Goal: Task Accomplishment & Management: Complete application form

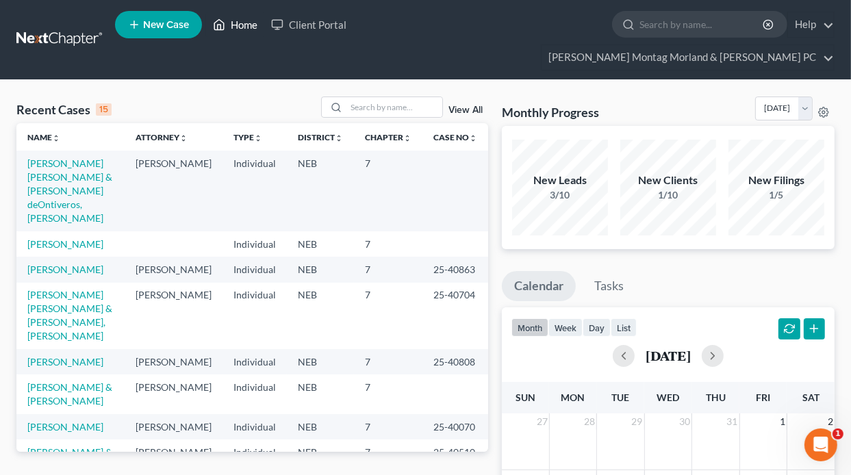
click at [232, 34] on link "Home" at bounding box center [235, 24] width 58 height 25
click at [51, 157] on link "[PERSON_NAME] [PERSON_NAME] & [PERSON_NAME] deOntiveros, [PERSON_NAME]" at bounding box center [69, 190] width 85 height 66
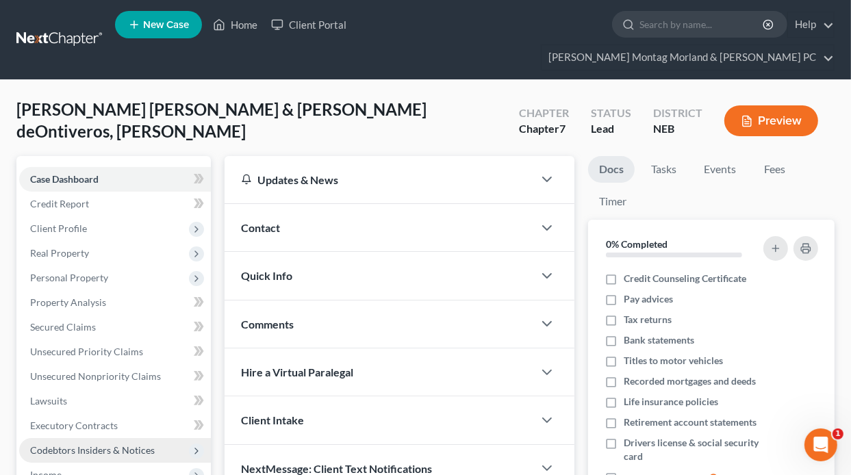
scroll to position [137, 0]
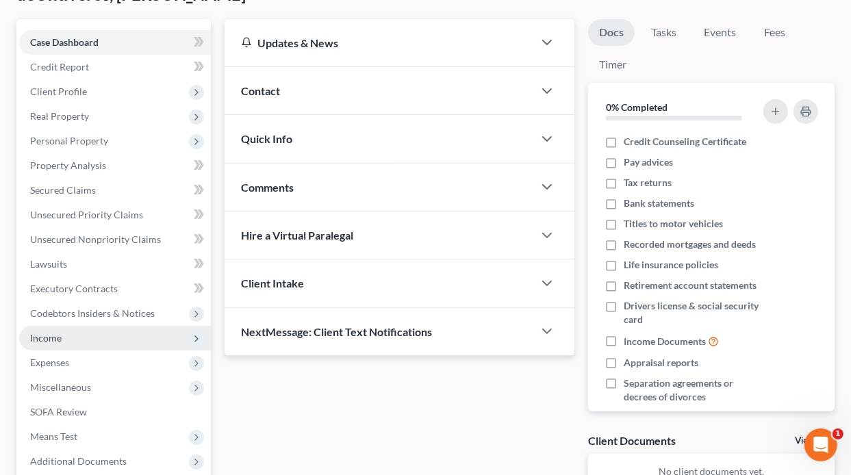
click at [55, 332] on span "Income" at bounding box center [45, 338] width 31 height 12
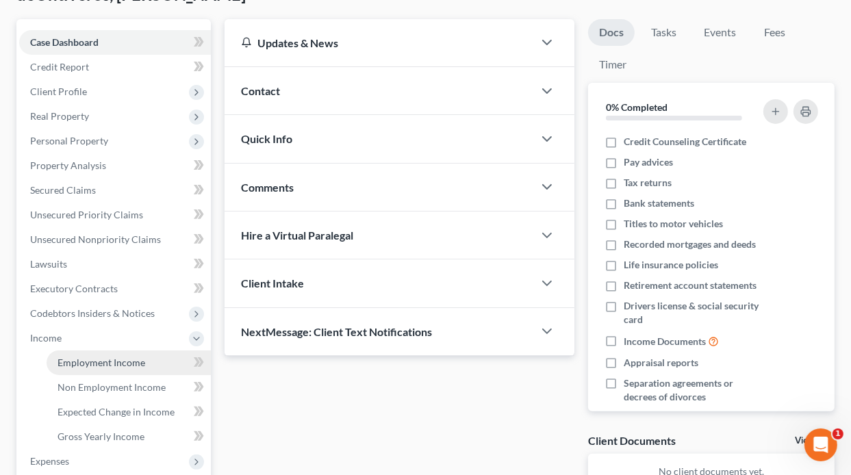
click at [118, 357] on span "Employment Income" at bounding box center [102, 363] width 88 height 12
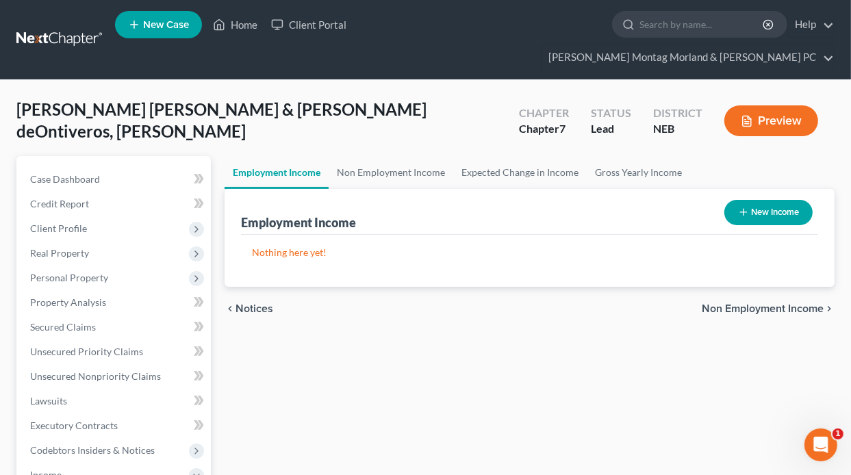
click at [759, 200] on button "New Income" at bounding box center [768, 212] width 88 height 25
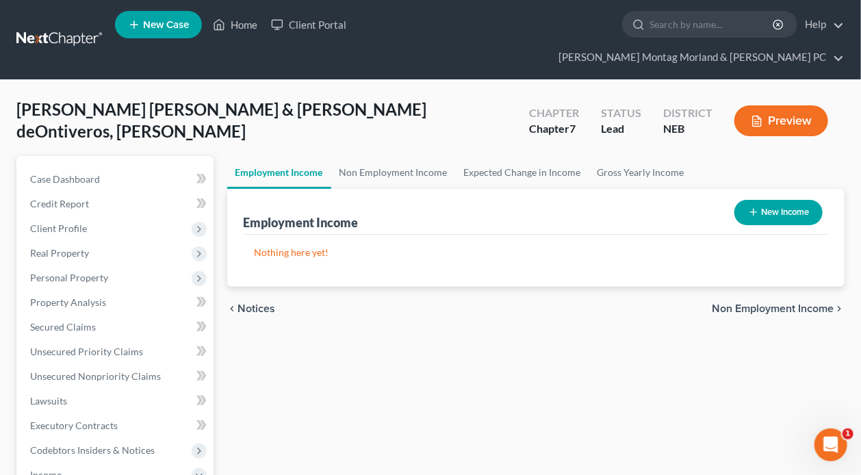
select select "0"
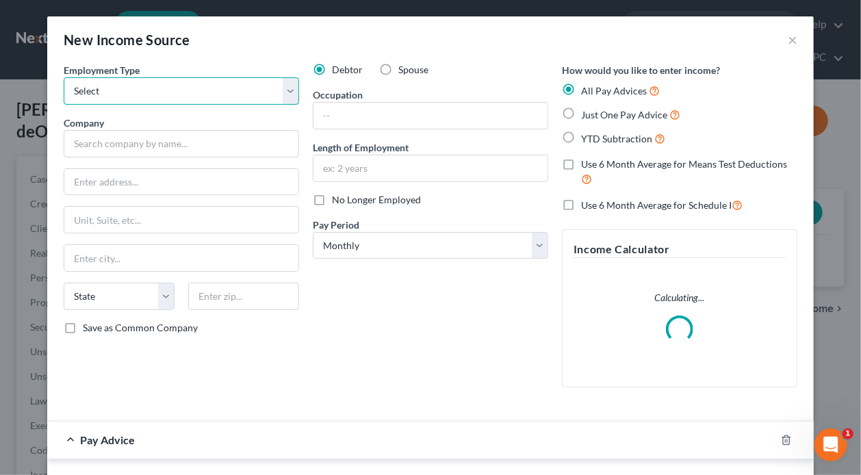
click at [140, 99] on select "Select Full or [DEMOGRAPHIC_DATA] Employment Self Employment" at bounding box center [182, 90] width 236 height 27
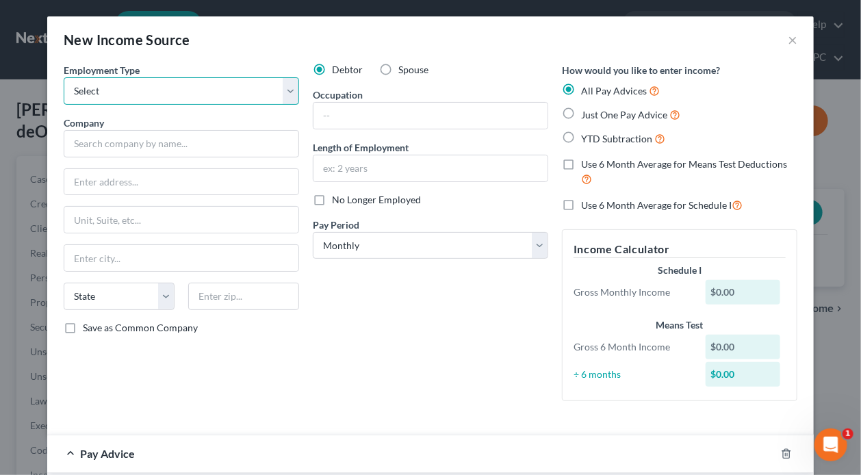
select select "0"
click at [64, 77] on select "Select Full or [DEMOGRAPHIC_DATA] Employment Self Employment" at bounding box center [182, 90] width 236 height 27
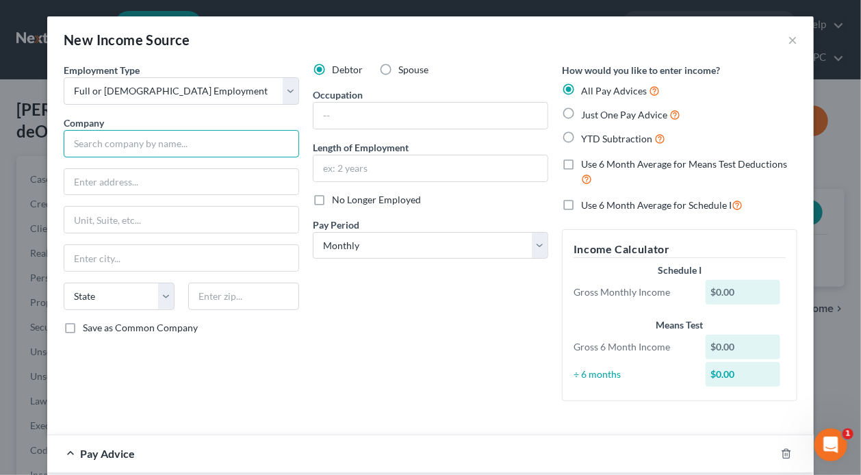
click at [101, 136] on input "text" at bounding box center [182, 143] width 236 height 27
type input "Lindsay Corp"
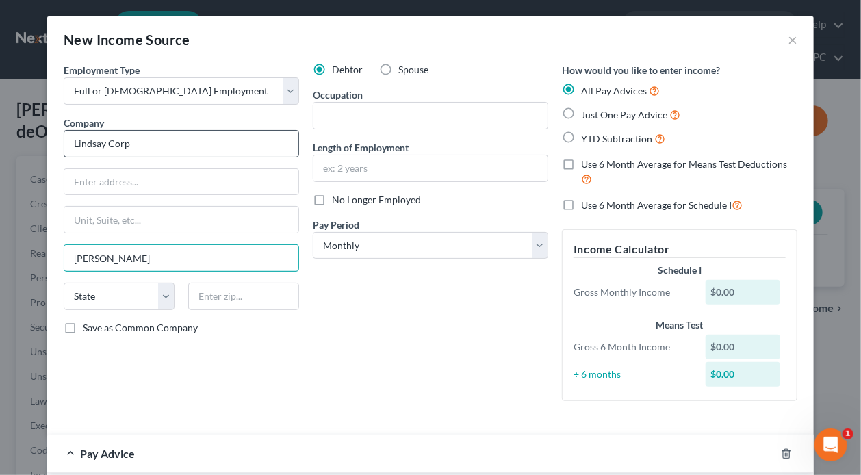
type input "[PERSON_NAME]"
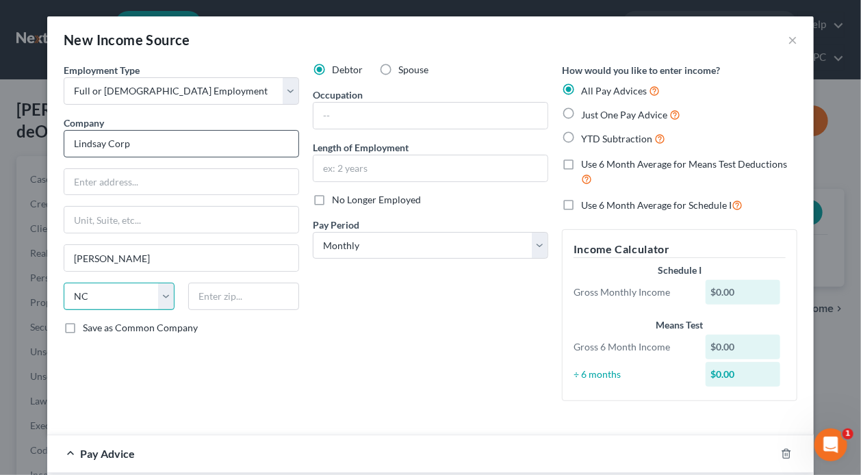
select select "30"
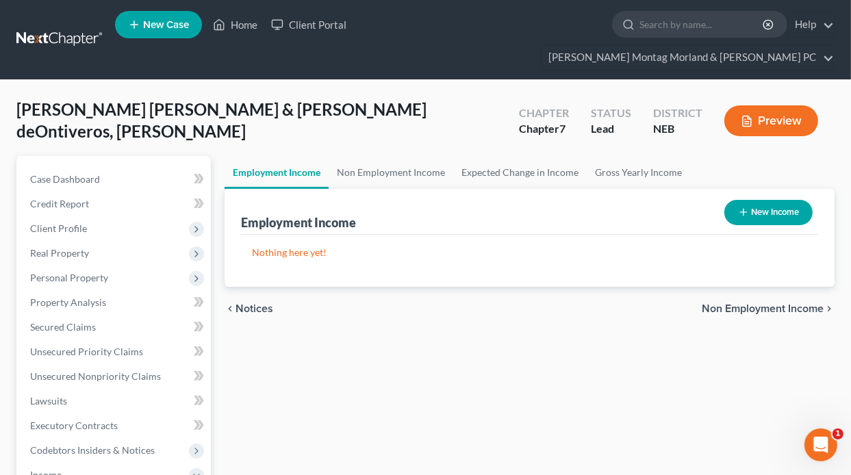
click at [743, 207] on icon "button" at bounding box center [743, 212] width 11 height 11
select select "0"
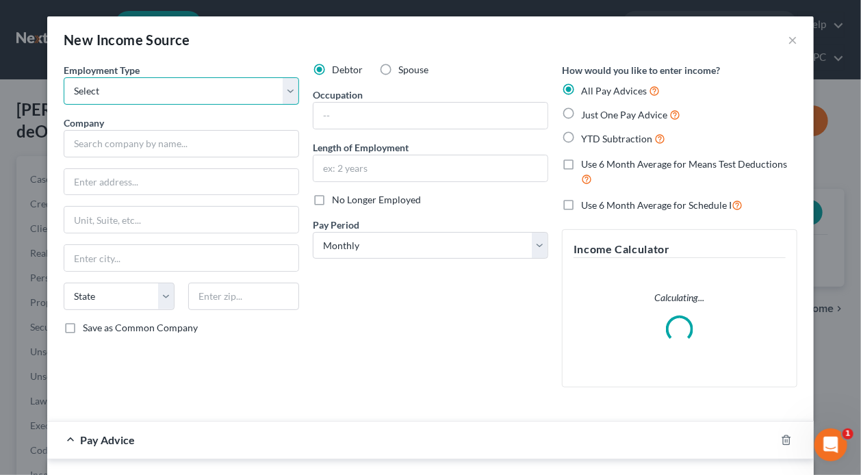
click at [158, 95] on select "Select Full or [DEMOGRAPHIC_DATA] Employment Self Employment" at bounding box center [182, 90] width 236 height 27
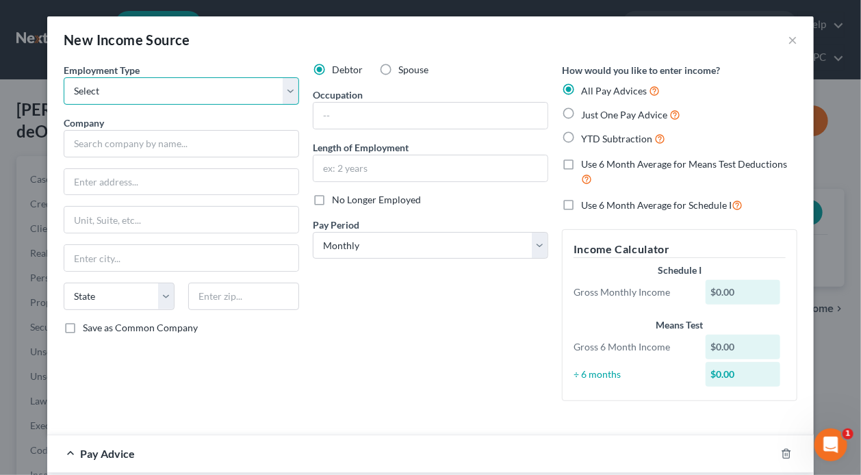
select select "0"
click at [64, 77] on select "Select Full or [DEMOGRAPHIC_DATA] Employment Self Employment" at bounding box center [182, 90] width 236 height 27
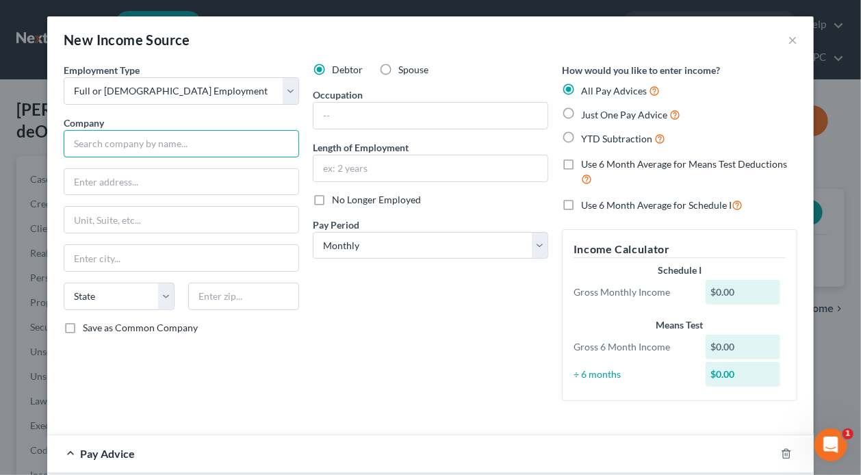
click at [203, 138] on input "text" at bounding box center [182, 143] width 236 height 27
type input "Lindsay Corp"
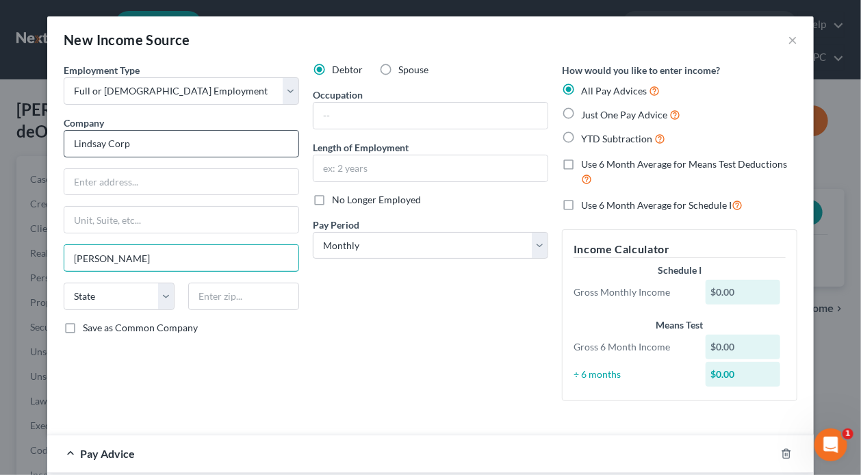
type input "[PERSON_NAME]"
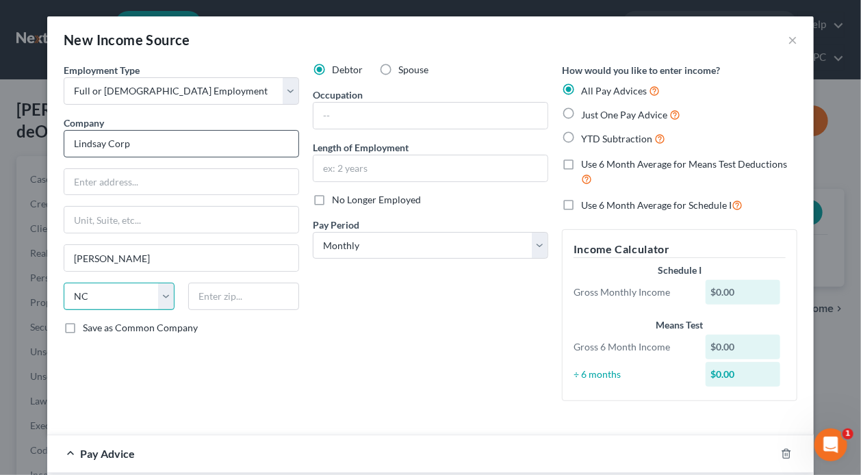
select select "30"
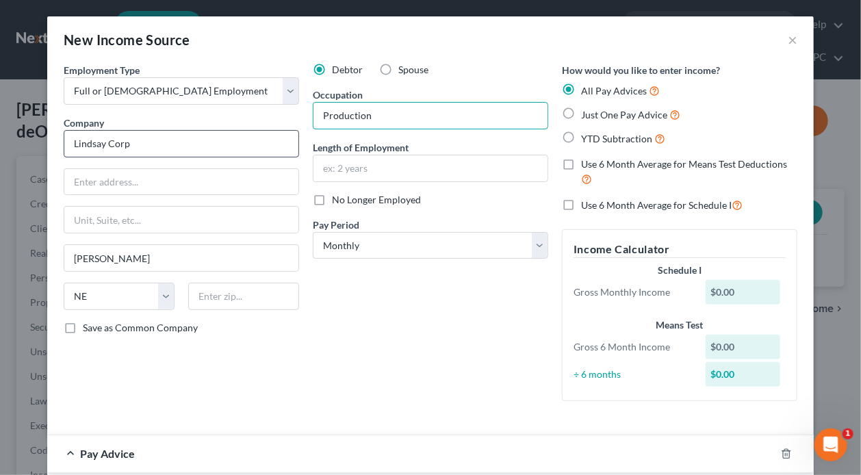
type input "Production"
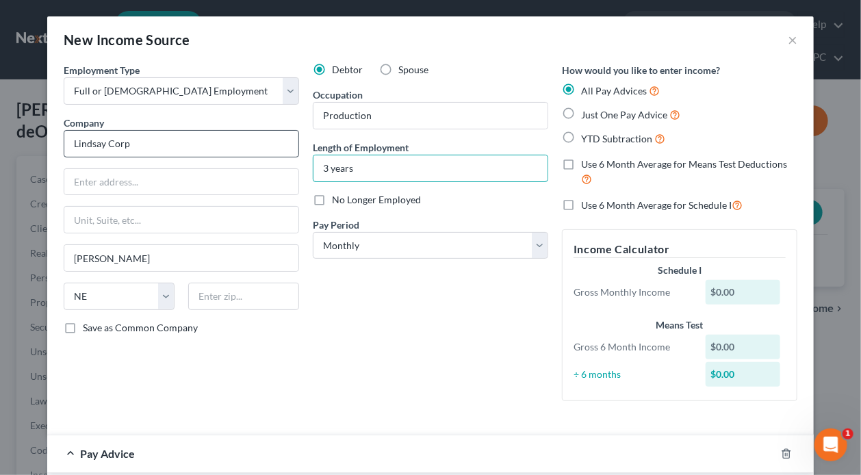
type input "3 years"
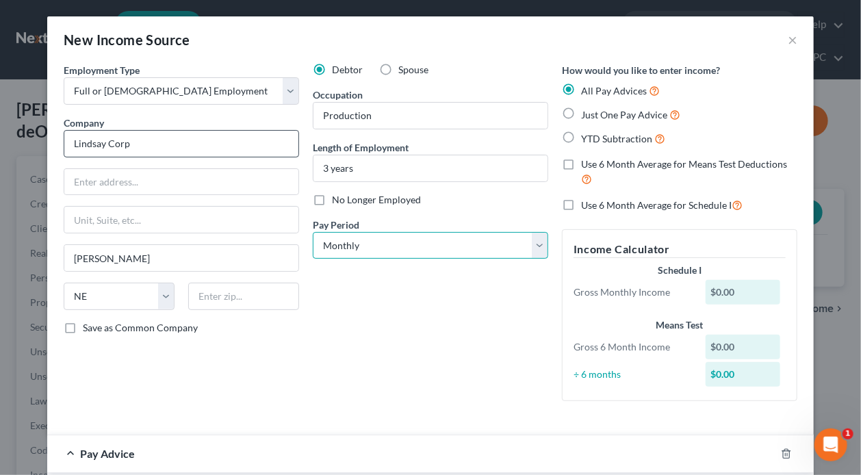
select select "3"
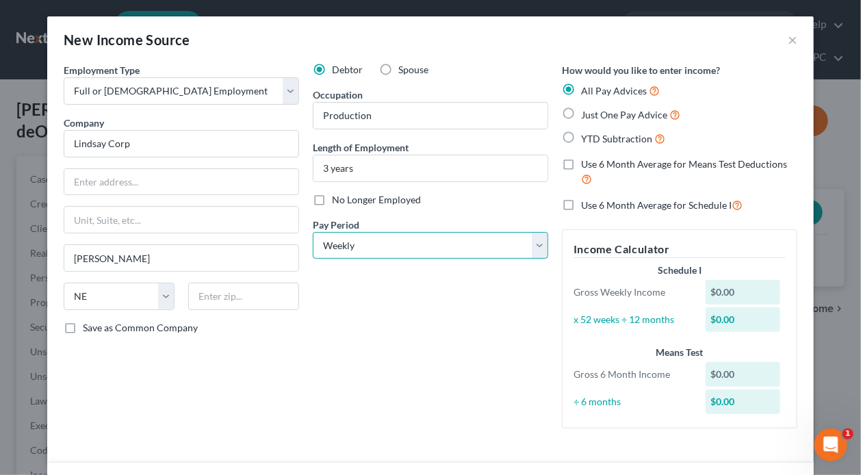
scroll to position [205, 0]
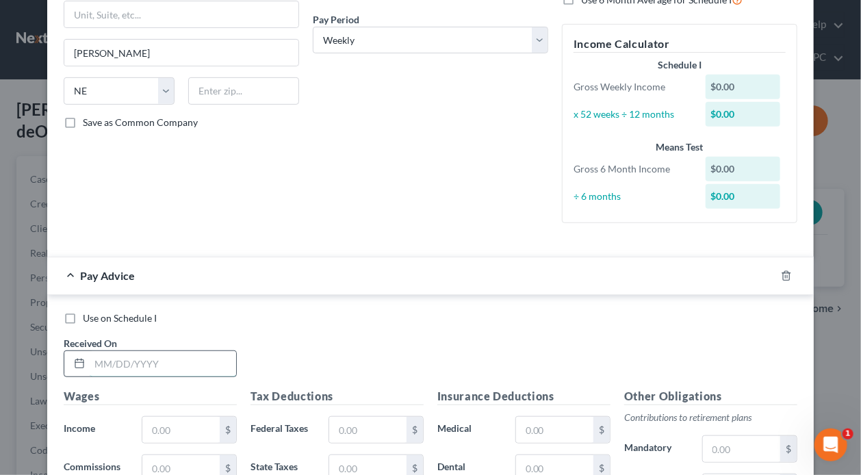
click at [162, 364] on input "text" at bounding box center [163, 364] width 147 height 26
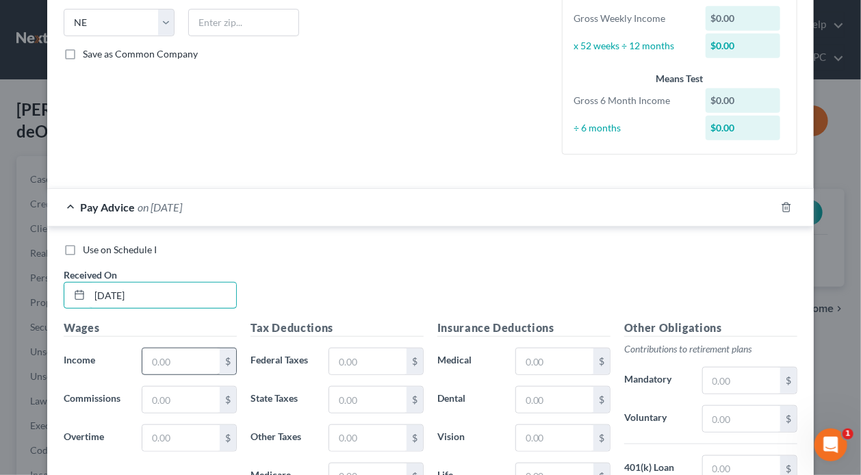
type input "[DATE]"
click at [194, 369] on input "text" at bounding box center [180, 361] width 77 height 26
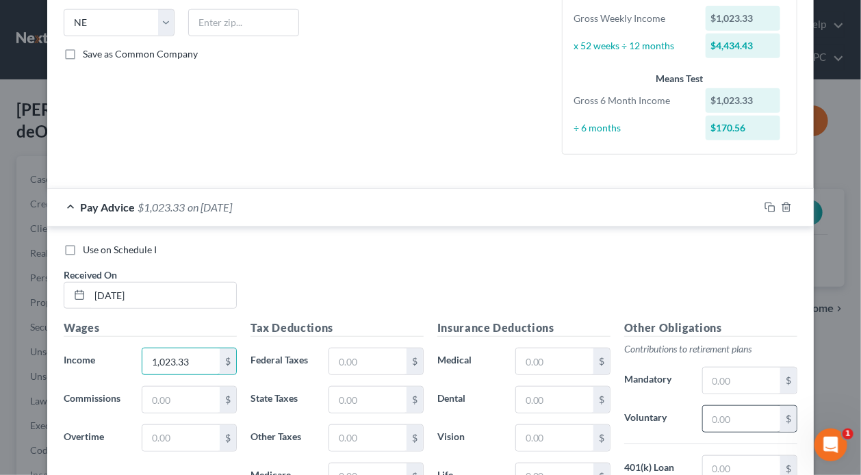
type input "1,023.33"
click at [753, 414] on input "text" at bounding box center [741, 419] width 77 height 26
type input "61.40"
click at [565, 394] on input "text" at bounding box center [554, 400] width 77 height 26
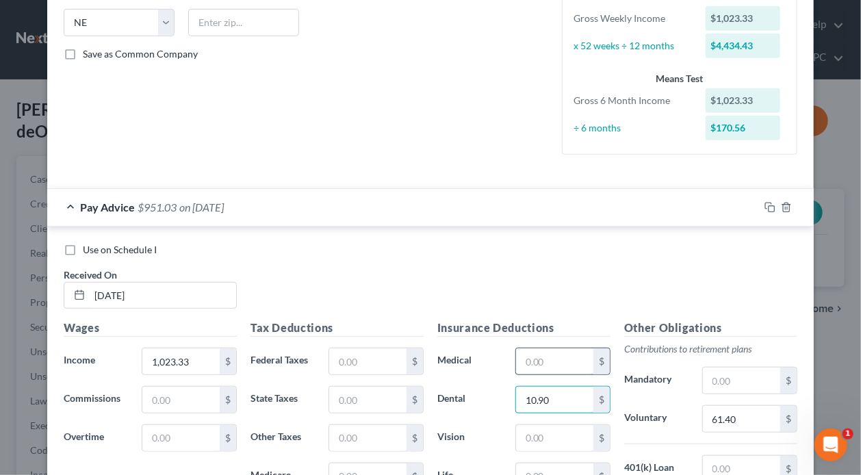
type input "10.90"
click at [545, 368] on input "text" at bounding box center [554, 361] width 77 height 26
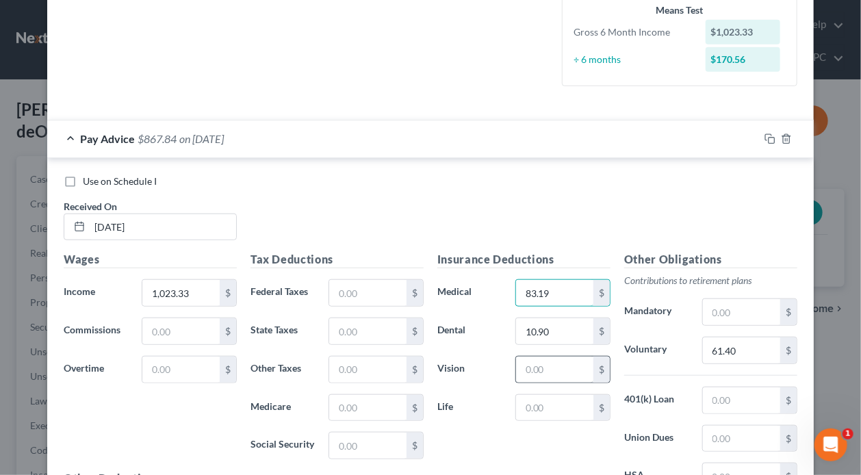
type input "83.19"
click at [564, 370] on input "text" at bounding box center [554, 370] width 77 height 26
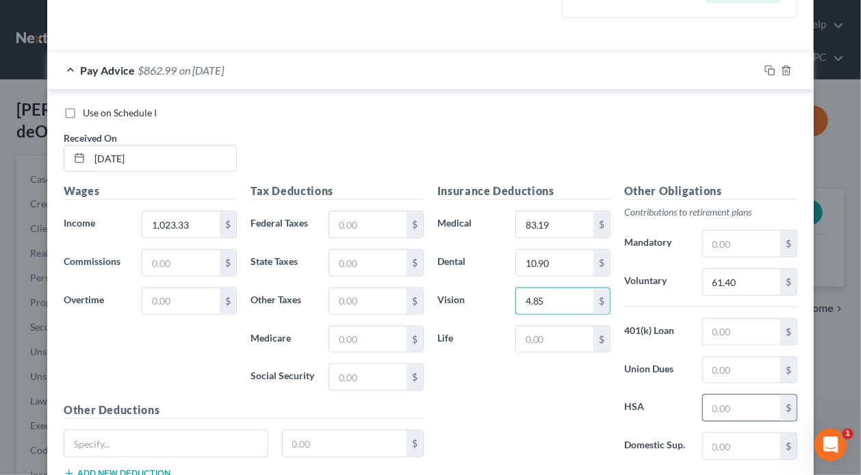
type input "4.85"
click at [739, 410] on input "text" at bounding box center [741, 408] width 77 height 26
type input "28.85"
click at [368, 228] on input "text" at bounding box center [367, 225] width 77 height 26
type input "5"
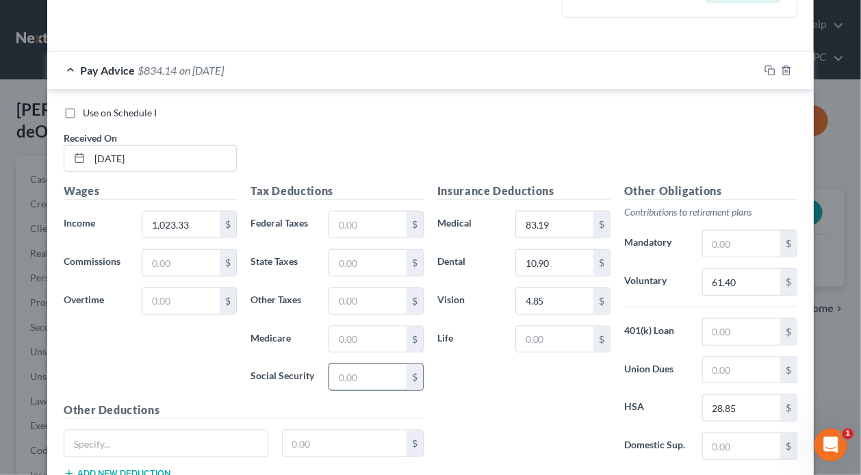
click at [381, 374] on input "text" at bounding box center [367, 377] width 77 height 26
type input "55.56"
click at [379, 344] on input "text" at bounding box center [367, 340] width 77 height 26
type input "12.99"
click at [374, 264] on input "text" at bounding box center [367, 263] width 77 height 26
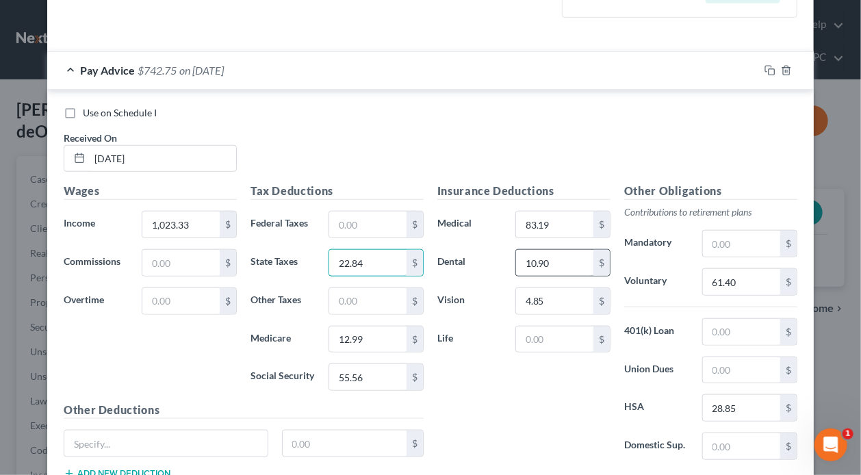
type input "22.84"
click at [560, 257] on input "10.90" at bounding box center [554, 263] width 77 height 26
type input "10.30"
click at [555, 231] on input "83.19" at bounding box center [554, 225] width 77 height 26
type input "8"
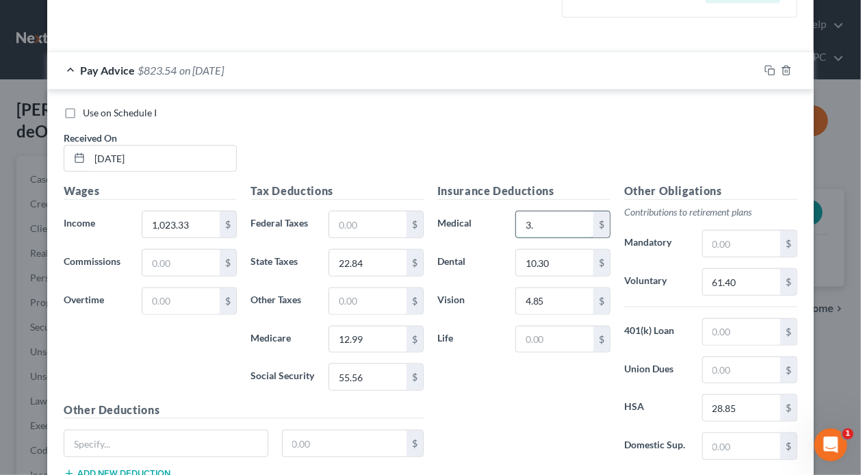
type input "3"
type input "83.19"
click at [746, 336] on input "text" at bounding box center [741, 332] width 77 height 26
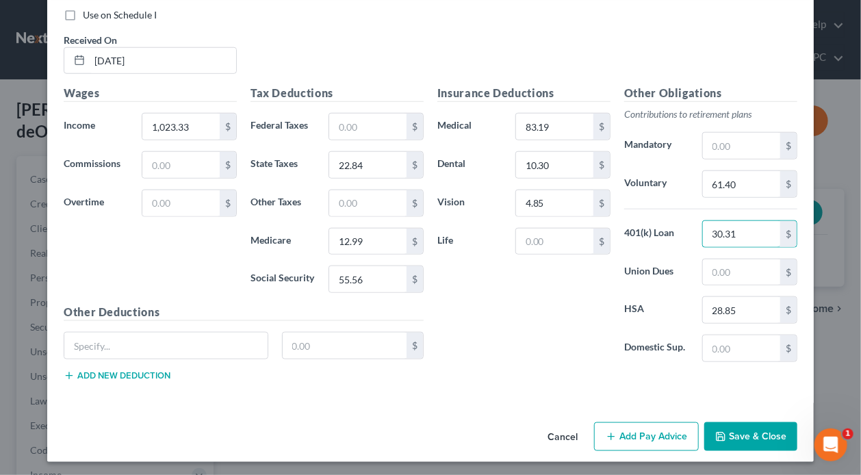
type input "30.31"
click at [664, 438] on button "Add Pay Advice" at bounding box center [646, 436] width 105 height 29
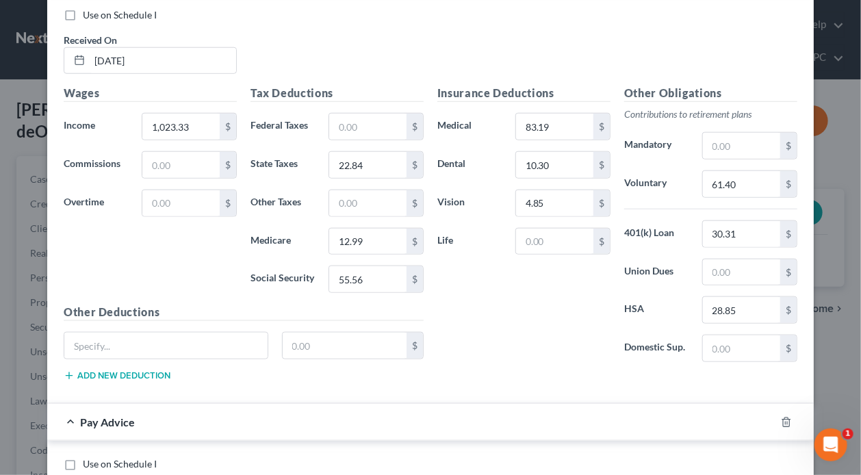
scroll to position [714, 0]
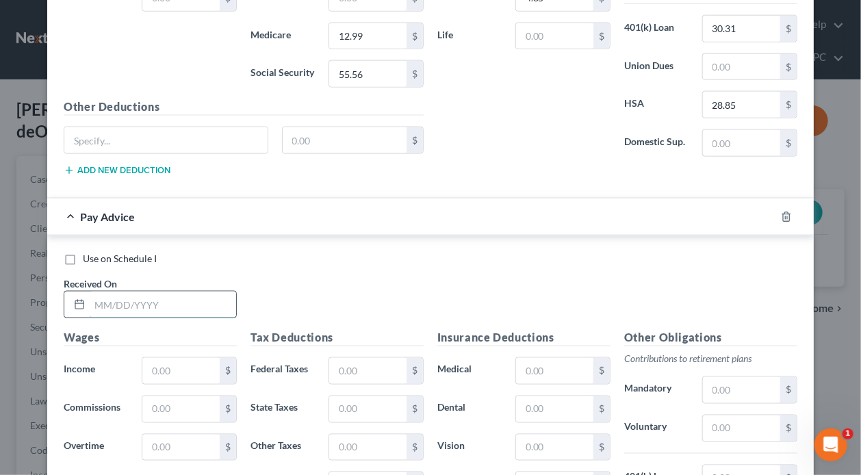
click at [220, 299] on input "text" at bounding box center [163, 305] width 147 height 26
type input "[DATE]"
click at [206, 366] on input "text" at bounding box center [180, 371] width 77 height 26
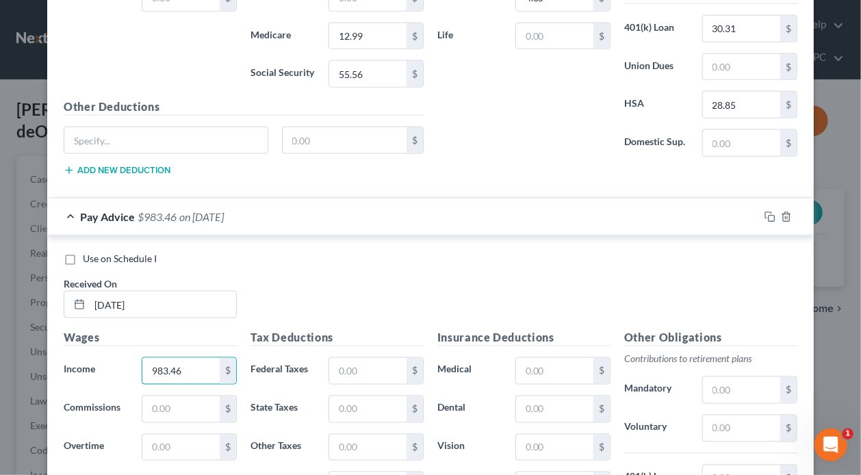
scroll to position [919, 0]
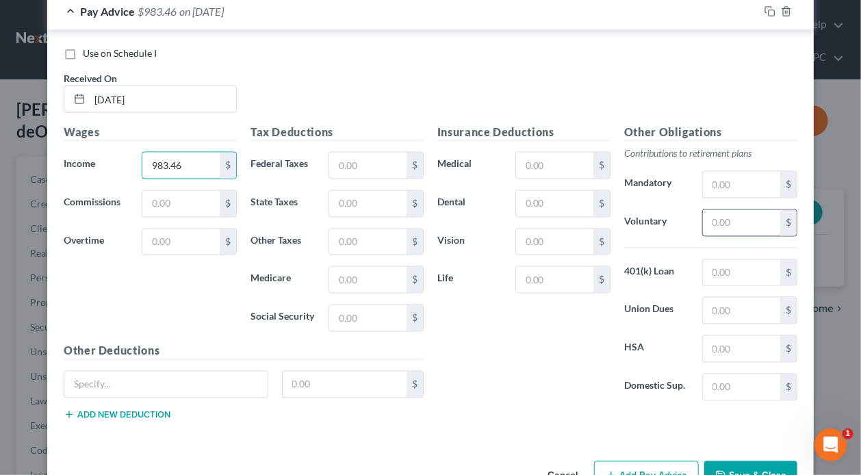
type input "983.46"
click at [745, 225] on input "text" at bounding box center [741, 223] width 77 height 26
type input "59.01"
click at [548, 203] on input "text" at bounding box center [554, 204] width 77 height 26
type input "10.30"
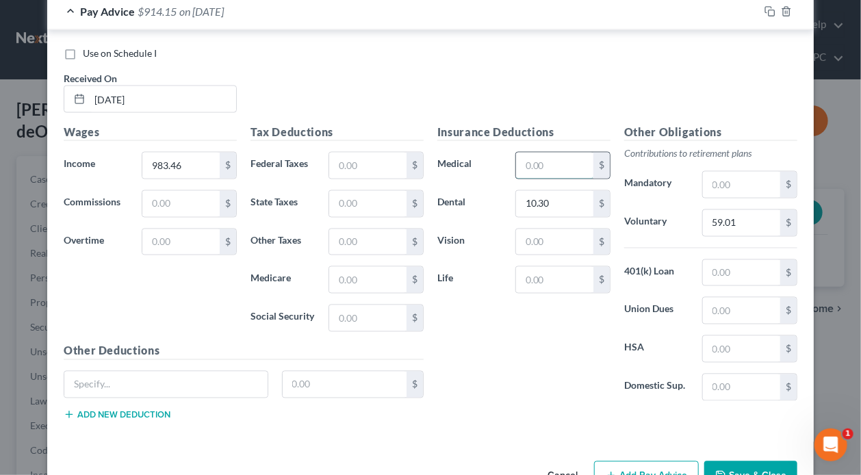
click at [553, 165] on input "text" at bounding box center [554, 166] width 77 height 26
type input "83.19"
click at [557, 247] on input "text" at bounding box center [554, 242] width 77 height 26
type input "4.85"
click at [364, 311] on input "text" at bounding box center [367, 318] width 77 height 26
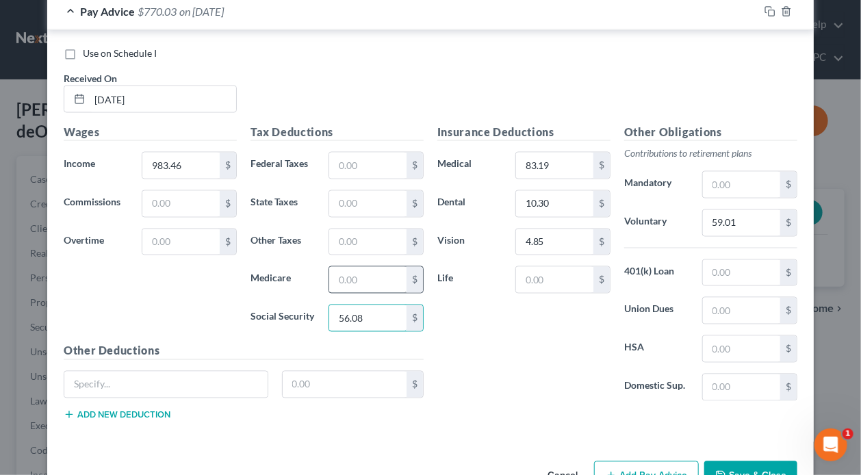
type input "56.08"
click at [369, 278] on input "text" at bounding box center [367, 280] width 77 height 26
type input "12.42"
click at [372, 205] on input "text" at bounding box center [367, 204] width 77 height 26
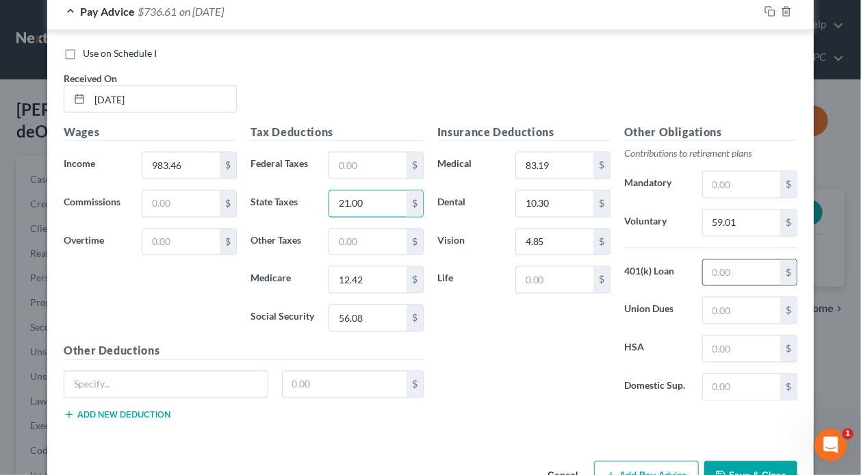
type input "21.00"
click at [741, 264] on input "text" at bounding box center [741, 273] width 77 height 26
type input "30.31"
click at [756, 348] on input "text" at bounding box center [741, 349] width 77 height 26
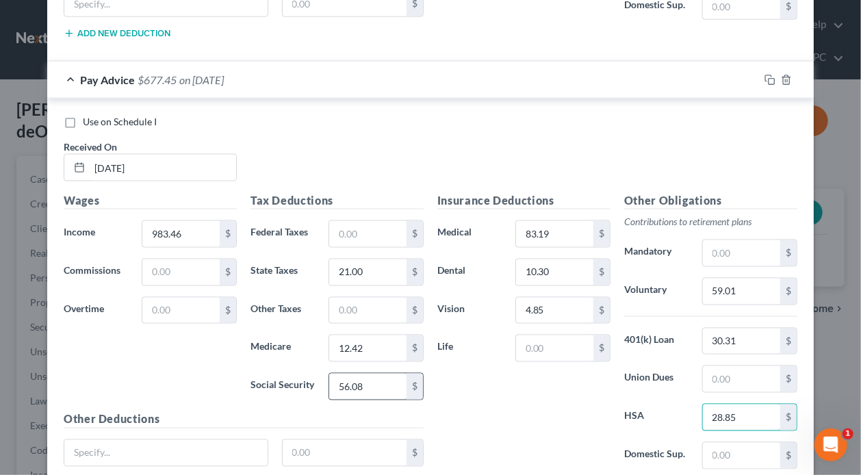
type input "28.85"
click at [378, 387] on input "56.08" at bounding box center [367, 387] width 77 height 26
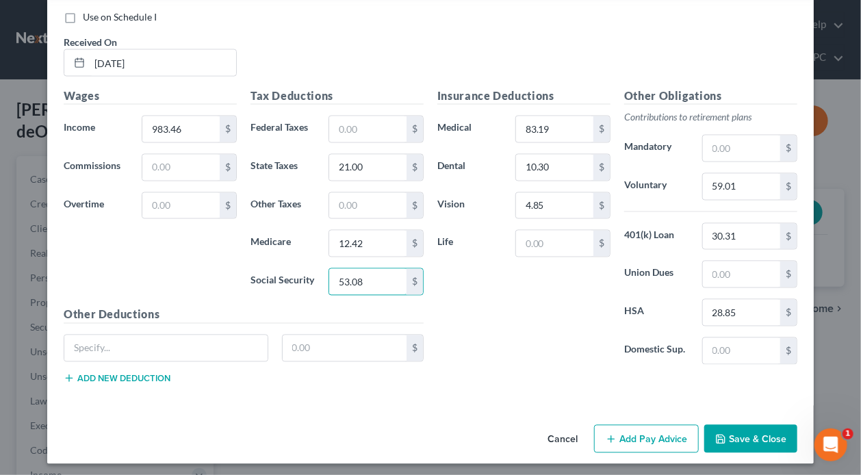
type input "53.08"
drag, startPoint x: 643, startPoint y: 434, endPoint x: 544, endPoint y: 394, distance: 106.3
click at [641, 433] on button "Add Pay Advice" at bounding box center [646, 439] width 105 height 29
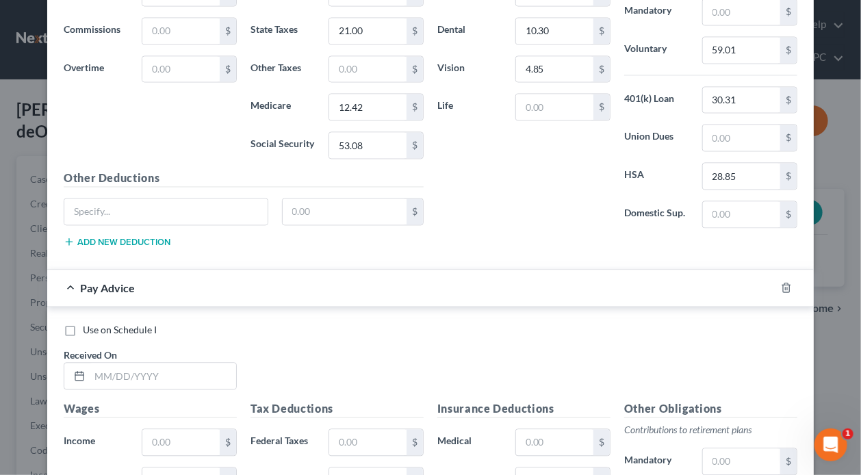
scroll to position [1161, 0]
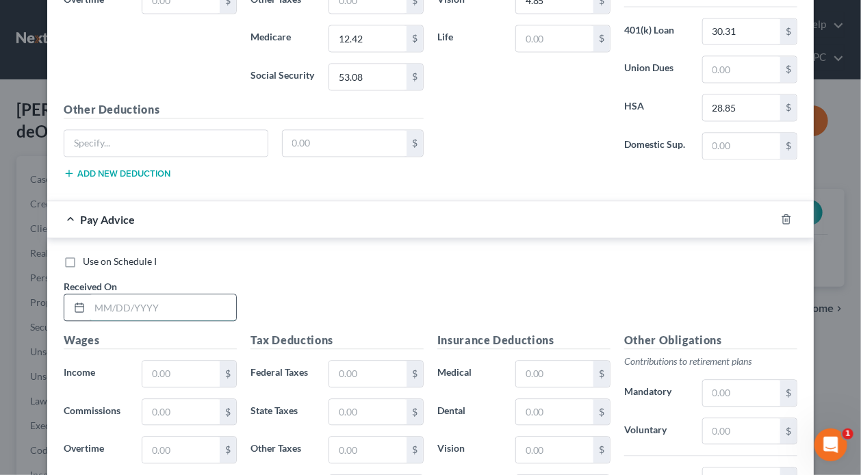
click at [173, 305] on input "text" at bounding box center [163, 307] width 147 height 26
type input "[DATE]"
click at [173, 361] on input "text" at bounding box center [180, 374] width 77 height 26
type input "1,060.99"
click at [764, 424] on input "text" at bounding box center [741, 431] width 77 height 26
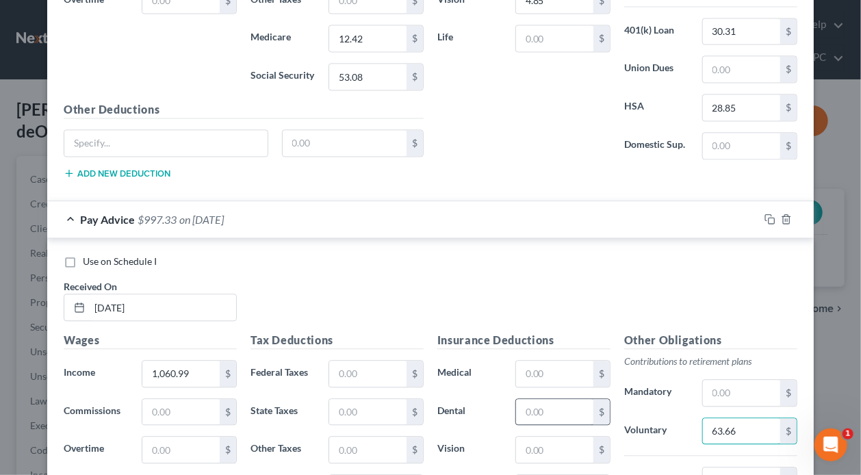
type input "63.66"
click at [550, 409] on input "text" at bounding box center [554, 412] width 77 height 26
type input "10.30"
click at [542, 363] on input "text" at bounding box center [554, 374] width 77 height 26
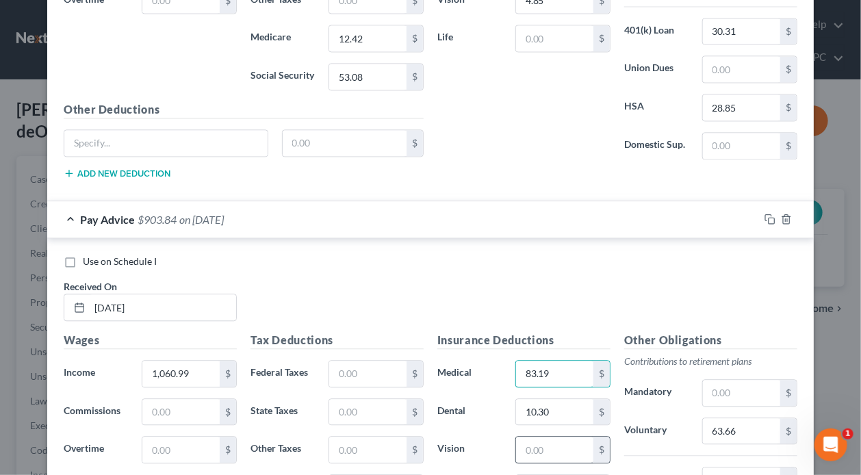
type input "83.19"
click at [559, 447] on input "text" at bounding box center [554, 450] width 77 height 26
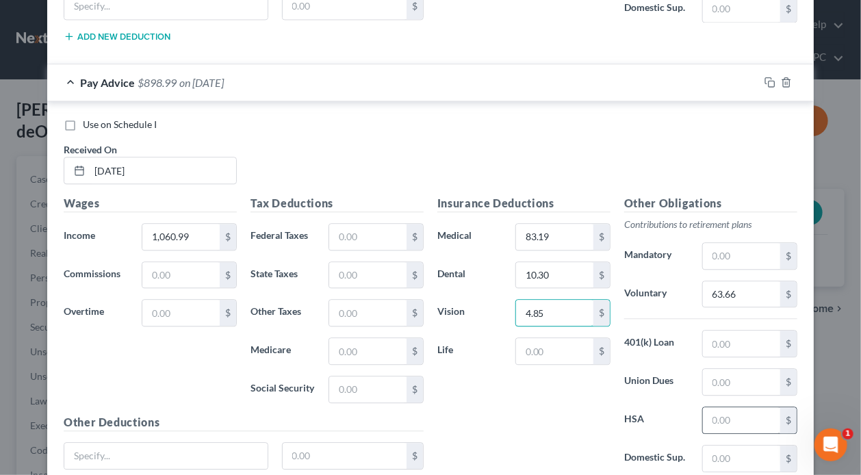
type input "4.85"
click at [733, 416] on input "text" at bounding box center [741, 420] width 77 height 26
type input "28.85"
click at [354, 381] on input "text" at bounding box center [367, 390] width 77 height 26
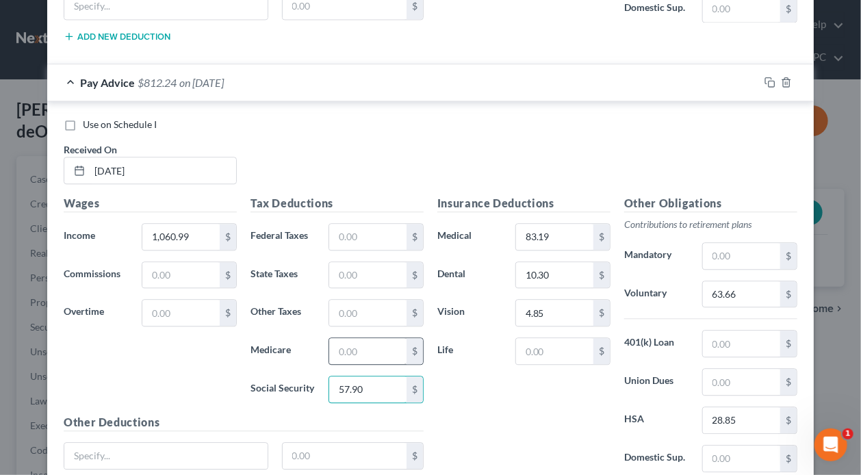
type input "57.90"
click at [351, 346] on input "text" at bounding box center [367, 351] width 77 height 26
type input "18.54"
click at [361, 270] on input "text" at bounding box center [367, 275] width 77 height 26
type input "24.58"
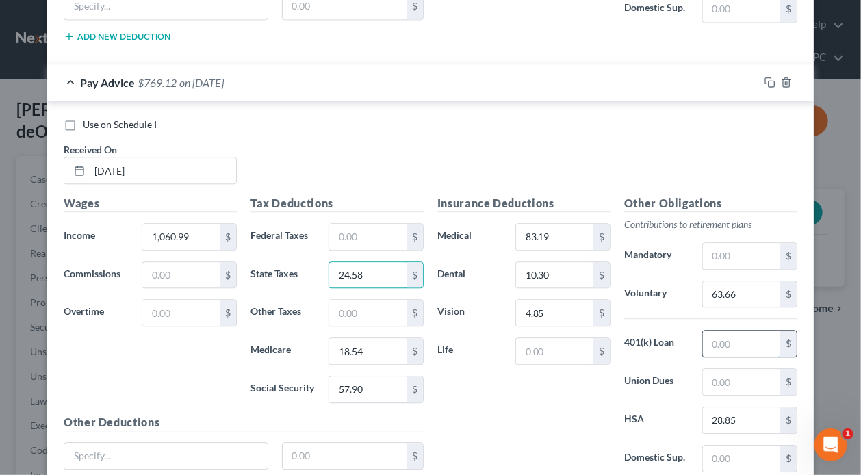
click at [735, 338] on input "text" at bounding box center [741, 344] width 77 height 26
type input "30.31"
click at [739, 338] on input "30.31" at bounding box center [741, 344] width 77 height 26
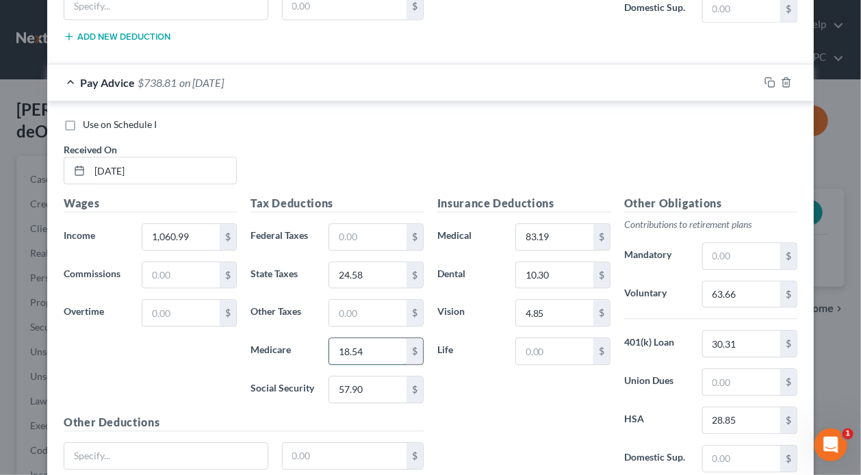
click at [361, 338] on input "18.54" at bounding box center [367, 351] width 77 height 26
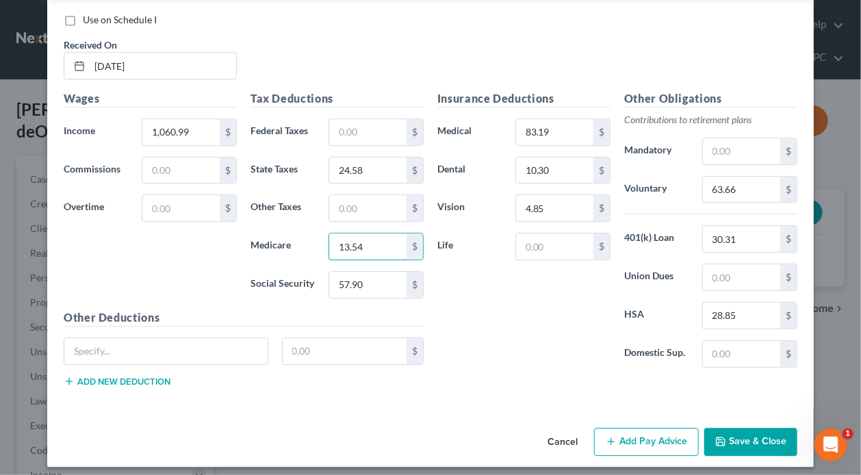
type input "13.54"
click at [622, 435] on button "Add Pay Advice" at bounding box center [646, 442] width 105 height 29
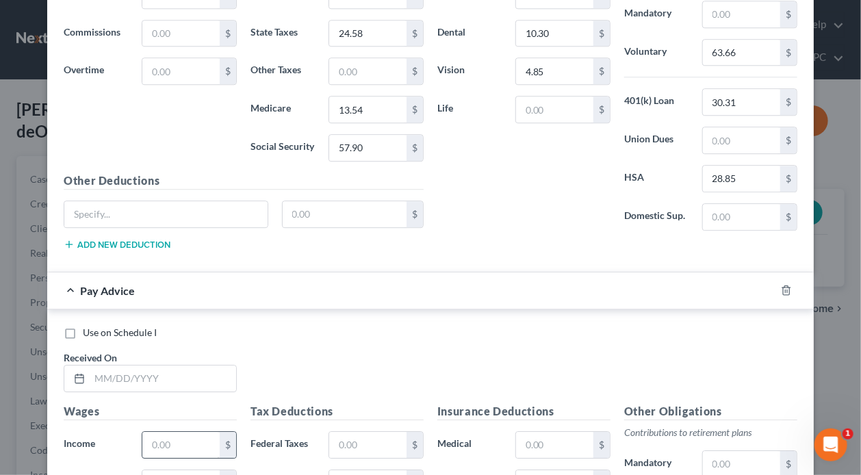
scroll to position [1608, 0]
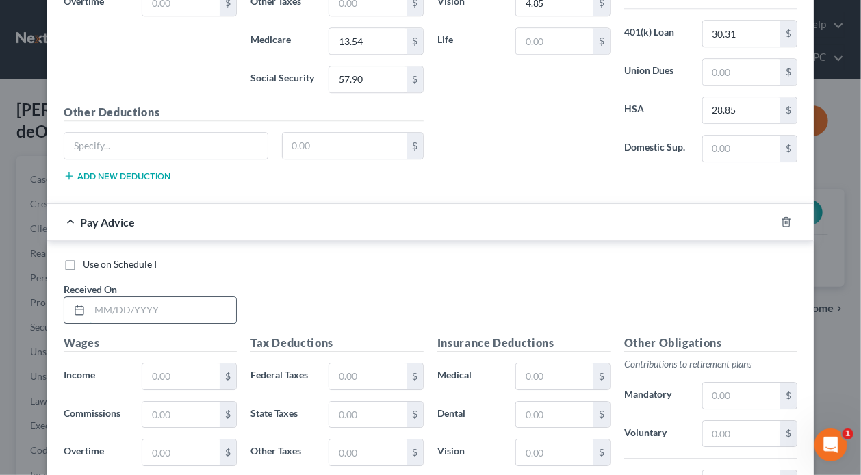
click at [164, 299] on input "text" at bounding box center [163, 310] width 147 height 26
type input "[DATE]"
click at [181, 373] on input "text" at bounding box center [180, 377] width 77 height 26
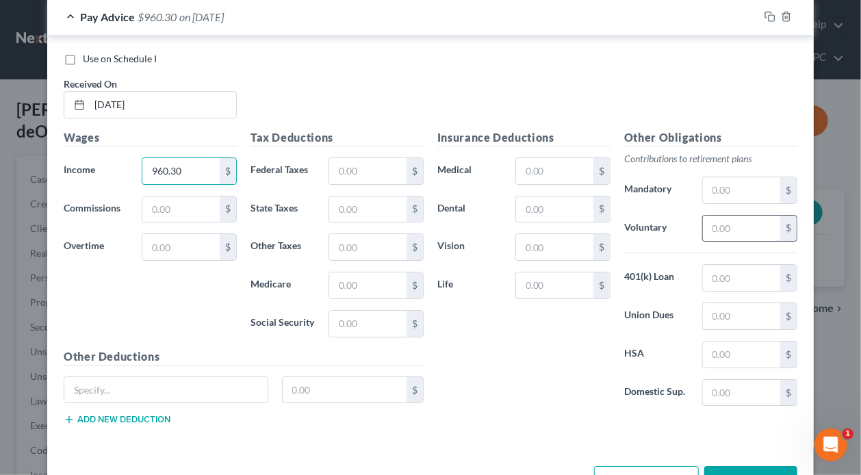
type input "960.30"
click at [765, 224] on input "text" at bounding box center [741, 229] width 77 height 26
type input "57.62"
click at [543, 202] on input "text" at bounding box center [554, 209] width 77 height 26
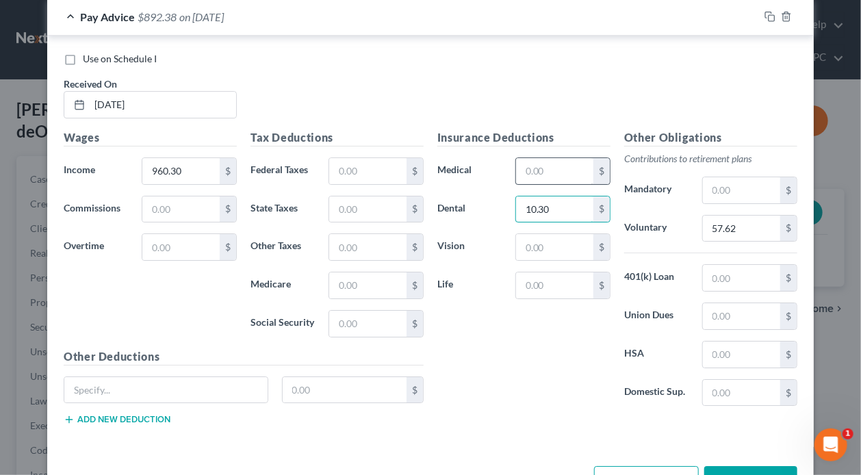
type input "10.30"
click at [554, 160] on input "text" at bounding box center [554, 171] width 77 height 26
type input "83.19"
click at [571, 239] on input "text" at bounding box center [554, 247] width 77 height 26
type input "4.85"
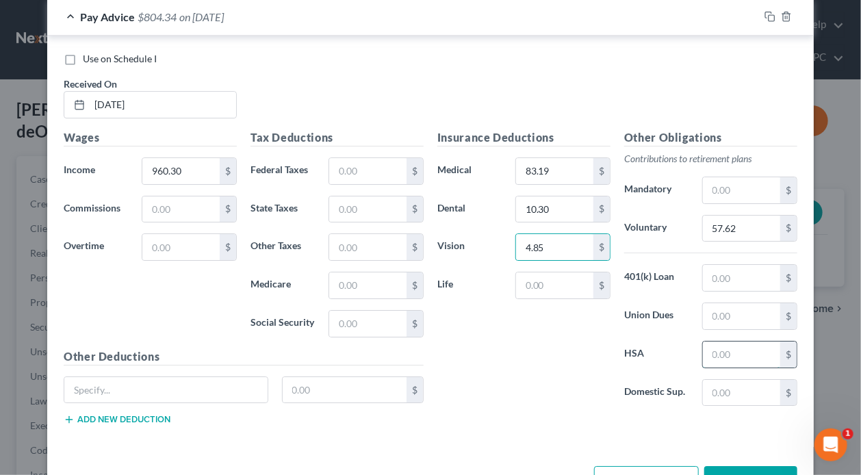
click at [726, 342] on input "text" at bounding box center [741, 355] width 77 height 26
type input "28.85"
click at [372, 311] on input "text" at bounding box center [367, 324] width 77 height 26
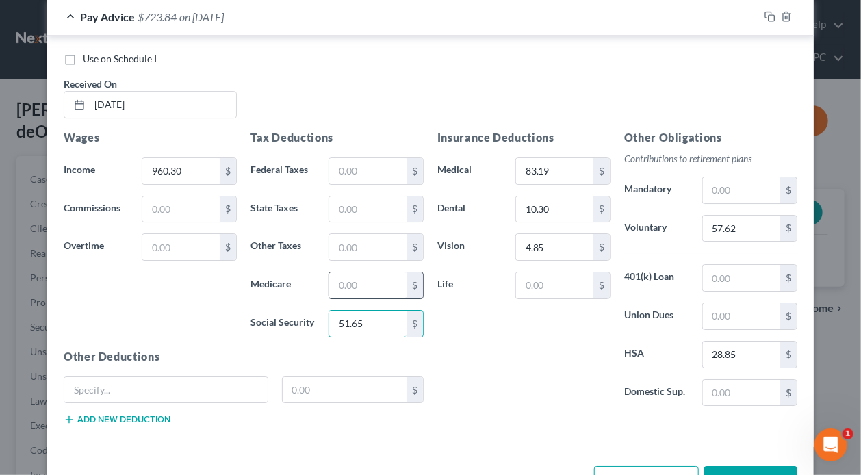
type input "51.65"
click at [377, 277] on input "text" at bounding box center [367, 285] width 77 height 26
type input "12.08"
click at [359, 204] on input "text" at bounding box center [367, 209] width 77 height 26
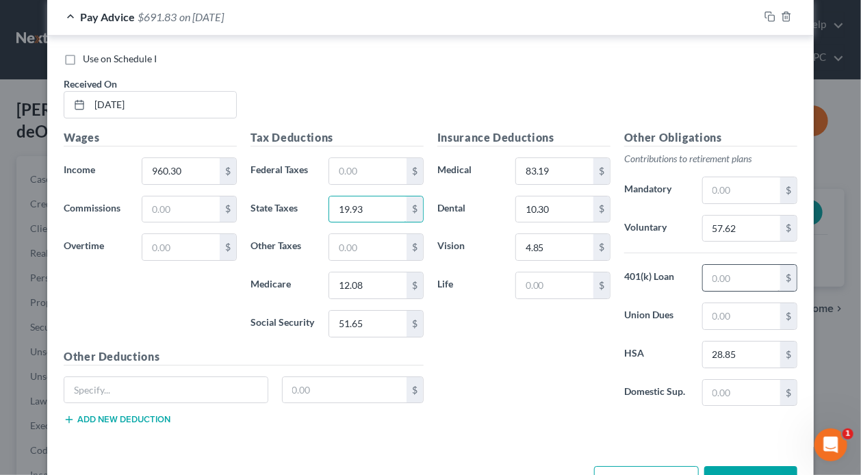
type input "19.93"
click at [739, 272] on input "text" at bounding box center [741, 278] width 77 height 26
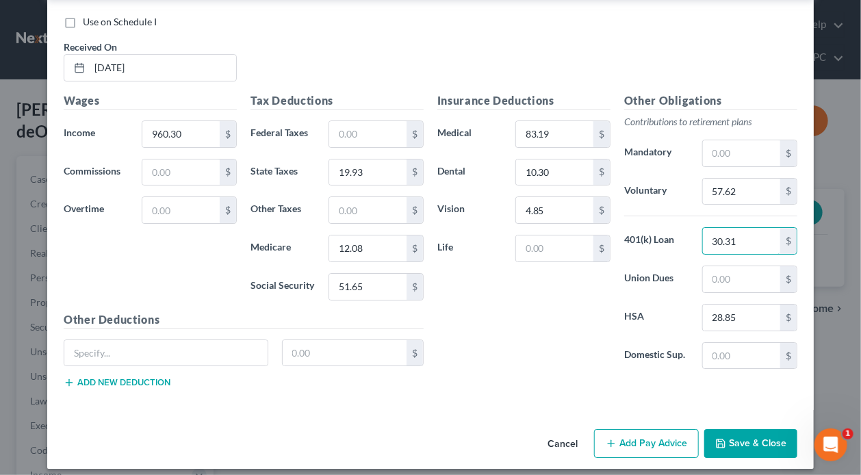
type input "30.31"
click at [661, 439] on button "Add Pay Advice" at bounding box center [646, 443] width 105 height 29
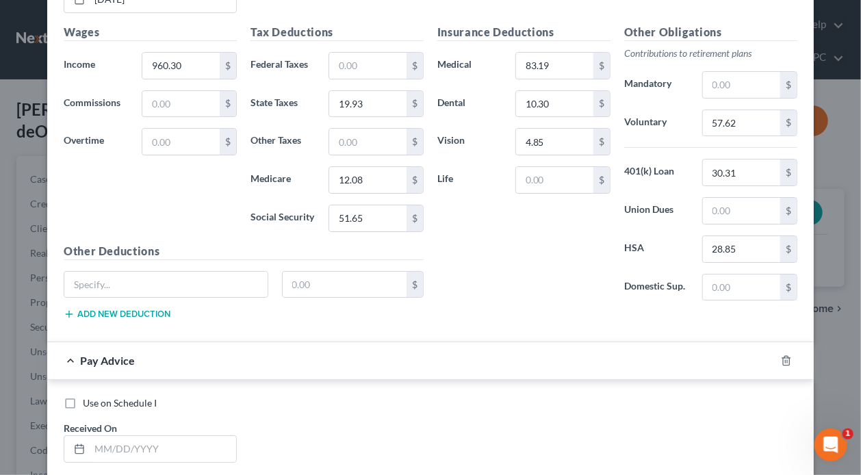
scroll to position [2056, 0]
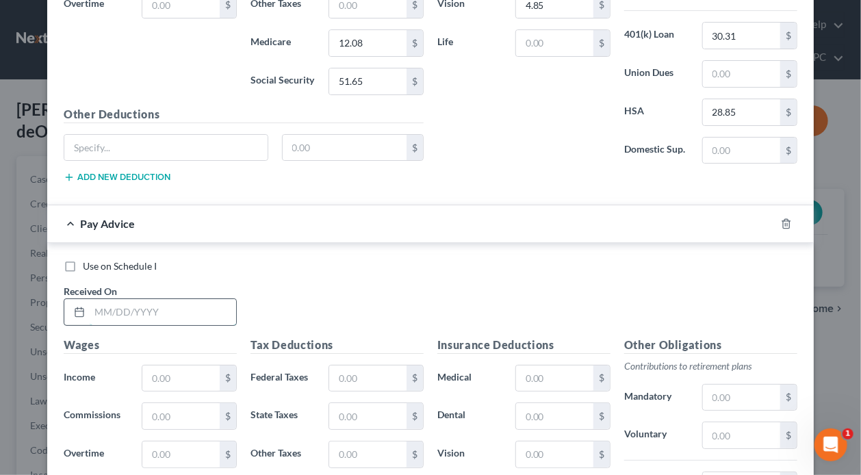
click at [175, 302] on input "text" at bounding box center [163, 312] width 147 height 26
type input "[DATE]"
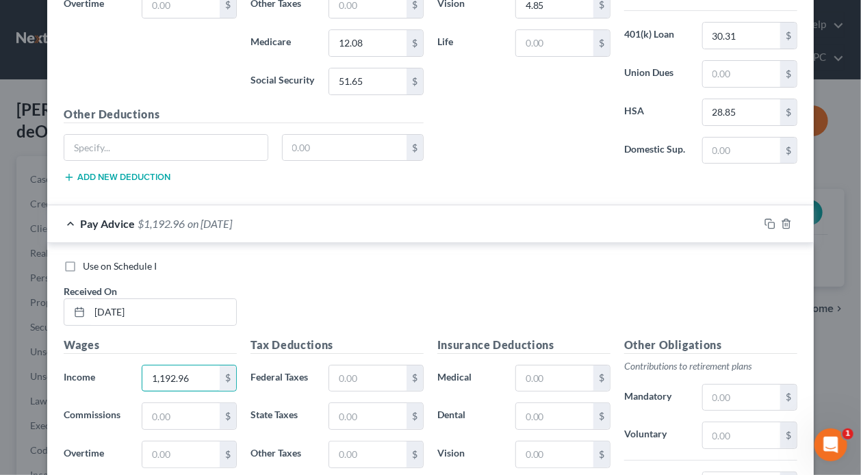
scroll to position [2193, 0]
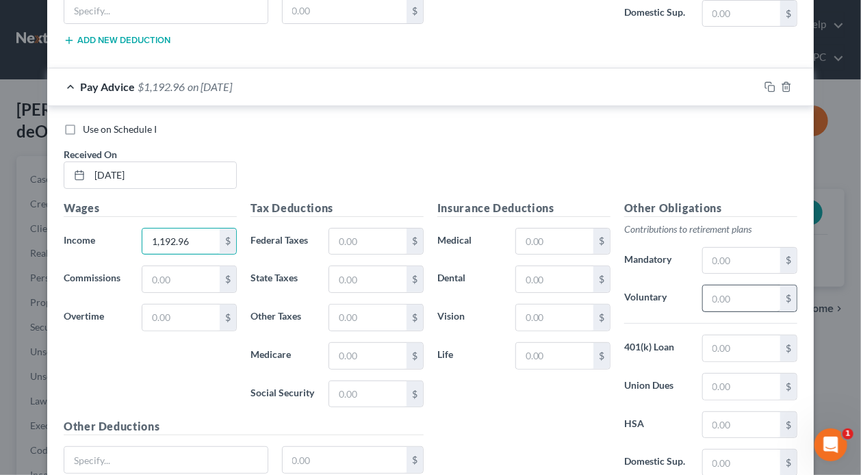
type input "1,192.96"
click at [756, 285] on input "text" at bounding box center [741, 298] width 77 height 26
type input "71.58"
click at [559, 279] on input "text" at bounding box center [554, 279] width 77 height 26
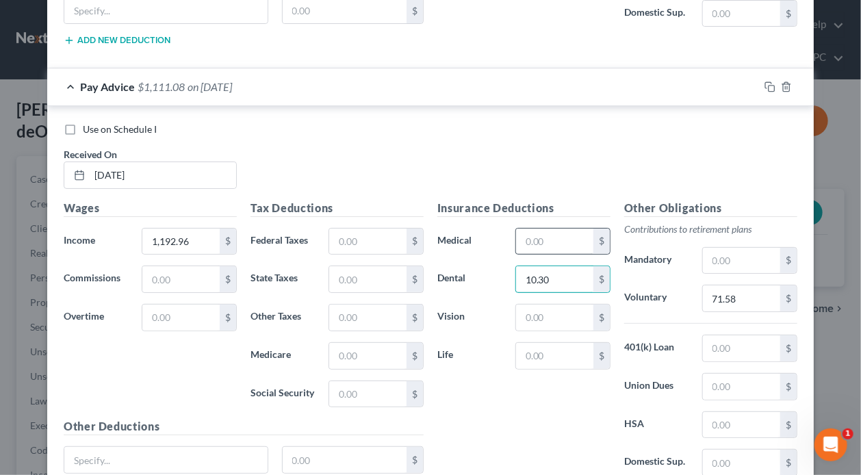
type input "10.30"
click at [571, 231] on input "text" at bounding box center [554, 242] width 77 height 26
type input "83.19"
click at [552, 311] on input "text" at bounding box center [554, 318] width 77 height 26
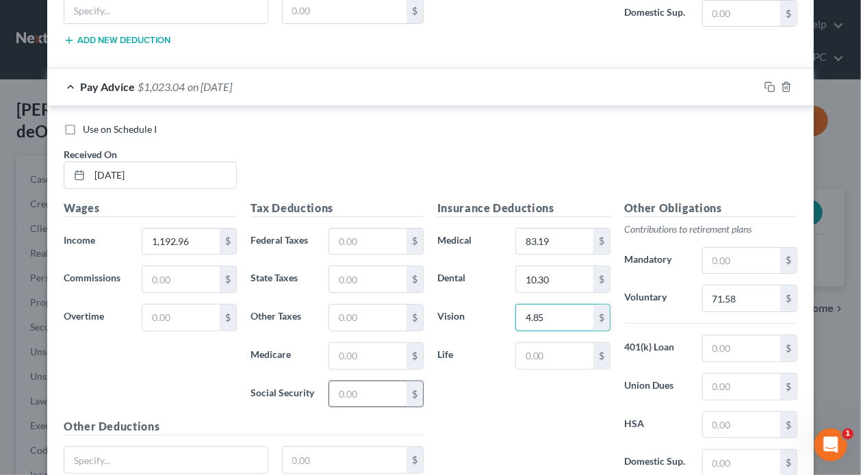
type input "4.85"
click at [376, 381] on input "text" at bounding box center [367, 394] width 77 height 26
type input "67.87"
click at [377, 346] on input "text" at bounding box center [367, 356] width 77 height 26
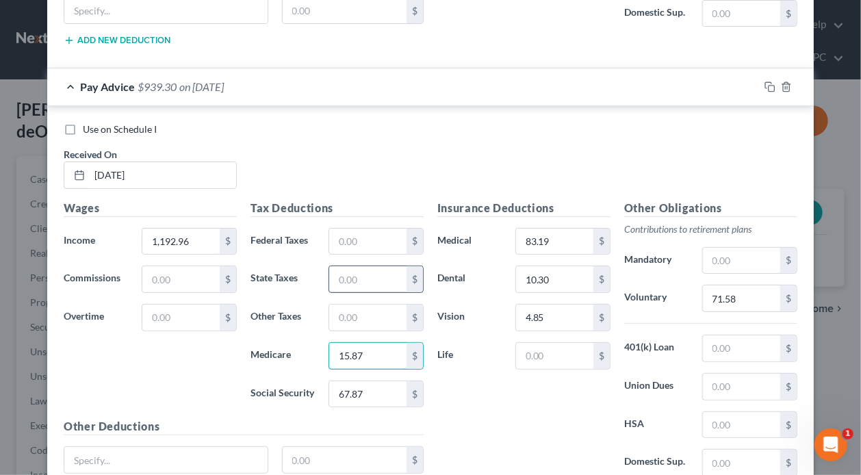
type input "15.87"
click at [360, 266] on input "text" at bounding box center [367, 279] width 77 height 26
type input "32.15"
click at [735, 343] on input "text" at bounding box center [741, 348] width 77 height 26
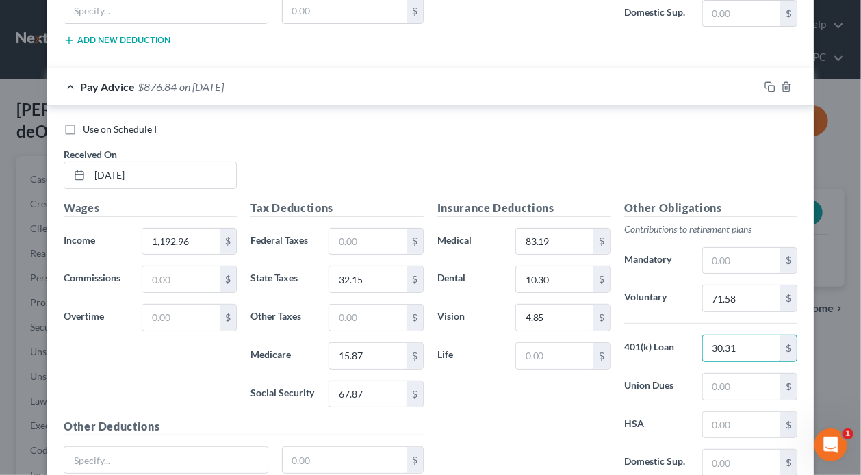
scroll to position [2298, 0]
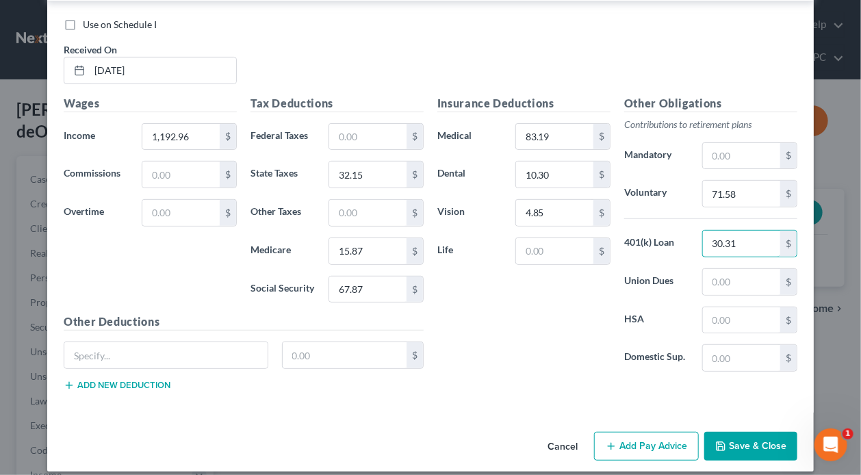
type input "30.31"
click at [605, 432] on button "Add Pay Advice" at bounding box center [646, 446] width 105 height 29
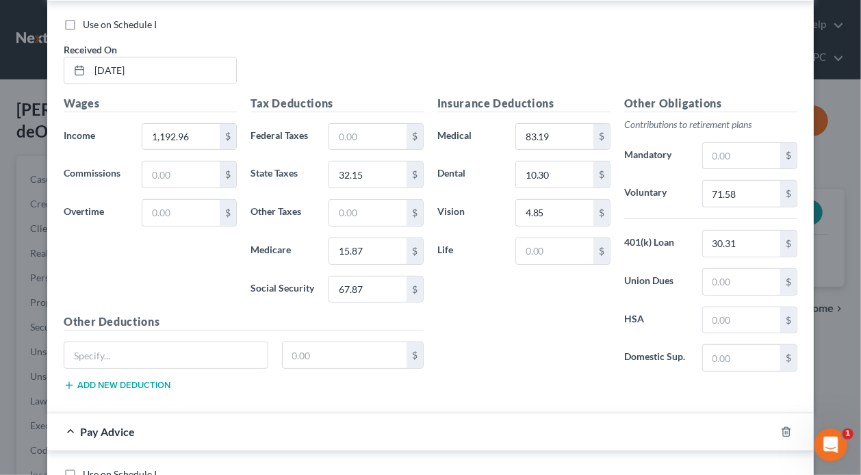
scroll to position [2503, 0]
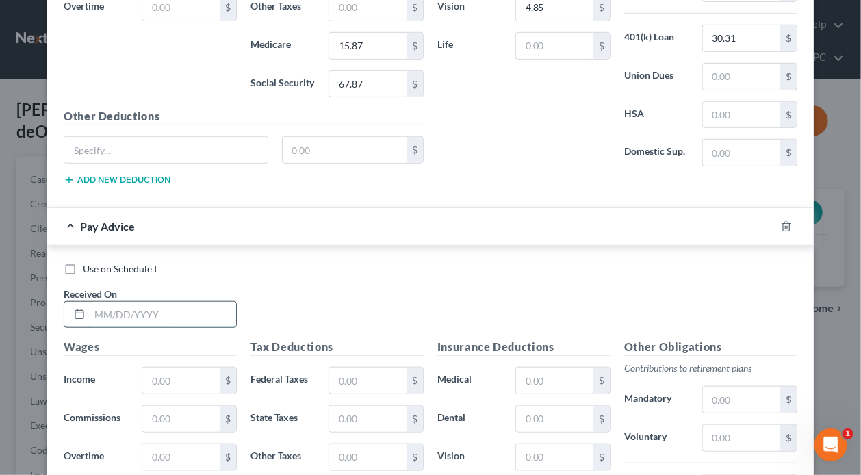
click at [197, 302] on input "text" at bounding box center [163, 315] width 147 height 26
type input "[DATE]"
click at [192, 376] on input "text" at bounding box center [180, 381] width 77 height 26
type input "6"
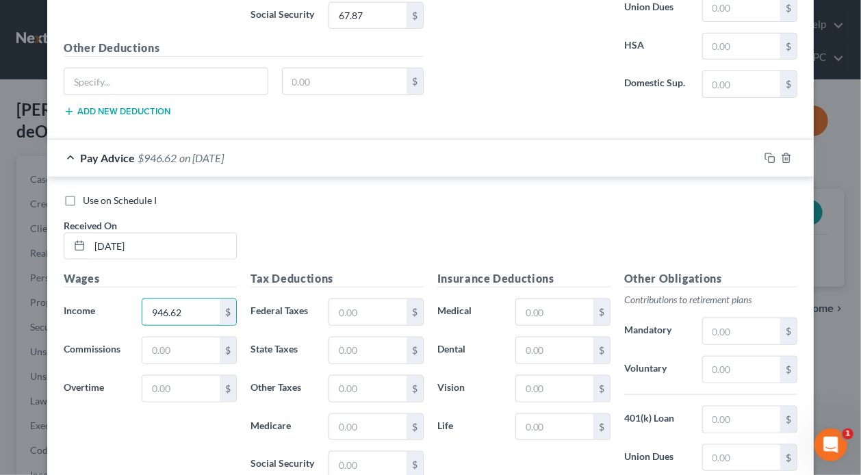
scroll to position [2640, 0]
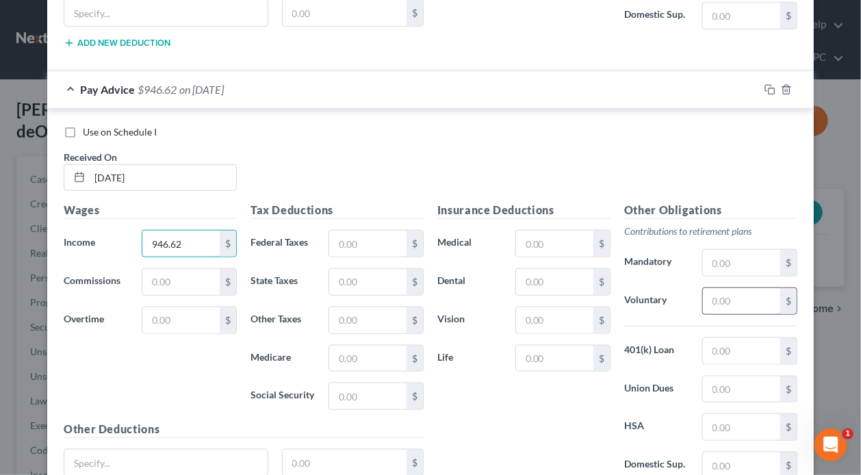
type input "946.62"
click at [759, 293] on input "text" at bounding box center [741, 301] width 77 height 26
type input "56.80"
click at [547, 272] on input "text" at bounding box center [554, 282] width 77 height 26
type input "10.30"
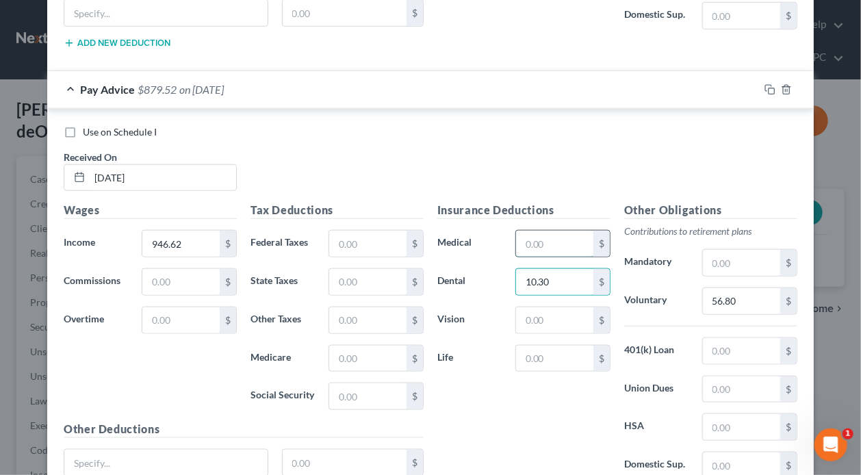
click at [541, 231] on input "text" at bounding box center [554, 244] width 77 height 26
type input "83.19"
click at [563, 314] on input "text" at bounding box center [554, 320] width 77 height 26
type input "4.85"
click at [729, 415] on input "text" at bounding box center [741, 427] width 77 height 26
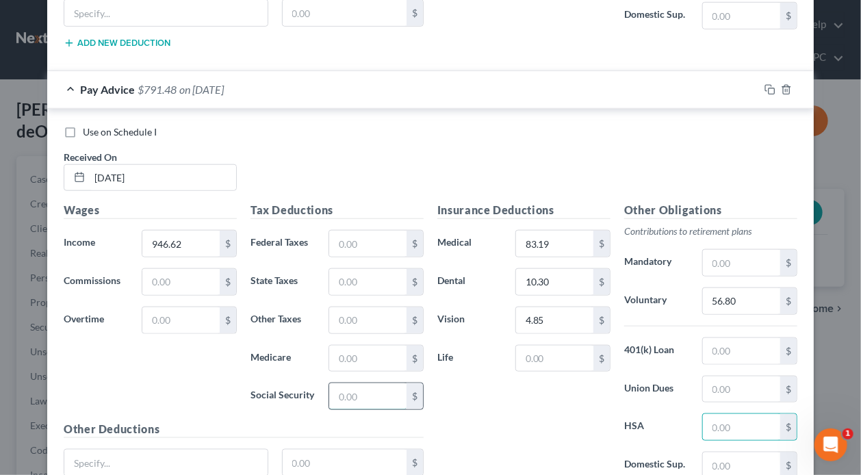
click at [358, 383] on input "text" at bounding box center [367, 396] width 77 height 26
type input "52.59"
click at [372, 346] on input "text" at bounding box center [367, 359] width 77 height 26
type input "12.30"
click at [376, 269] on input "text" at bounding box center [367, 282] width 77 height 26
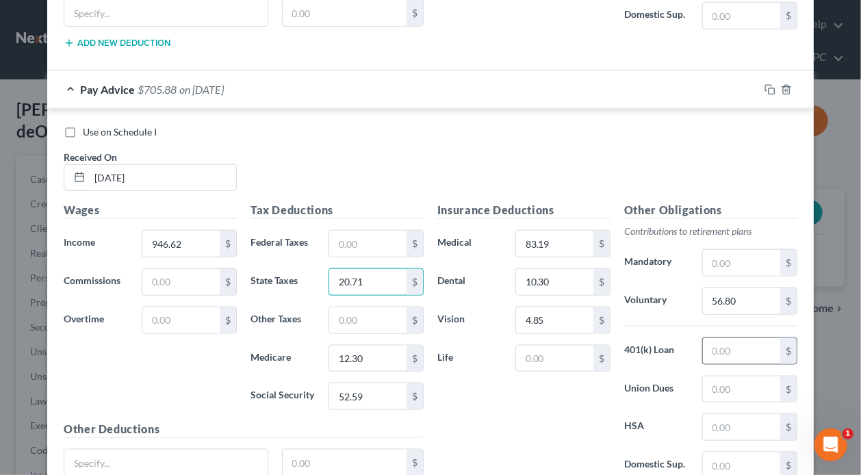
type input "20.71"
click at [742, 338] on input "text" at bounding box center [741, 351] width 77 height 26
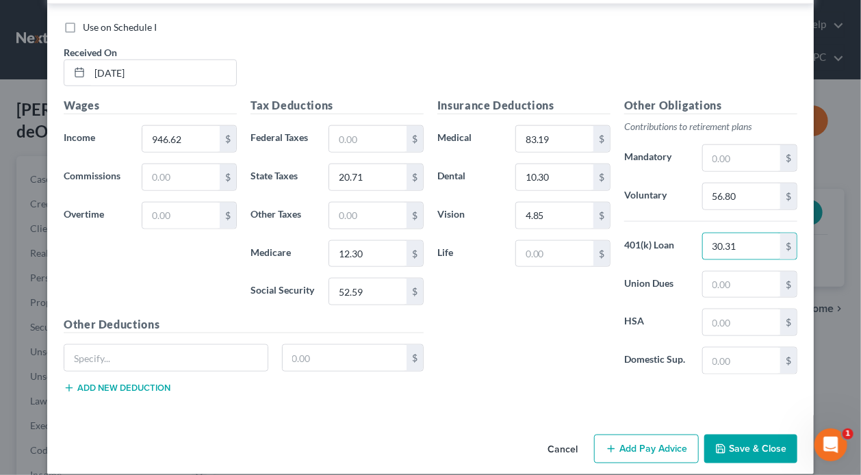
type input "30.31"
click at [652, 442] on button "Add Pay Advice" at bounding box center [646, 449] width 105 height 29
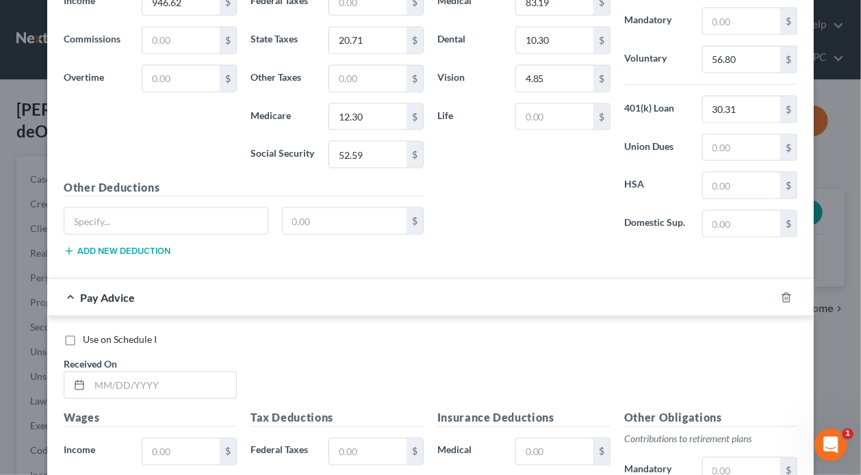
scroll to position [3087, 0]
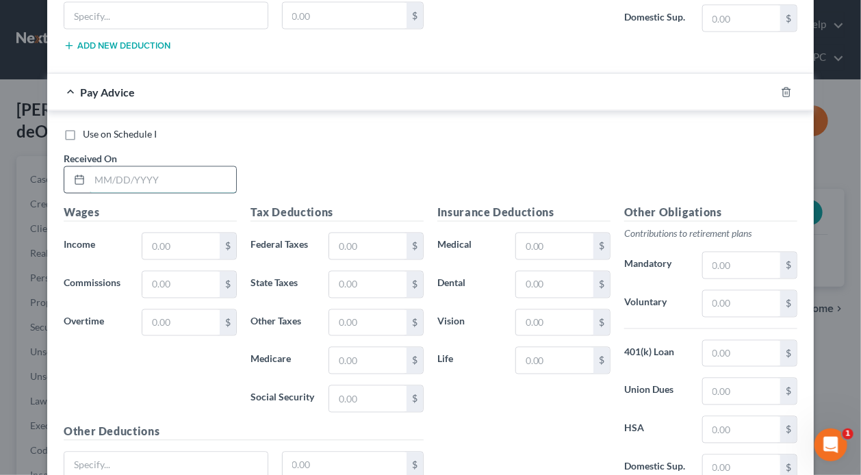
click at [183, 168] on input "text" at bounding box center [163, 180] width 147 height 26
type input "[DATE]"
click at [191, 233] on input "text" at bounding box center [180, 246] width 77 height 26
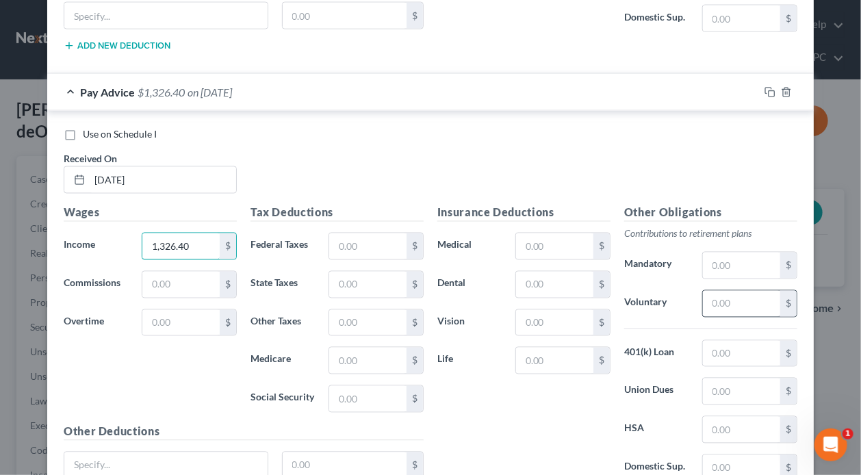
type input "1,326.40"
click at [752, 291] on input "text" at bounding box center [741, 304] width 77 height 26
type input "79.58"
click at [550, 275] on input "text" at bounding box center [554, 285] width 77 height 26
type input "10.30"
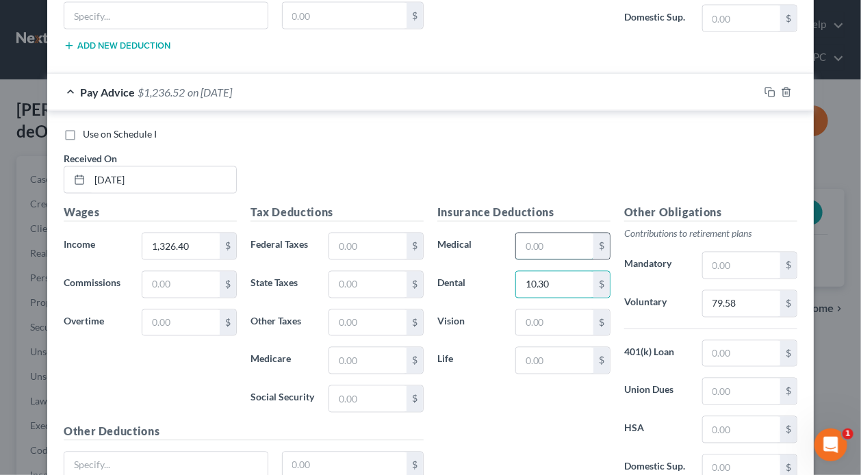
click at [576, 236] on input "text" at bounding box center [554, 246] width 77 height 26
type input "83.19"
click at [563, 310] on input "text" at bounding box center [554, 323] width 77 height 26
type input "4.85"
click at [368, 389] on input "text" at bounding box center [367, 399] width 77 height 26
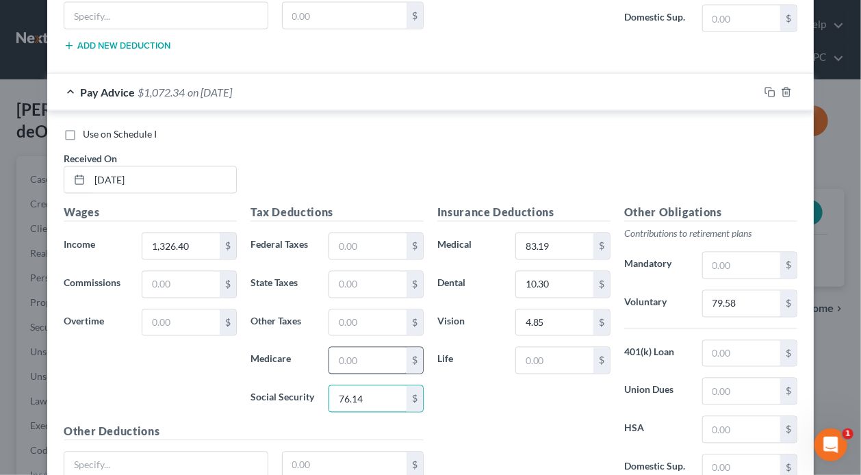
type input "76.14"
click at [361, 348] on input "text" at bounding box center [367, 361] width 77 height 26
type input "17.81"
click at [348, 272] on input "text" at bounding box center [367, 285] width 77 height 26
type input "38.51"
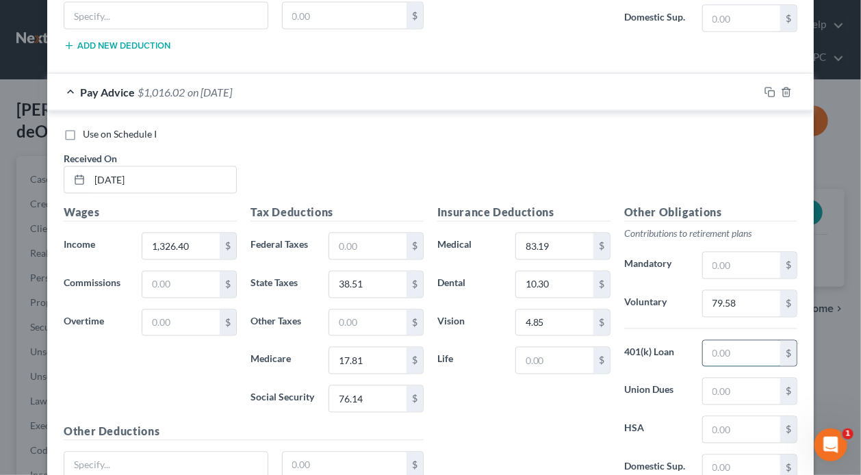
click at [740, 341] on input "text" at bounding box center [741, 354] width 77 height 26
type input "30.31"
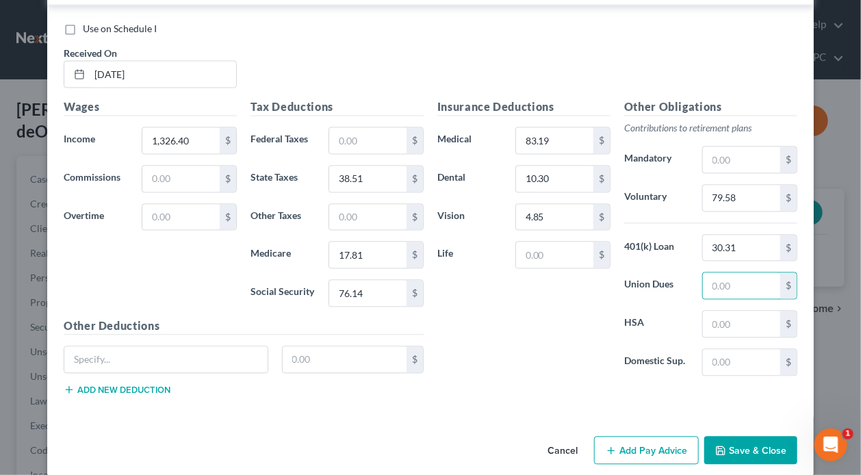
click at [628, 437] on button "Add Pay Advice" at bounding box center [646, 451] width 105 height 29
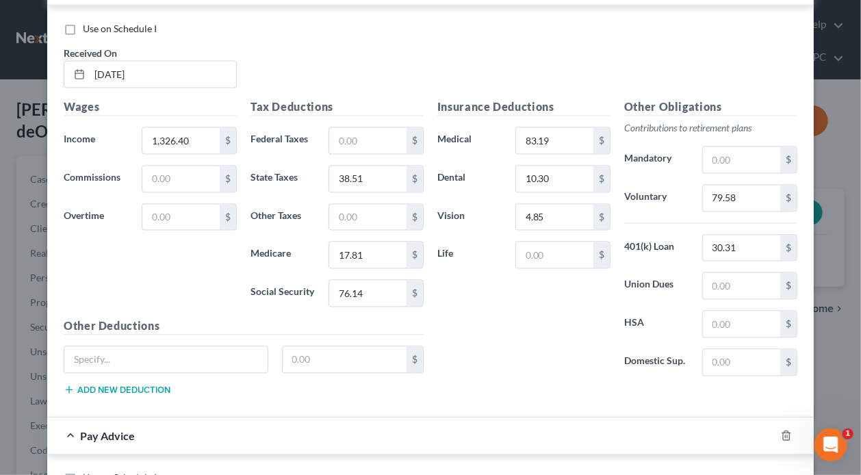
scroll to position [3398, 0]
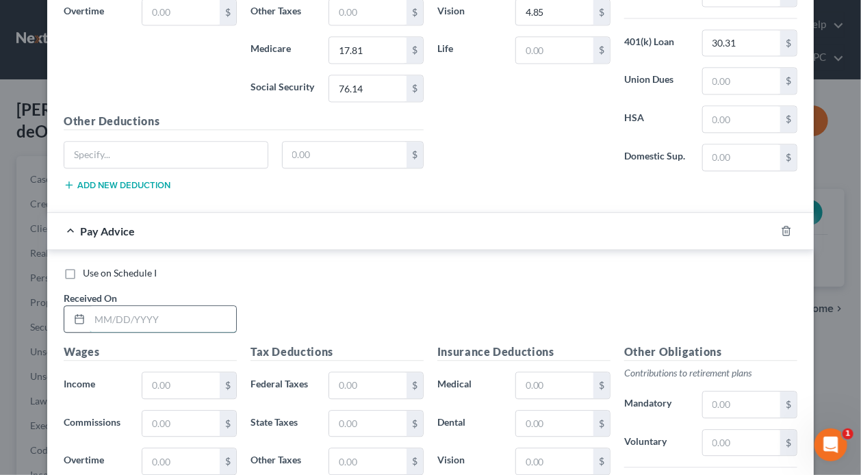
click at [175, 306] on input "text" at bounding box center [163, 319] width 147 height 26
type input "[DATE]"
click at [166, 372] on input "text" at bounding box center [180, 385] width 77 height 26
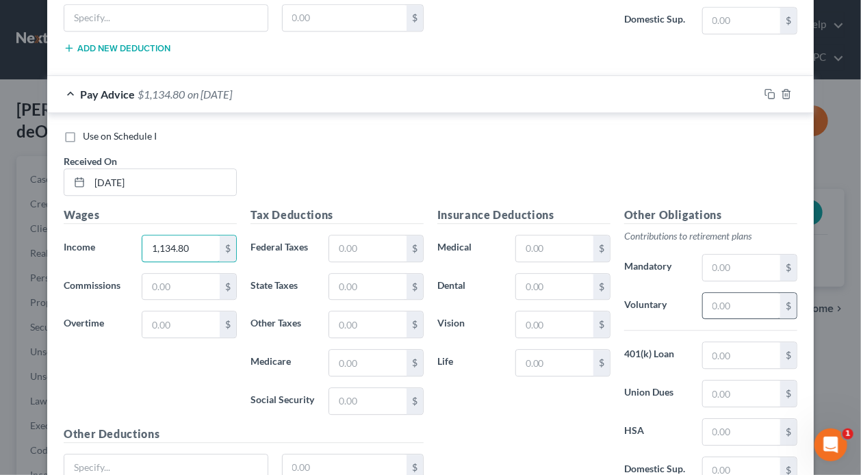
type input "1,134.80"
click at [742, 293] on input "text" at bounding box center [741, 306] width 77 height 26
type input "68.09"
click at [557, 274] on input "text" at bounding box center [554, 287] width 77 height 26
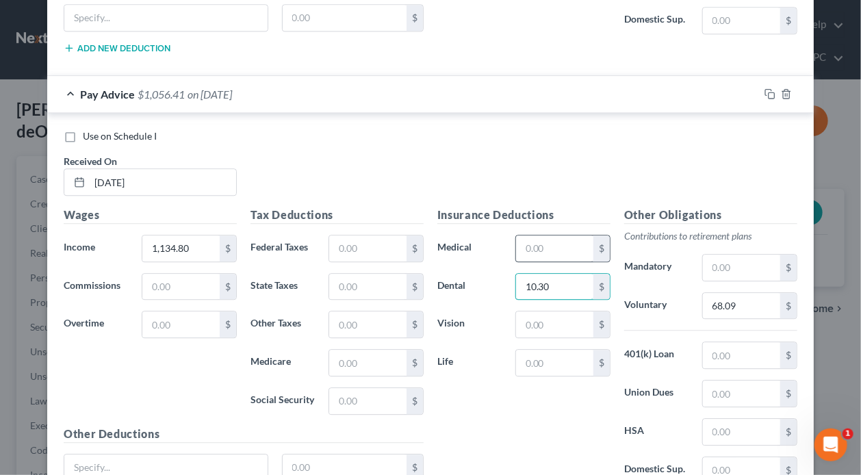
type input "10.30"
click at [561, 236] on input "text" at bounding box center [554, 249] width 77 height 26
type input "83.19"
click at [544, 311] on input "text" at bounding box center [554, 324] width 77 height 26
type input "4.85"
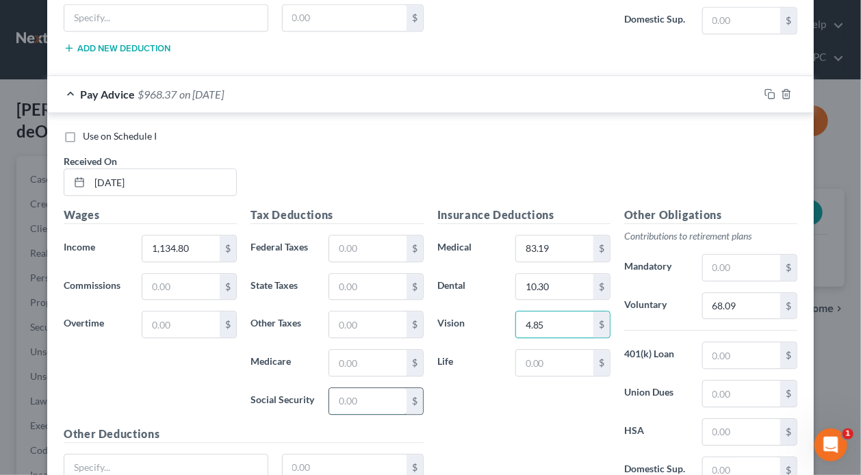
click at [362, 388] on input "text" at bounding box center [367, 401] width 77 height 26
type input "64.26"
click at [345, 350] on input "text" at bounding box center [367, 363] width 77 height 26
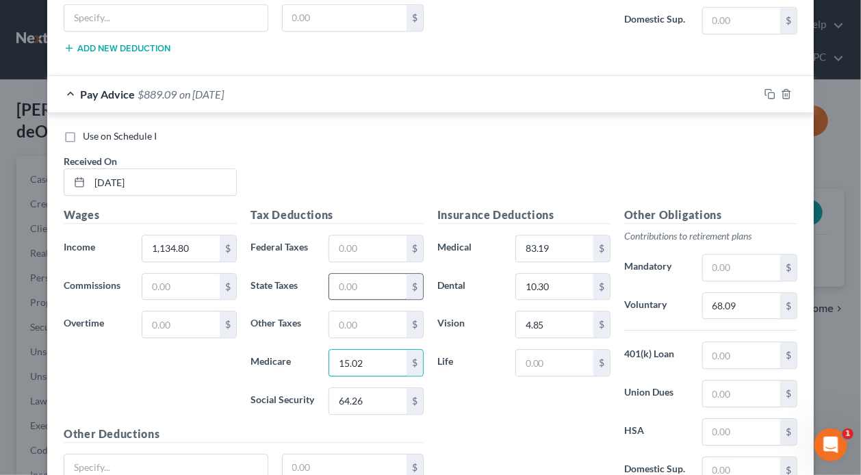
type input "15.02"
click at [338, 274] on input "text" at bounding box center [367, 287] width 77 height 26
type input "9"
type input "29.40"
click at [751, 342] on input "text" at bounding box center [741, 355] width 77 height 26
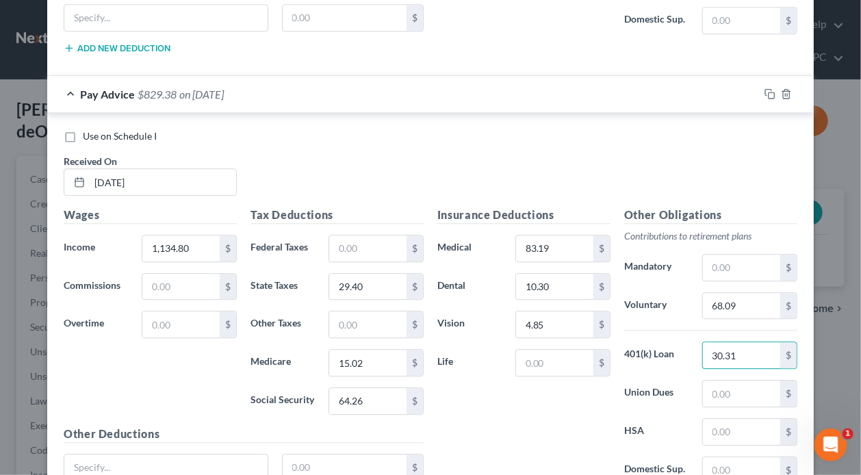
scroll to position [3639, 0]
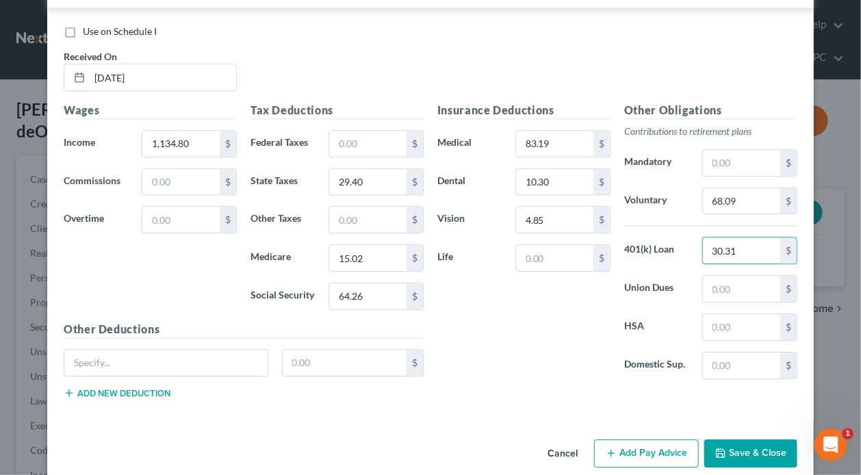
type input "30.31"
click at [619, 440] on button "Add Pay Advice" at bounding box center [646, 454] width 105 height 29
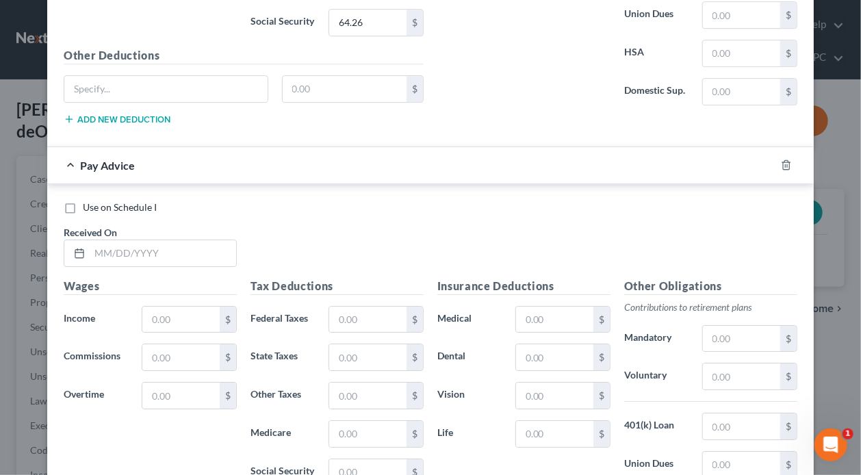
scroll to position [4050, 0]
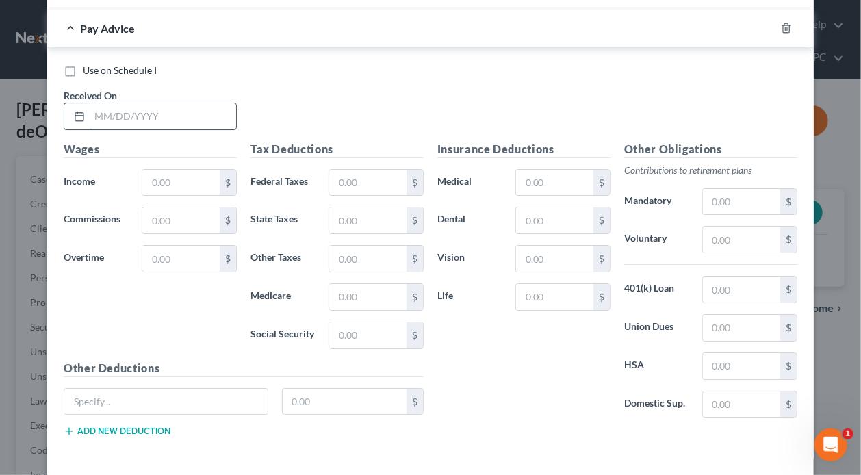
click at [172, 103] on input "text" at bounding box center [163, 116] width 147 height 26
type input "[DATE]"
click at [192, 170] on input "text" at bounding box center [180, 183] width 77 height 26
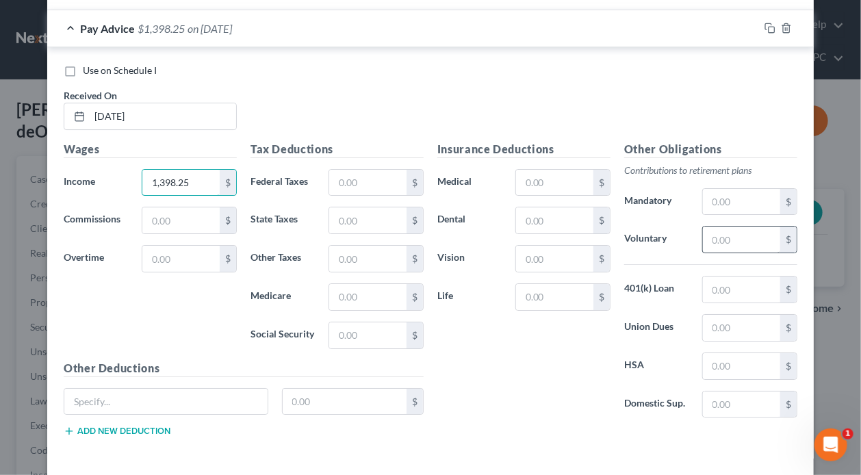
type input "1,398.25"
click at [742, 227] on input "text" at bounding box center [741, 240] width 77 height 26
type input "83.90"
click at [550, 207] on input "text" at bounding box center [554, 220] width 77 height 26
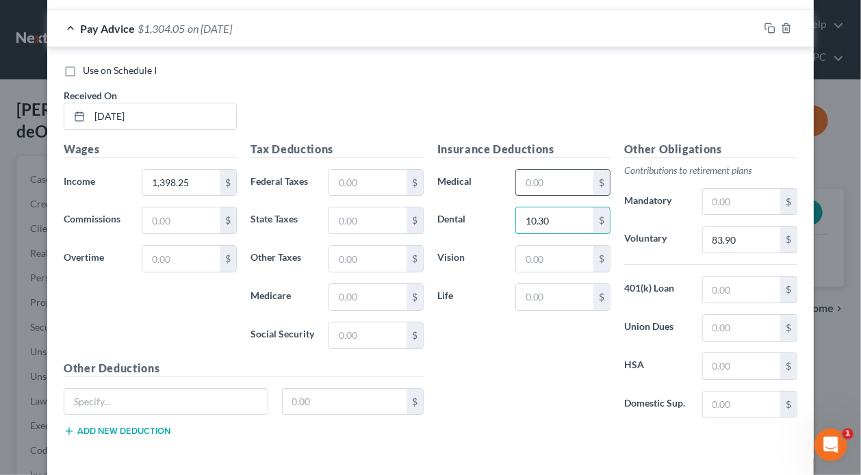
type input "10.30"
click at [568, 170] on input "text" at bounding box center [554, 183] width 77 height 26
type input "83.19"
click at [563, 246] on input "text" at bounding box center [554, 259] width 77 height 26
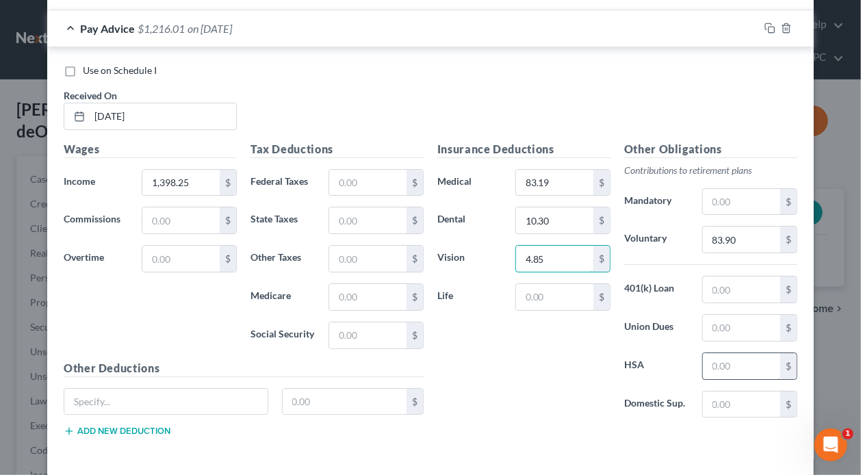
type input "4.85"
click at [728, 353] on input "text" at bounding box center [741, 366] width 77 height 26
type input "33.28"
click at [354, 322] on input "text" at bounding box center [367, 335] width 77 height 26
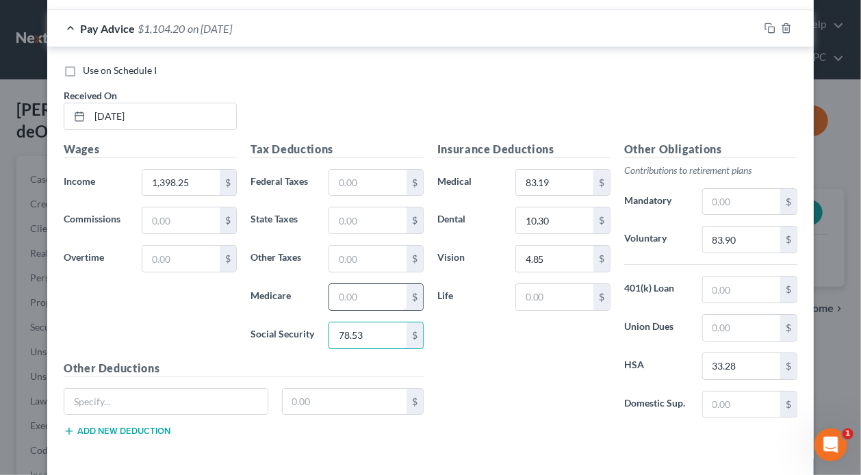
type input "78.53"
click at [355, 284] on input "text" at bounding box center [367, 297] width 77 height 26
type input "18.37"
click at [368, 207] on input "text" at bounding box center [367, 220] width 77 height 26
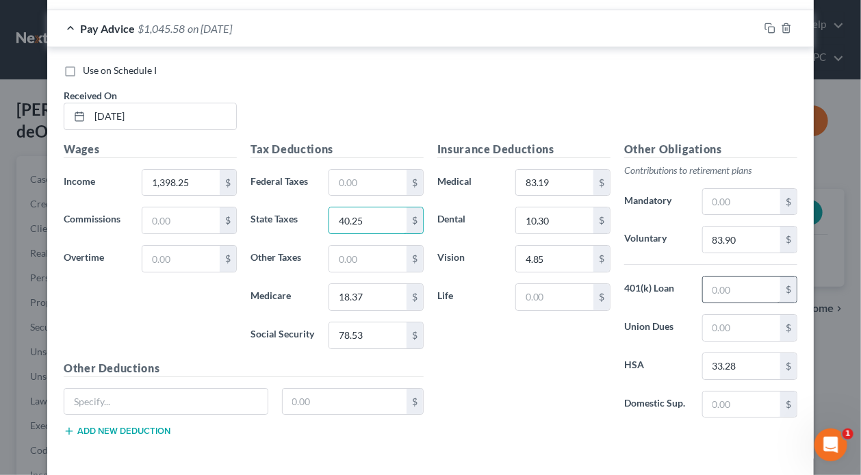
type input "40.25"
click at [718, 277] on input "text" at bounding box center [741, 290] width 77 height 26
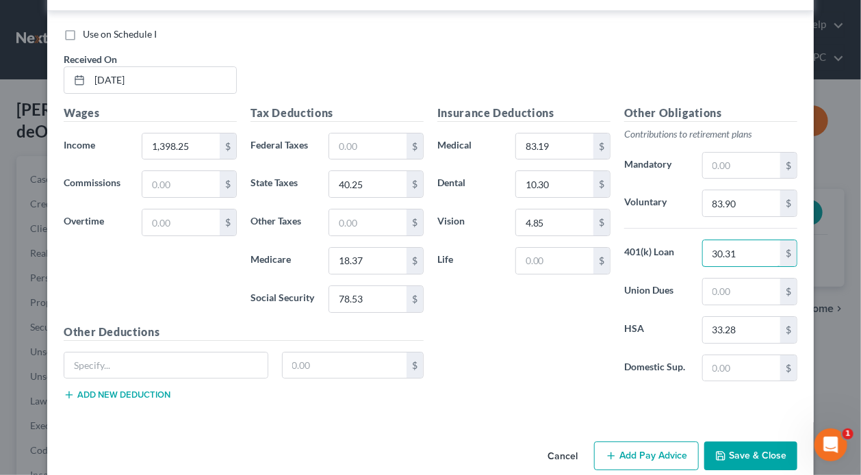
type input "30.31"
click at [622, 442] on button "Add Pay Advice" at bounding box center [646, 456] width 105 height 29
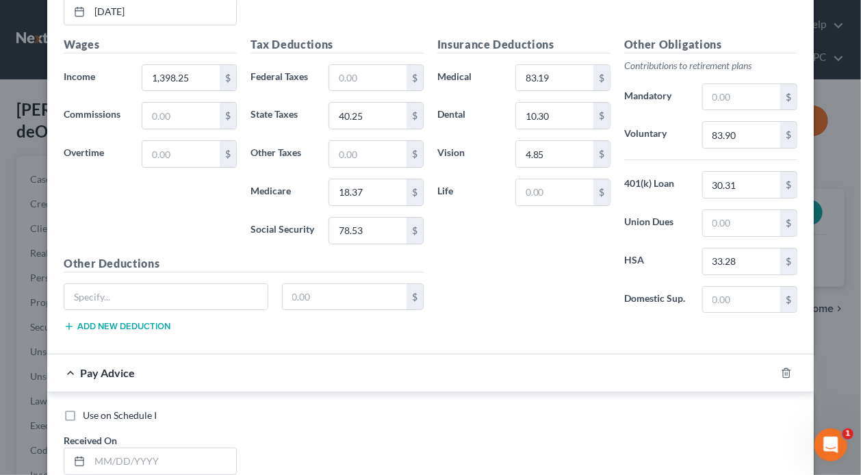
scroll to position [4360, 0]
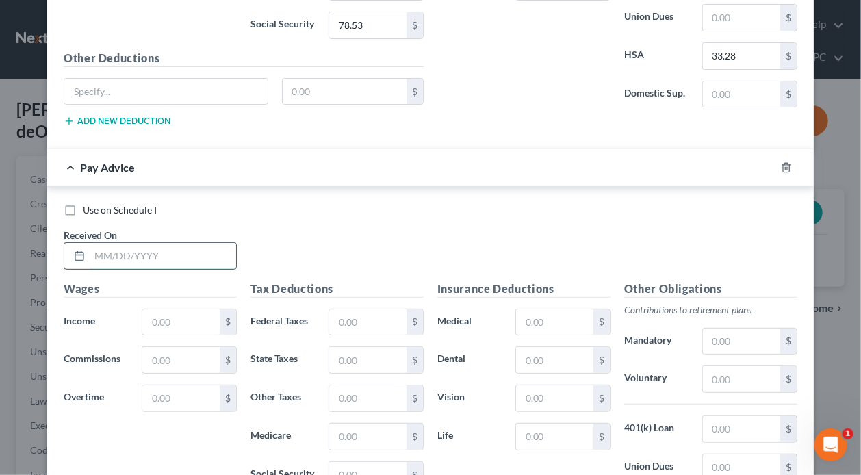
click at [172, 243] on input "text" at bounding box center [163, 256] width 147 height 26
type input "[DATE]"
click at [188, 309] on input "text" at bounding box center [180, 322] width 77 height 26
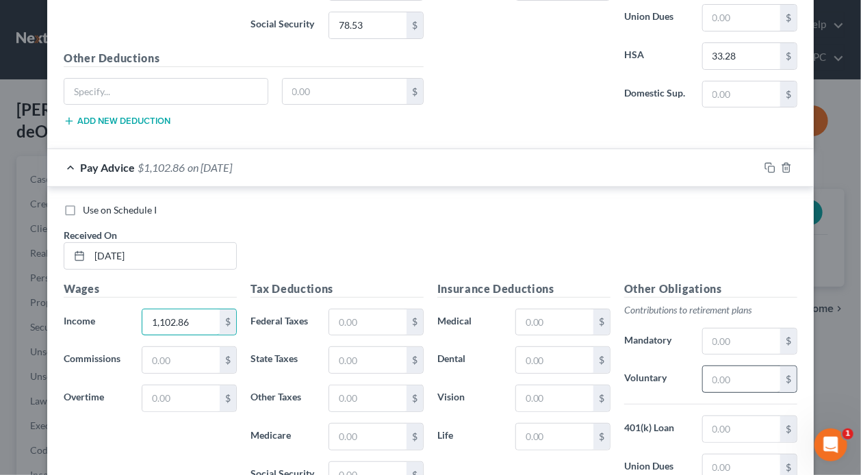
type input "1,102.86"
click at [731, 366] on input "text" at bounding box center [741, 379] width 77 height 26
type input "66.17"
click at [558, 347] on input "text" at bounding box center [554, 360] width 77 height 26
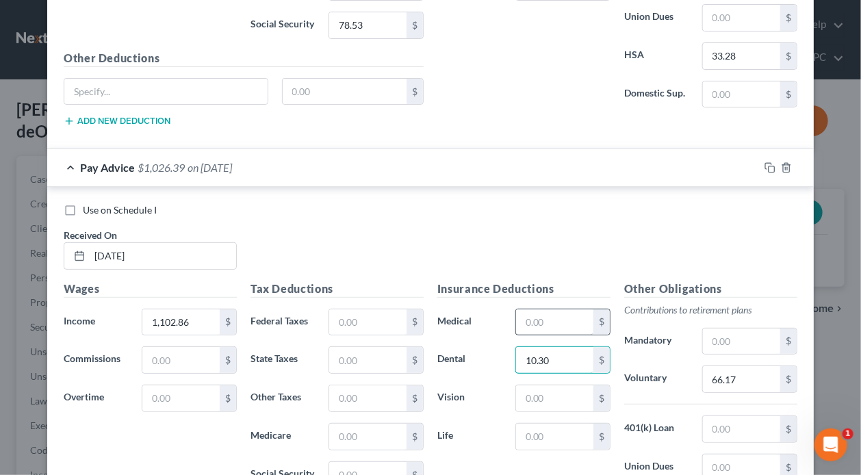
type input "10.30"
click at [548, 309] on input "text" at bounding box center [554, 322] width 77 height 26
type input "83.19"
click at [549, 385] on input "text" at bounding box center [554, 398] width 77 height 26
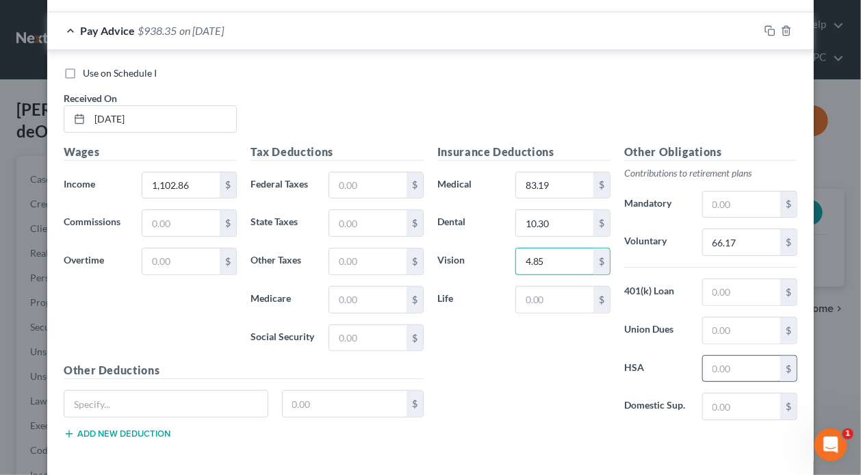
type input "4.85"
click at [726, 356] on input "text" at bounding box center [741, 369] width 77 height 26
type input "33.28"
click at [390, 325] on input "text" at bounding box center [367, 338] width 77 height 26
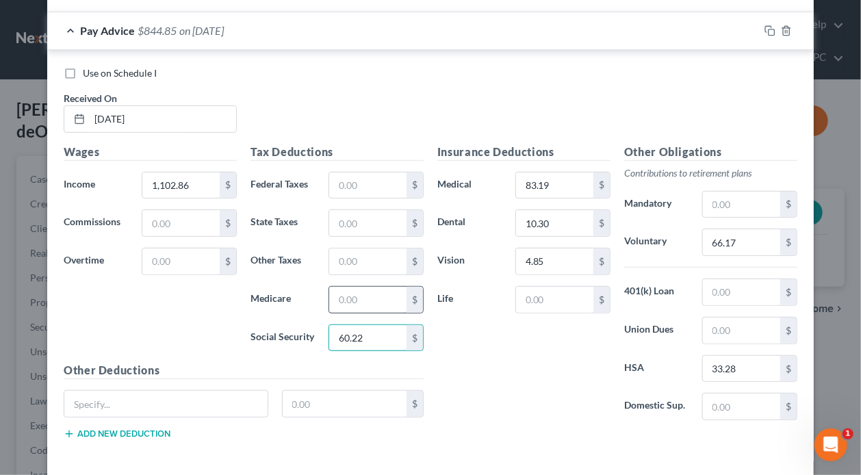
type input "60.22"
click at [384, 287] on input "text" at bounding box center [367, 300] width 77 height 26
type input "14.08"
click at [380, 210] on input "text" at bounding box center [367, 223] width 77 height 26
type input "26.29"
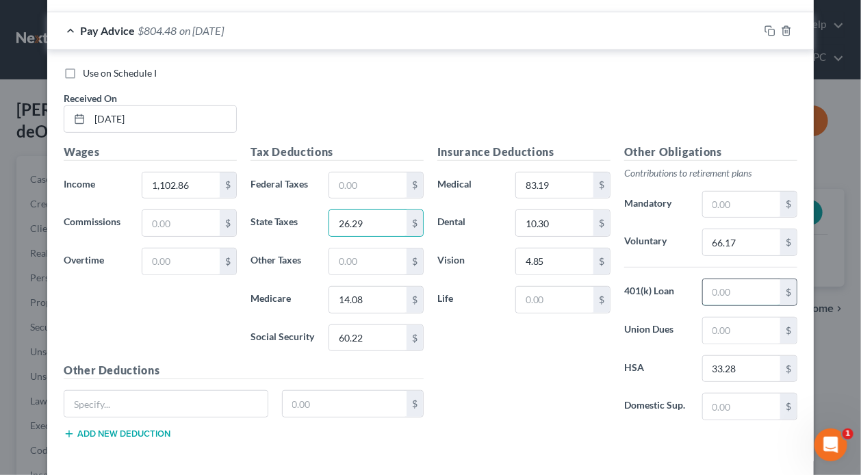
click at [735, 279] on input "text" at bounding box center [741, 292] width 77 height 26
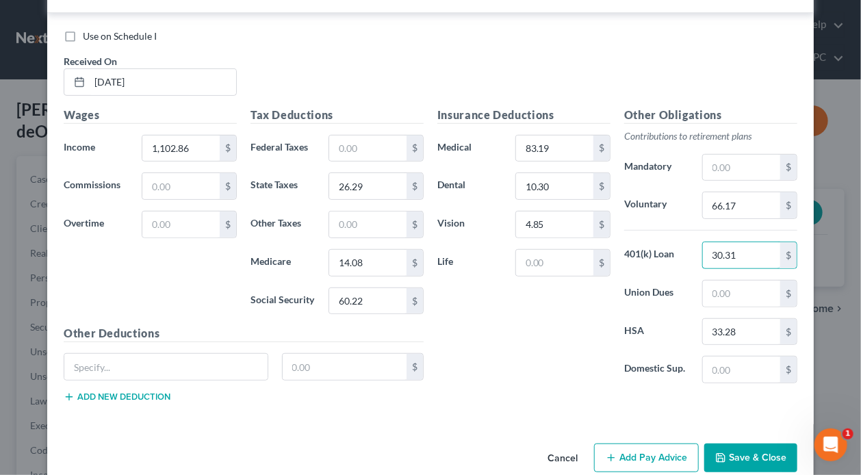
type input "30.31"
click at [667, 444] on button "Add Pay Advice" at bounding box center [646, 458] width 105 height 29
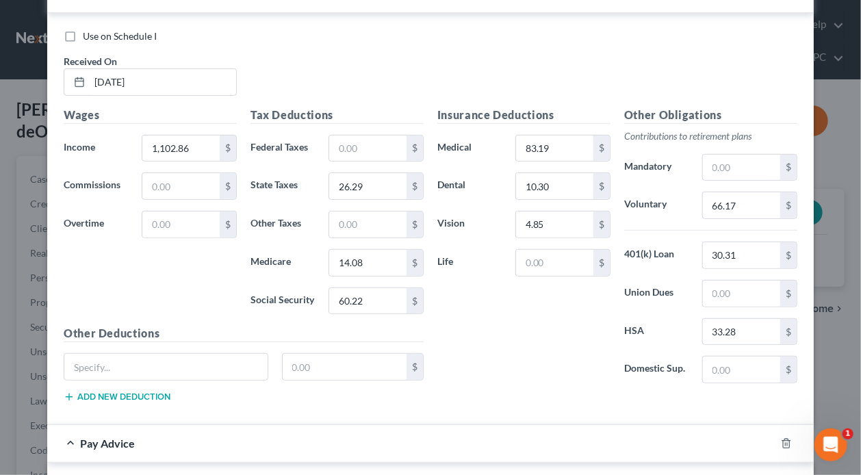
scroll to position [4808, 0]
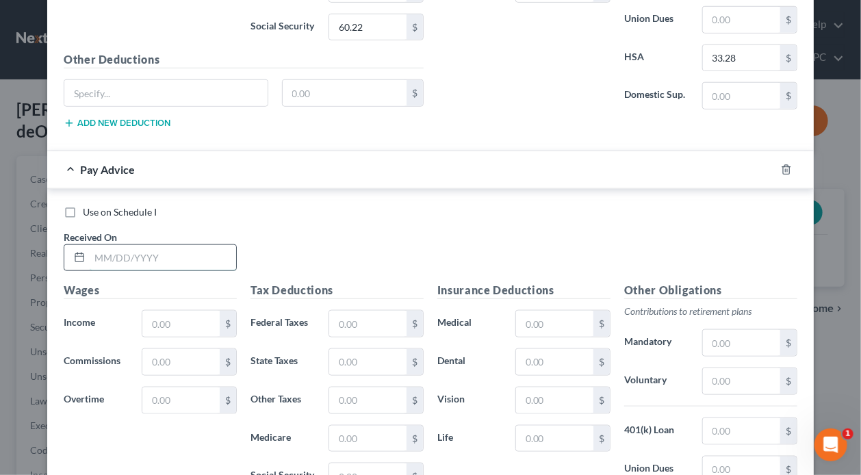
click at [171, 245] on input "text" at bounding box center [163, 258] width 147 height 26
type input "[DATE]"
click at [168, 311] on input "text" at bounding box center [180, 324] width 77 height 26
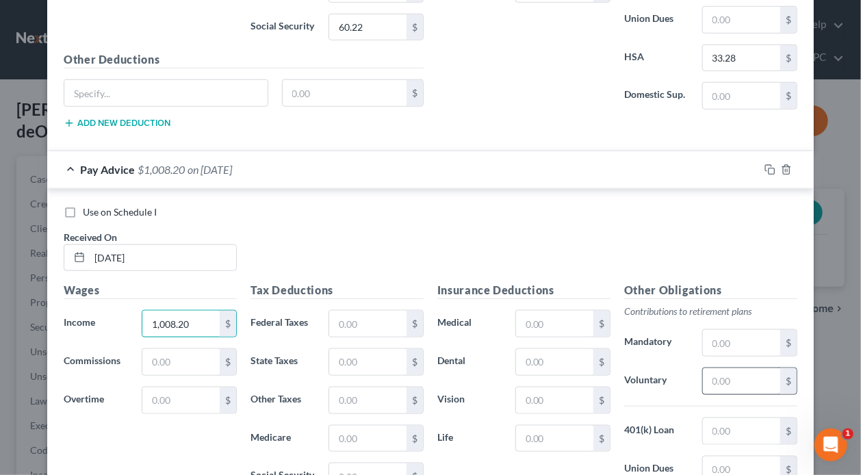
type input "1,008.20"
click at [746, 368] on input "text" at bounding box center [741, 381] width 77 height 26
type input "60.49"
click at [548, 349] on input "text" at bounding box center [554, 362] width 77 height 26
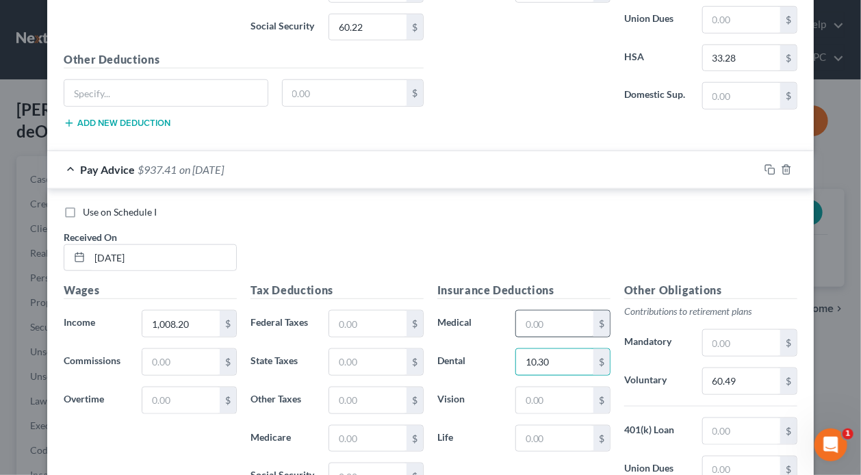
type input "10.30"
click at [556, 311] on input "text" at bounding box center [554, 324] width 77 height 26
type input "83.19"
click at [546, 387] on input "text" at bounding box center [554, 400] width 77 height 26
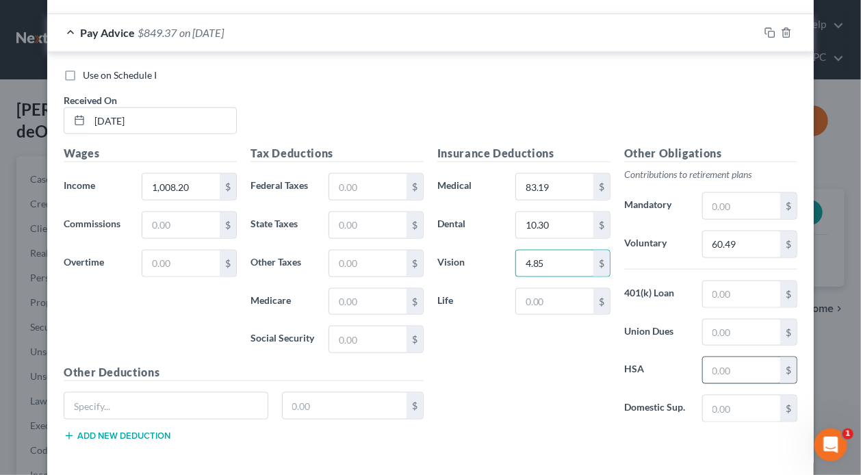
type input "4.85"
click at [739, 357] on input "text" at bounding box center [741, 370] width 77 height 26
type input "33.28"
click at [367, 327] on div "Tax Deductions Federal Taxes $ State Taxes $ Other Taxes $ Medicare $ Social Se…" at bounding box center [337, 254] width 187 height 219
click at [367, 327] on input "text" at bounding box center [367, 340] width 77 height 26
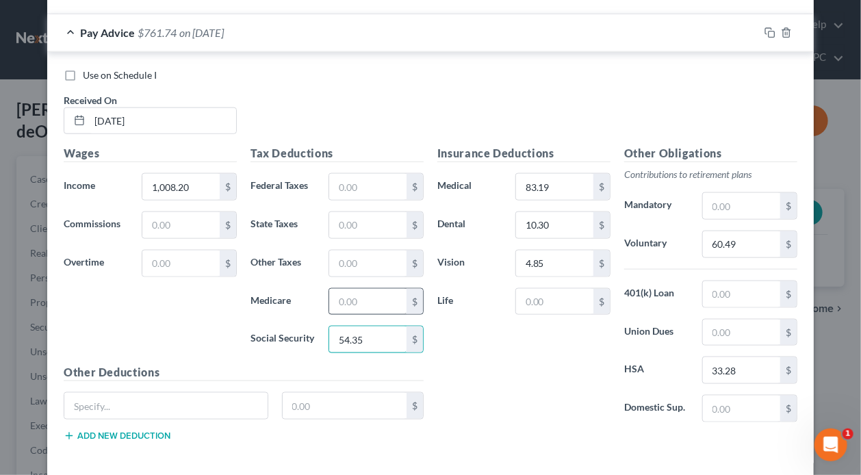
type input "54.35"
click at [364, 289] on input "text" at bounding box center [367, 302] width 77 height 26
type input "12.71"
click at [361, 212] on input "text" at bounding box center [367, 225] width 77 height 26
type input "21.92"
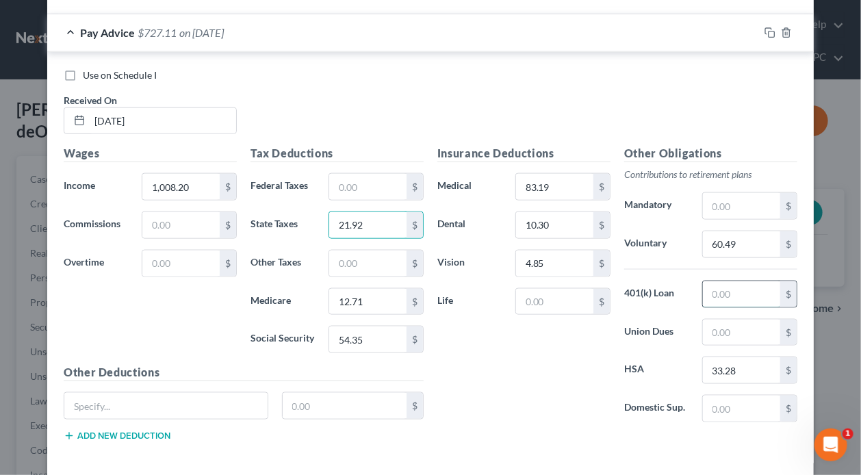
click at [759, 281] on input "text" at bounding box center [741, 294] width 77 height 26
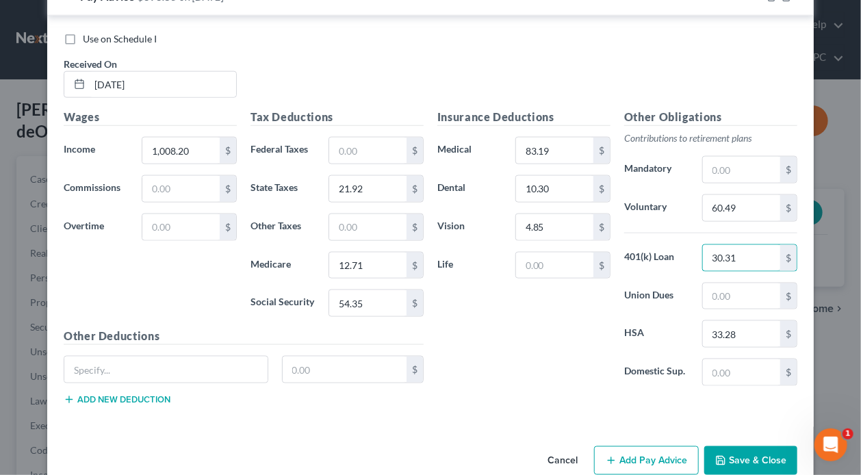
type input "30.31"
click at [645, 446] on button "Add Pay Advice" at bounding box center [646, 460] width 105 height 29
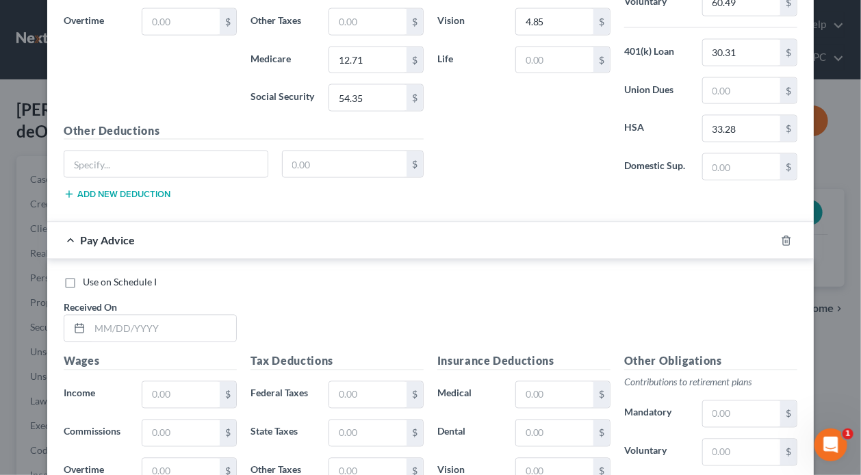
scroll to position [5323, 0]
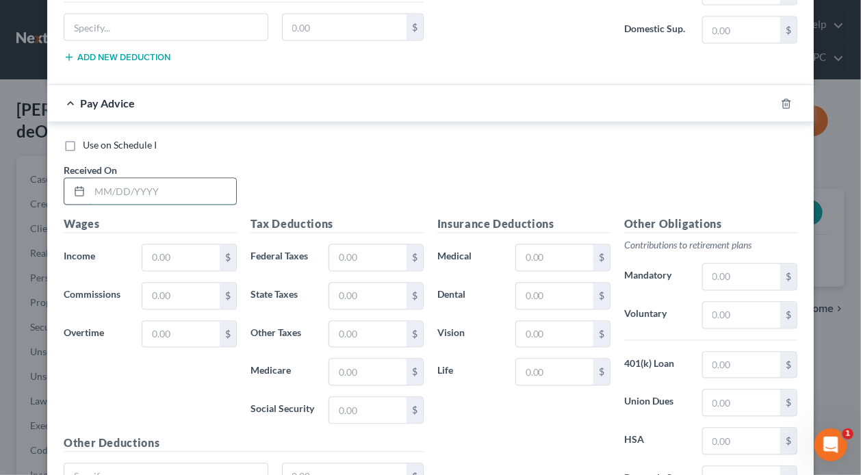
click at [177, 179] on input "text" at bounding box center [163, 192] width 147 height 26
type input "[DATE]"
click at [180, 245] on input "text" at bounding box center [180, 258] width 77 height 26
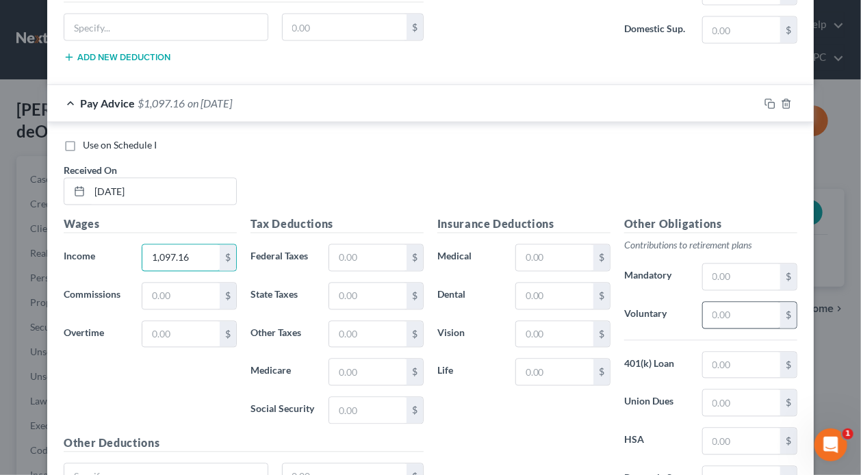
type input "1,097.16"
click at [755, 303] on input "text" at bounding box center [741, 316] width 77 height 26
type input "65.83"
click at [566, 283] on input "text" at bounding box center [554, 296] width 77 height 26
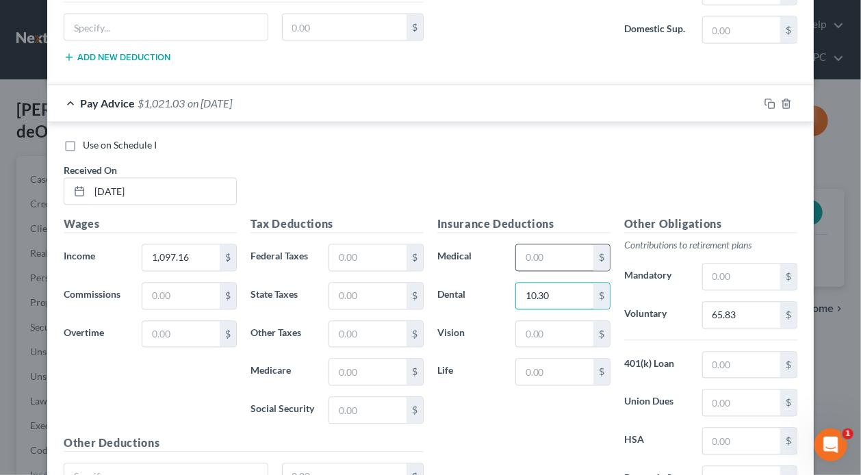
type input "10.30"
click at [561, 245] on input "text" at bounding box center [554, 258] width 77 height 26
type input "83.19"
click at [568, 322] on input "text" at bounding box center [554, 335] width 77 height 26
type input "4.85"
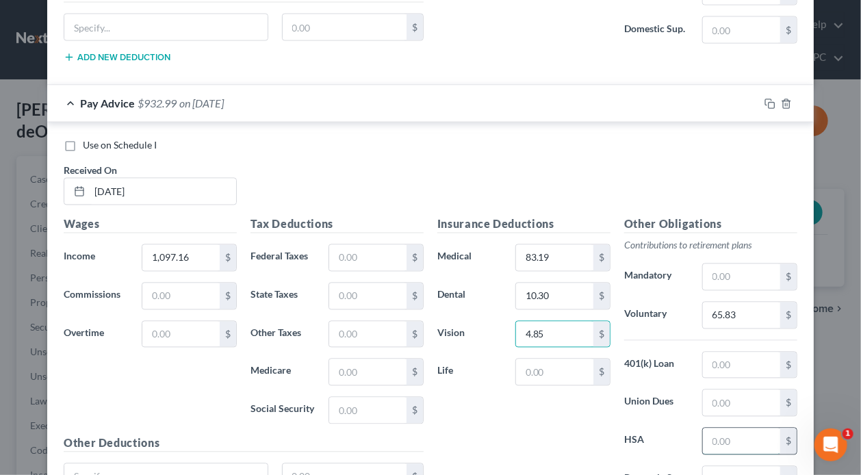
click at [735, 429] on input "text" at bounding box center [741, 442] width 77 height 26
type input "33.28"
click at [362, 398] on input "text" at bounding box center [367, 411] width 77 height 26
type input "59.86"
click at [375, 359] on input "text" at bounding box center [367, 372] width 77 height 26
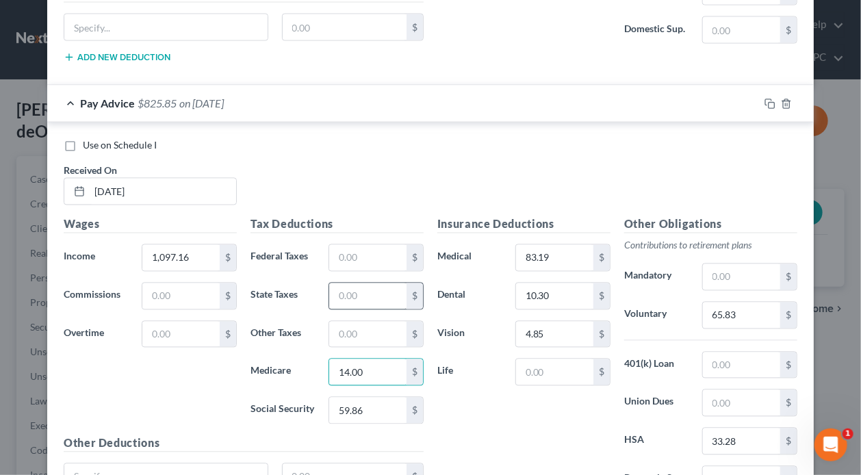
type input "14.00"
click at [370, 283] on input "text" at bounding box center [367, 296] width 77 height 26
type input "26.03"
click at [741, 353] on input "text" at bounding box center [741, 366] width 77 height 26
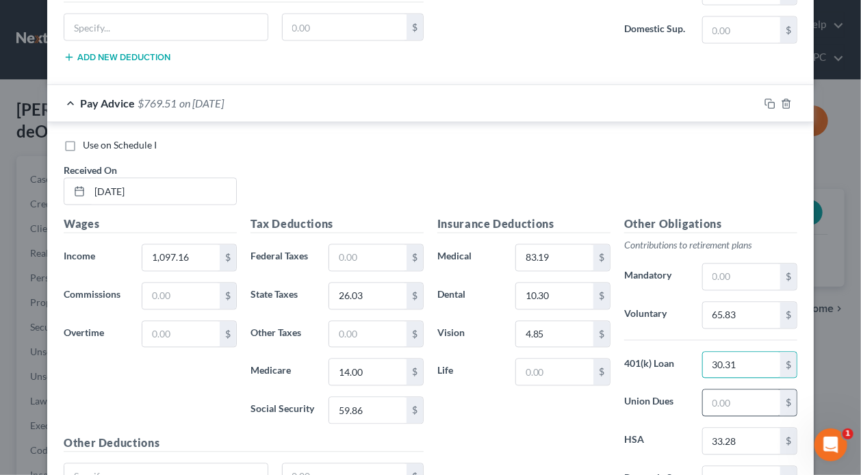
scroll to position [5428, 0]
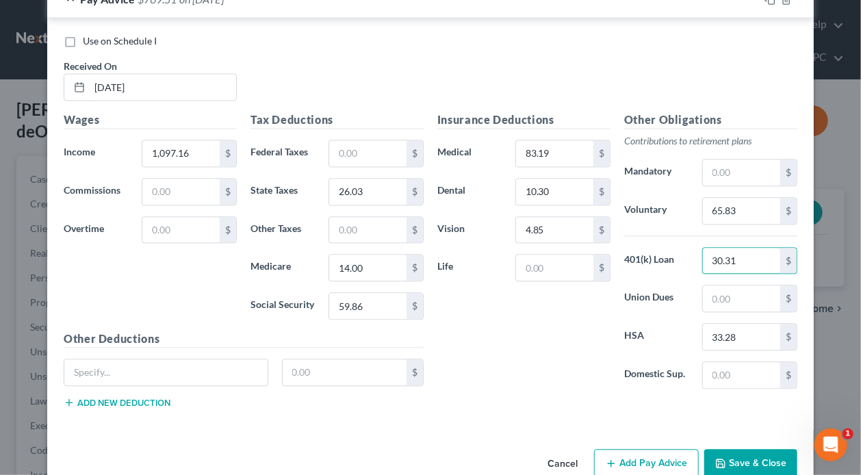
type input "30.31"
click at [619, 449] on button "Add Pay Advice" at bounding box center [646, 463] width 105 height 29
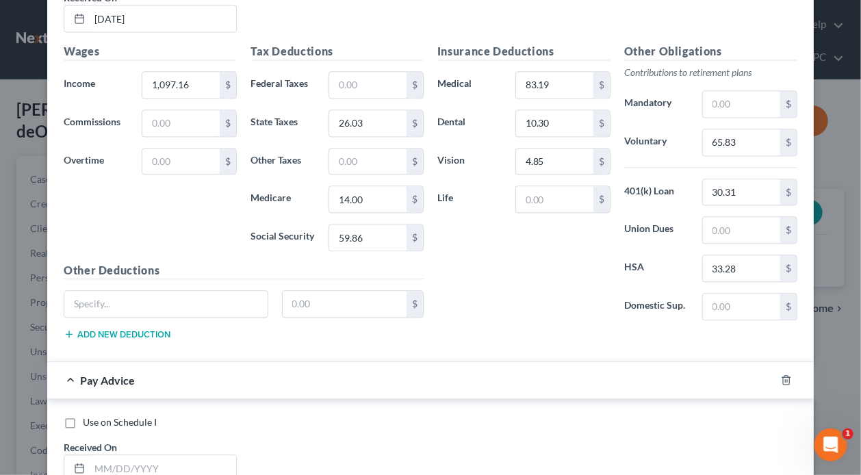
scroll to position [5702, 0]
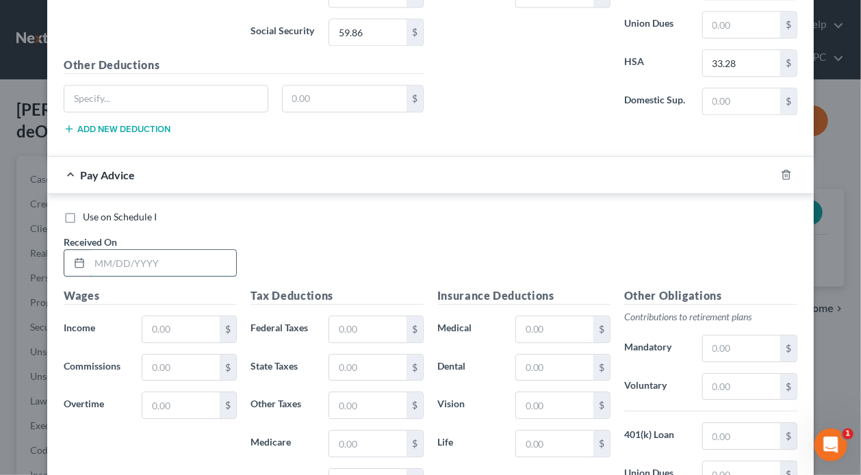
click at [175, 250] on input "text" at bounding box center [163, 263] width 147 height 26
type input "[DATE]"
click at [178, 316] on input "text" at bounding box center [180, 329] width 77 height 26
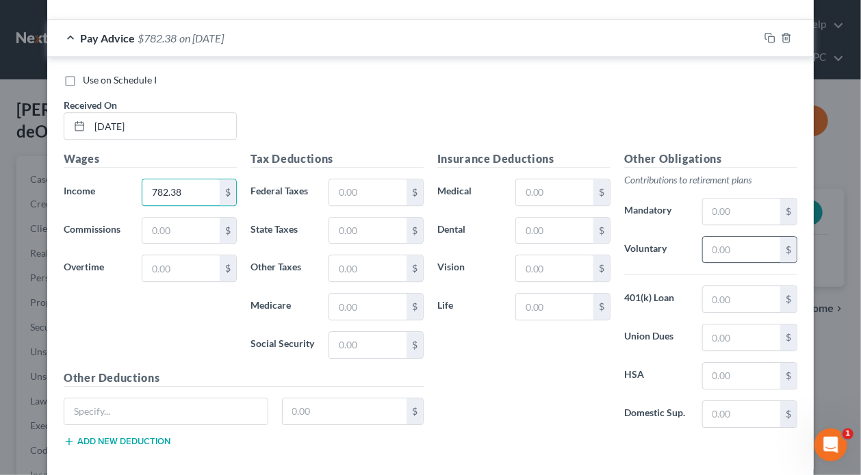
type input "782.38"
click at [737, 237] on input "text" at bounding box center [741, 250] width 77 height 26
type input "46.94"
click at [542, 214] on div "Insurance Deductions Medical $ Dental $ Vision $ Life $" at bounding box center [524, 295] width 187 height 288
click at [544, 218] on input "text" at bounding box center [554, 231] width 77 height 26
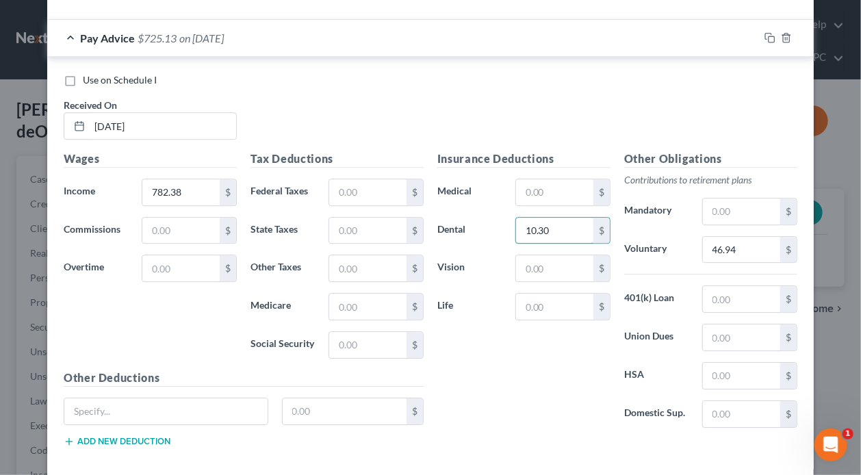
type input "10.30"
click at [550, 252] on div "Insurance Deductions Medical $ Dental 10.30 $ Vision $ Life $" at bounding box center [524, 295] width 187 height 288
click at [539, 255] on input "text" at bounding box center [554, 268] width 77 height 26
type input "4.85"
click at [716, 401] on input "text" at bounding box center [741, 414] width 77 height 26
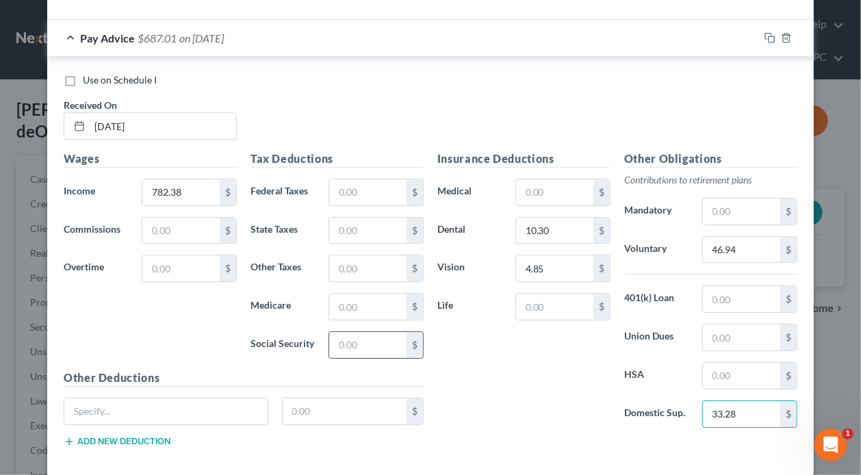
type input "33.28"
click at [377, 332] on input "text" at bounding box center [367, 345] width 77 height 26
type input "40.35"
click at [383, 294] on input "text" at bounding box center [367, 307] width 77 height 26
type input "9.44"
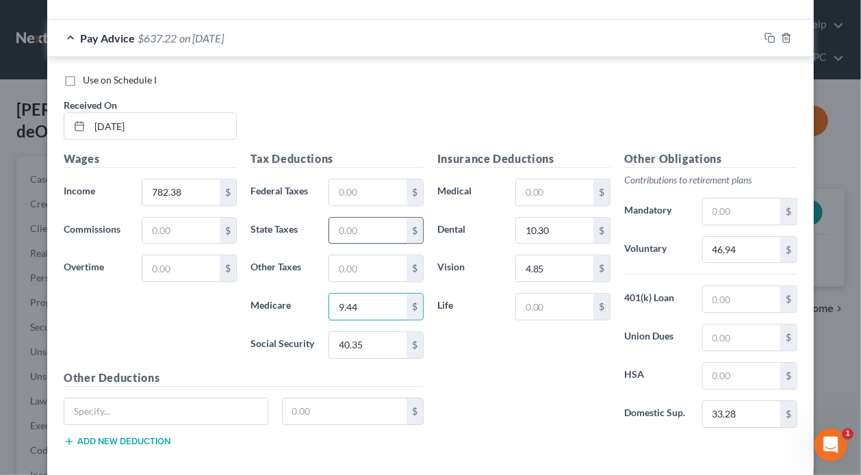
click at [370, 218] on input "text" at bounding box center [367, 231] width 77 height 26
type input "12.23"
click at [765, 286] on input "text" at bounding box center [741, 299] width 77 height 26
type input "30.33"
click at [569, 179] on input "text" at bounding box center [554, 192] width 77 height 26
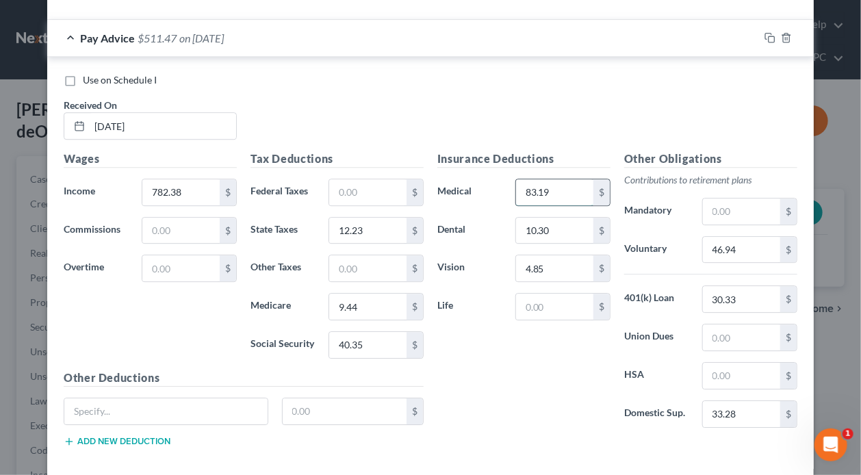
scroll to position [5876, 0]
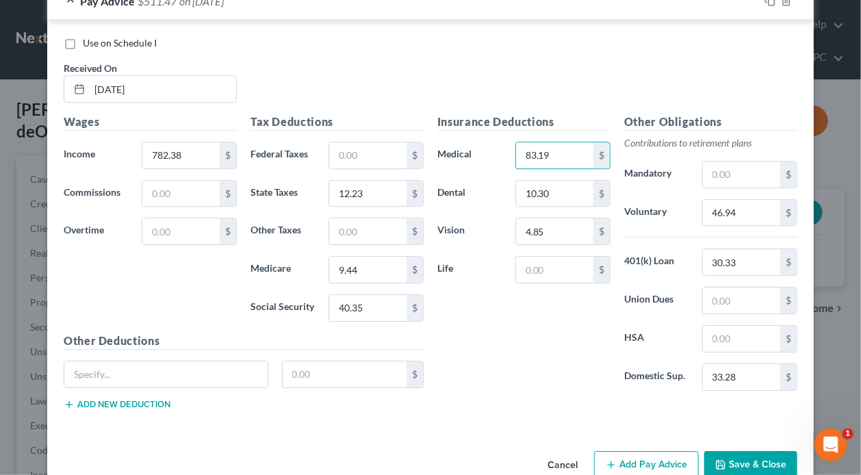
type input "83.19"
click at [611, 451] on button "Add Pay Advice" at bounding box center [646, 465] width 105 height 29
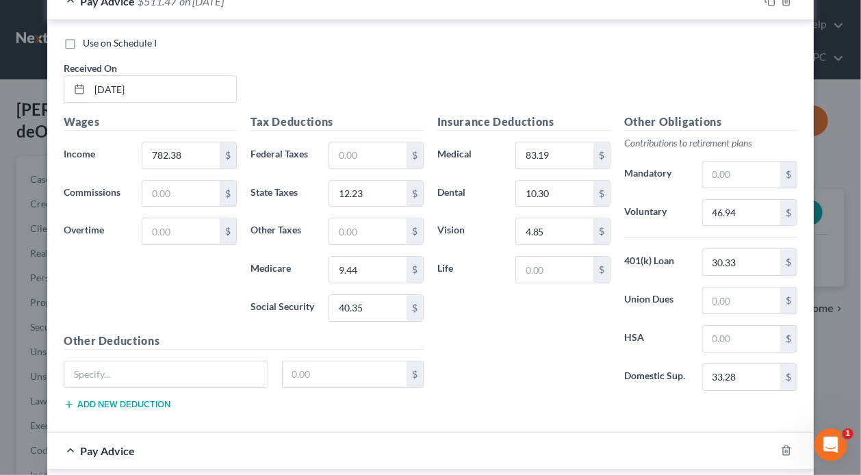
scroll to position [6081, 0]
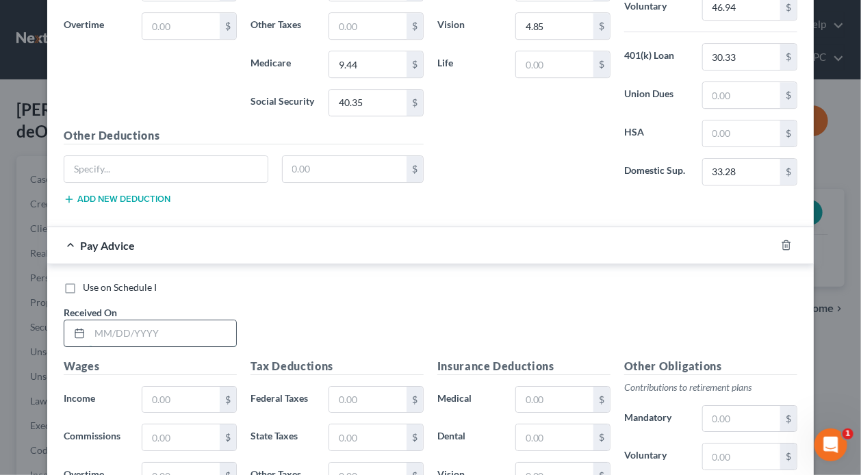
click at [164, 320] on input "text" at bounding box center [163, 333] width 147 height 26
type input "[DATE]"
click at [178, 387] on input "text" at bounding box center [180, 400] width 77 height 26
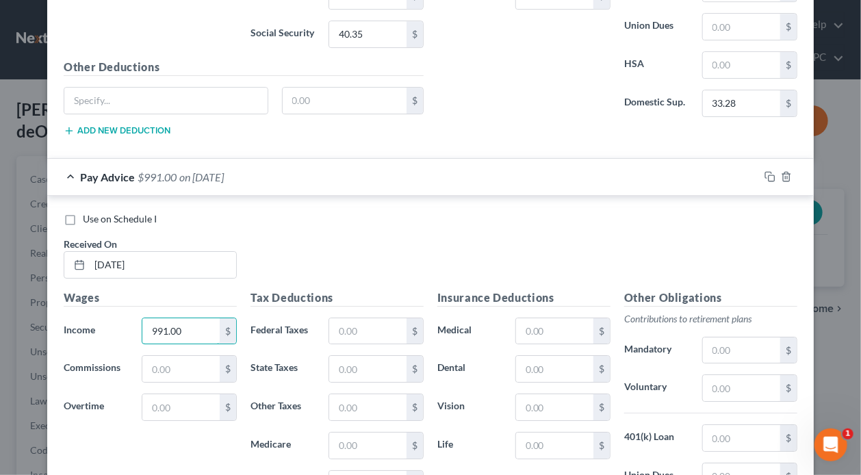
scroll to position [6218, 0]
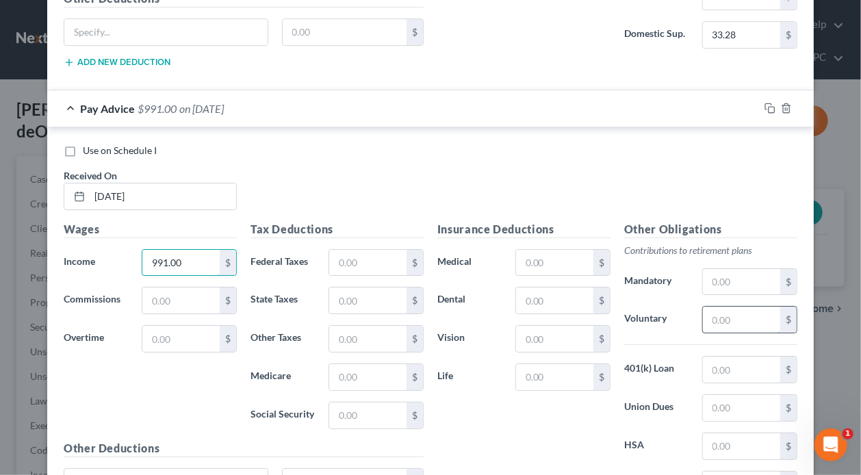
type input "991.00"
click at [747, 307] on input "text" at bounding box center [741, 320] width 77 height 26
type input "59.47"
click at [548, 288] on input "text" at bounding box center [554, 301] width 77 height 26
type input "10.30"
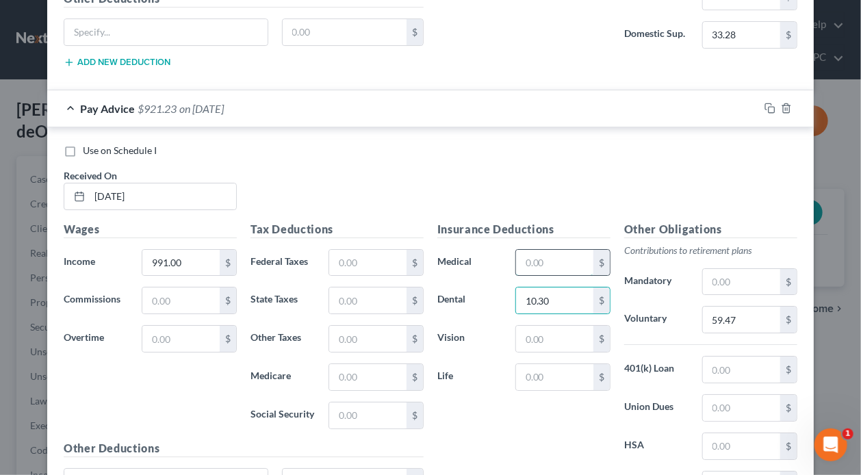
click at [561, 250] on input "text" at bounding box center [554, 263] width 77 height 26
type input "83.19"
click at [545, 326] on input "text" at bounding box center [554, 339] width 77 height 26
type input "5"
type input "4.85"
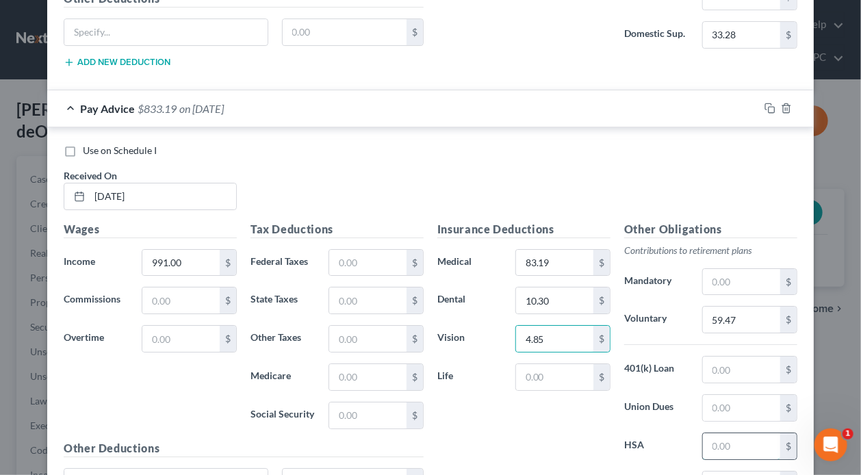
click at [735, 433] on input "text" at bounding box center [741, 446] width 77 height 26
type input "33.28"
click at [361, 403] on input "text" at bounding box center [367, 416] width 77 height 26
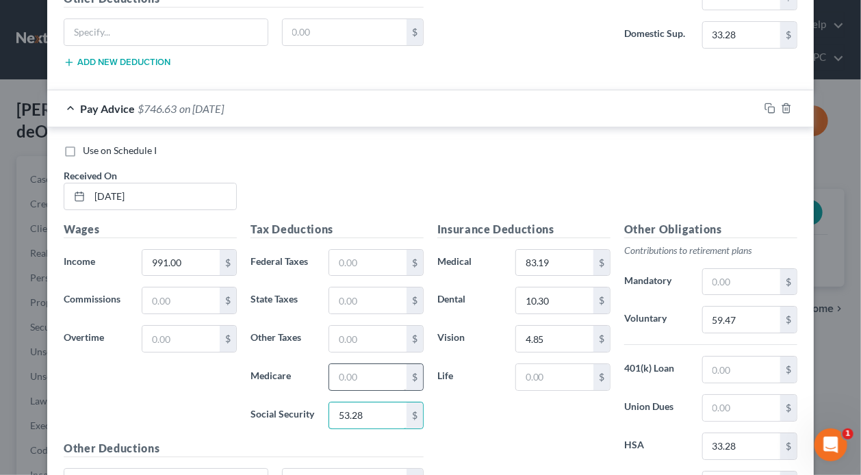
type input "53.28"
click at [370, 364] on input "text" at bounding box center [367, 377] width 77 height 26
type input "12.46"
click at [369, 288] on input "text" at bounding box center [367, 301] width 77 height 26
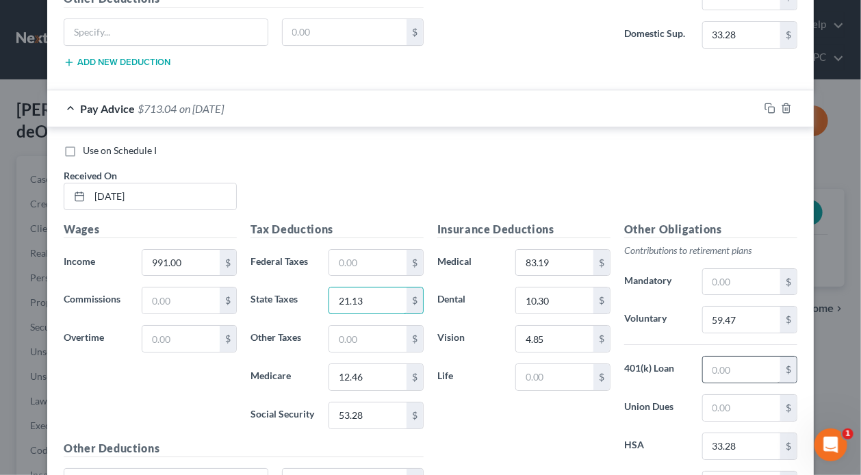
type input "21.13"
click at [740, 357] on input "text" at bounding box center [741, 370] width 77 height 26
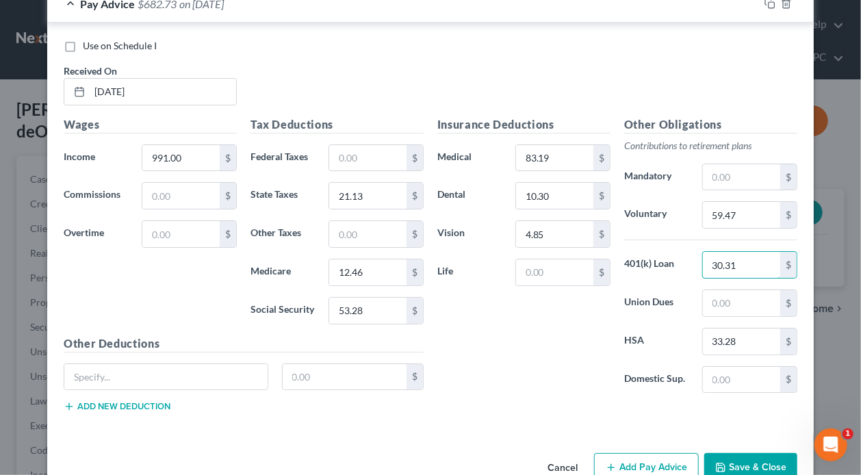
type input "30.31"
click at [649, 453] on button "Add Pay Advice" at bounding box center [646, 467] width 105 height 29
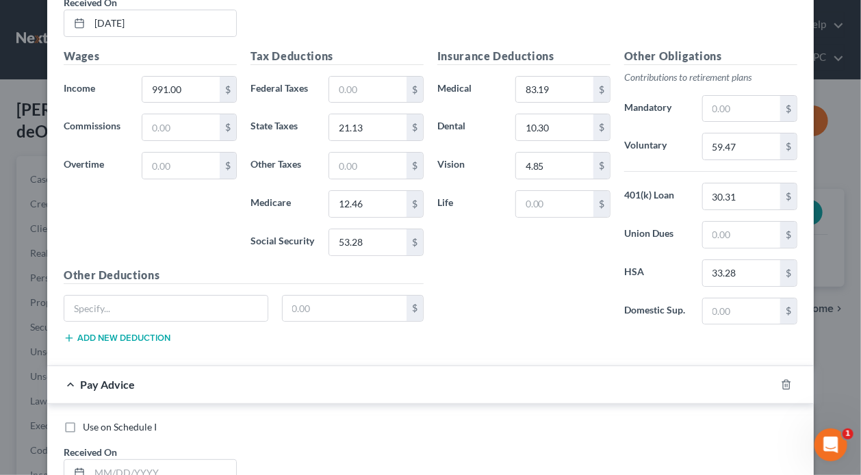
scroll to position [6460, 0]
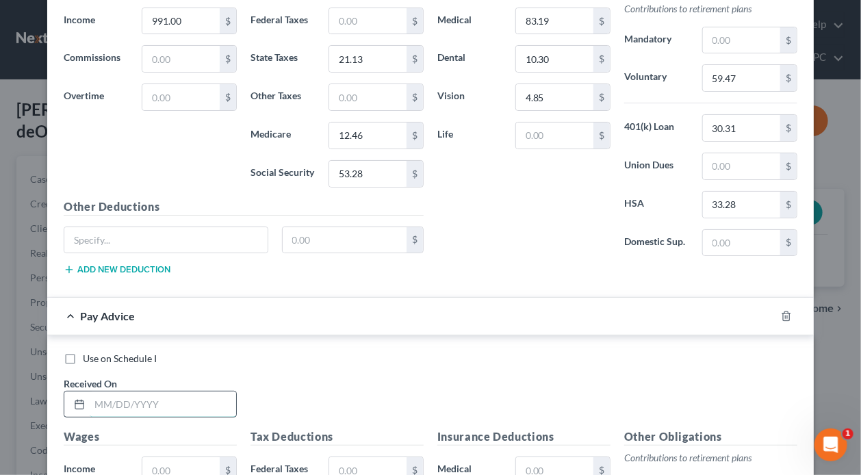
click at [163, 392] on input "text" at bounding box center [163, 405] width 147 height 26
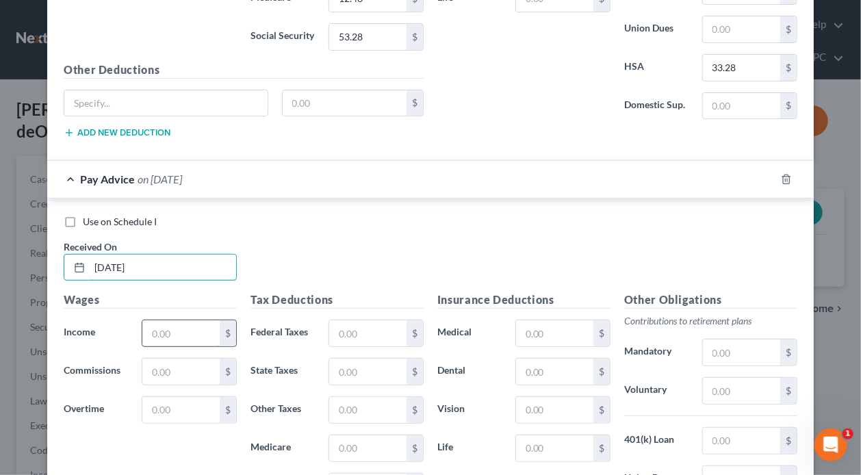
type input "[DATE]"
click at [177, 320] on input "text" at bounding box center [180, 333] width 77 height 26
type input "929.51"
click at [748, 378] on input "text" at bounding box center [741, 391] width 77 height 26
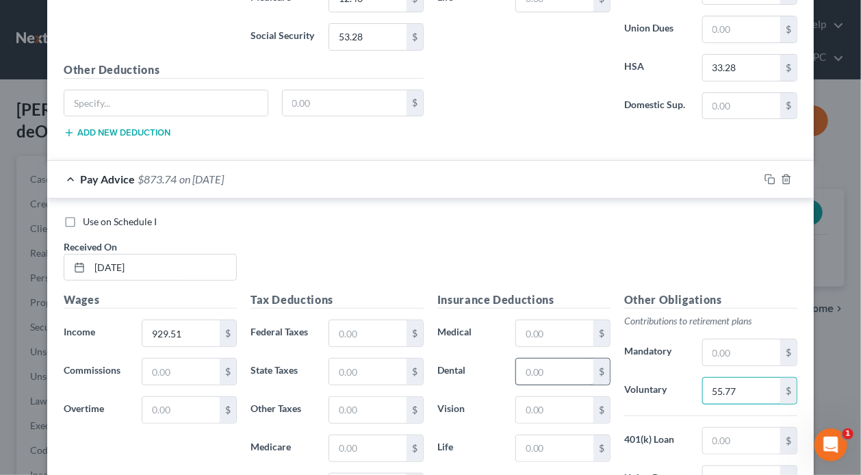
type input "55.77"
click at [565, 359] on input "text" at bounding box center [554, 372] width 77 height 26
type input "10.30"
click at [570, 320] on input "text" at bounding box center [554, 333] width 77 height 26
type input "83.19"
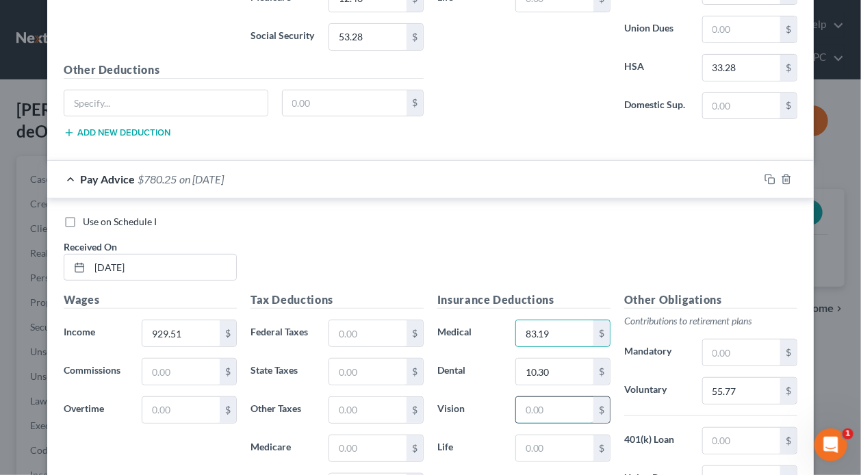
click at [561, 397] on input "text" at bounding box center [554, 410] width 77 height 26
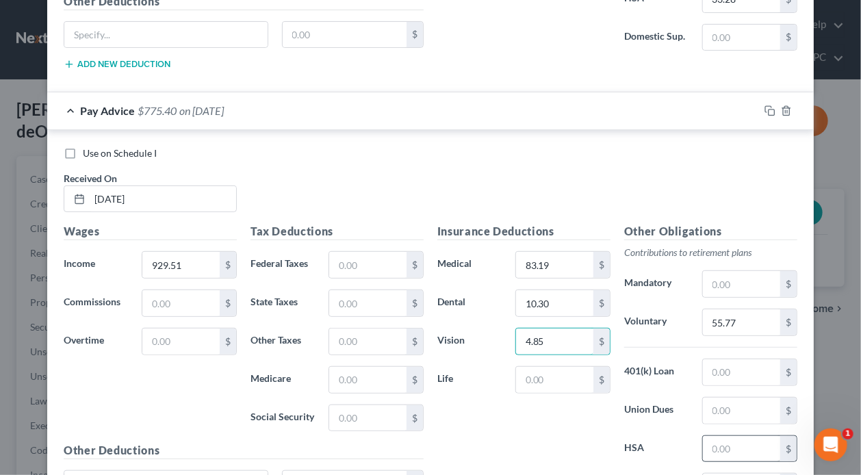
type input "4.85"
click at [730, 436] on input "text" at bounding box center [741, 449] width 77 height 26
type input "33.28"
click at [359, 405] on input "text" at bounding box center [367, 418] width 77 height 26
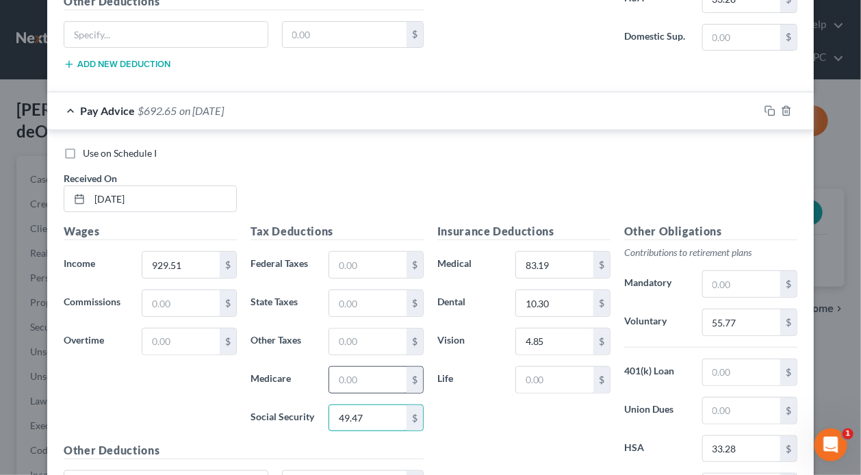
type input "49.47"
click at [364, 367] on input "text" at bounding box center [367, 380] width 77 height 26
type input "11.57"
click at [381, 290] on input "text" at bounding box center [367, 303] width 77 height 26
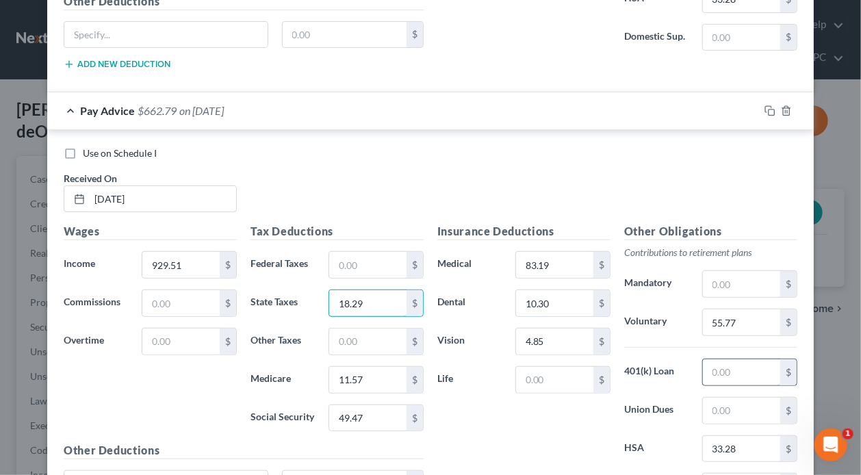
type input "18.29"
click at [748, 359] on input "text" at bounding box center [741, 372] width 77 height 26
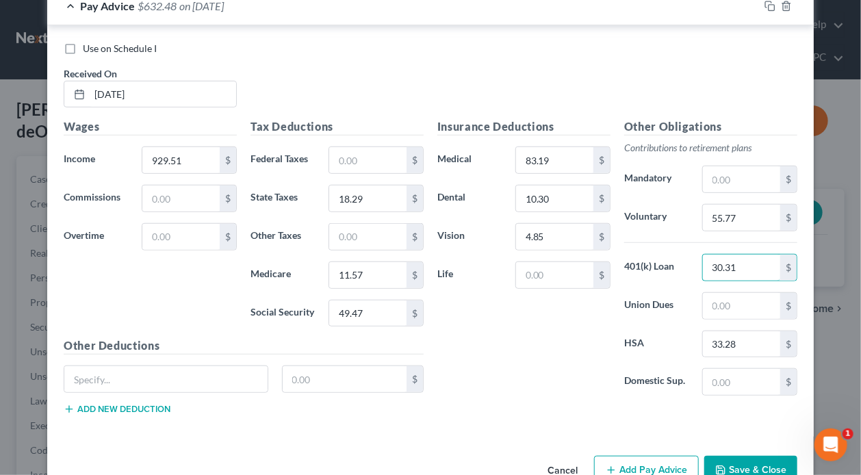
type input "30.31"
click at [660, 456] on button "Add Pay Advice" at bounding box center [646, 470] width 105 height 29
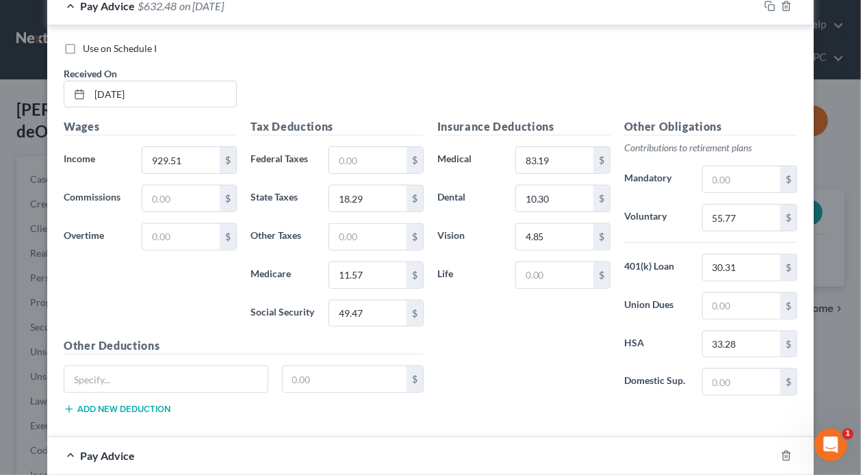
scroll to position [6975, 0]
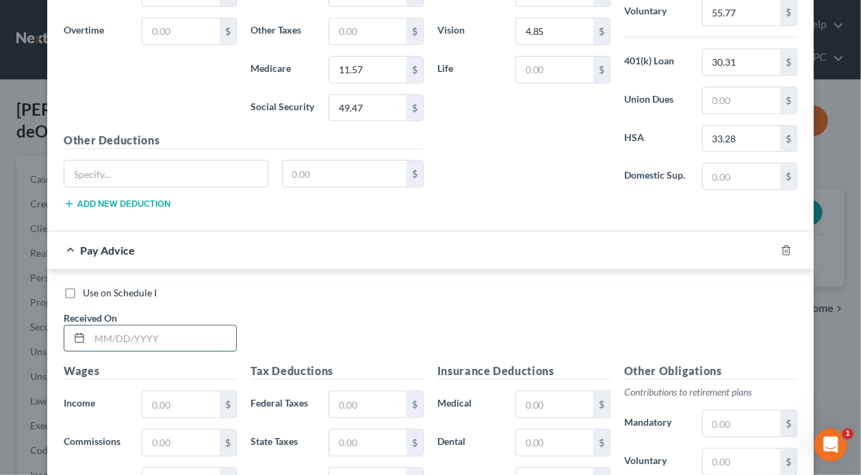
click at [173, 326] on input "text" at bounding box center [163, 339] width 147 height 26
type input "[DATE]"
click at [176, 392] on input "text" at bounding box center [180, 405] width 77 height 26
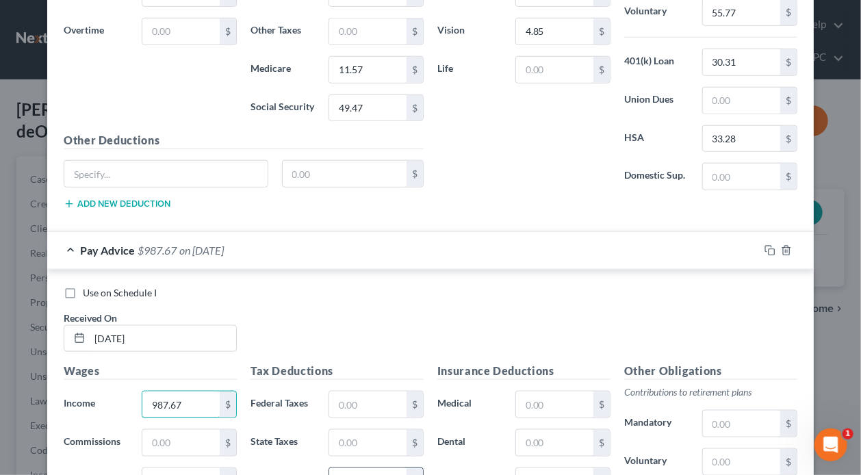
scroll to position [7044, 0]
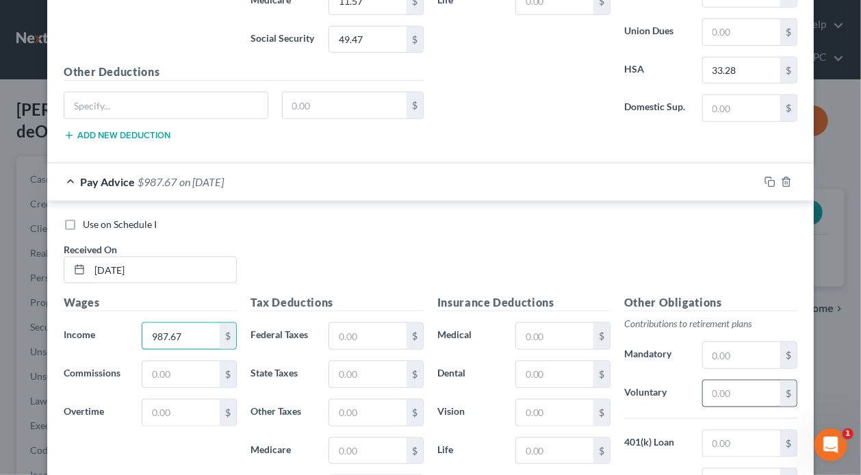
type input "987.67"
click at [737, 381] on input "text" at bounding box center [741, 394] width 77 height 26
type input "59.26"
click at [537, 361] on input "text" at bounding box center [554, 374] width 77 height 26
type input "10.30"
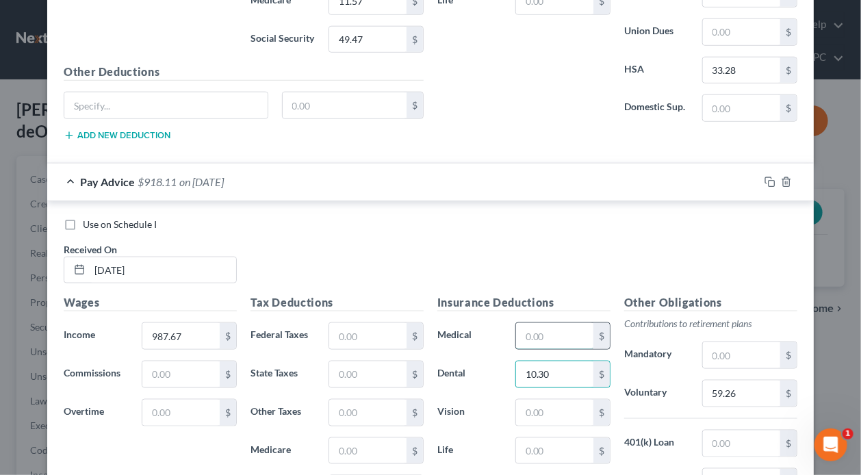
click at [548, 323] on input "text" at bounding box center [554, 336] width 77 height 26
type input "83.19"
click at [544, 400] on input "text" at bounding box center [554, 413] width 77 height 26
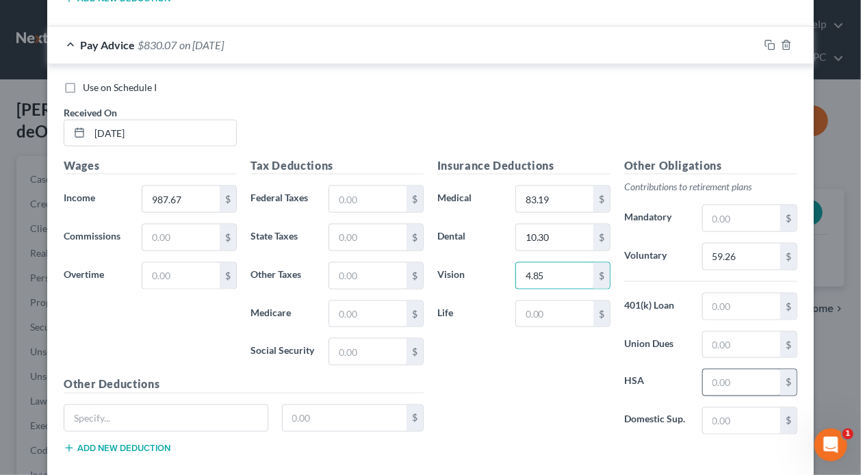
type input "4.85"
click at [748, 370] on input "text" at bounding box center [741, 383] width 77 height 26
type input "33.28"
click at [367, 339] on input "text" at bounding box center [367, 352] width 77 height 26
type input "53.08"
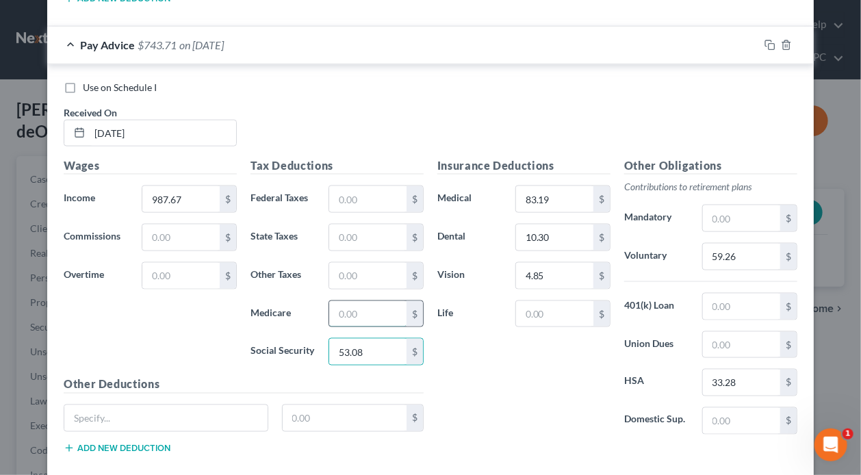
click at [374, 301] on input "text" at bounding box center [367, 314] width 77 height 26
type input "12.41"
click at [390, 225] on input "text" at bounding box center [367, 238] width 77 height 26
type input "3"
type input "20.97"
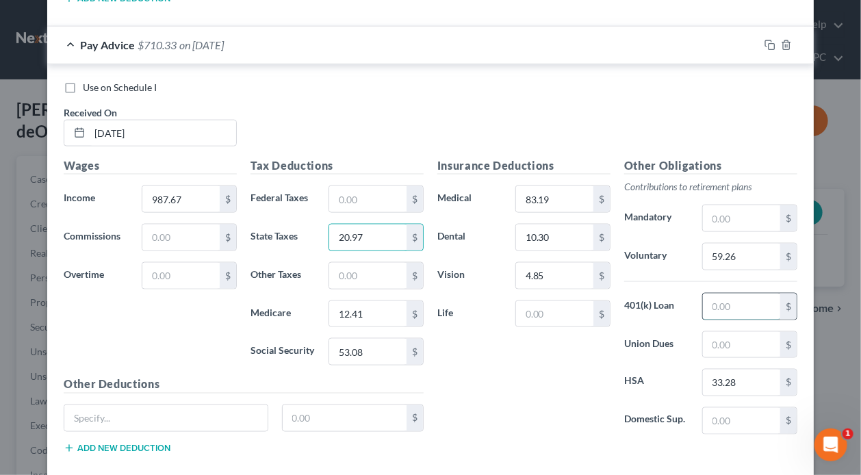
click at [748, 294] on input "text" at bounding box center [741, 307] width 77 height 26
type input "3"
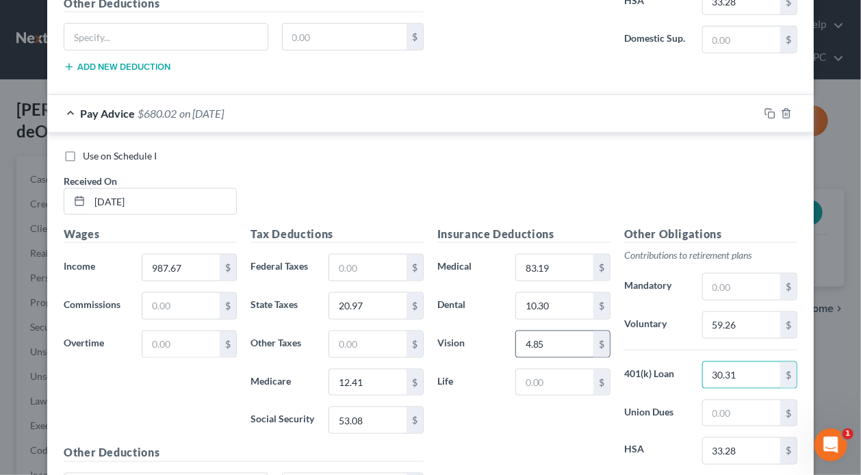
scroll to position [7218, 0]
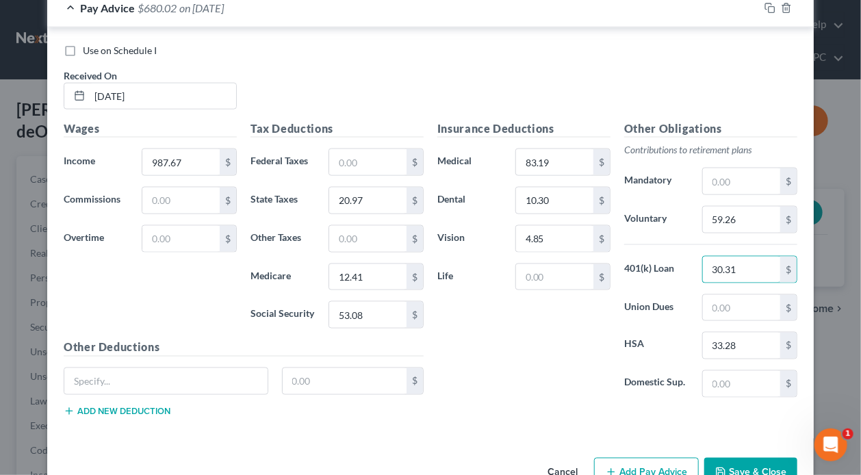
type input "30.31"
click at [649, 458] on button "Add Pay Advice" at bounding box center [646, 472] width 105 height 29
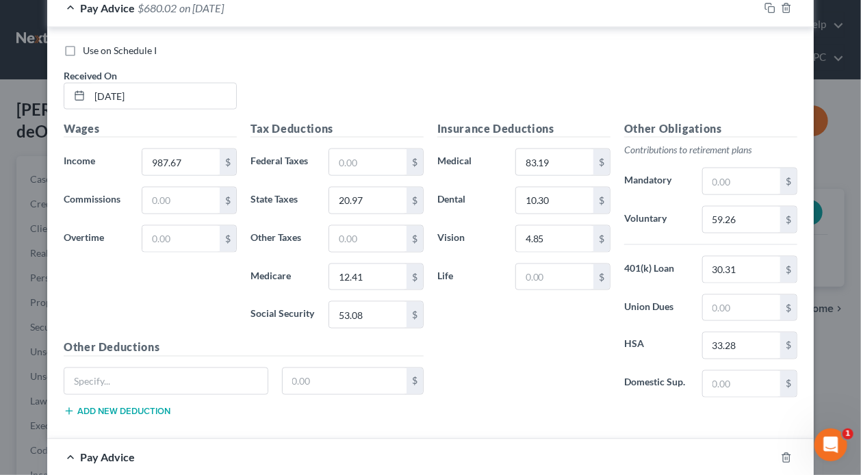
scroll to position [7423, 0]
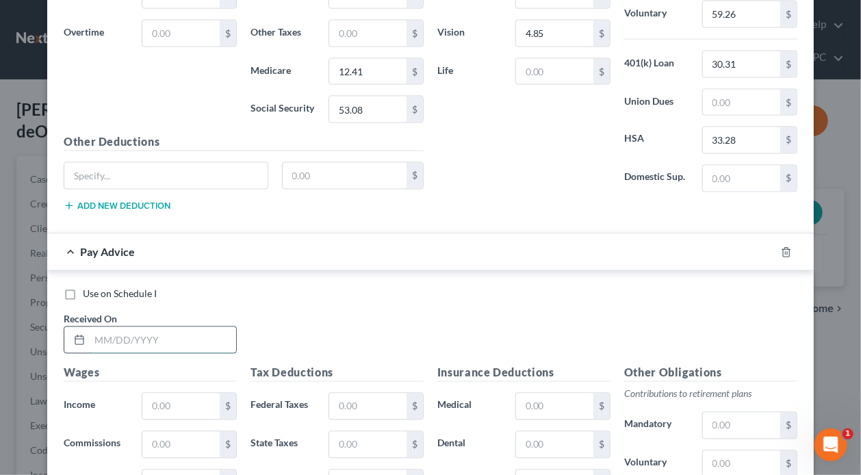
click at [169, 327] on input "text" at bounding box center [163, 340] width 147 height 26
type input "[DATE]"
click at [181, 394] on input "text" at bounding box center [180, 407] width 77 height 26
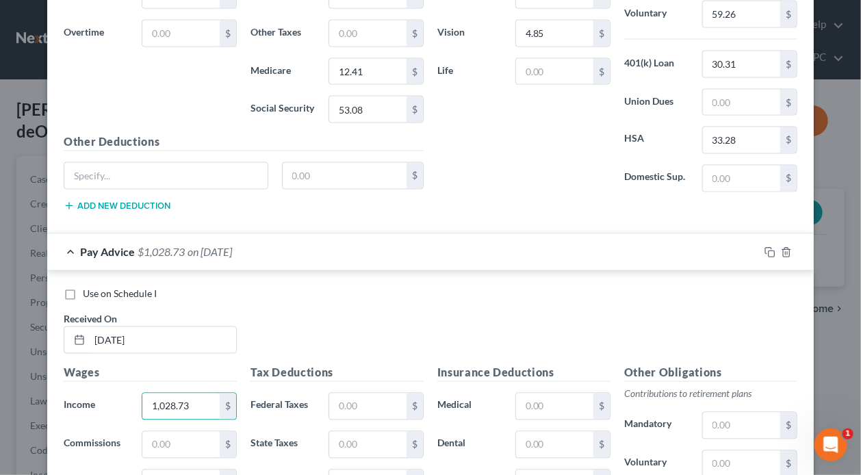
scroll to position [7560, 0]
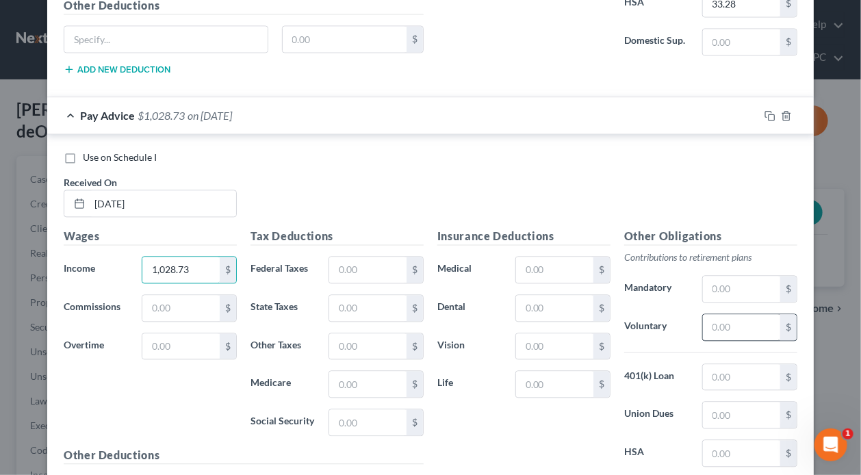
type input "1,028.73"
click at [745, 314] on input "text" at bounding box center [741, 327] width 77 height 26
type input "61.72"
click at [544, 295] on input "text" at bounding box center [554, 308] width 77 height 26
type input "10.30"
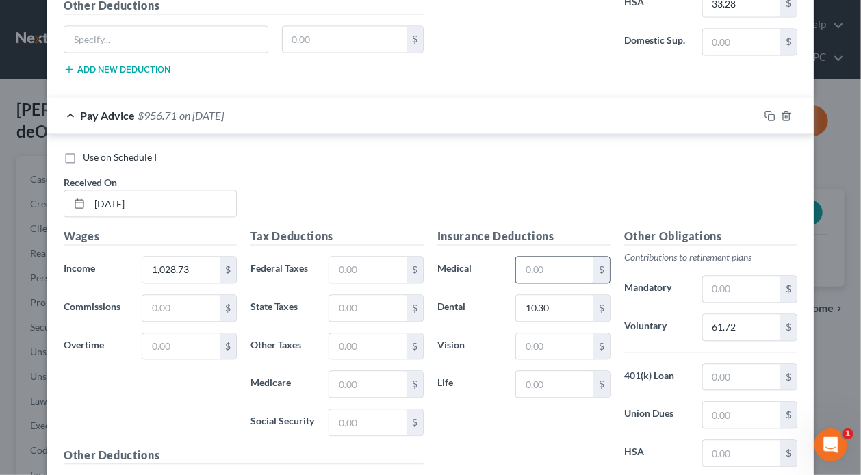
click at [566, 257] on input "text" at bounding box center [554, 270] width 77 height 26
type input "83.19"
click at [553, 333] on input "text" at bounding box center [554, 346] width 77 height 26
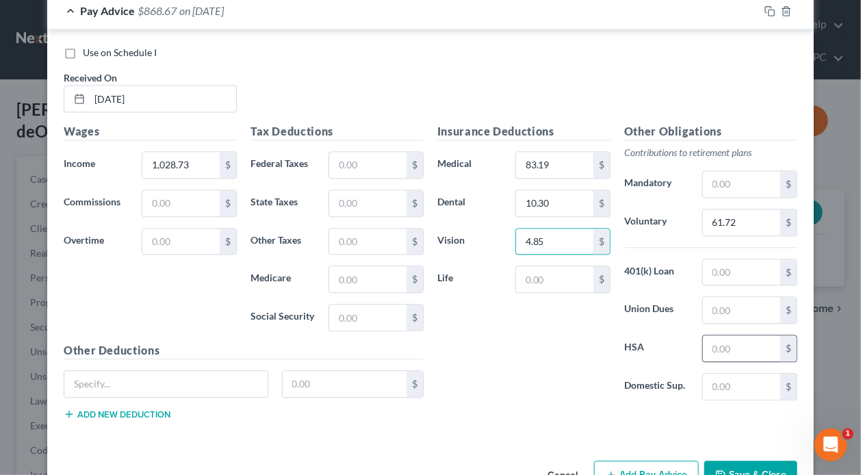
type input "4.85"
click at [745, 335] on input "text" at bounding box center [741, 348] width 77 height 26
type input "33.28"
click at [363, 305] on input "text" at bounding box center [367, 318] width 77 height 26
click at [369, 266] on input "text" at bounding box center [367, 279] width 77 height 26
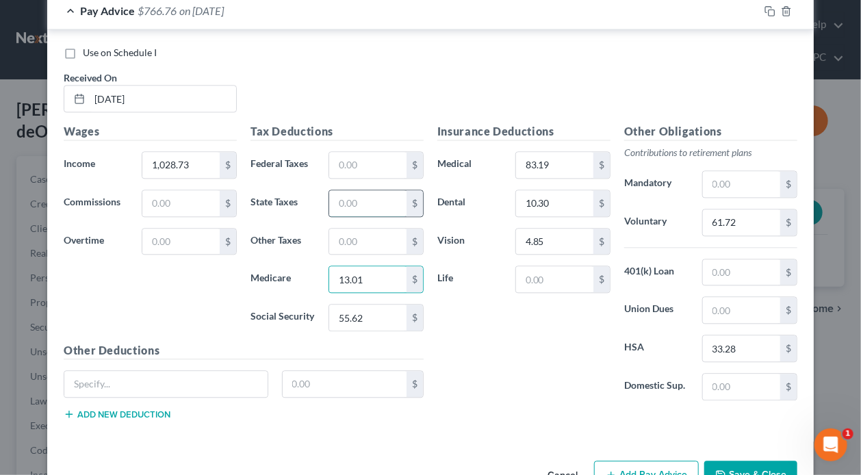
click at [368, 190] on input "text" at bounding box center [367, 203] width 77 height 26
click at [757, 259] on input "text" at bounding box center [741, 272] width 77 height 26
click at [610, 461] on button "Add Pay Advice" at bounding box center [646, 475] width 105 height 29
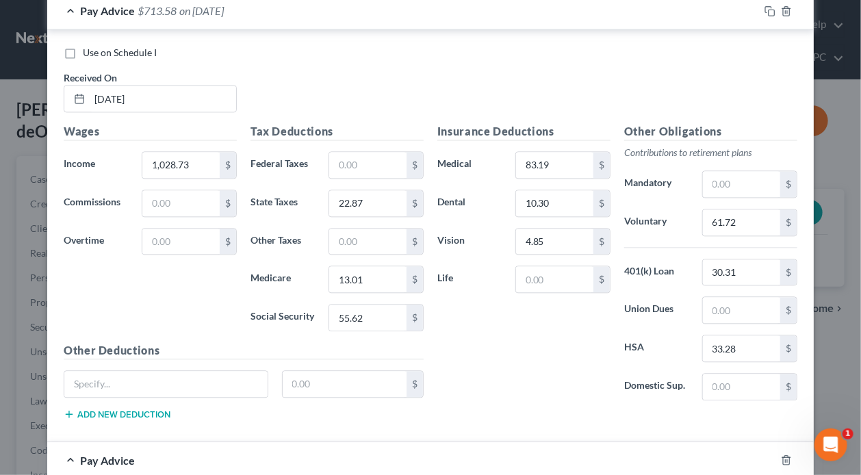
scroll to position [8007, 0]
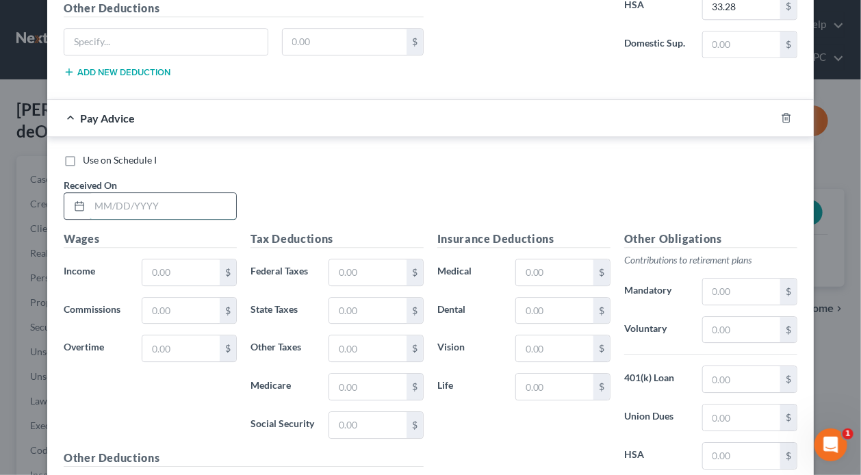
click at [188, 193] on input "text" at bounding box center [163, 206] width 147 height 26
click at [175, 259] on input "text" at bounding box center [180, 272] width 77 height 26
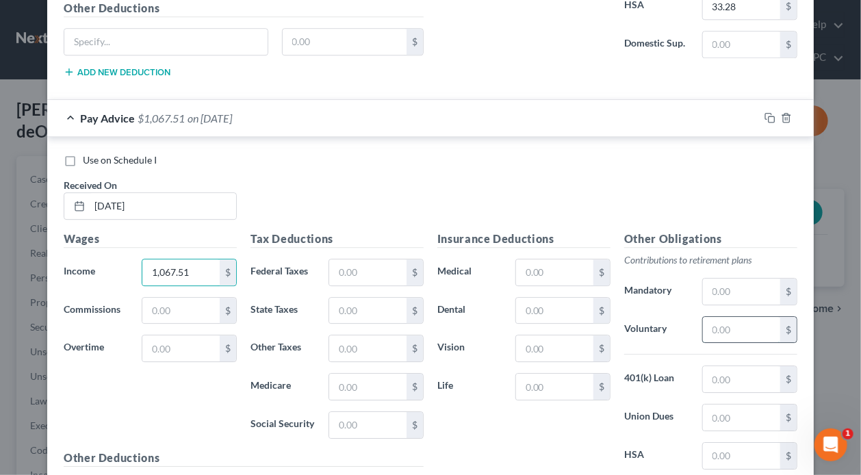
click at [735, 317] on input "text" at bounding box center [741, 330] width 77 height 26
click at [544, 298] on input "text" at bounding box center [554, 311] width 77 height 26
click at [563, 259] on input "text" at bounding box center [554, 272] width 77 height 26
click at [568, 335] on input "text" at bounding box center [554, 348] width 77 height 26
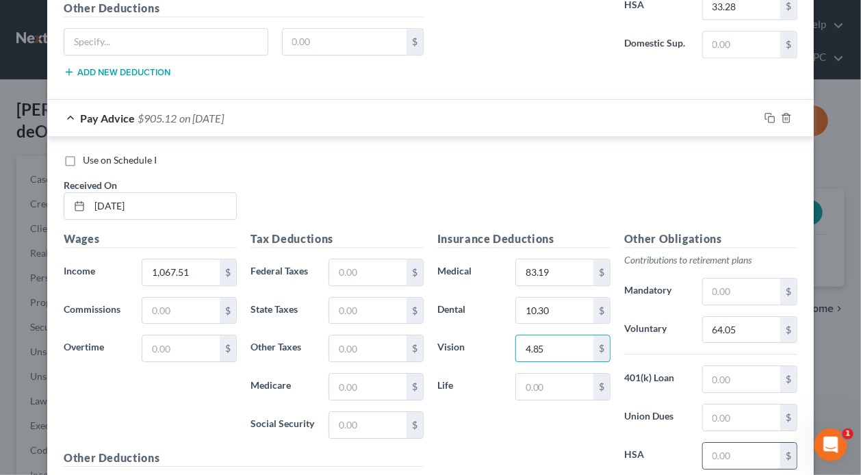
click at [751, 443] on input "text" at bounding box center [741, 456] width 77 height 26
click at [370, 412] on input "text" at bounding box center [367, 425] width 77 height 26
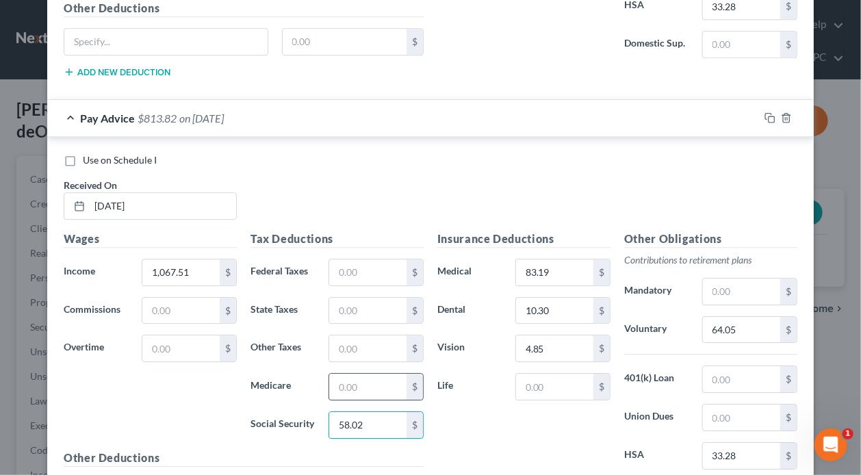
click at [378, 374] on input "text" at bounding box center [367, 387] width 77 height 26
click at [371, 298] on input "text" at bounding box center [367, 311] width 77 height 26
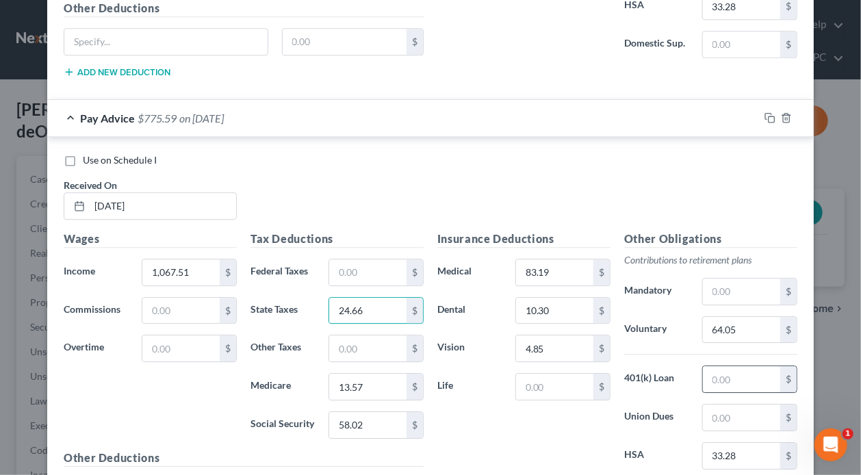
click at [735, 366] on input "text" at bounding box center [741, 379] width 77 height 26
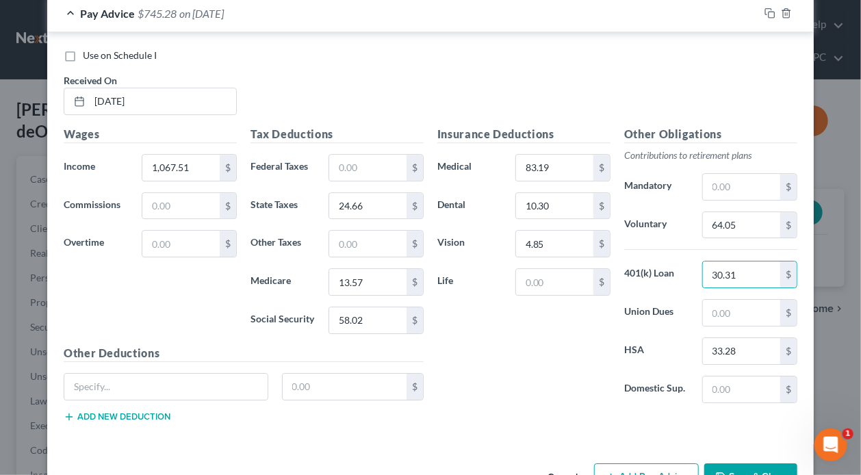
click at [622, 463] on button "Add Pay Advice" at bounding box center [646, 477] width 105 height 29
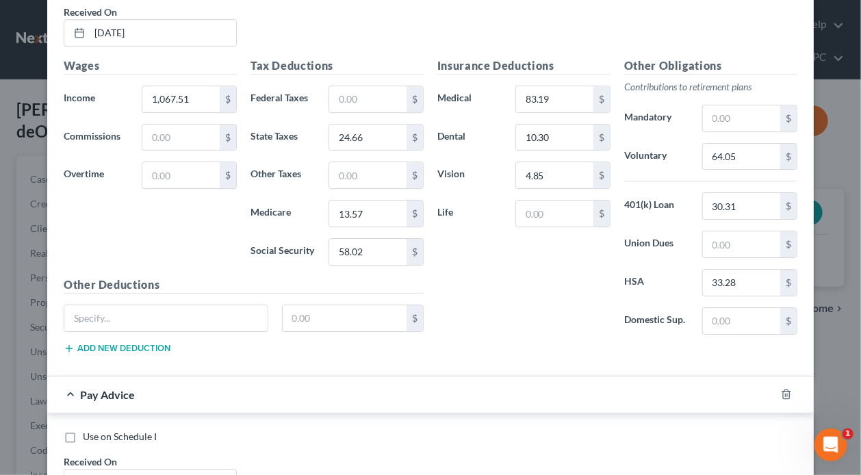
scroll to position [8249, 0]
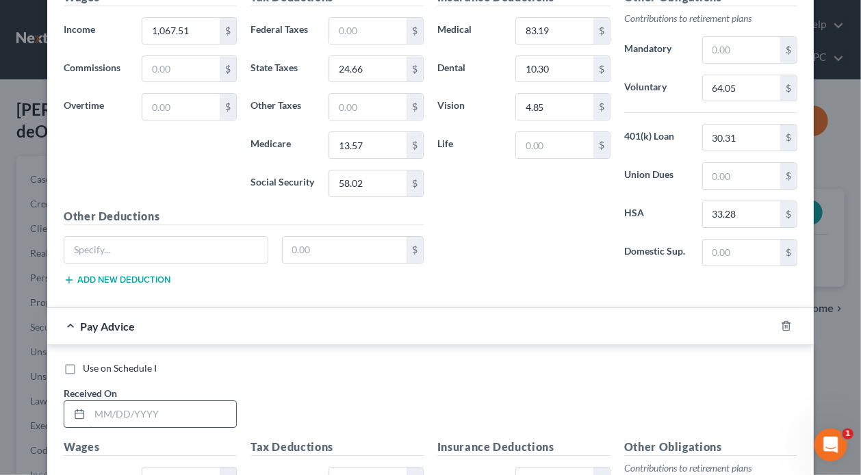
click at [154, 401] on input "text" at bounding box center [163, 414] width 147 height 26
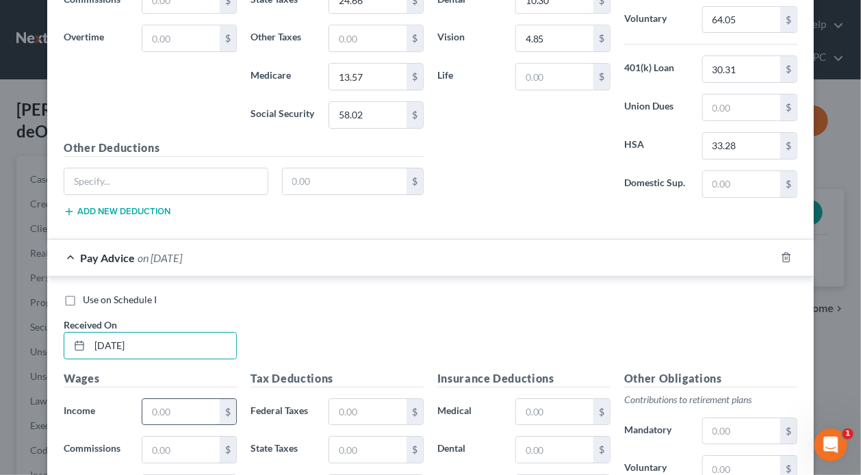
click at [177, 399] on input "text" at bounding box center [180, 412] width 77 height 26
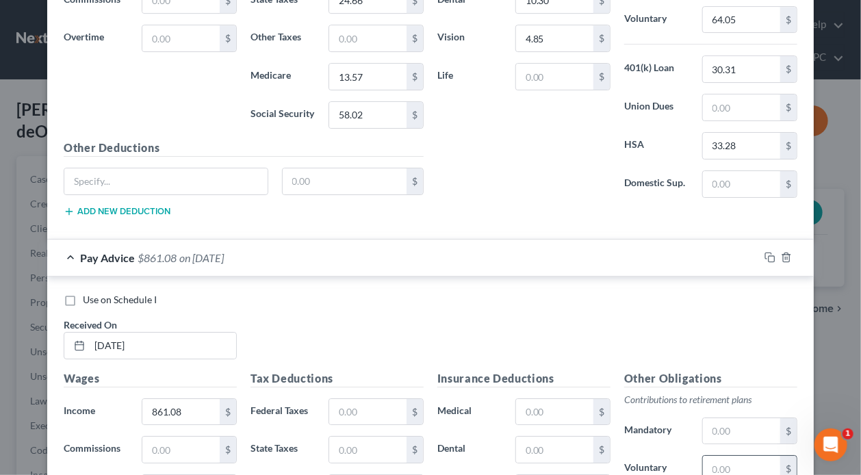
click at [741, 456] on input "text" at bounding box center [741, 469] width 77 height 26
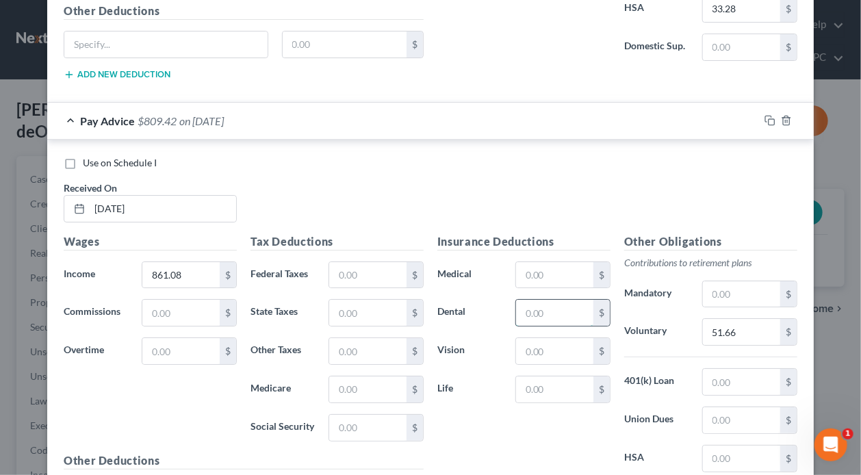
click at [557, 300] on input "text" at bounding box center [554, 313] width 77 height 26
click at [570, 262] on input "text" at bounding box center [554, 275] width 77 height 26
click at [567, 338] on input "text" at bounding box center [554, 351] width 77 height 26
click at [734, 446] on input "text" at bounding box center [741, 459] width 77 height 26
click at [359, 415] on input "text" at bounding box center [367, 428] width 77 height 26
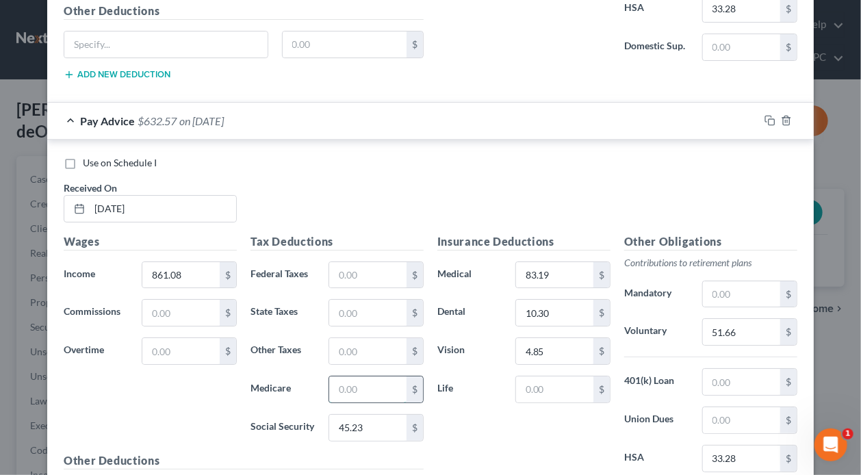
click at [392, 377] on input "text" at bounding box center [367, 390] width 77 height 26
click at [379, 300] on input "text" at bounding box center [367, 313] width 77 height 26
click at [742, 369] on input "text" at bounding box center [741, 382] width 77 height 26
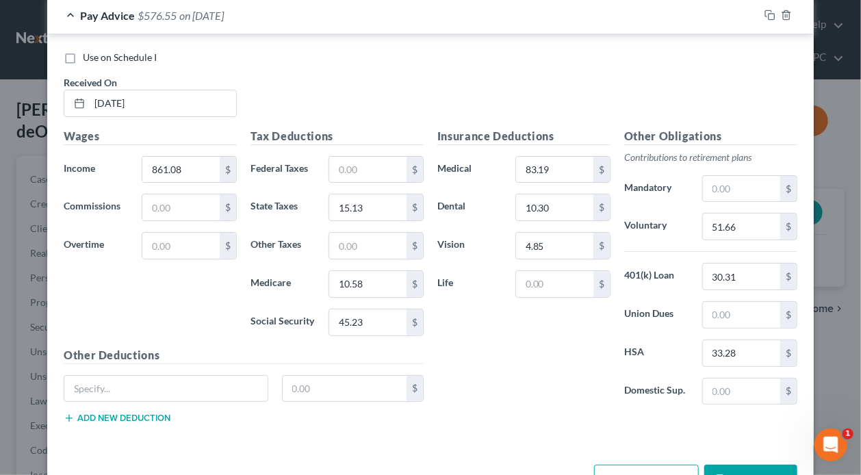
click at [656, 465] on button "Add Pay Advice" at bounding box center [646, 479] width 105 height 29
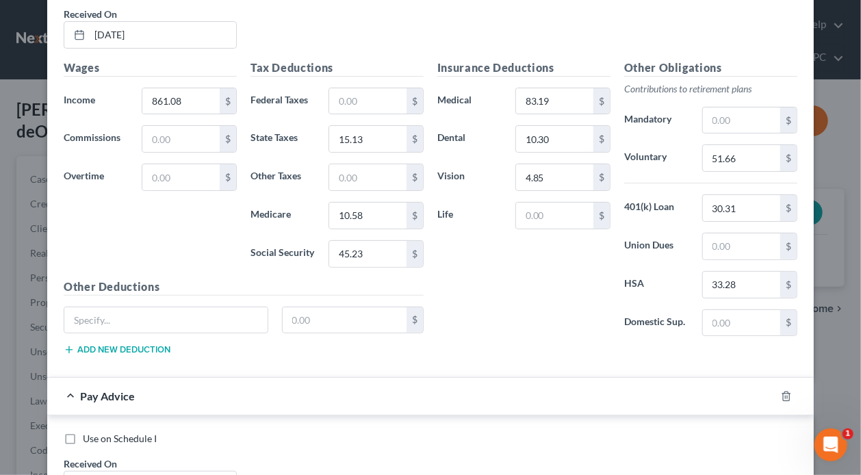
scroll to position [8765, 0]
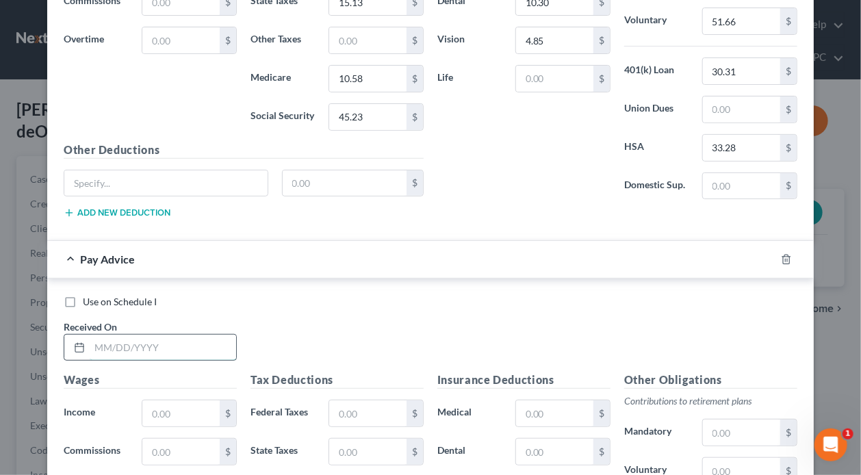
click at [229, 335] on input "text" at bounding box center [163, 348] width 147 height 26
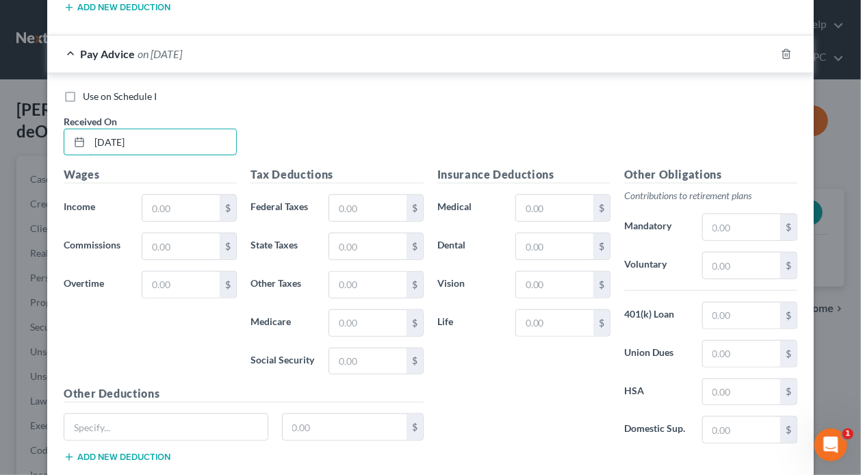
scroll to position [8902, 0]
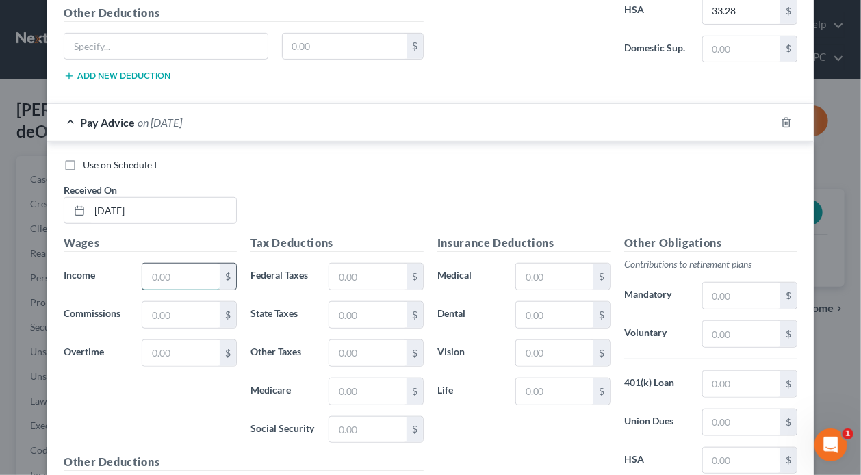
click at [183, 264] on input "text" at bounding box center [180, 277] width 77 height 26
click at [743, 321] on input "text" at bounding box center [741, 334] width 77 height 26
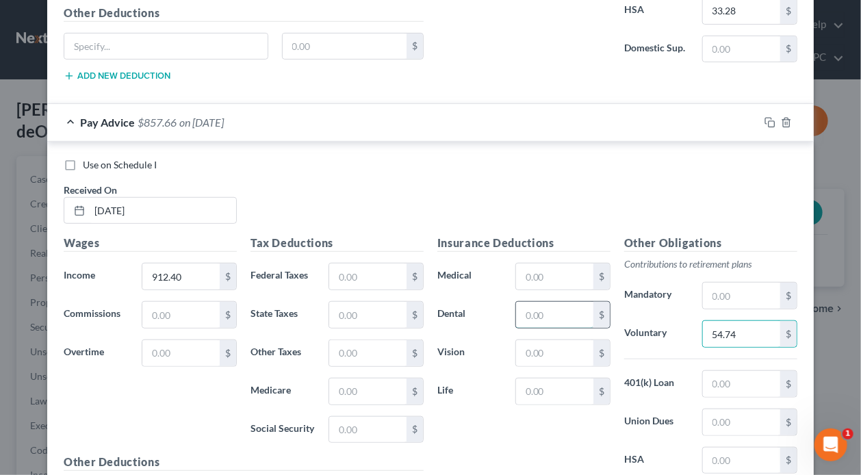
click at [550, 302] on input "text" at bounding box center [554, 315] width 77 height 26
click at [562, 264] on input "text" at bounding box center [554, 277] width 77 height 26
click at [548, 340] on input "text" at bounding box center [554, 353] width 77 height 26
click at [726, 448] on input "text" at bounding box center [741, 461] width 77 height 26
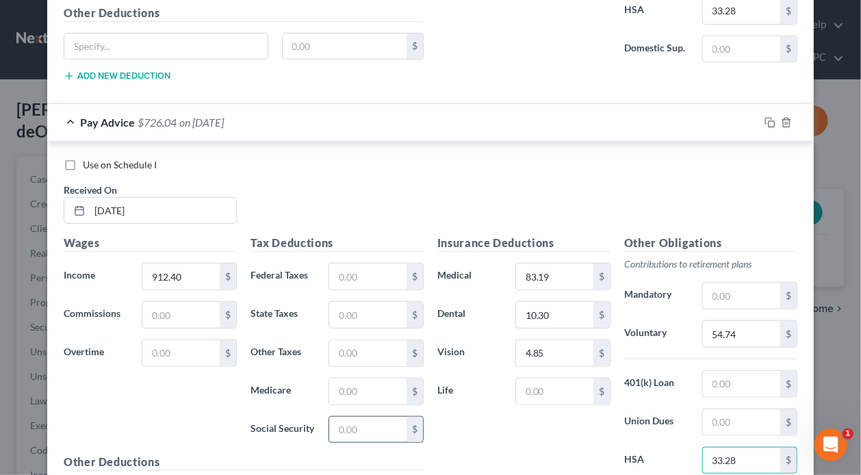
click at [353, 417] on input "text" at bounding box center [367, 430] width 77 height 26
click at [352, 379] on input "text" at bounding box center [367, 392] width 77 height 26
click at [351, 302] on input "text" at bounding box center [367, 315] width 77 height 26
click at [734, 371] on input "text" at bounding box center [741, 384] width 77 height 26
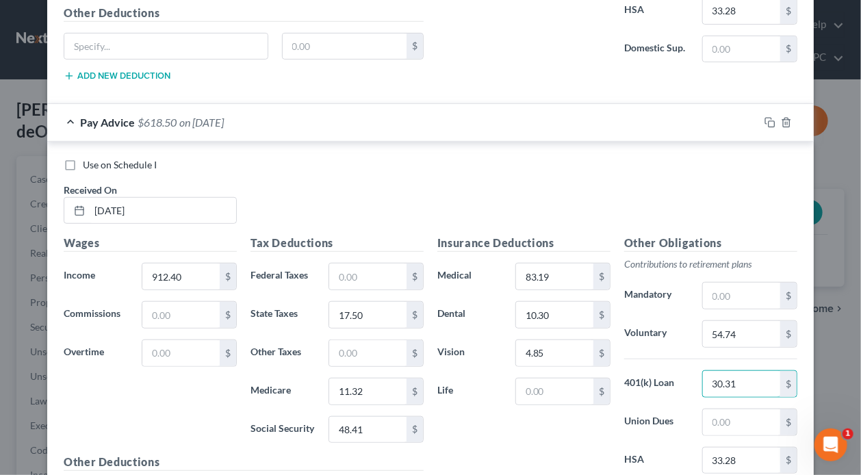
scroll to position [9007, 0]
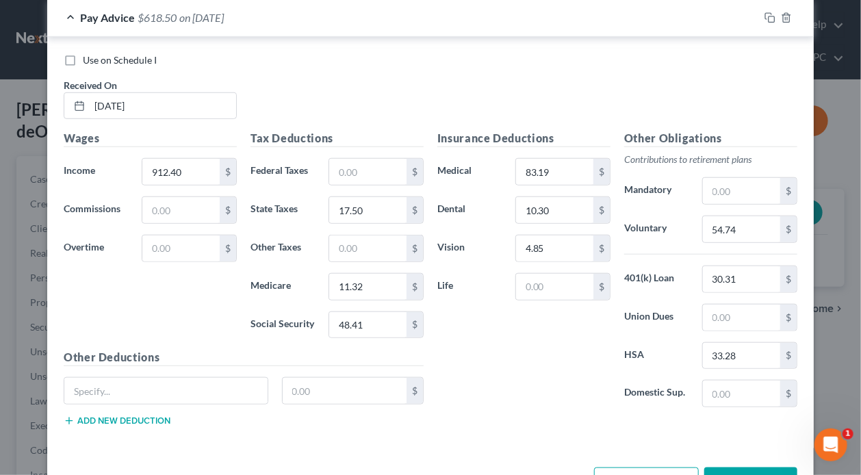
drag, startPoint x: 663, startPoint y: 442, endPoint x: 652, endPoint y: 445, distance: 11.5
click at [652, 468] on button "Add Pay Advice" at bounding box center [646, 482] width 105 height 29
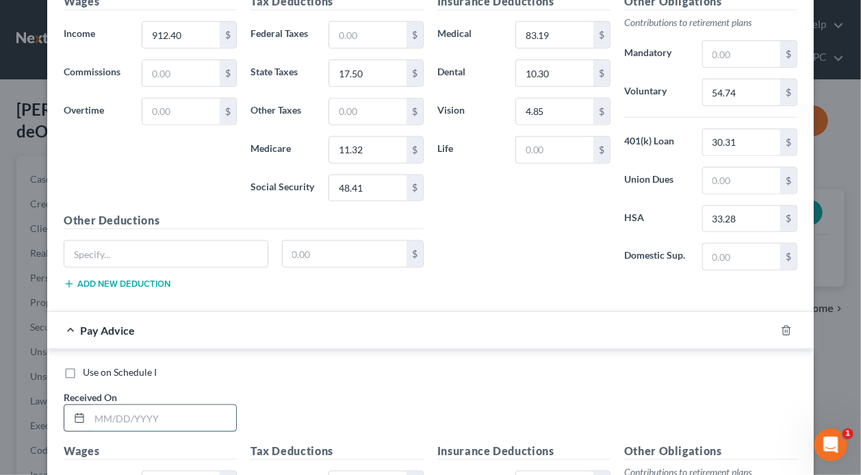
click at [158, 405] on input "text" at bounding box center [163, 418] width 147 height 26
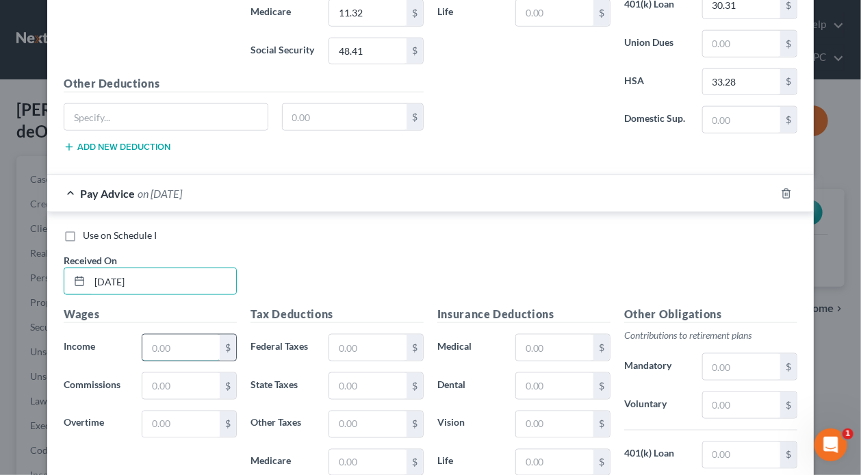
click at [186, 335] on input "text" at bounding box center [180, 348] width 77 height 26
click at [731, 392] on input "text" at bounding box center [741, 405] width 77 height 26
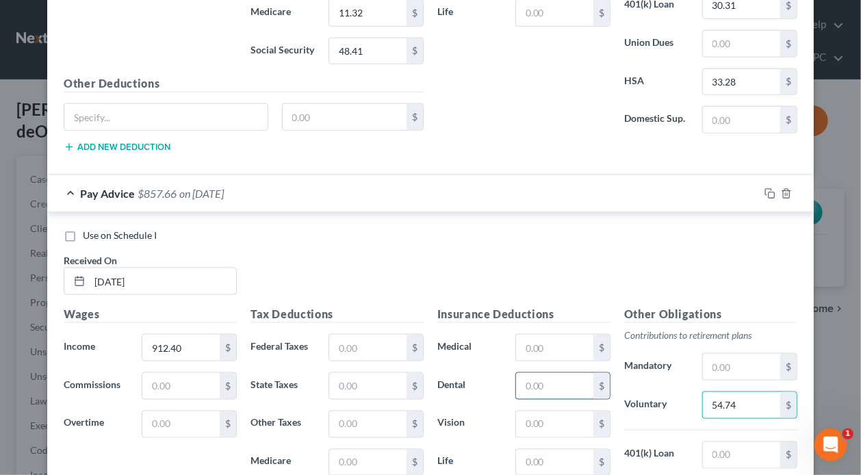
click at [545, 373] on input "text" at bounding box center [554, 386] width 77 height 26
click at [569, 335] on input "text" at bounding box center [554, 348] width 77 height 26
click at [565, 411] on input "text" at bounding box center [554, 424] width 77 height 26
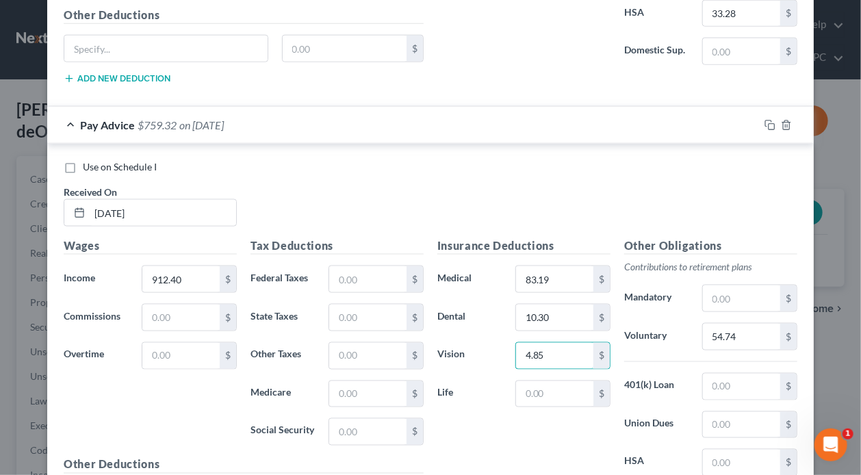
scroll to position [9417, 0]
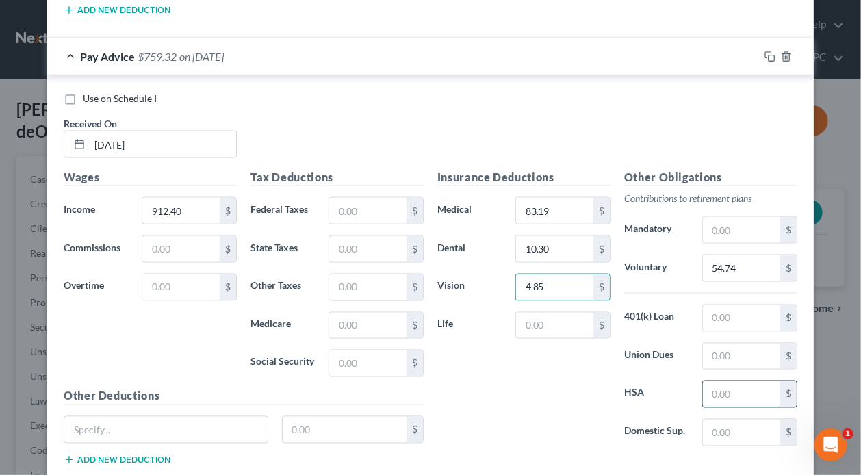
click at [739, 381] on input "text" at bounding box center [741, 394] width 77 height 26
click at [364, 351] on input "text" at bounding box center [367, 364] width 77 height 26
click at [372, 313] on input "text" at bounding box center [367, 326] width 77 height 26
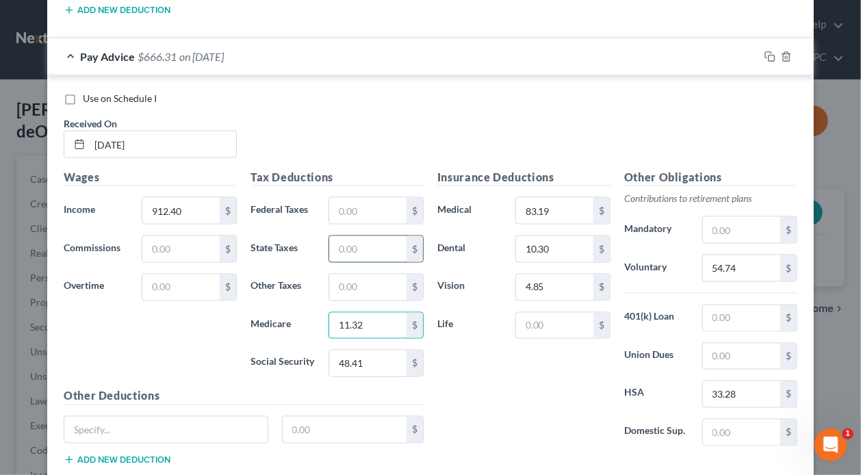
click at [383, 236] on input "text" at bounding box center [367, 249] width 77 height 26
click at [739, 305] on input "text" at bounding box center [741, 318] width 77 height 26
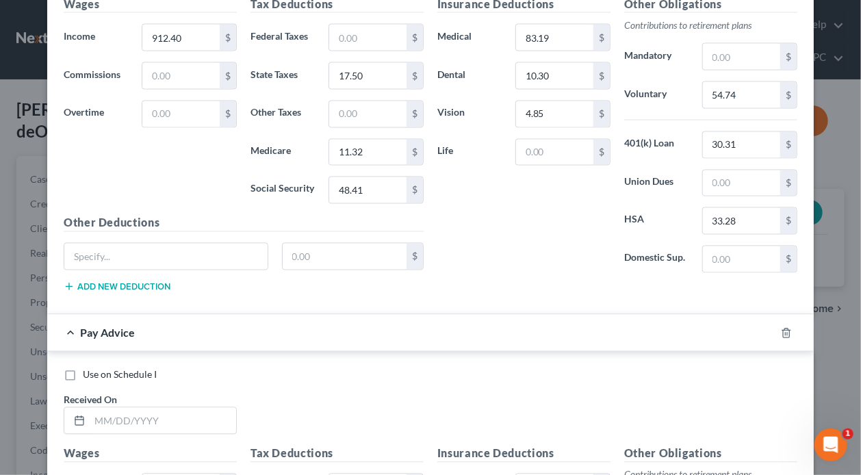
scroll to position [9659, 0]
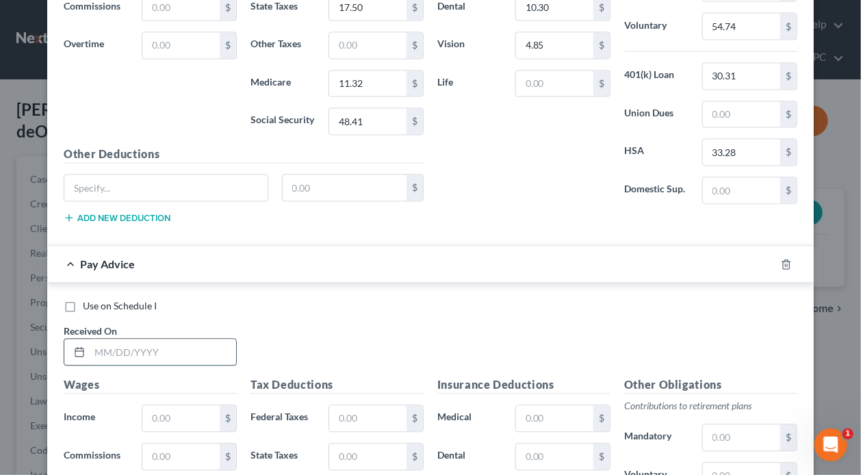
click at [170, 340] on input "text" at bounding box center [163, 353] width 147 height 26
click at [178, 406] on input "text" at bounding box center [180, 419] width 77 height 26
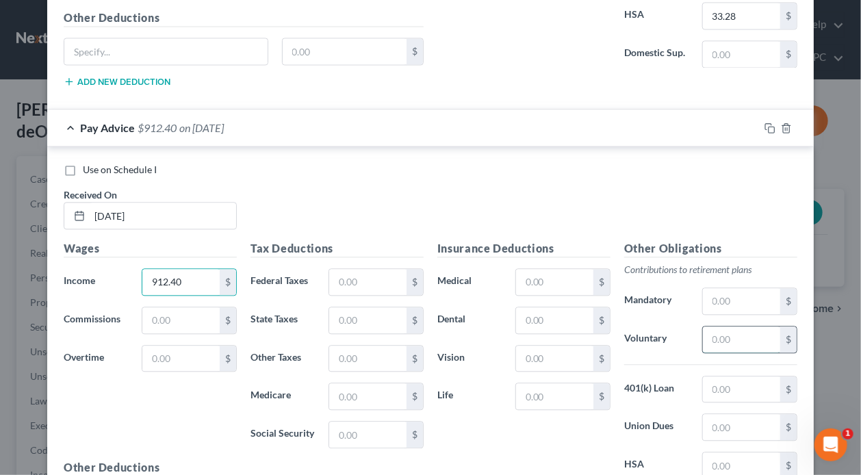
click at [735, 327] on input "text" at bounding box center [741, 340] width 77 height 26
click at [564, 307] on input "text" at bounding box center [554, 320] width 77 height 26
click at [562, 269] on input "text" at bounding box center [554, 282] width 77 height 26
click at [565, 346] on input "text" at bounding box center [554, 359] width 77 height 26
click at [735, 453] on input "text" at bounding box center [741, 466] width 77 height 26
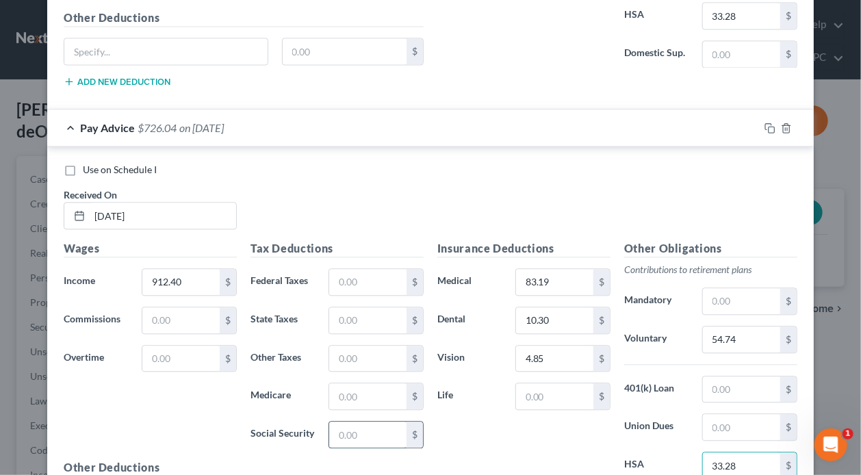
click at [350, 422] on input "text" at bounding box center [367, 435] width 77 height 26
click at [346, 383] on input "text" at bounding box center [367, 396] width 77 height 26
click at [381, 307] on input "text" at bounding box center [367, 320] width 77 height 26
click at [761, 377] on input "text" at bounding box center [741, 390] width 77 height 26
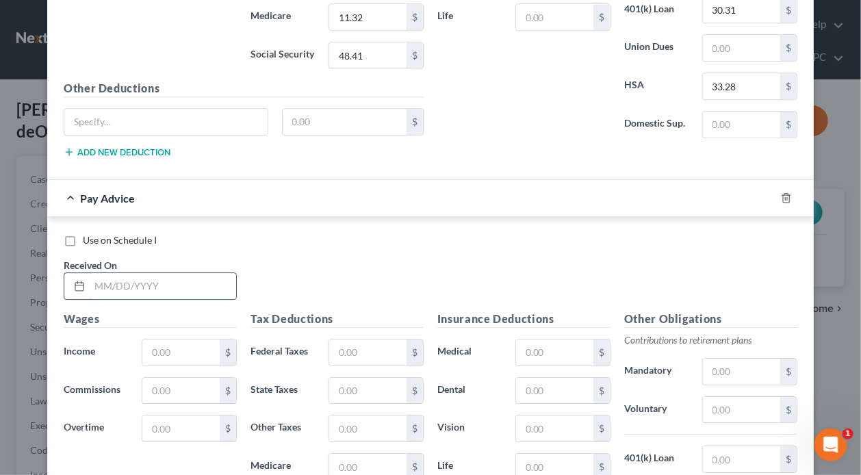
click at [214, 273] on input "text" at bounding box center [163, 286] width 147 height 26
click at [172, 340] on input "text" at bounding box center [180, 353] width 77 height 26
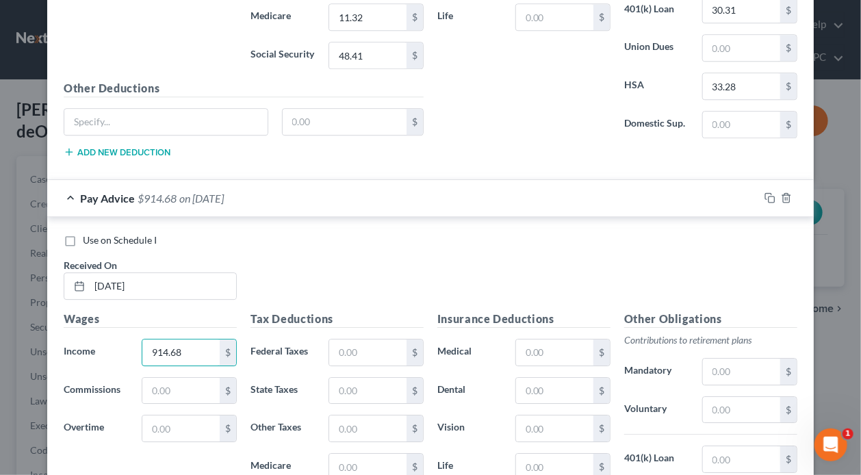
scroll to position [10244, 0]
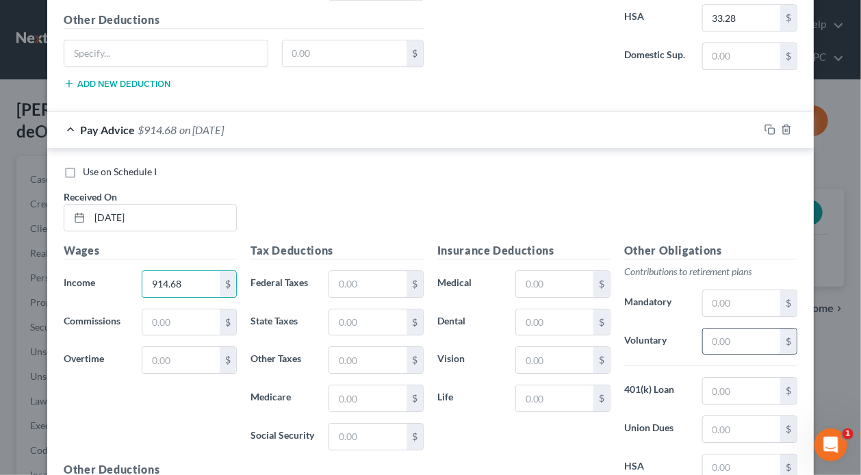
click at [748, 329] on input "text" at bounding box center [741, 342] width 77 height 26
click at [542, 309] on input "text" at bounding box center [554, 322] width 77 height 26
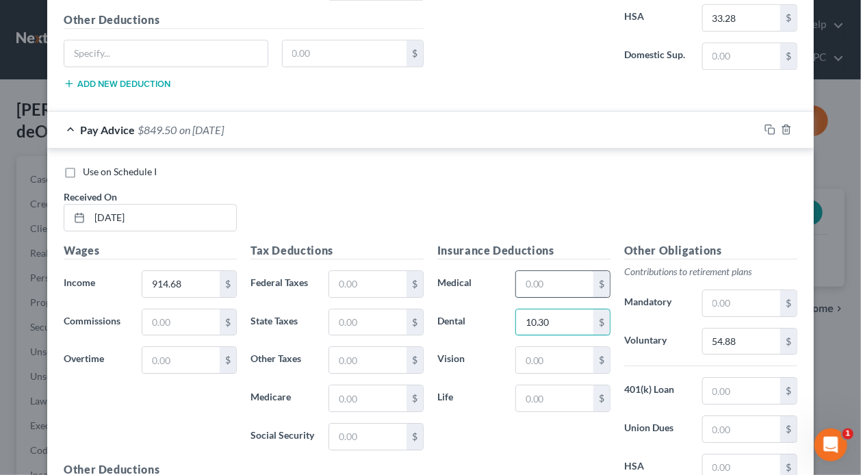
click at [561, 271] on input "text" at bounding box center [554, 284] width 77 height 26
click at [559, 347] on input "text" at bounding box center [554, 360] width 77 height 26
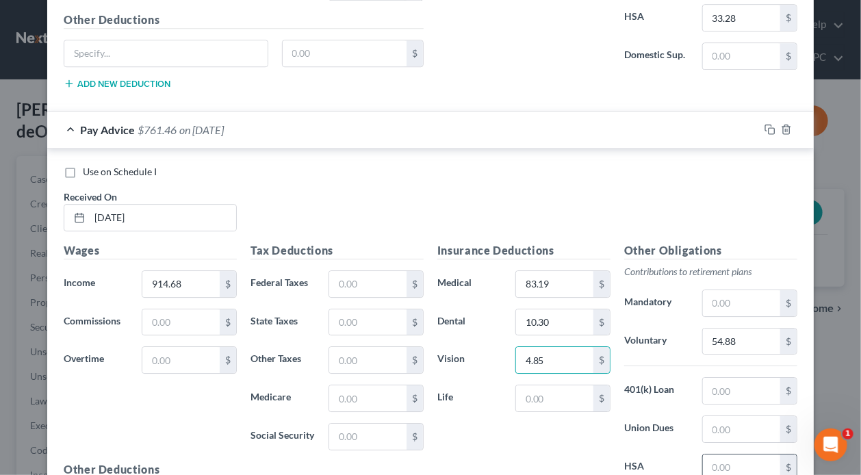
click at [731, 455] on input "text" at bounding box center [741, 468] width 77 height 26
click at [372, 424] on input "text" at bounding box center [367, 437] width 77 height 26
click at [390, 385] on input "text" at bounding box center [367, 398] width 77 height 26
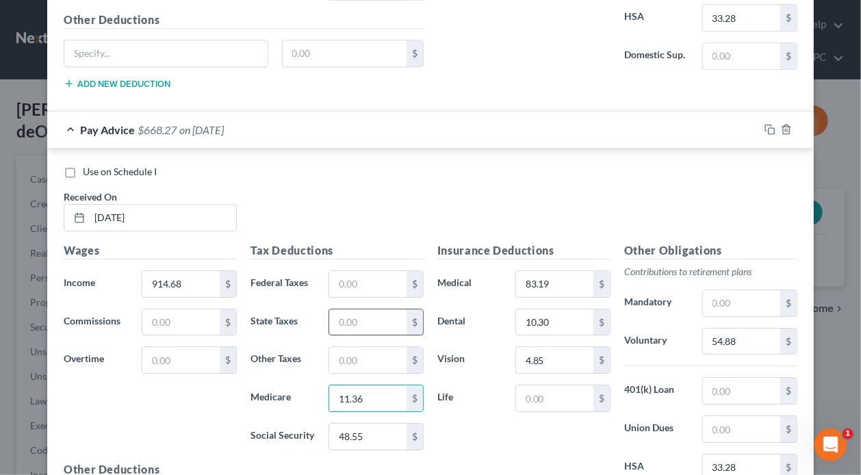
click at [385, 309] on input "text" at bounding box center [367, 322] width 77 height 26
click at [742, 378] on input "text" at bounding box center [741, 391] width 77 height 26
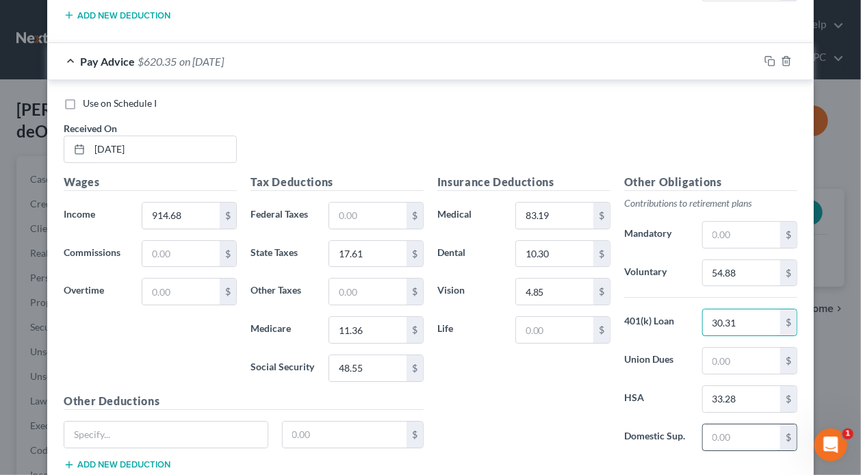
scroll to position [10348, 0]
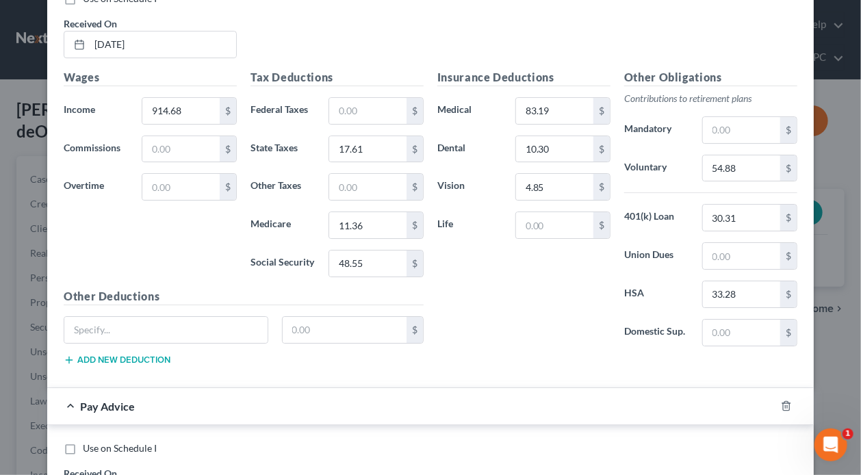
scroll to position [10554, 0]
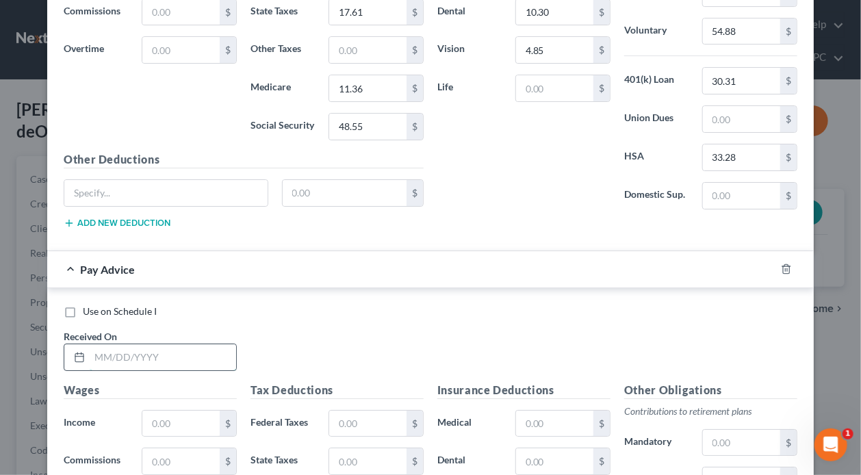
click at [156, 344] on input "text" at bounding box center [163, 357] width 147 height 26
click at [187, 411] on input "text" at bounding box center [180, 424] width 77 height 26
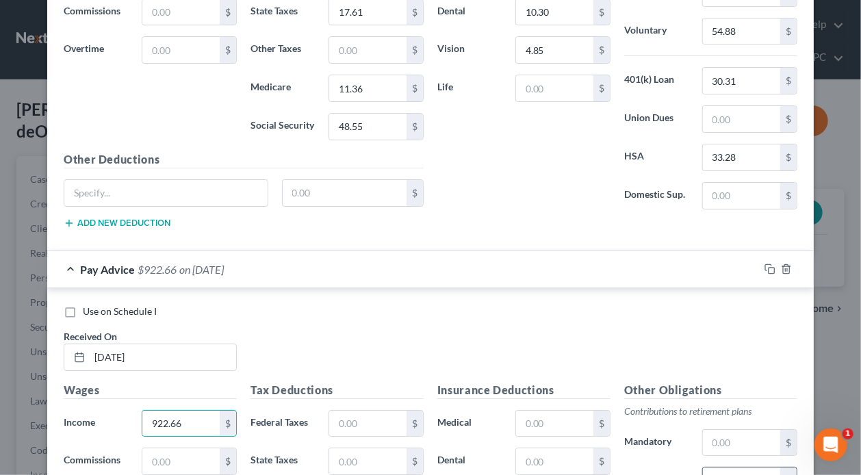
click at [732, 468] on input "text" at bounding box center [741, 481] width 77 height 26
click at [569, 448] on input "text" at bounding box center [554, 461] width 77 height 26
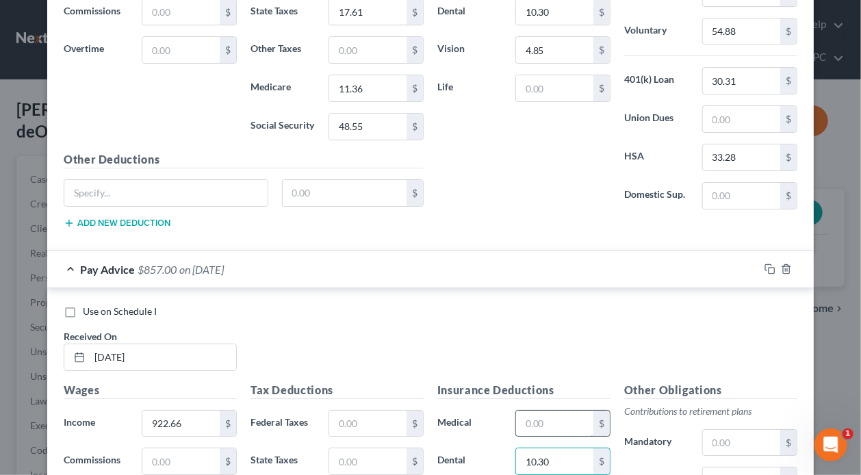
click at [580, 411] on input "text" at bounding box center [554, 424] width 77 height 26
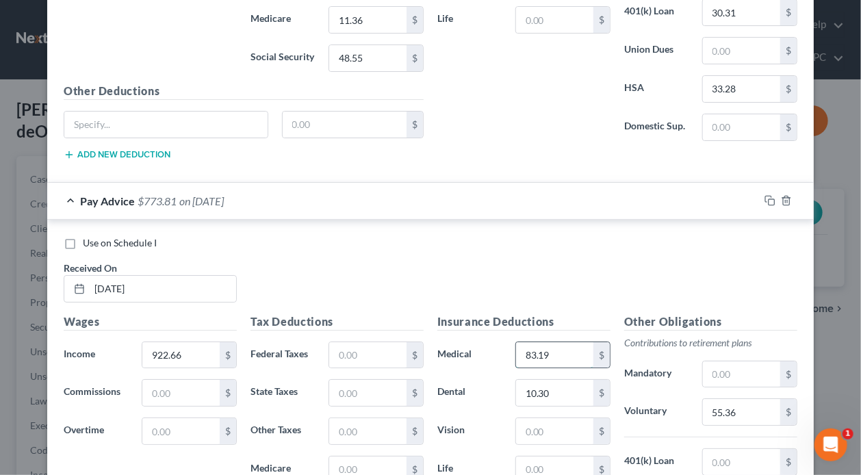
scroll to position [10691, 0]
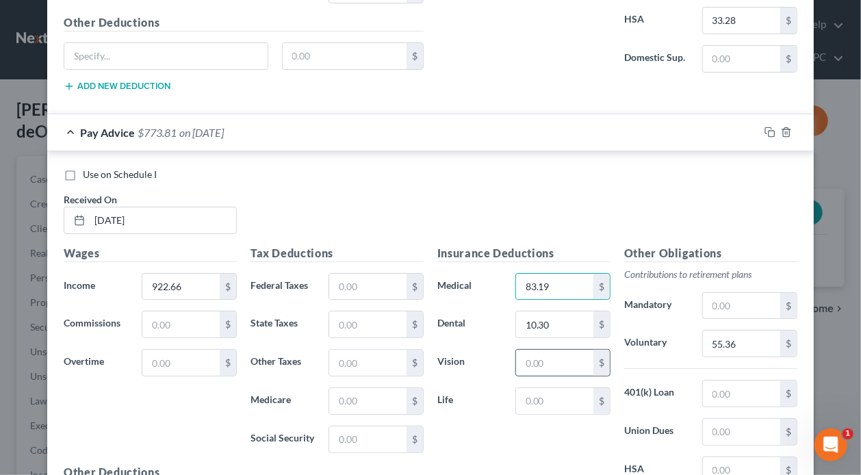
click at [548, 350] on input "text" at bounding box center [554, 363] width 77 height 26
click at [745, 457] on input "text" at bounding box center [741, 470] width 77 height 26
click at [350, 427] on input "text" at bounding box center [367, 440] width 77 height 26
click at [372, 388] on input "text" at bounding box center [367, 401] width 77 height 26
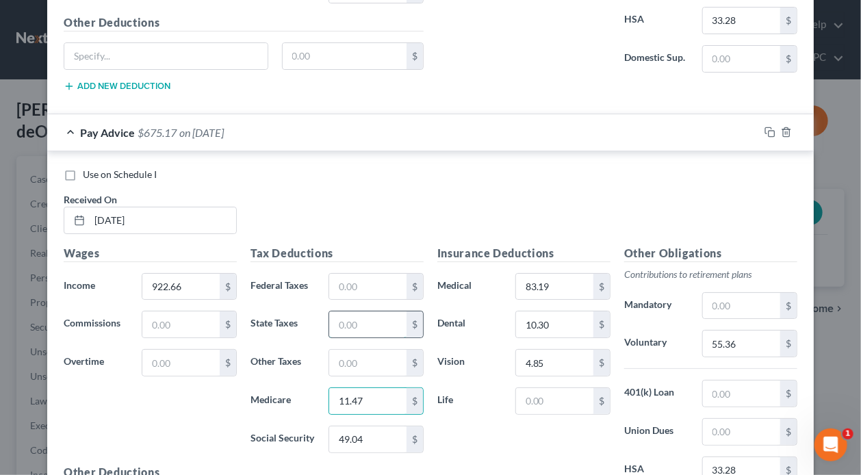
click at [379, 311] on input "text" at bounding box center [367, 324] width 77 height 26
click at [725, 381] on input "text" at bounding box center [741, 394] width 77 height 26
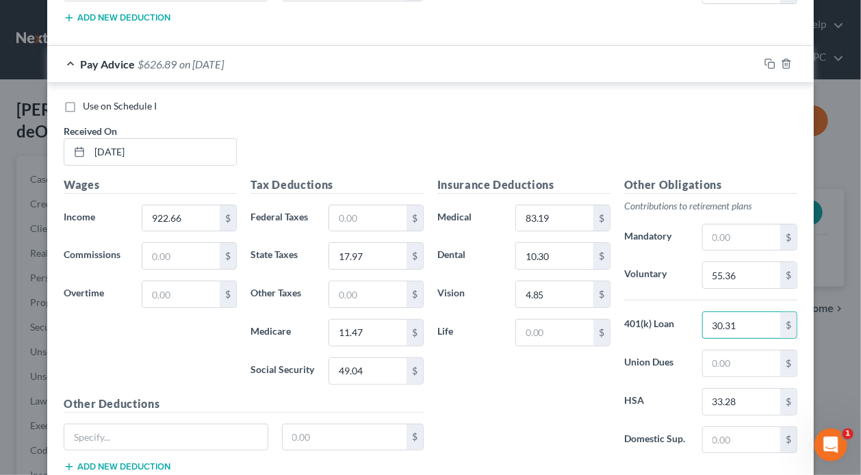
scroll to position [10795, 0]
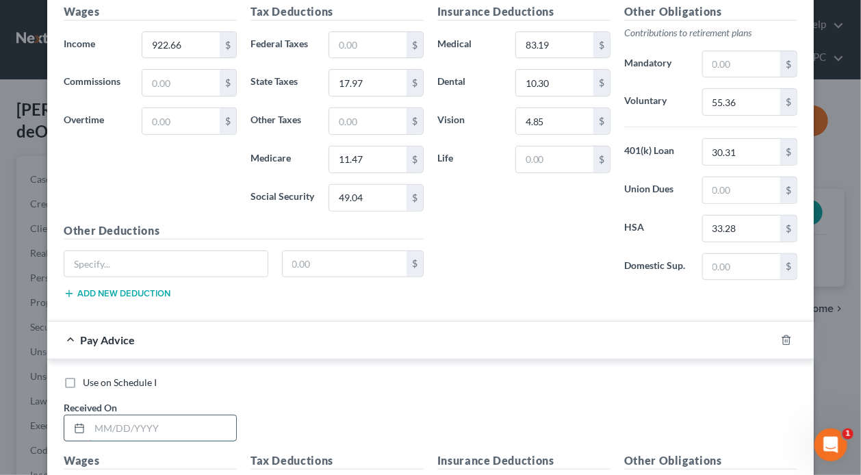
click at [172, 416] on input "text" at bounding box center [163, 429] width 147 height 26
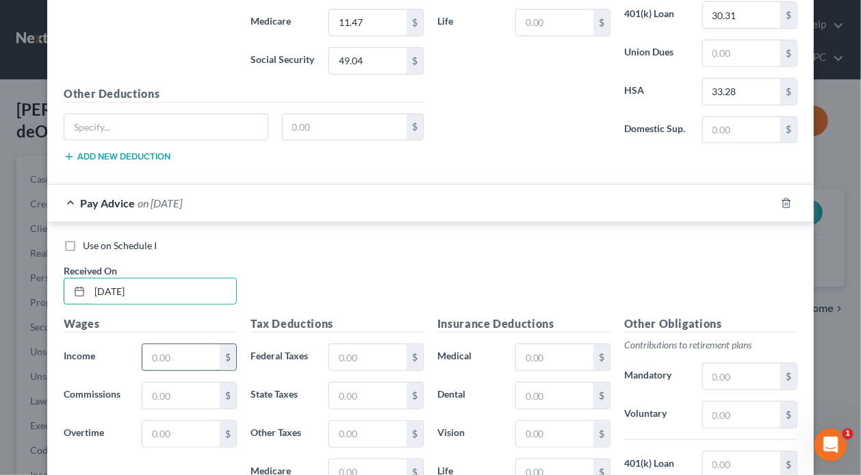
click at [186, 344] on input "text" at bounding box center [180, 357] width 77 height 26
click at [762, 402] on input "text" at bounding box center [741, 415] width 77 height 26
click at [546, 383] on input "text" at bounding box center [554, 396] width 77 height 26
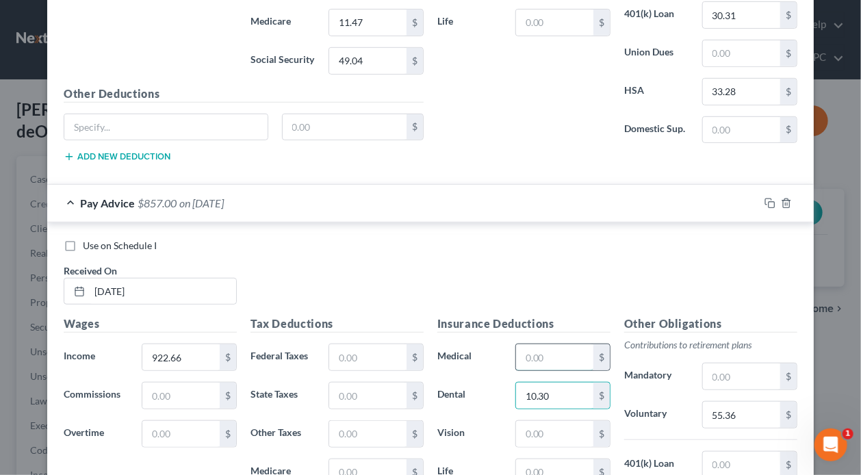
click at [555, 344] on input "text" at bounding box center [554, 357] width 77 height 26
click at [561, 421] on input "text" at bounding box center [554, 434] width 77 height 26
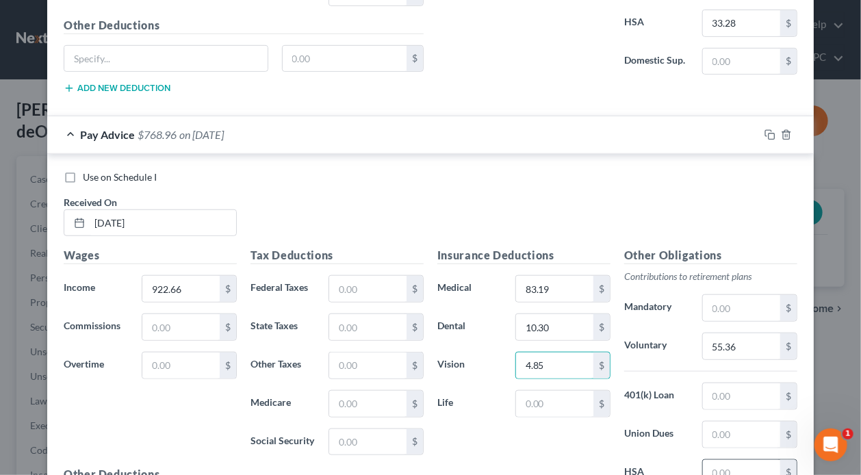
click at [737, 460] on input "text" at bounding box center [741, 473] width 77 height 26
click at [356, 429] on input "text" at bounding box center [367, 442] width 77 height 26
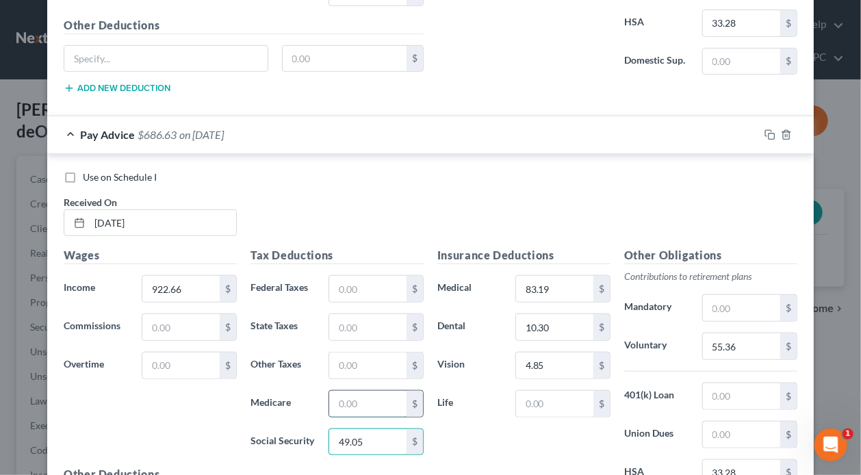
click at [378, 391] on input "text" at bounding box center [367, 404] width 77 height 26
click at [385, 314] on input "text" at bounding box center [367, 327] width 77 height 26
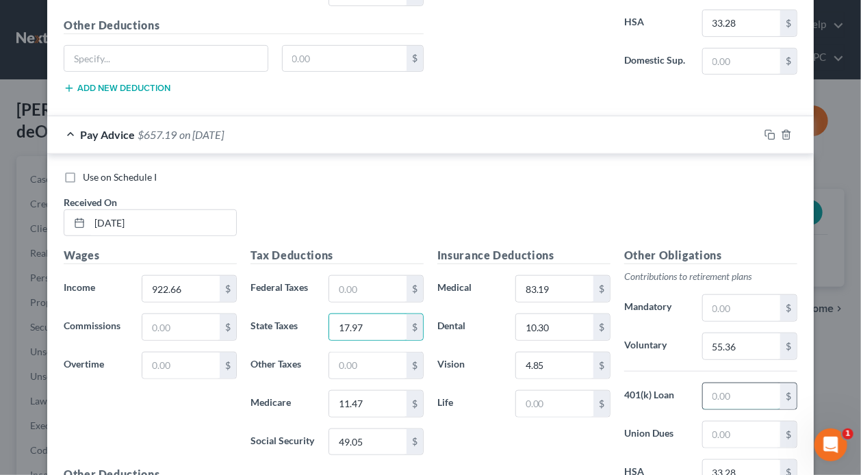
click at [749, 383] on input "text" at bounding box center [741, 396] width 77 height 26
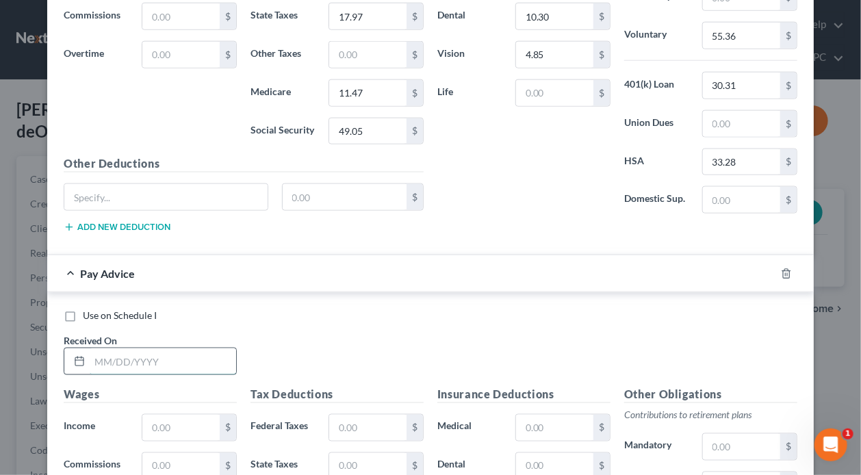
click at [203, 348] on input "text" at bounding box center [163, 361] width 147 height 26
click at [83, 309] on label "Use on Schedule I" at bounding box center [120, 316] width 74 height 14
click at [88, 309] on input "Use on Schedule I" at bounding box center [92, 313] width 9 height 9
click at [172, 415] on input "text" at bounding box center [180, 428] width 77 height 26
click at [381, 415] on input "text" at bounding box center [367, 428] width 77 height 26
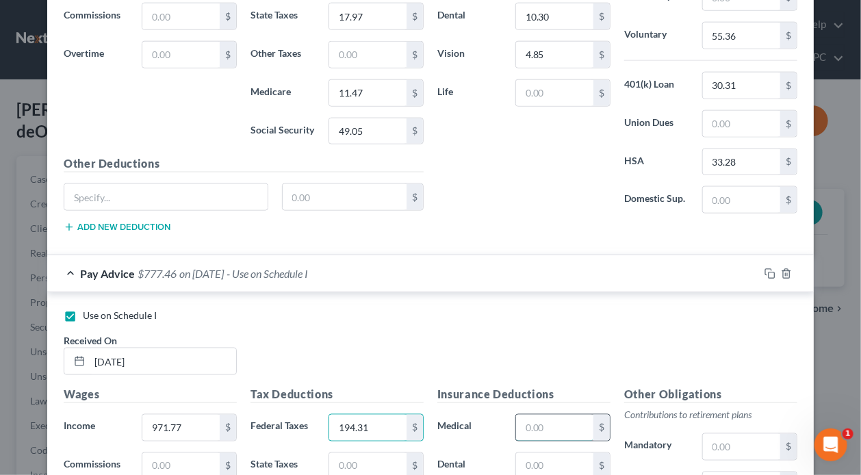
click at [547, 415] on input "text" at bounding box center [554, 428] width 77 height 26
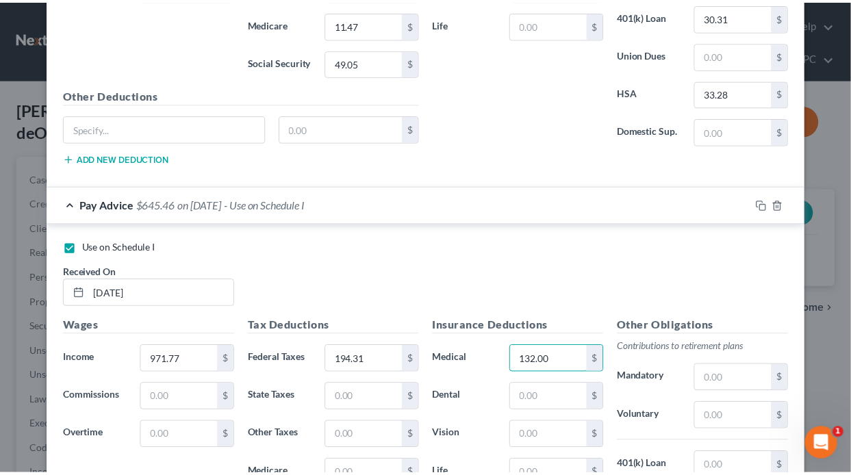
scroll to position [11690, 0]
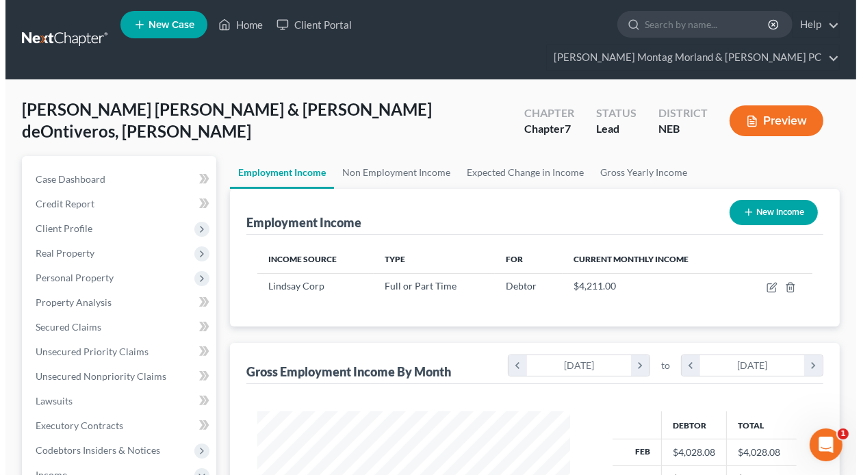
scroll to position [244, 340]
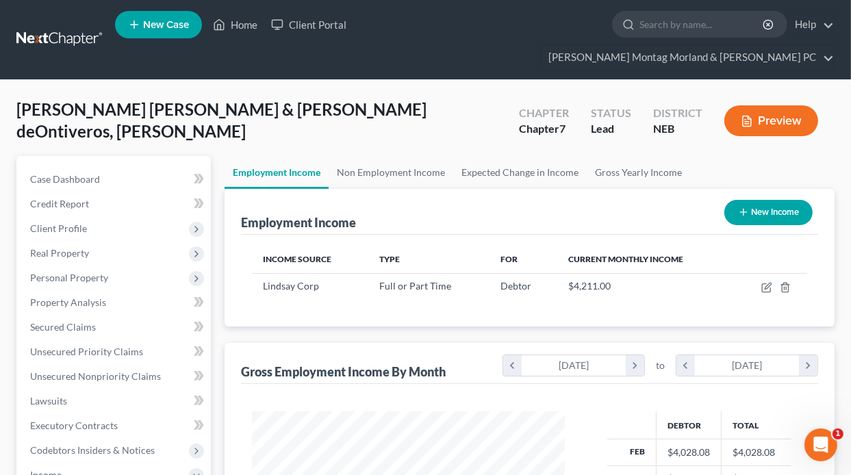
click at [772, 200] on button "New Income" at bounding box center [768, 212] width 88 height 25
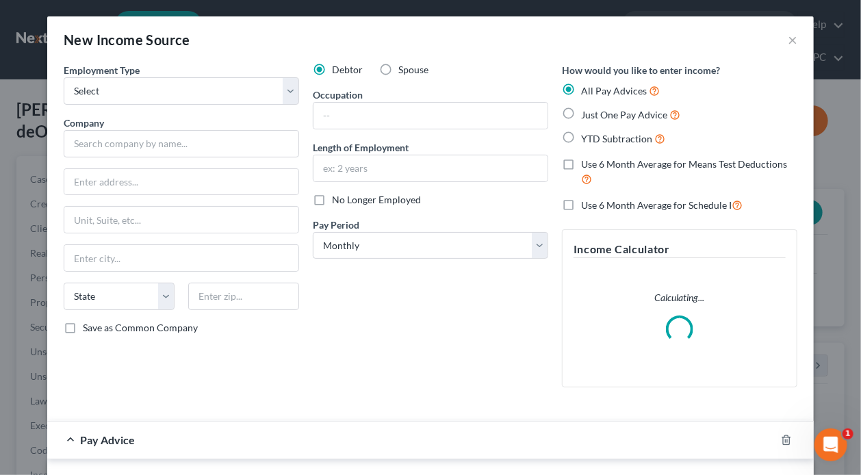
scroll to position [244, 344]
drag, startPoint x: 190, startPoint y: 90, endPoint x: 171, endPoint y: 101, distance: 21.8
click at [190, 90] on select "Select Full or [DEMOGRAPHIC_DATA] Employment Self Employment" at bounding box center [182, 90] width 236 height 27
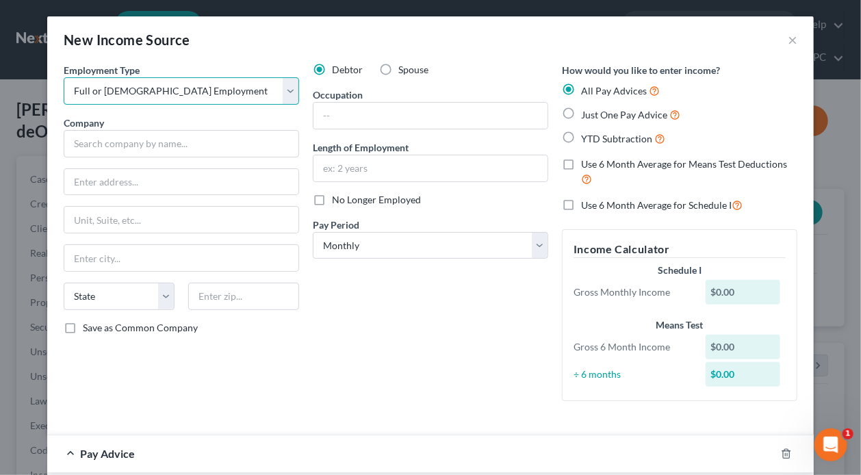
click at [64, 77] on select "Select Full or [DEMOGRAPHIC_DATA] Employment Self Employment" at bounding box center [182, 90] width 236 height 27
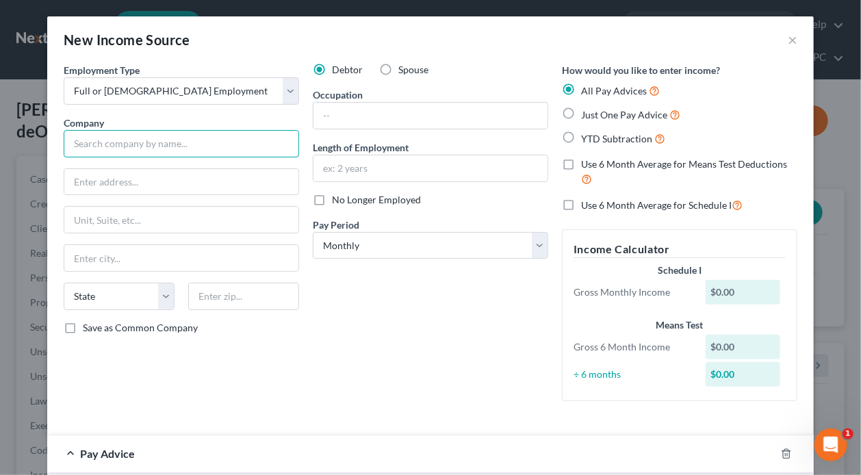
click at [192, 134] on input "text" at bounding box center [182, 143] width 236 height 27
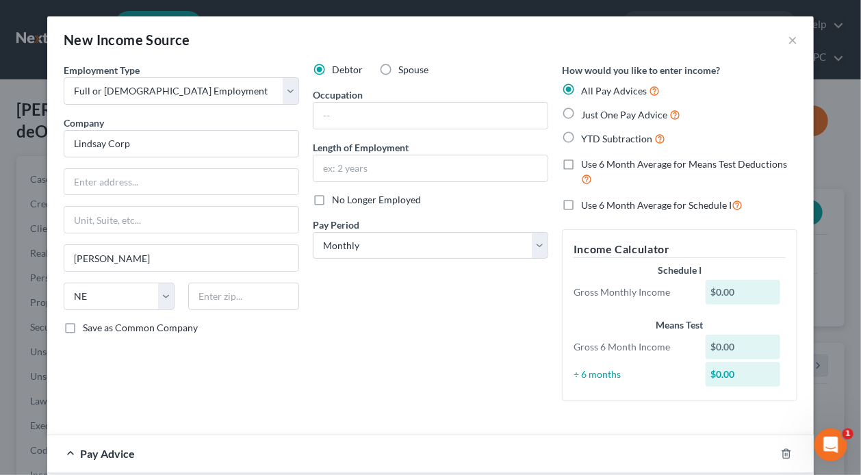
drag, startPoint x: 381, startPoint y: 73, endPoint x: 372, endPoint y: 103, distance: 32.1
click at [398, 75] on label "Spouse" at bounding box center [413, 70] width 30 height 14
click at [404, 72] on input "Spouse" at bounding box center [408, 67] width 9 height 9
click at [378, 123] on input "text" at bounding box center [431, 116] width 234 height 26
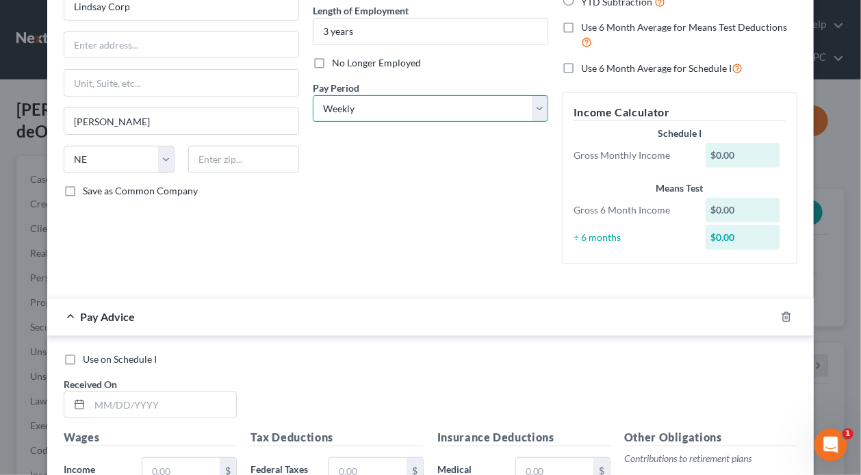
scroll to position [274, 0]
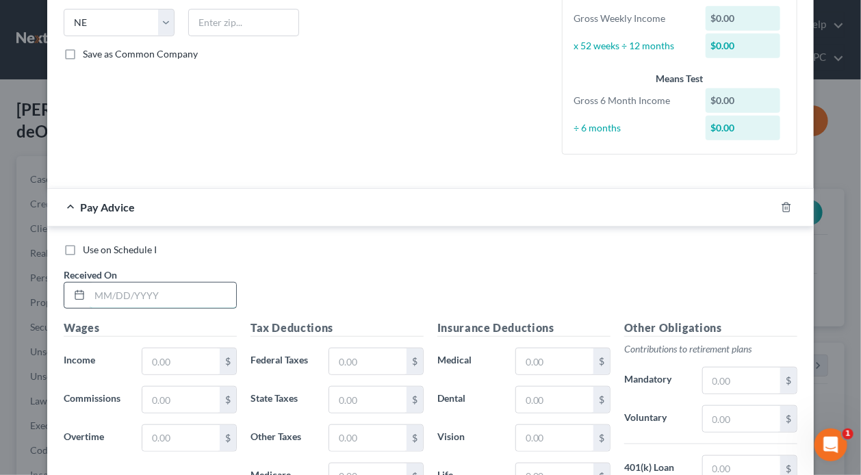
click at [177, 294] on input "text" at bounding box center [163, 296] width 147 height 26
click at [168, 357] on input "text" at bounding box center [180, 361] width 77 height 26
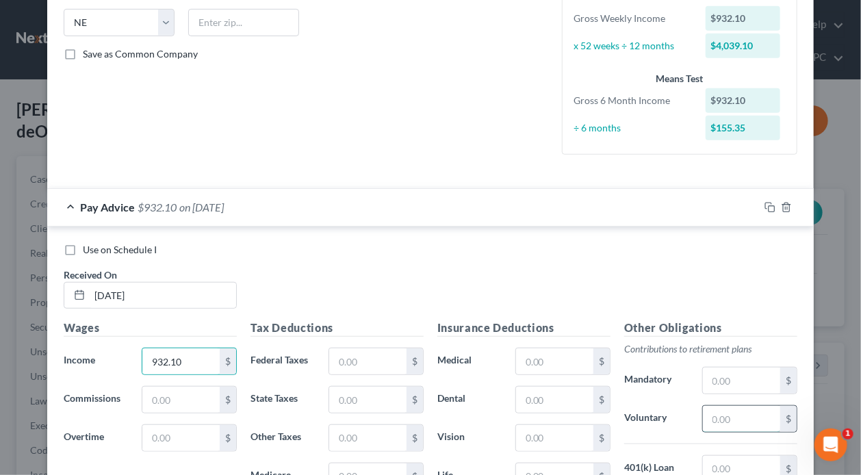
click at [756, 418] on input "text" at bounding box center [741, 419] width 77 height 26
click at [377, 362] on input "text" at bounding box center [367, 361] width 77 height 26
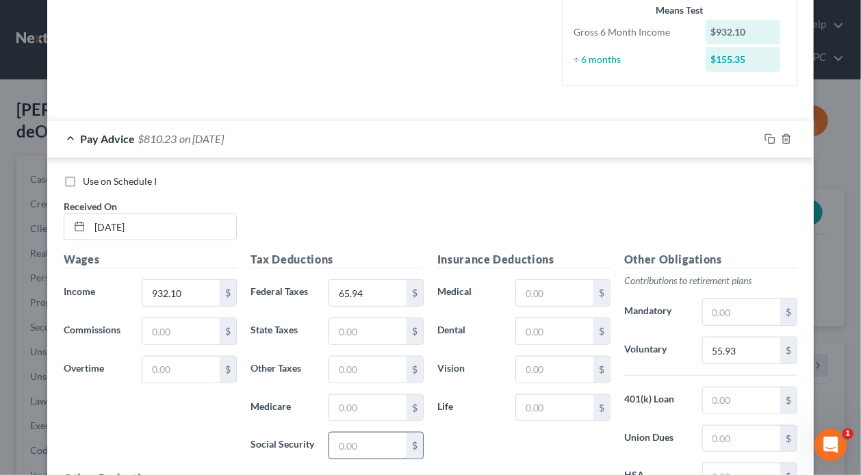
click at [378, 450] on input "text" at bounding box center [367, 446] width 77 height 26
click at [367, 403] on input "text" at bounding box center [367, 408] width 77 height 26
click at [370, 338] on input "text" at bounding box center [367, 331] width 77 height 26
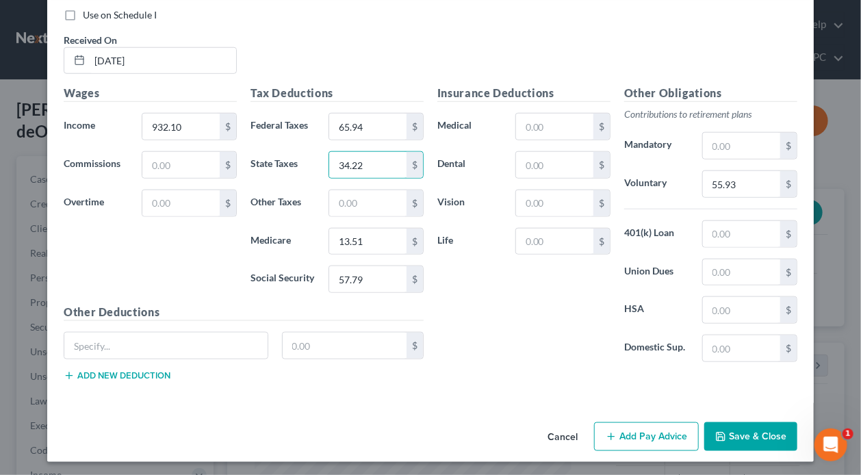
click at [668, 424] on button "Add Pay Advice" at bounding box center [646, 436] width 105 height 29
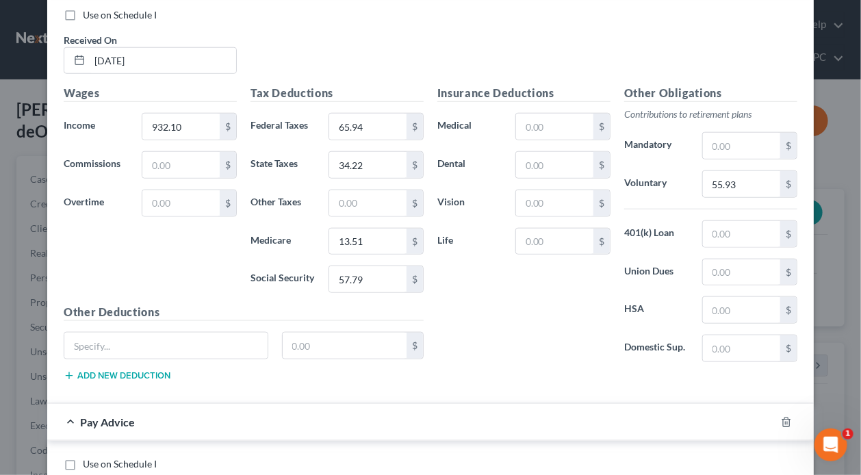
scroll to position [714, 0]
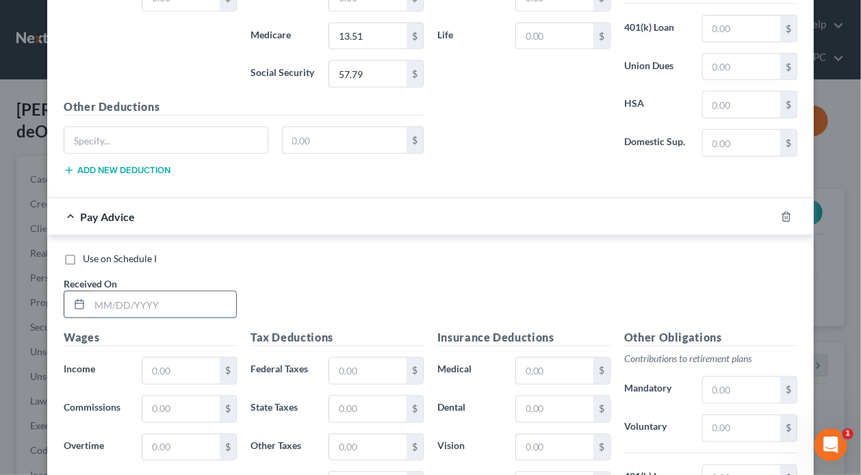
click at [164, 301] on input "text" at bounding box center [163, 305] width 147 height 26
click at [186, 364] on input "text" at bounding box center [180, 371] width 77 height 26
click at [186, 372] on input "text" at bounding box center [180, 371] width 77 height 26
click at [742, 429] on input "text" at bounding box center [741, 429] width 77 height 26
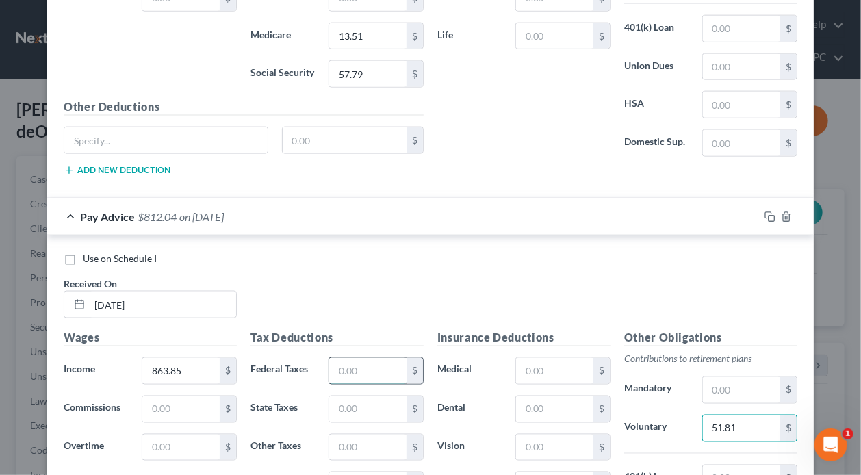
click at [378, 369] on input "text" at bounding box center [367, 371] width 77 height 26
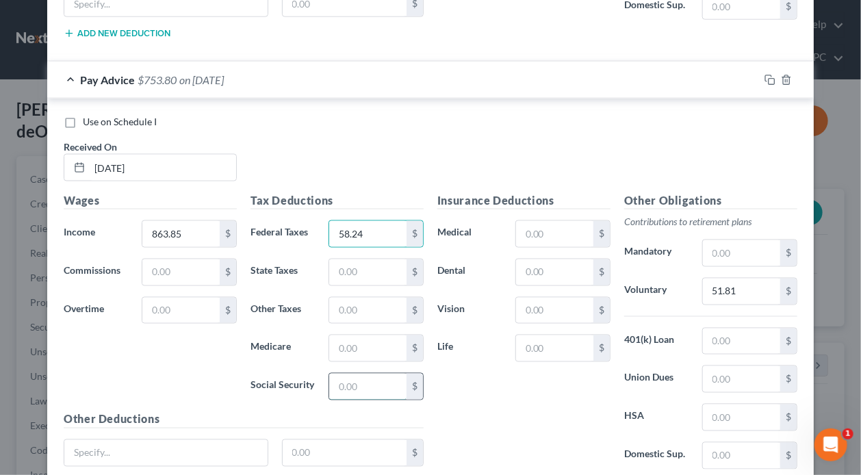
click at [367, 376] on input "text" at bounding box center [367, 387] width 77 height 26
click at [349, 340] on input "text" at bounding box center [367, 348] width 77 height 26
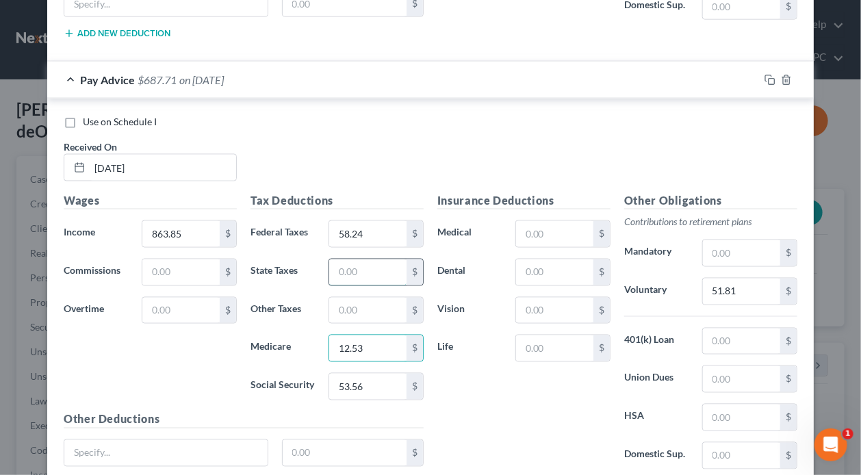
click at [361, 266] on input "text" at bounding box center [367, 272] width 77 height 26
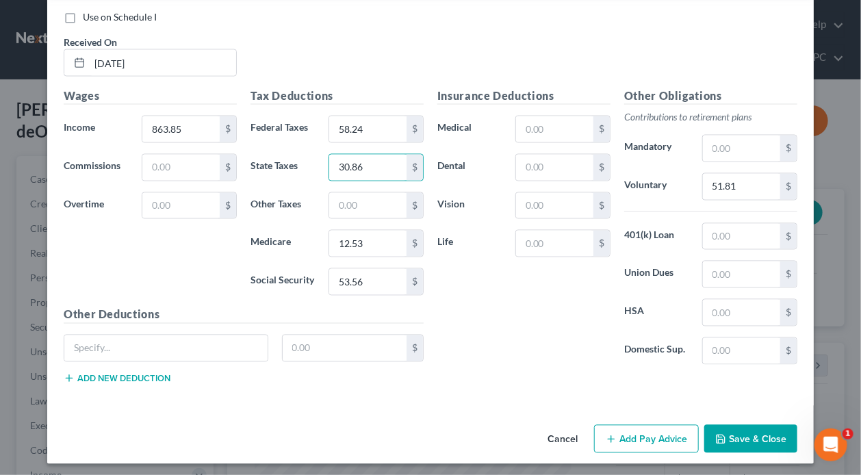
click at [619, 435] on button "Add Pay Advice" at bounding box center [646, 439] width 105 height 29
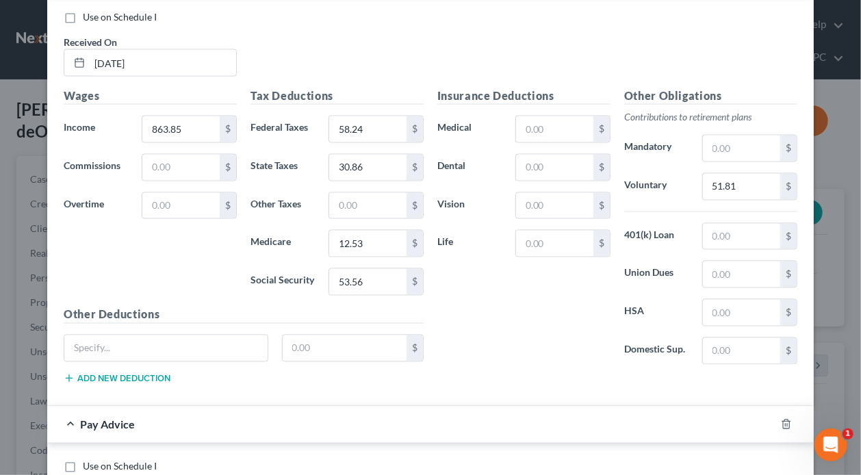
scroll to position [1230, 0]
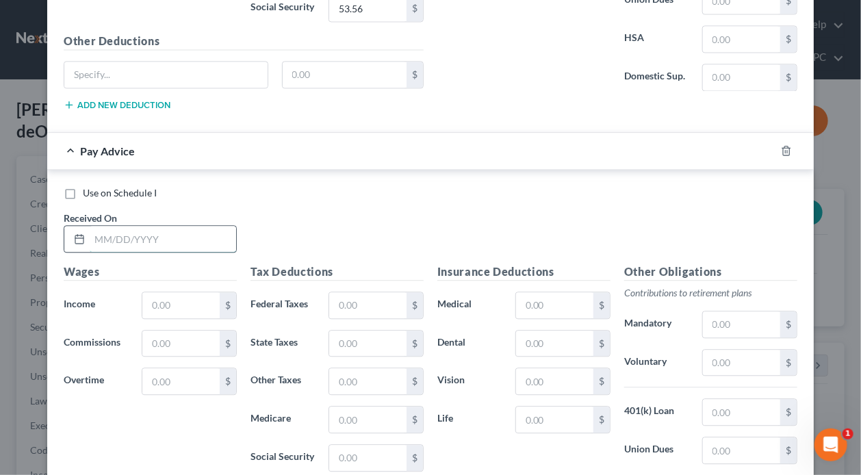
click at [189, 233] on input "text" at bounding box center [163, 239] width 147 height 26
click at [189, 298] on input "text" at bounding box center [180, 305] width 77 height 26
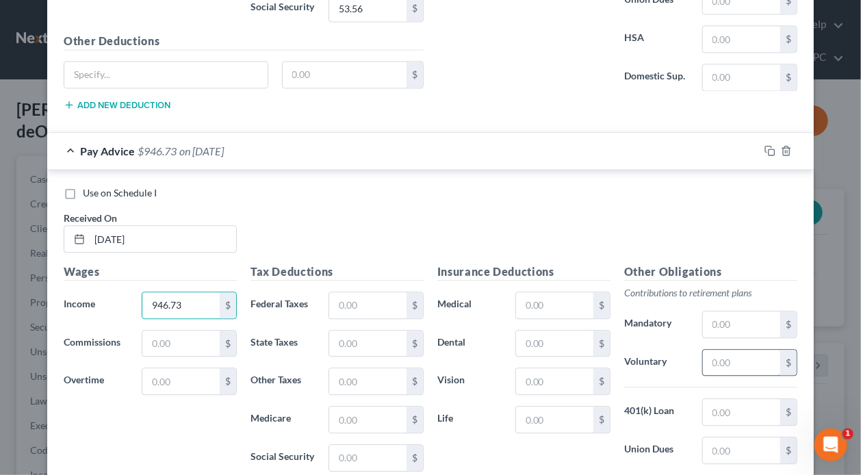
click at [760, 359] on input "text" at bounding box center [741, 363] width 77 height 26
click at [379, 305] on input "text" at bounding box center [367, 305] width 77 height 26
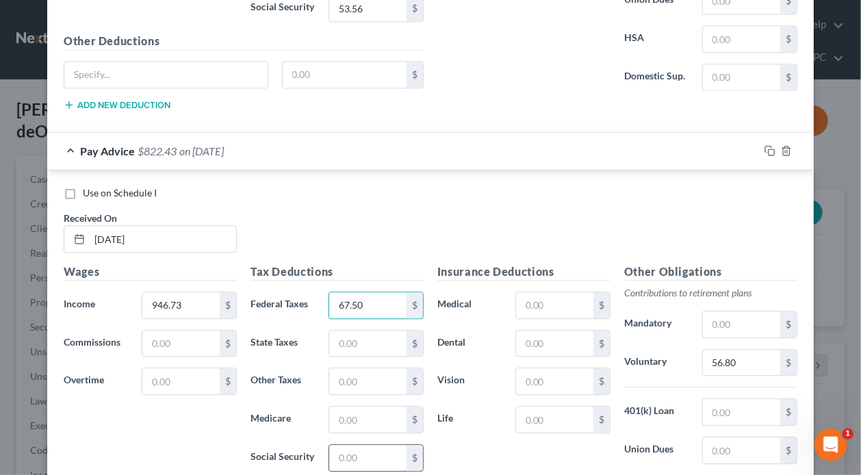
click at [387, 447] on input "text" at bounding box center [367, 458] width 77 height 26
click at [366, 411] on input "text" at bounding box center [367, 420] width 77 height 26
click at [374, 338] on input "text" at bounding box center [367, 344] width 77 height 26
click at [368, 302] on input "67.50" at bounding box center [367, 305] width 77 height 26
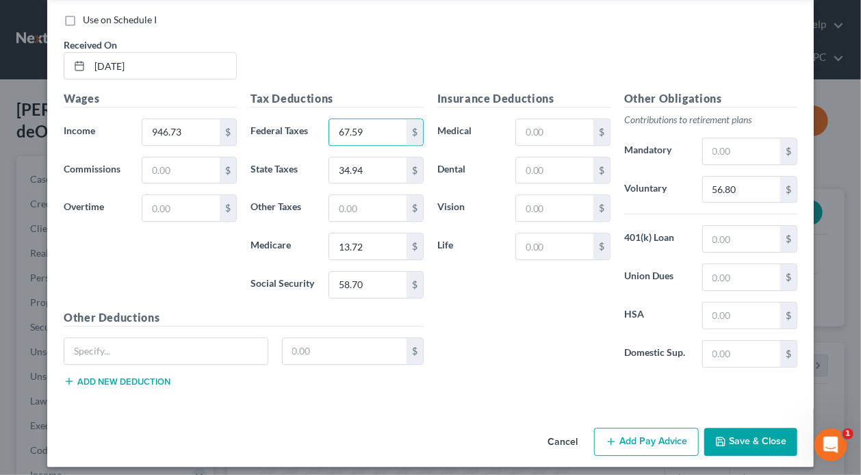
click at [613, 430] on button "Add Pay Advice" at bounding box center [646, 442] width 105 height 29
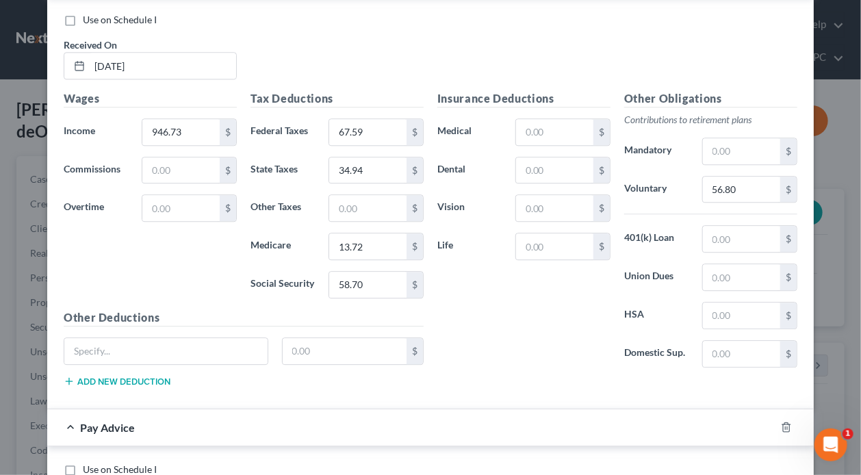
scroll to position [1608, 0]
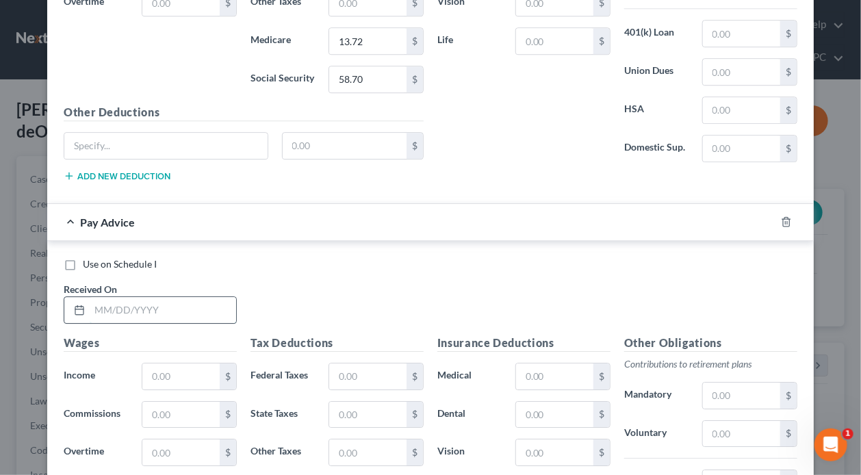
click at [173, 299] on input "text" at bounding box center [163, 310] width 147 height 26
click at [181, 364] on input "text" at bounding box center [180, 377] width 77 height 26
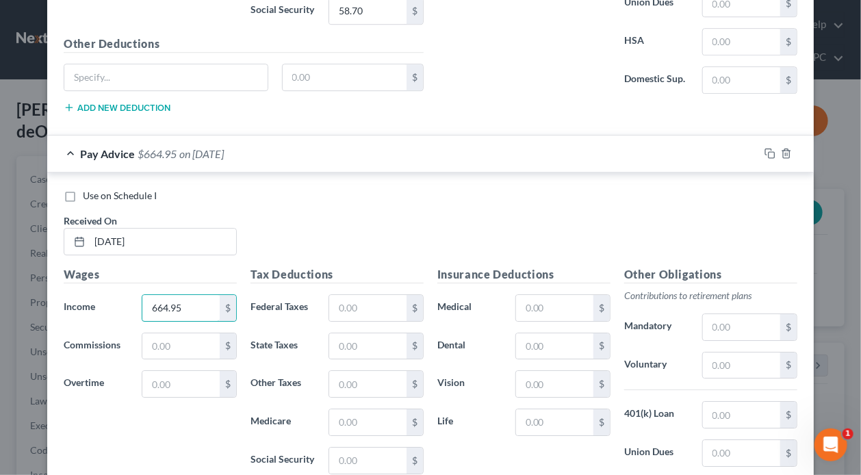
scroll to position [1745, 0]
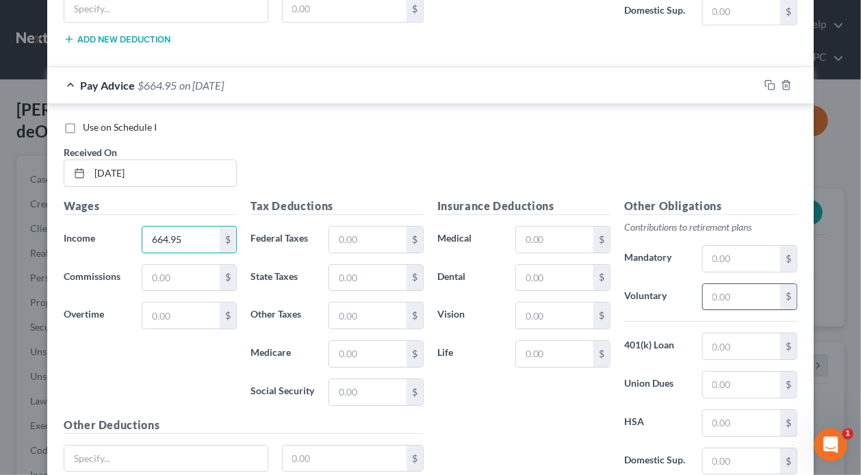
click at [728, 288] on input "text" at bounding box center [741, 297] width 77 height 26
click at [357, 227] on input "text" at bounding box center [367, 240] width 77 height 26
click at [366, 383] on input "text" at bounding box center [367, 392] width 77 height 26
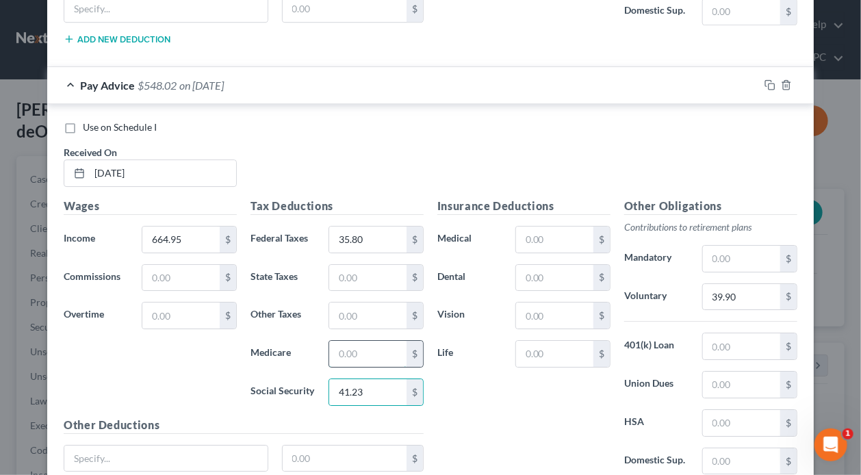
click at [373, 349] on input "text" at bounding box center [367, 354] width 77 height 26
click at [382, 269] on input "text" at bounding box center [367, 278] width 77 height 26
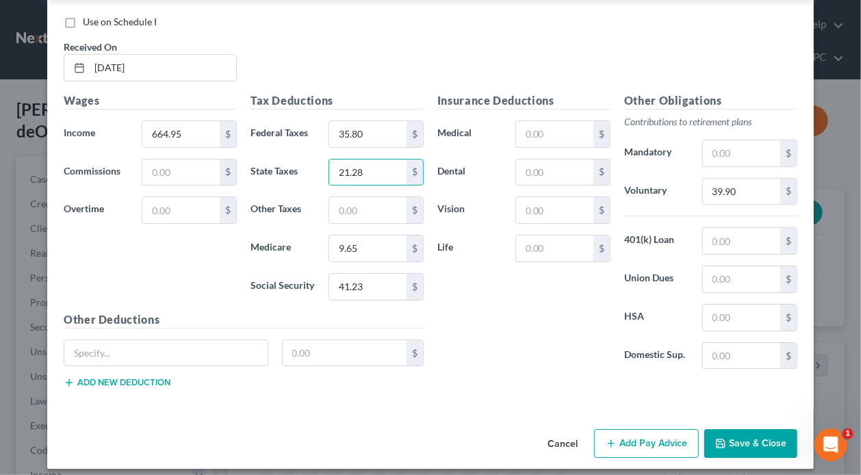
click at [650, 437] on button "Add Pay Advice" at bounding box center [646, 443] width 105 height 29
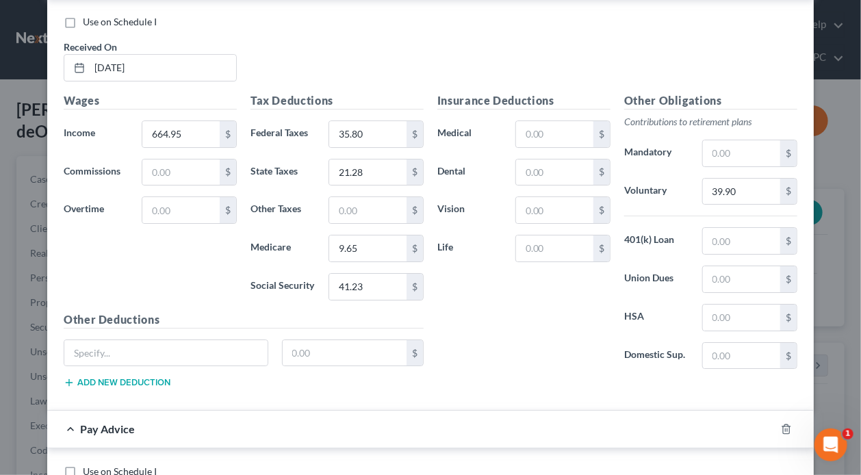
scroll to position [1919, 0]
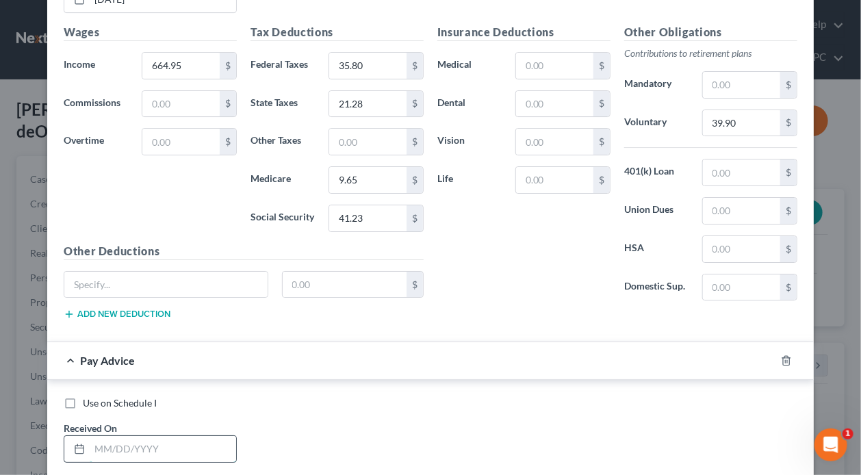
click at [170, 440] on input "text" at bounding box center [163, 449] width 147 height 26
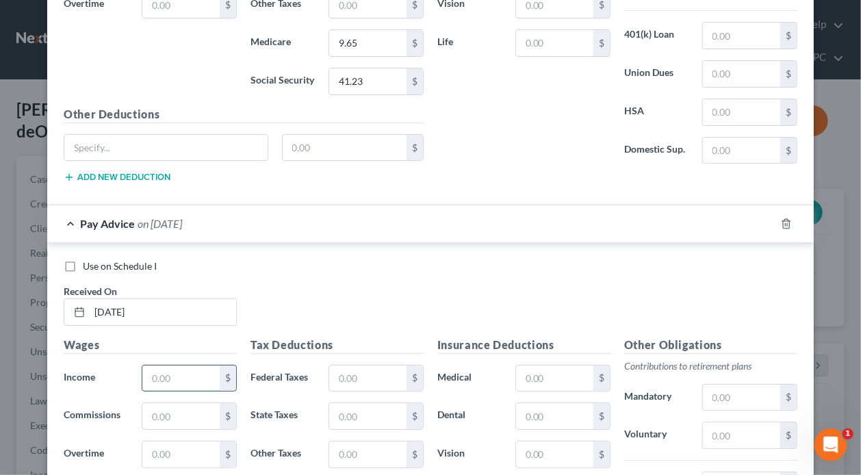
click at [175, 368] on input "text" at bounding box center [180, 379] width 77 height 26
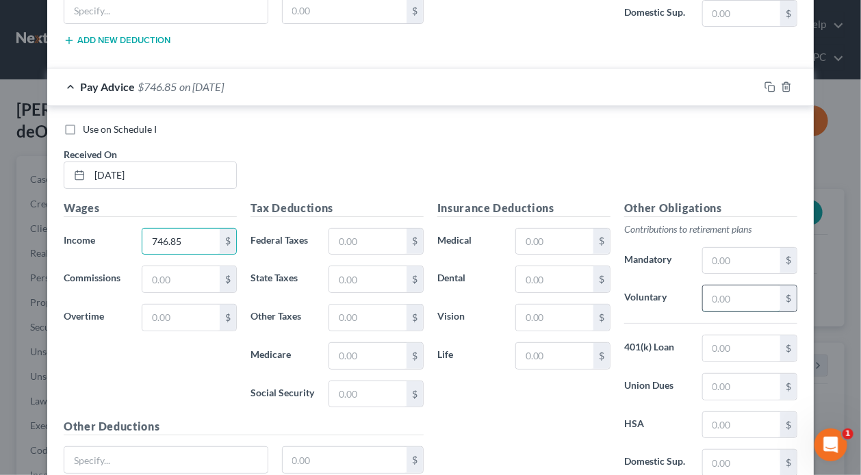
click at [737, 288] on input "text" at bounding box center [741, 298] width 77 height 26
click at [369, 229] on input "text" at bounding box center [367, 242] width 77 height 26
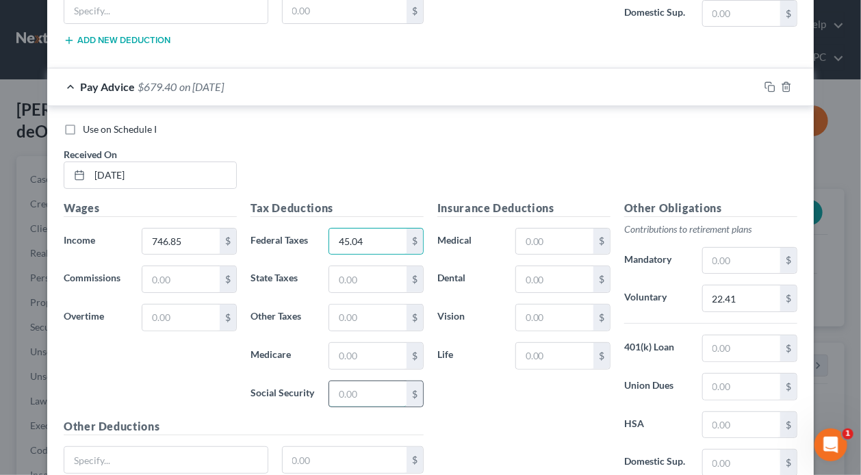
click at [381, 387] on input "text" at bounding box center [367, 394] width 77 height 26
click at [396, 348] on input "text" at bounding box center [367, 356] width 77 height 26
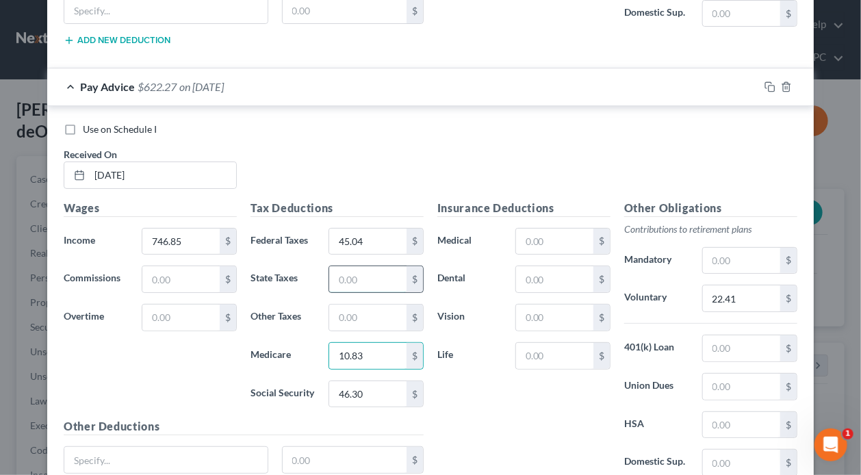
click at [356, 267] on input "text" at bounding box center [367, 279] width 77 height 26
click at [709, 285] on input "22.41" at bounding box center [741, 298] width 77 height 26
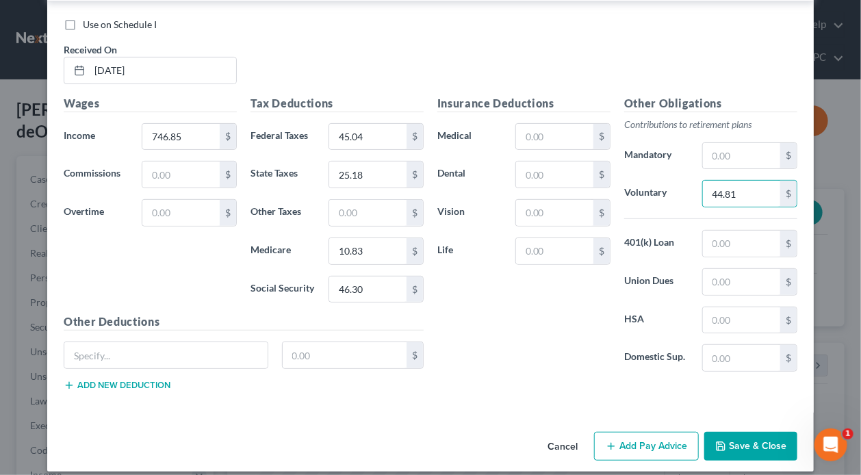
click at [670, 437] on button "Add Pay Advice" at bounding box center [646, 446] width 105 height 29
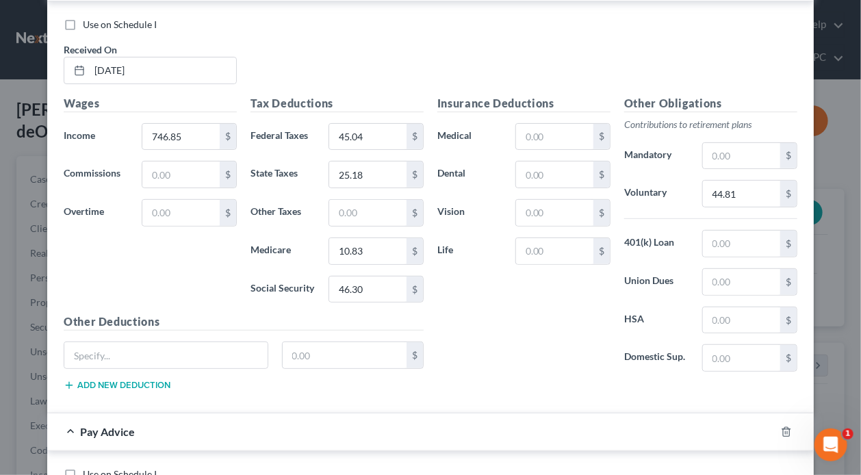
scroll to position [2640, 0]
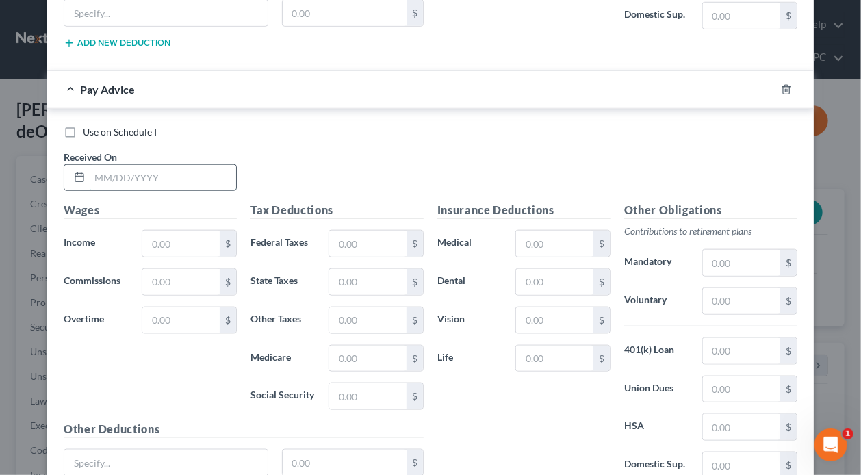
click at [201, 174] on input "text" at bounding box center [163, 178] width 147 height 26
click at [200, 234] on input "text" at bounding box center [180, 244] width 77 height 26
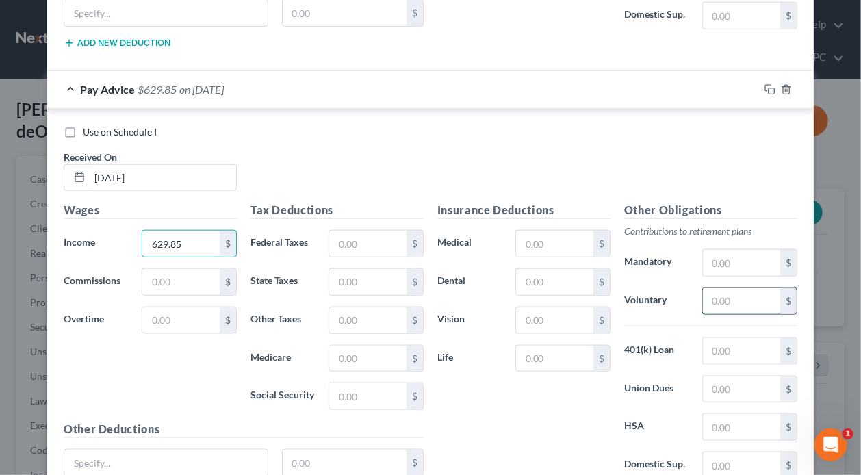
click at [737, 292] on input "text" at bounding box center [741, 301] width 77 height 26
click at [355, 231] on input "text" at bounding box center [367, 244] width 77 height 26
click at [356, 383] on input "text" at bounding box center [367, 396] width 77 height 26
click at [353, 346] on input "text" at bounding box center [367, 359] width 77 height 26
click at [365, 272] on input "text" at bounding box center [367, 282] width 77 height 26
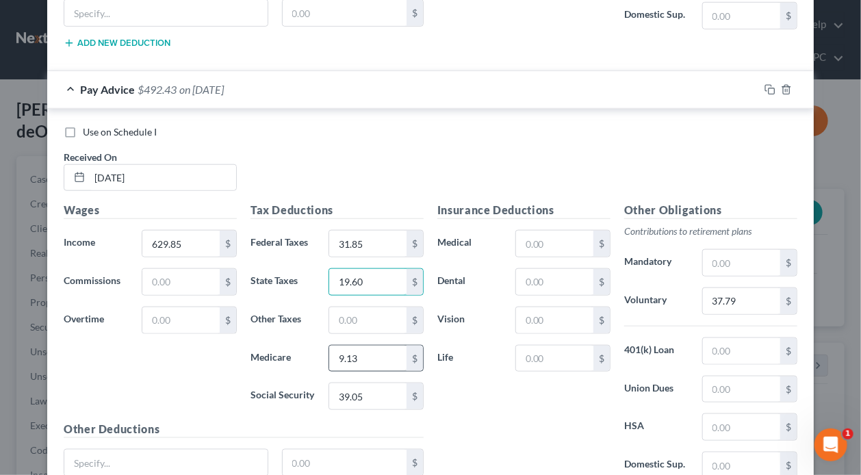
scroll to position [2745, 0]
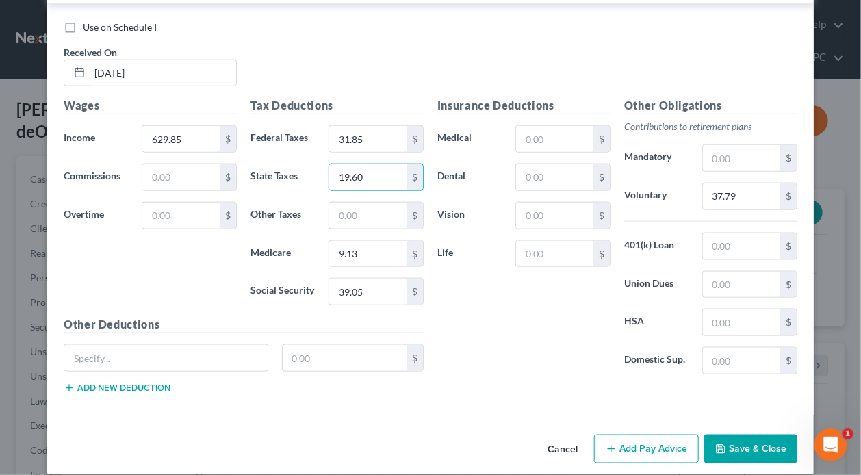
click at [606, 444] on icon "button" at bounding box center [611, 449] width 11 height 11
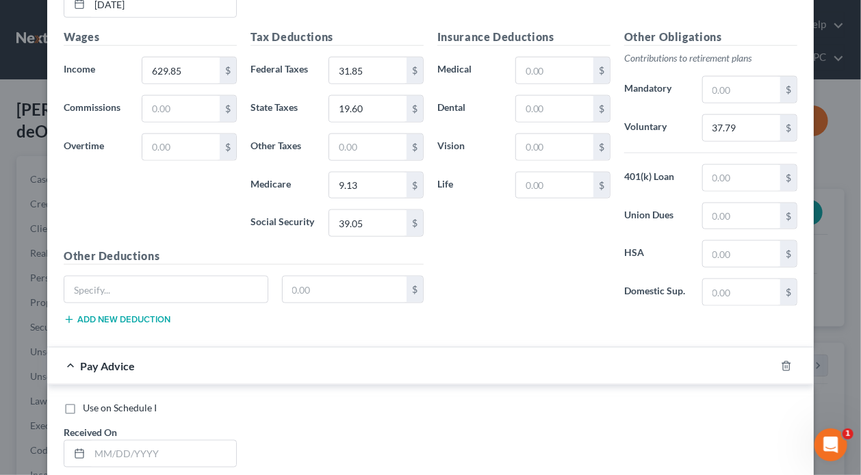
scroll to position [3018, 0]
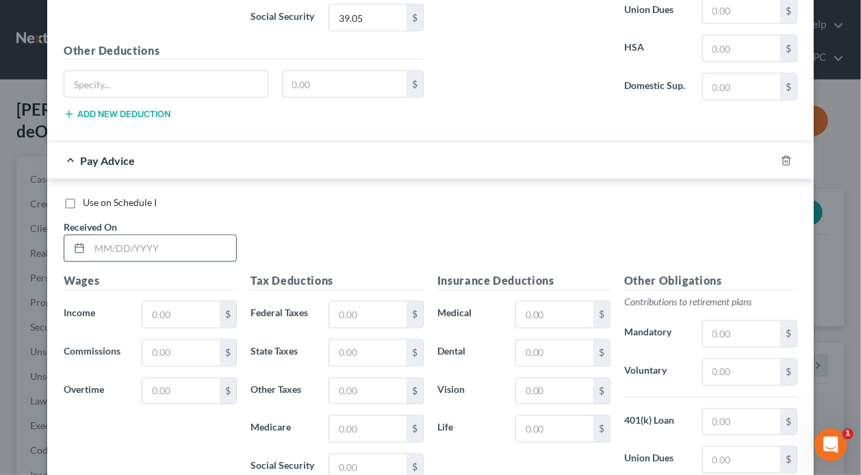
click at [195, 240] on input "text" at bounding box center [163, 249] width 147 height 26
click at [196, 311] on input "text" at bounding box center [180, 315] width 77 height 26
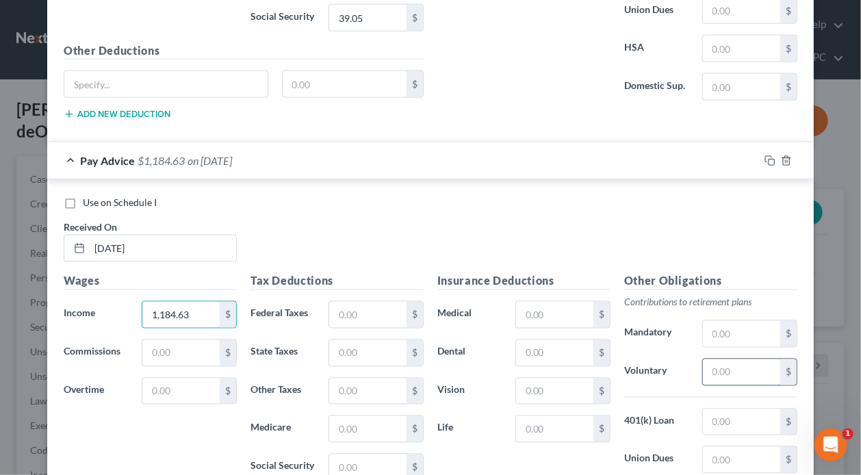
click at [726, 359] on input "text" at bounding box center [741, 372] width 77 height 26
click at [376, 315] on div "Tax Deductions Federal Taxes $ State Taxes $ Other Taxes $ Medicare $ Social Se…" at bounding box center [337, 382] width 187 height 219
click at [376, 455] on input "text" at bounding box center [367, 468] width 77 height 26
click at [390, 416] on input "text" at bounding box center [367, 429] width 77 height 26
click at [389, 340] on input "text" at bounding box center [367, 353] width 77 height 26
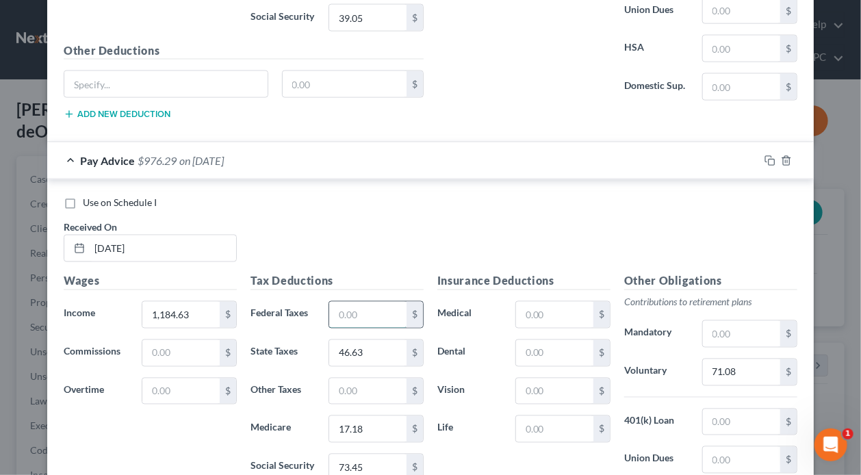
click at [388, 302] on input "text" at bounding box center [367, 315] width 77 height 26
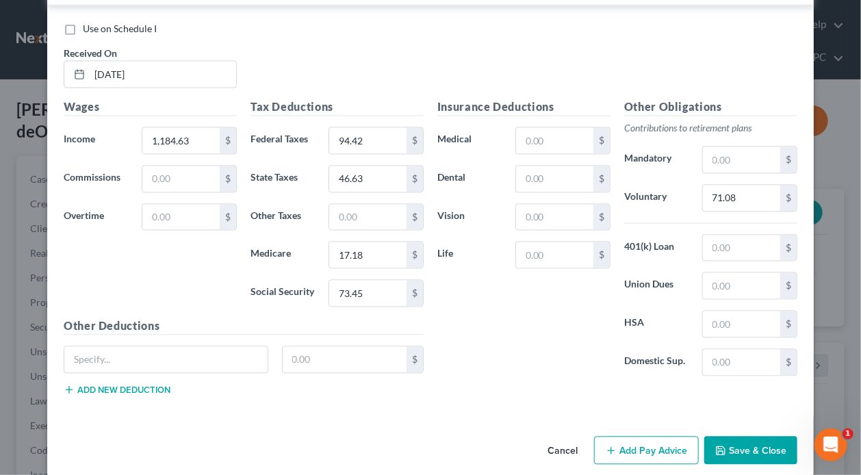
click at [635, 437] on button "Add Pay Advice" at bounding box center [646, 451] width 105 height 29
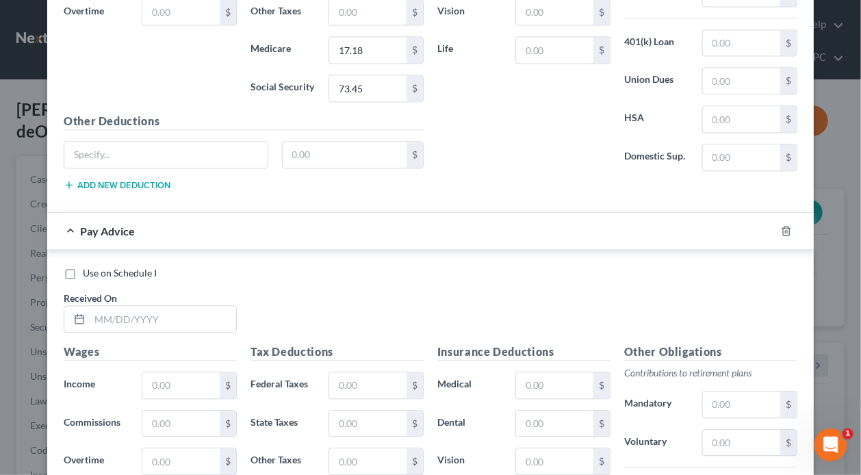
scroll to position [3466, 0]
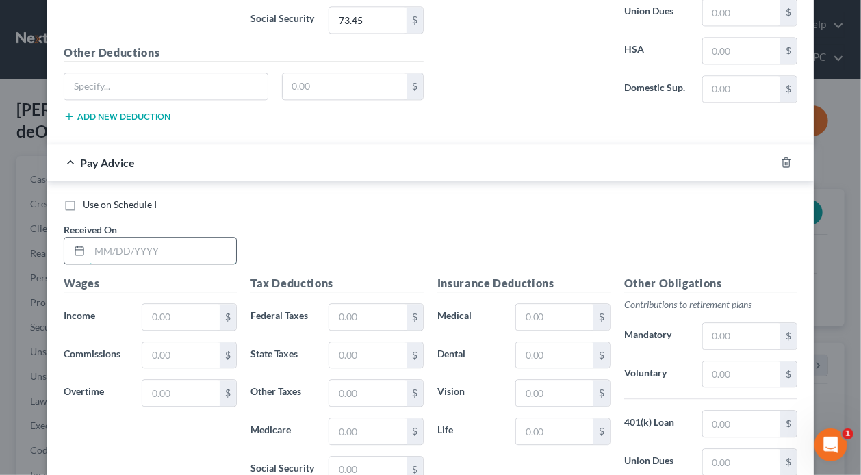
click at [168, 238] on input "text" at bounding box center [163, 251] width 147 height 26
click at [188, 304] on input "text" at bounding box center [180, 317] width 77 height 26
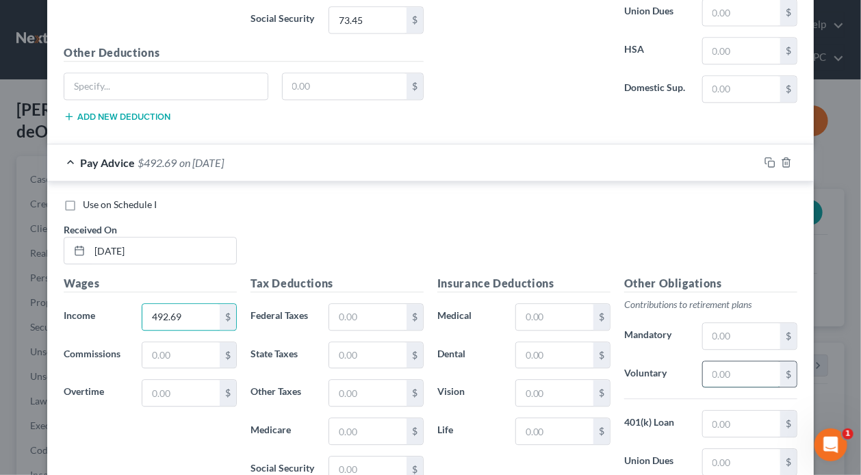
click at [722, 362] on input "text" at bounding box center [741, 374] width 77 height 26
click at [383, 304] on input "text" at bounding box center [367, 317] width 77 height 26
click at [355, 457] on input "text" at bounding box center [367, 470] width 77 height 26
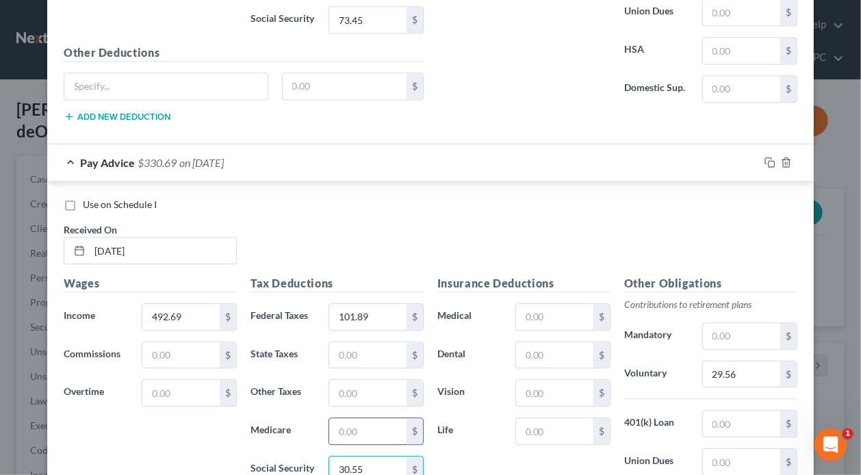
click at [375, 418] on input "text" at bounding box center [367, 431] width 77 height 26
click at [378, 342] on input "text" at bounding box center [367, 355] width 77 height 26
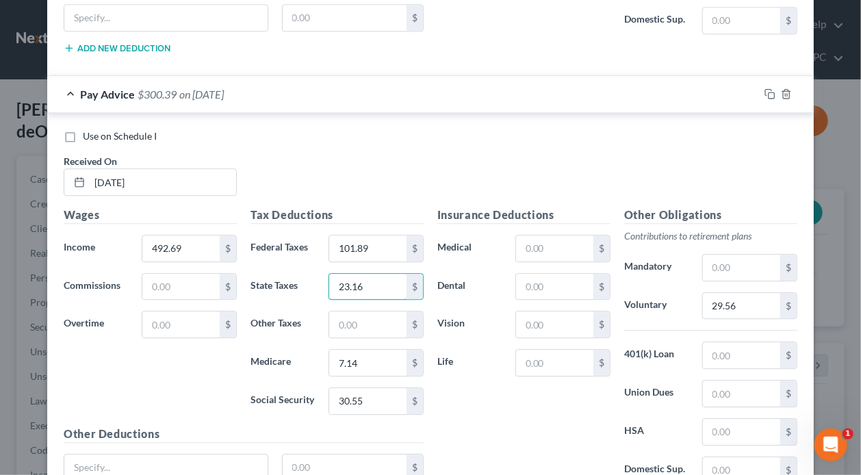
scroll to position [3639, 0]
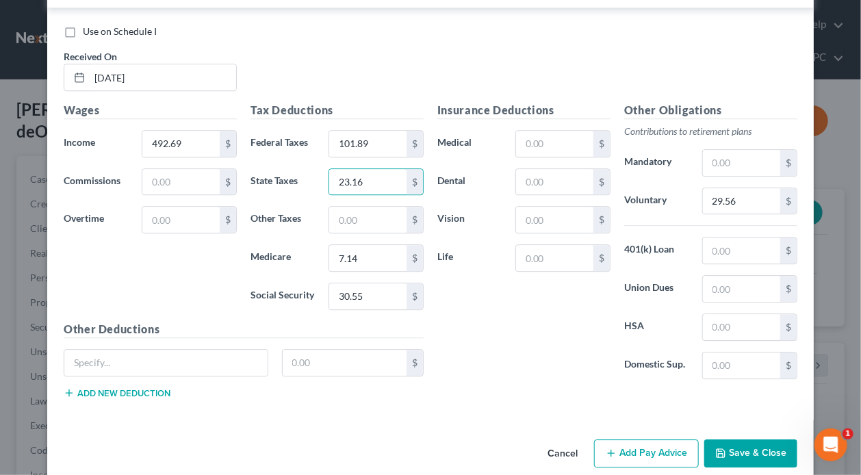
click at [661, 440] on button "Add Pay Advice" at bounding box center [646, 454] width 105 height 29
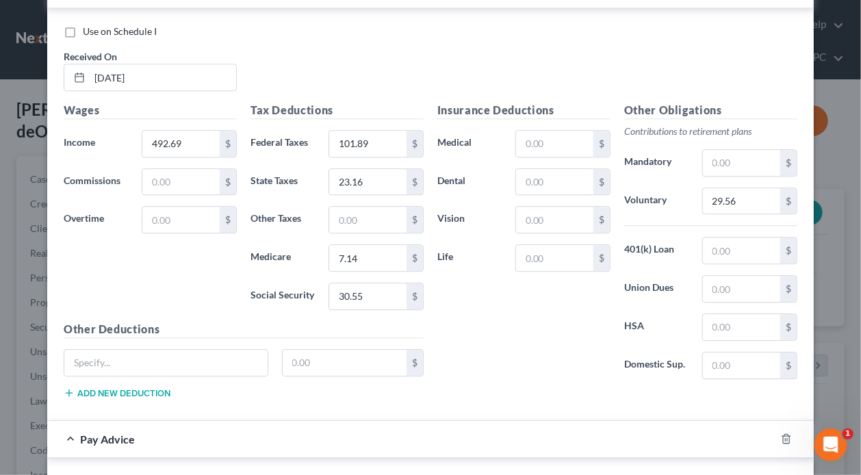
scroll to position [3913, 0]
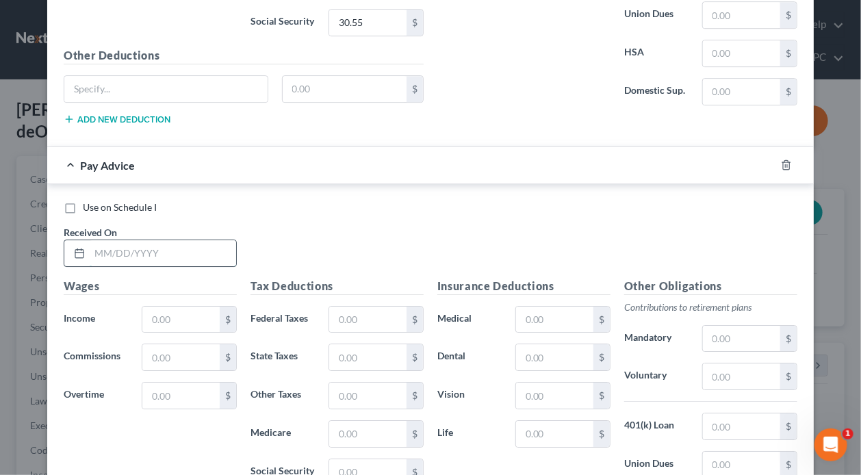
click at [160, 240] on input "text" at bounding box center [163, 253] width 147 height 26
click at [180, 307] on input "text" at bounding box center [180, 320] width 77 height 26
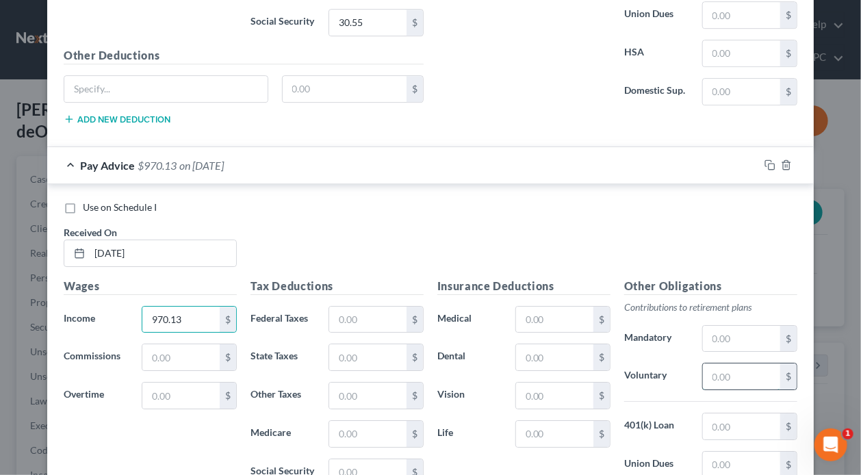
click at [753, 364] on input "text" at bounding box center [741, 377] width 77 height 26
click at [375, 307] on input "text" at bounding box center [367, 320] width 77 height 26
click at [395, 459] on input "text" at bounding box center [367, 472] width 77 height 26
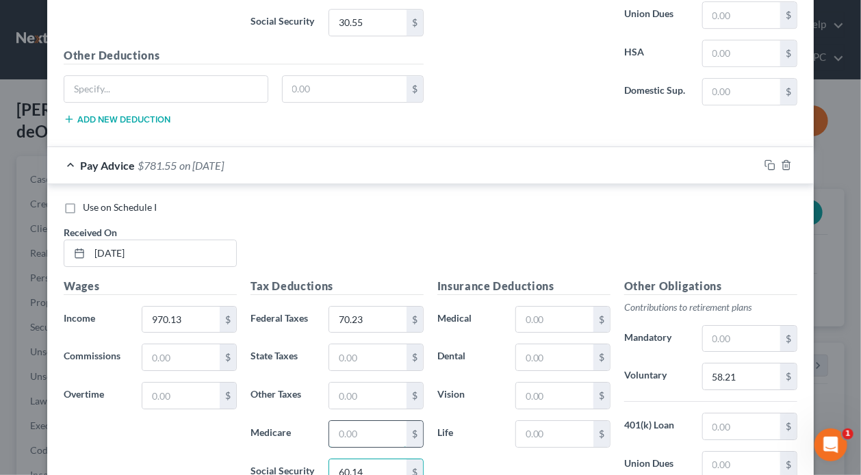
click at [384, 421] on input "text" at bounding box center [367, 434] width 77 height 26
click at [387, 344] on input "text" at bounding box center [367, 357] width 77 height 26
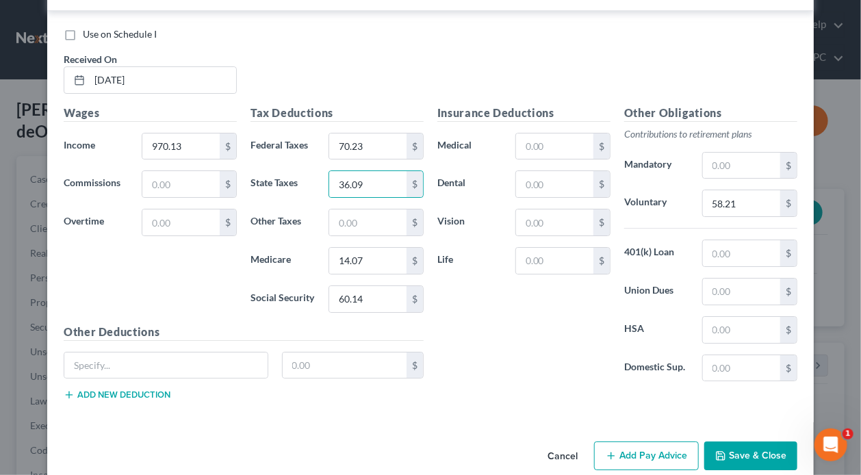
click at [650, 442] on button "Add Pay Advice" at bounding box center [646, 456] width 105 height 29
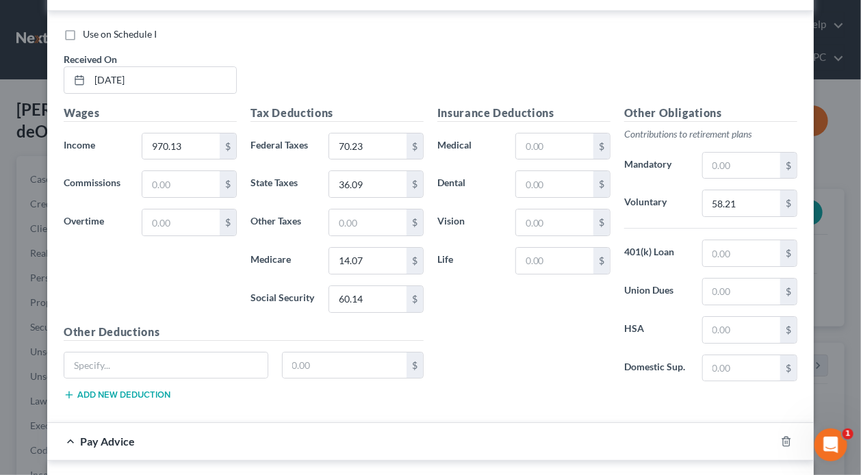
scroll to position [4292, 0]
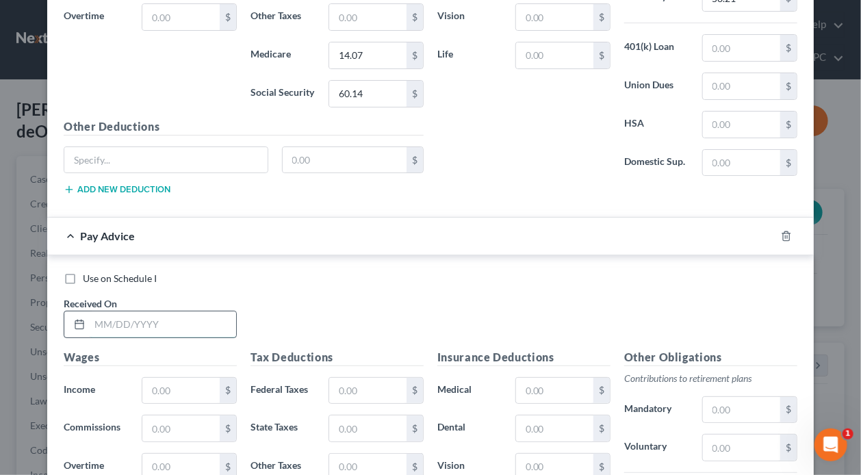
click at [223, 311] on input "text" at bounding box center [163, 324] width 147 height 26
click at [194, 378] on input "text" at bounding box center [180, 391] width 77 height 26
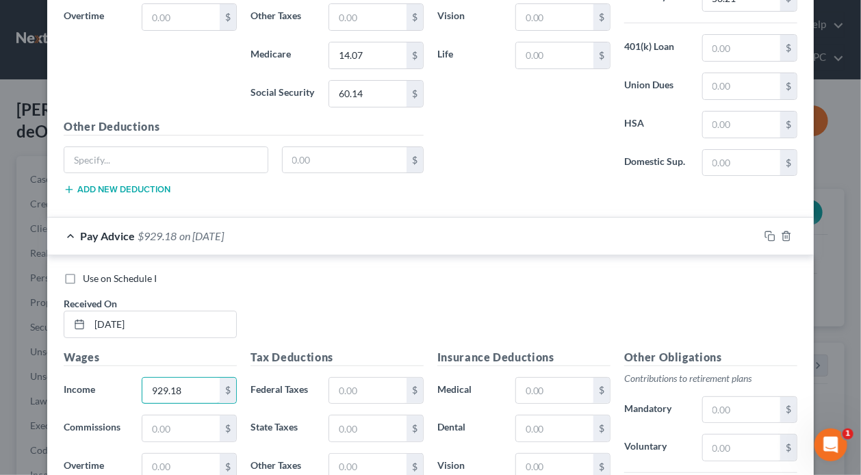
scroll to position [4429, 0]
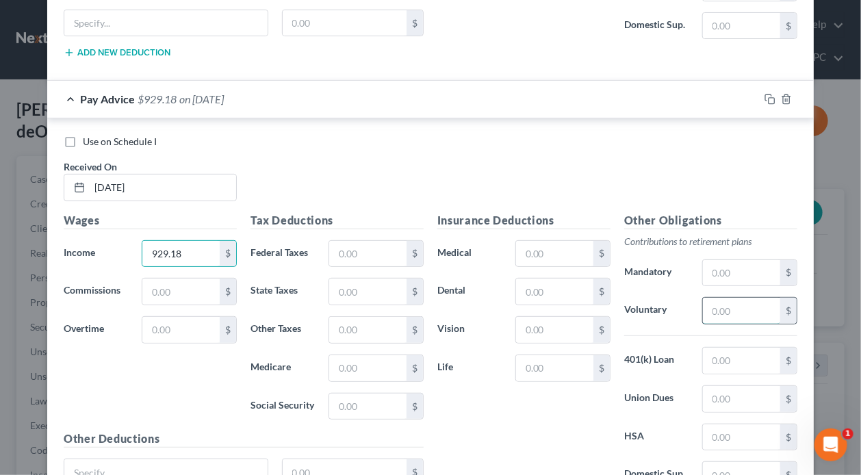
click at [756, 298] on input "text" at bounding box center [741, 311] width 77 height 26
click at [366, 241] on input "text" at bounding box center [367, 254] width 77 height 26
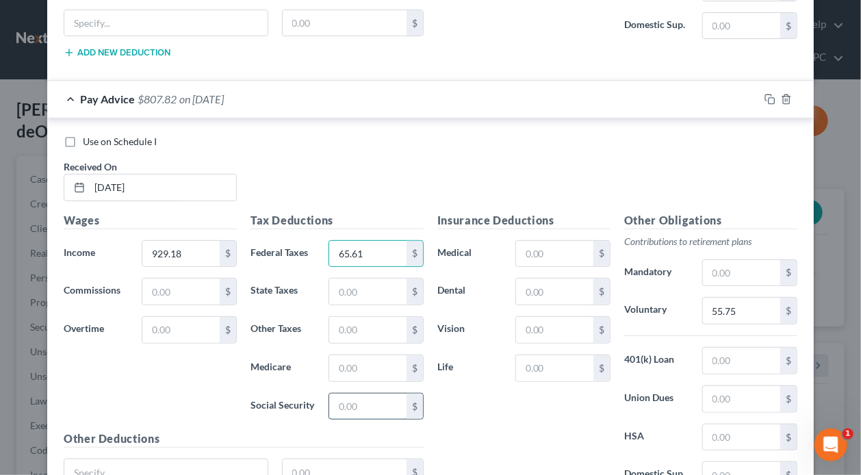
click at [366, 394] on input "text" at bounding box center [367, 407] width 77 height 26
click at [368, 355] on input "text" at bounding box center [367, 368] width 77 height 26
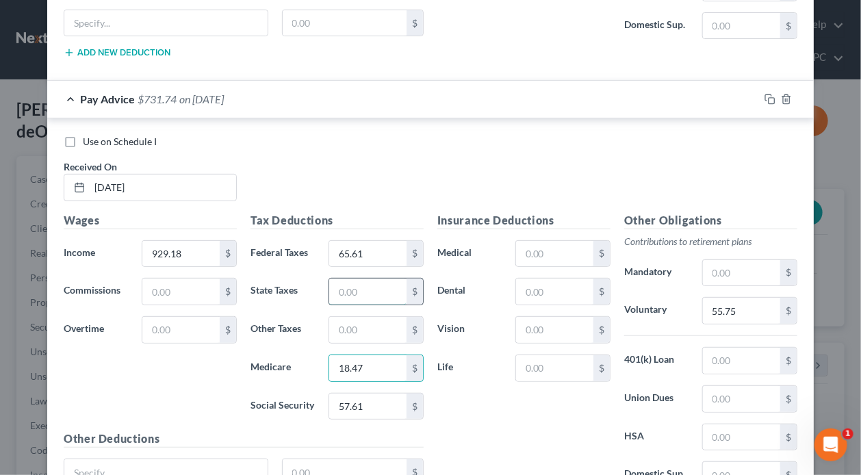
click at [379, 279] on input "text" at bounding box center [367, 292] width 77 height 26
click at [370, 355] on input "18.47" at bounding box center [367, 368] width 77 height 26
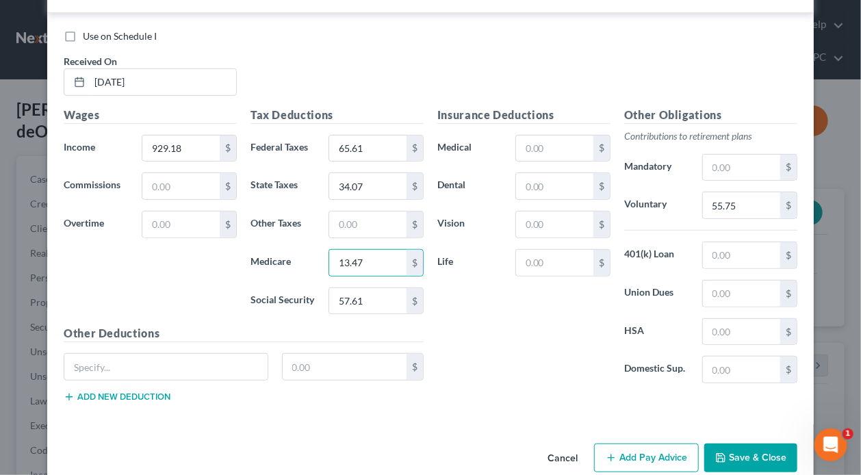
click at [615, 444] on button "Add Pay Advice" at bounding box center [646, 458] width 105 height 29
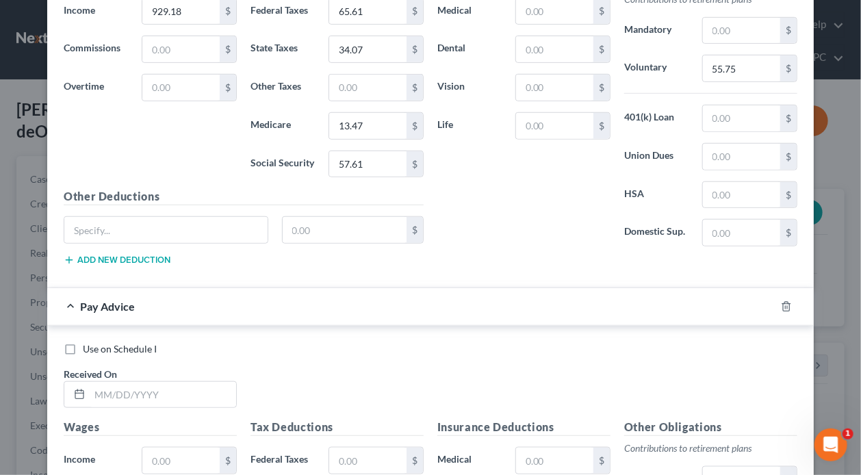
scroll to position [4808, 0]
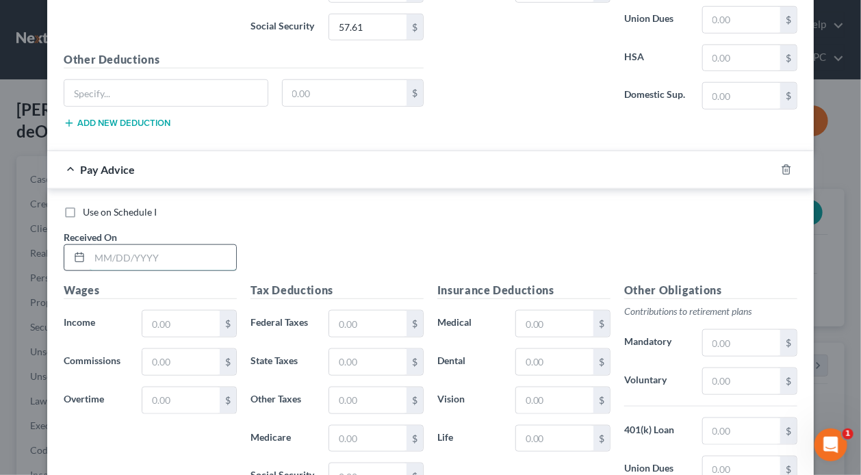
click at [165, 245] on input "text" at bounding box center [163, 258] width 147 height 26
click at [183, 311] on input "text" at bounding box center [180, 324] width 77 height 26
click at [756, 368] on input "text" at bounding box center [741, 381] width 77 height 26
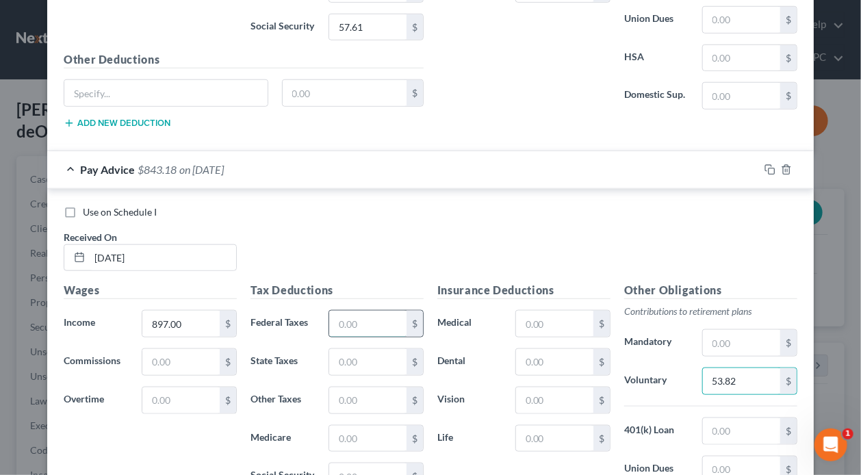
click at [369, 311] on input "text" at bounding box center [367, 324] width 77 height 26
click at [367, 463] on input "text" at bounding box center [367, 476] width 77 height 26
click at [374, 426] on input "text" at bounding box center [367, 439] width 77 height 26
click at [367, 349] on input "text" at bounding box center [367, 362] width 77 height 26
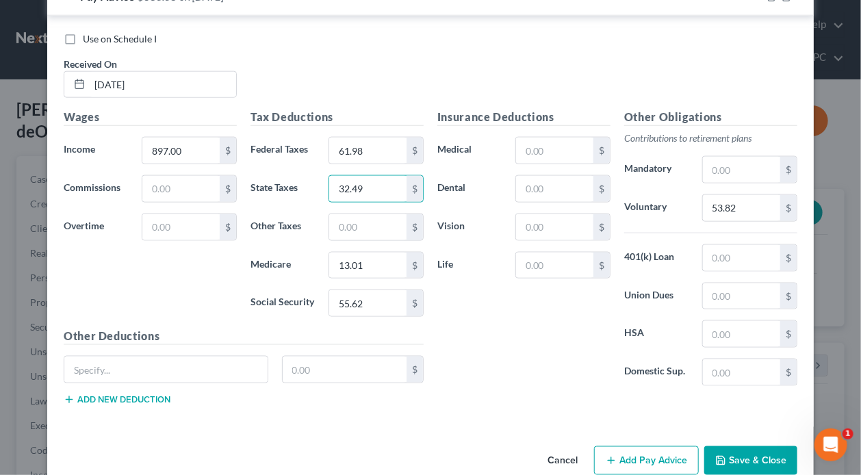
click at [606, 446] on button "Add Pay Advice" at bounding box center [646, 460] width 105 height 29
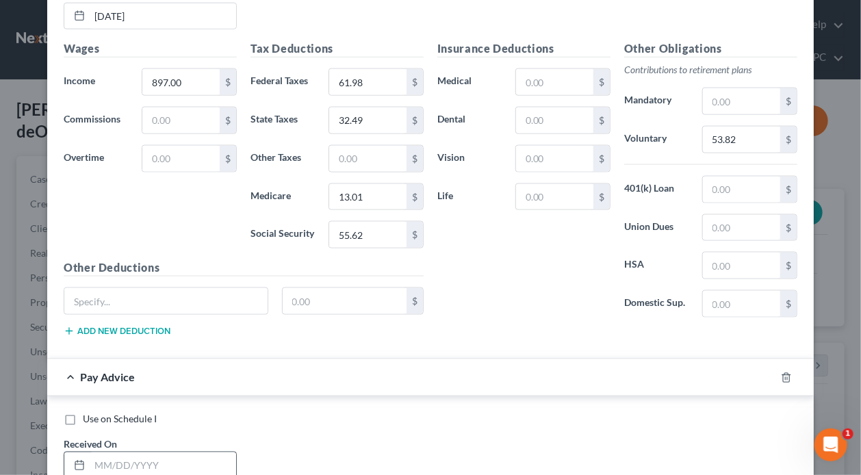
scroll to position [5187, 0]
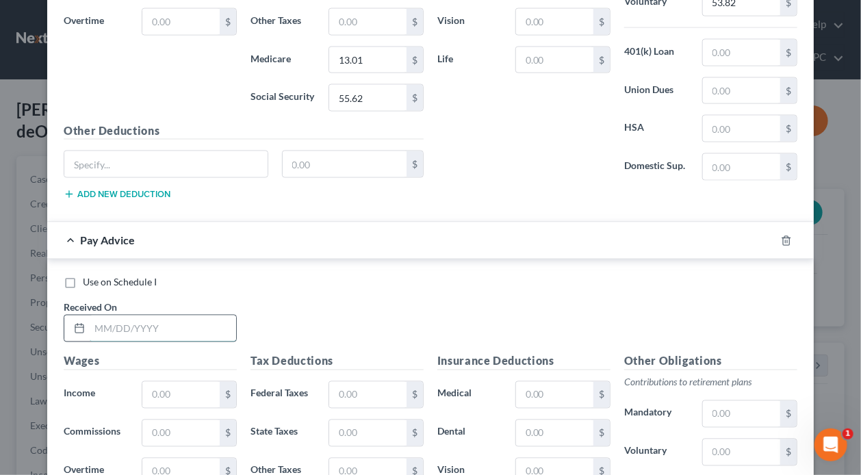
click at [188, 316] on input "text" at bounding box center [163, 329] width 147 height 26
click at [192, 382] on input "text" at bounding box center [180, 395] width 77 height 26
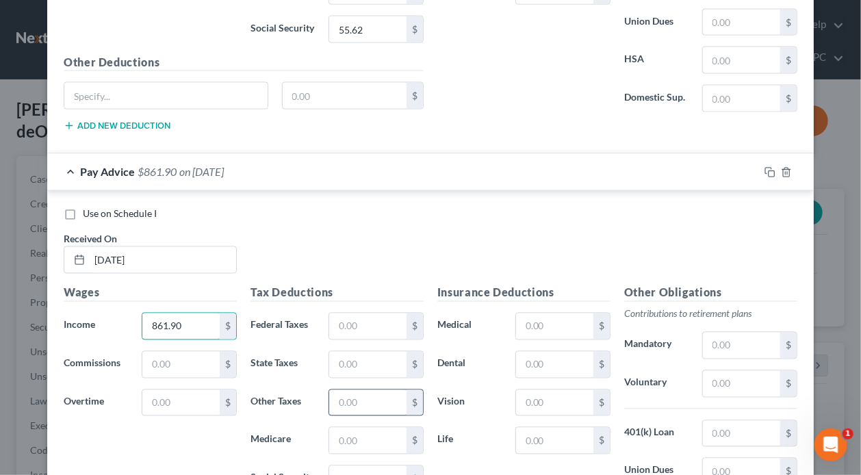
scroll to position [5323, 0]
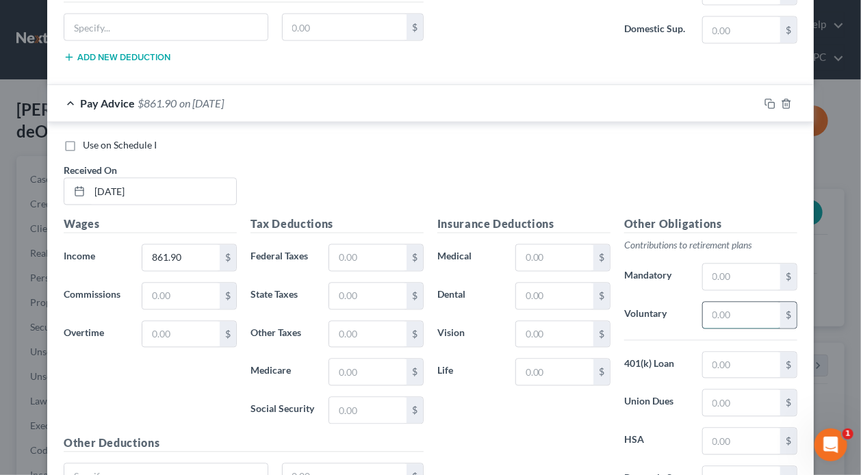
click at [741, 303] on input "text" at bounding box center [741, 316] width 77 height 26
click at [356, 245] on input "text" at bounding box center [367, 258] width 77 height 26
click at [379, 398] on input "text" at bounding box center [367, 411] width 77 height 26
click at [378, 359] on input "text" at bounding box center [367, 372] width 77 height 26
click at [385, 283] on input "text" at bounding box center [367, 296] width 77 height 26
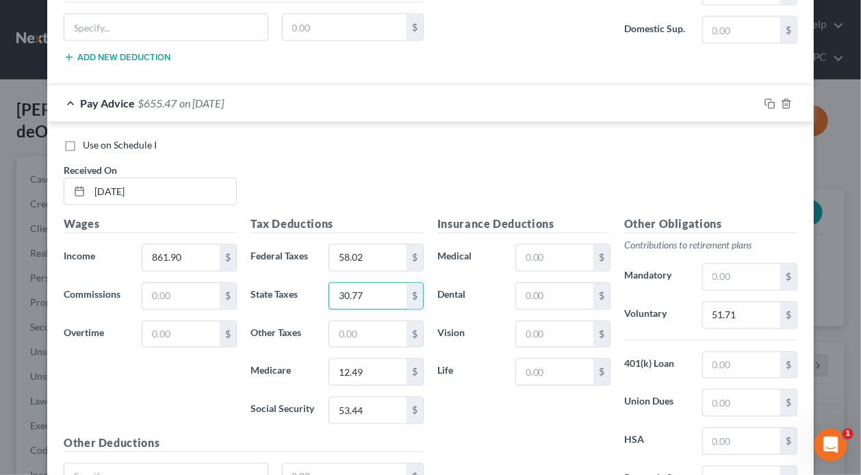
scroll to position [5428, 0]
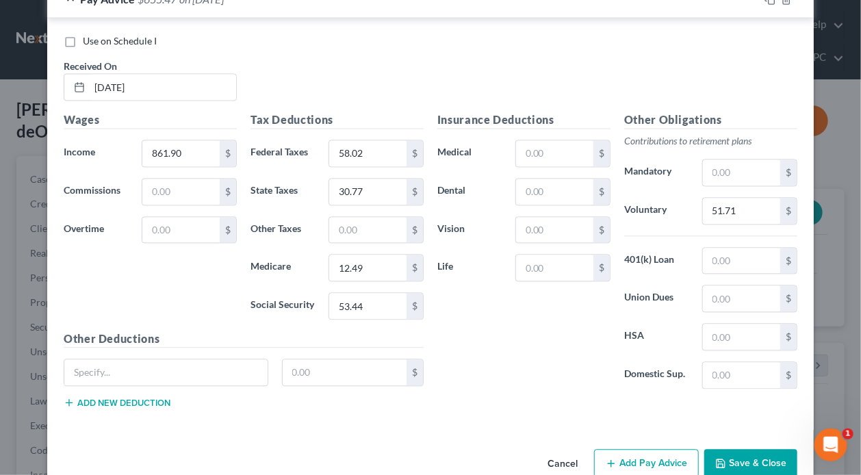
click at [618, 449] on button "Add Pay Advice" at bounding box center [646, 463] width 105 height 29
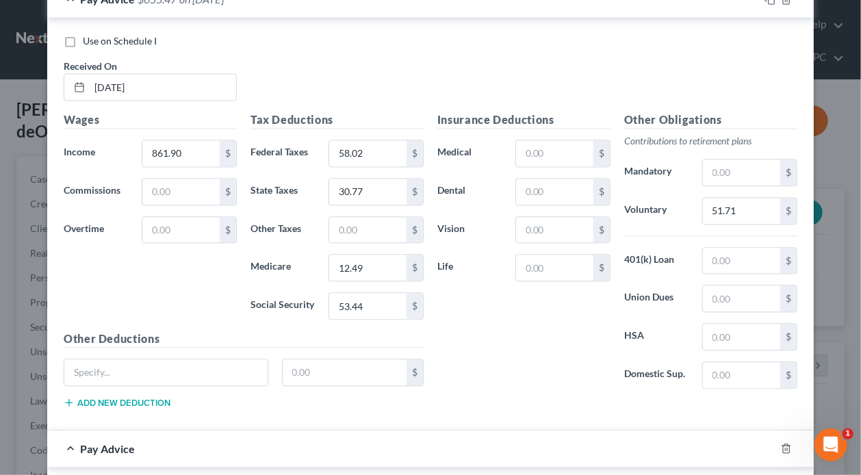
scroll to position [5702, 0]
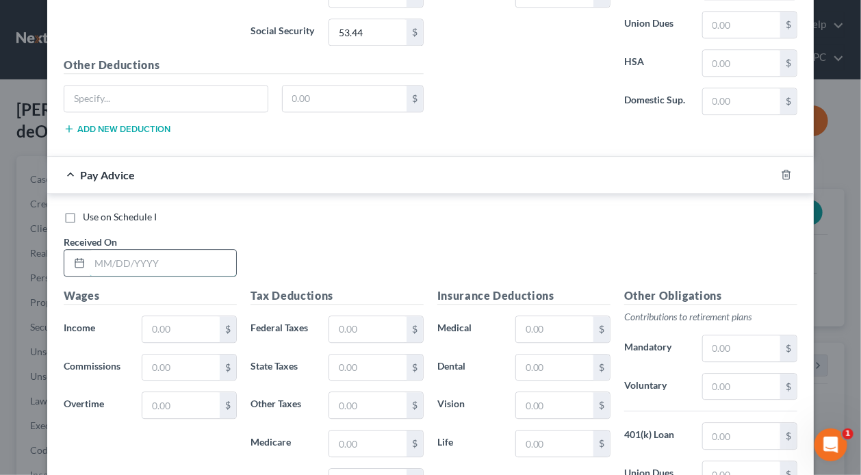
click at [168, 250] on input "text" at bounding box center [163, 263] width 147 height 26
click at [188, 316] on input "text" at bounding box center [180, 329] width 77 height 26
click at [761, 374] on input "text" at bounding box center [741, 387] width 77 height 26
click at [359, 316] on input "text" at bounding box center [367, 329] width 77 height 26
click at [374, 469] on input "text" at bounding box center [367, 482] width 77 height 26
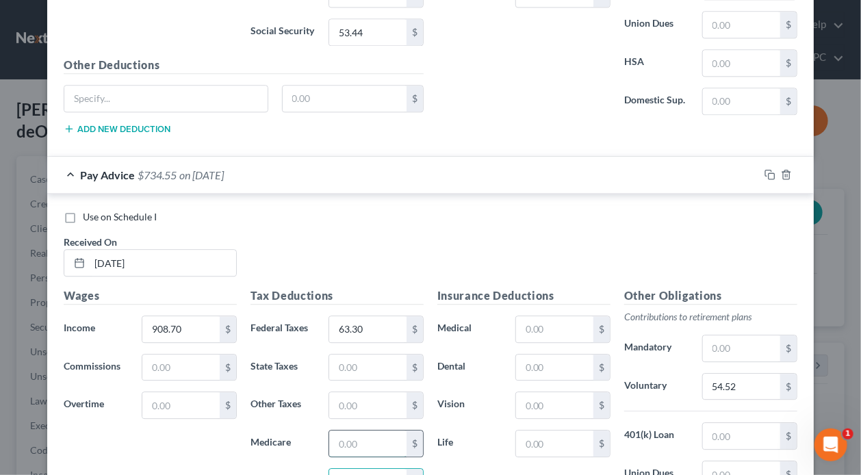
click at [351, 431] on input "text" at bounding box center [367, 444] width 77 height 26
click at [364, 355] on input "text" at bounding box center [367, 368] width 77 height 26
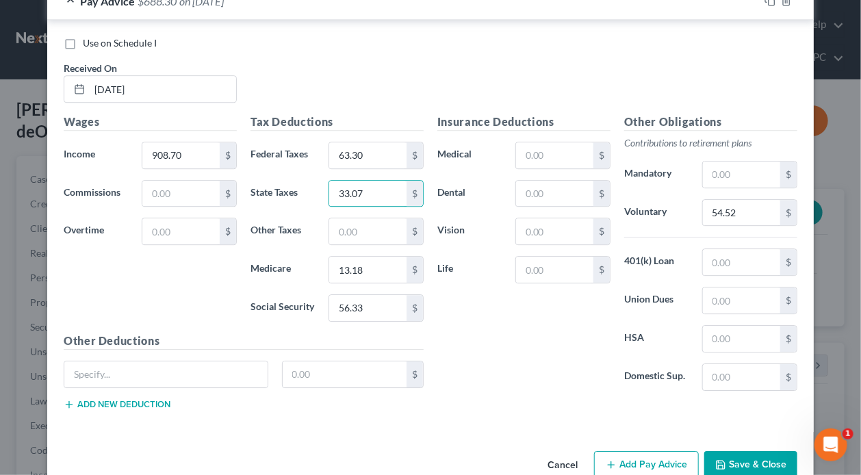
click at [594, 451] on button "Add Pay Advice" at bounding box center [646, 465] width 105 height 29
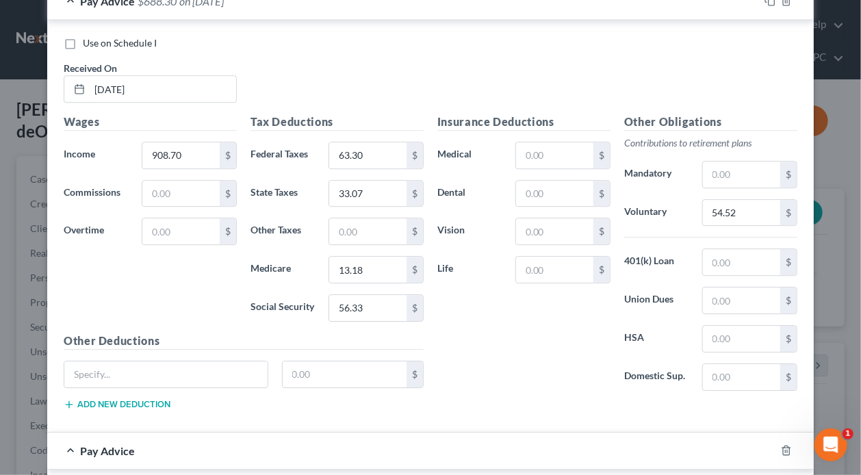
scroll to position [6081, 0]
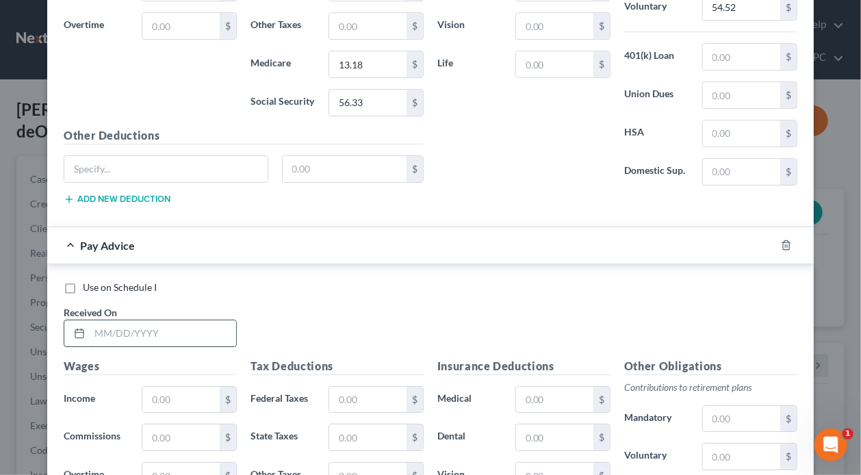
click at [165, 320] on input "text" at bounding box center [163, 333] width 147 height 26
click at [190, 387] on input "text" at bounding box center [180, 400] width 77 height 26
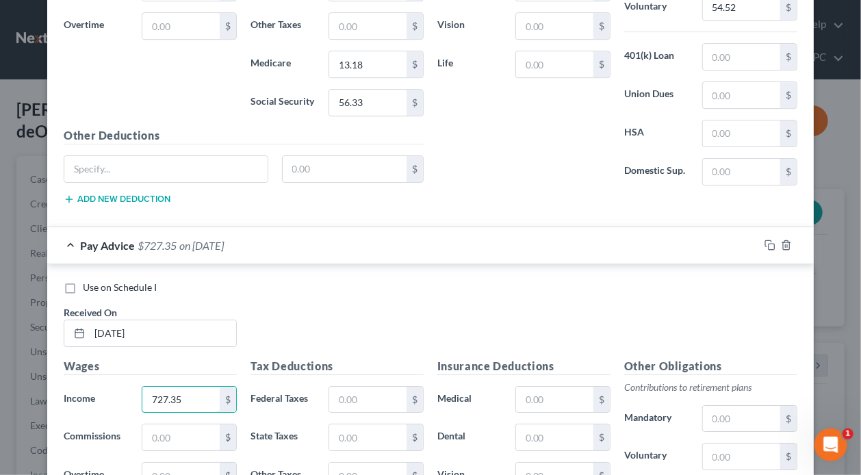
scroll to position [6150, 0]
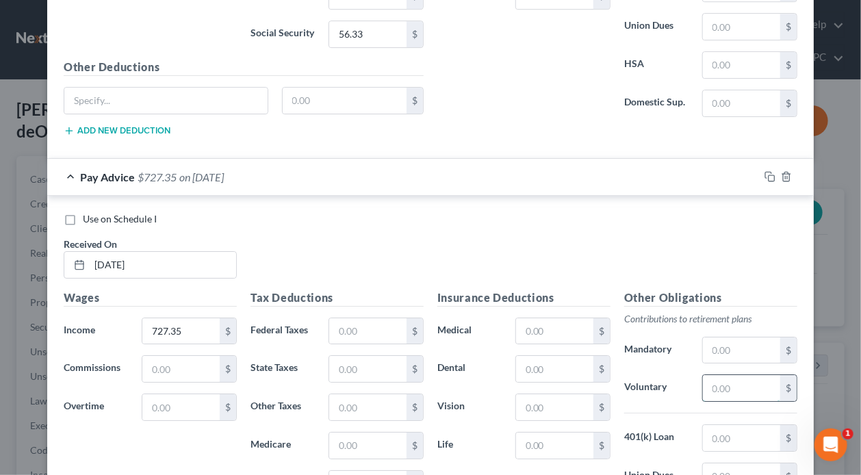
click at [748, 375] on input "text" at bounding box center [741, 388] width 77 height 26
click at [361, 318] on input "text" at bounding box center [367, 331] width 77 height 26
click at [360, 471] on input "text" at bounding box center [367, 484] width 77 height 26
click at [365, 433] on input "text" at bounding box center [367, 446] width 77 height 26
click at [363, 356] on input "text" at bounding box center [367, 369] width 77 height 26
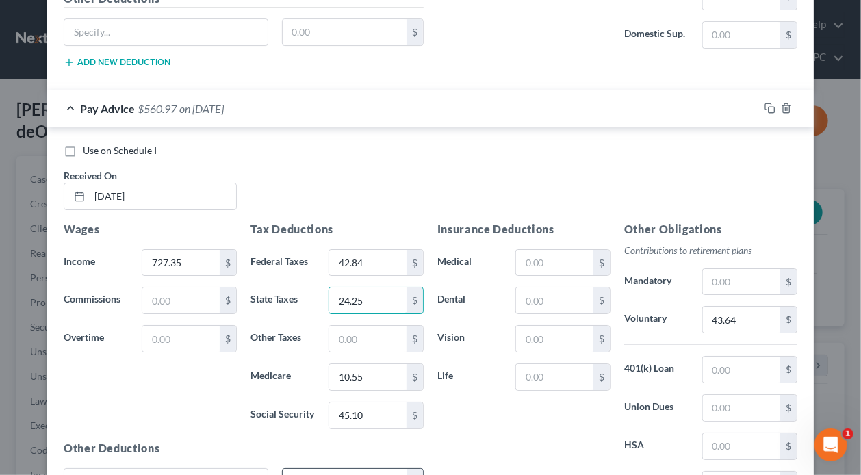
scroll to position [6323, 0]
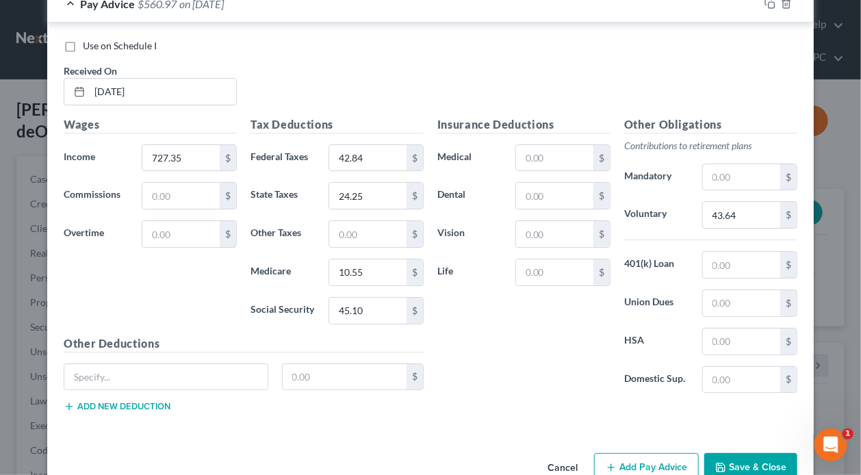
click at [612, 462] on icon "button" at bounding box center [611, 467] width 11 height 11
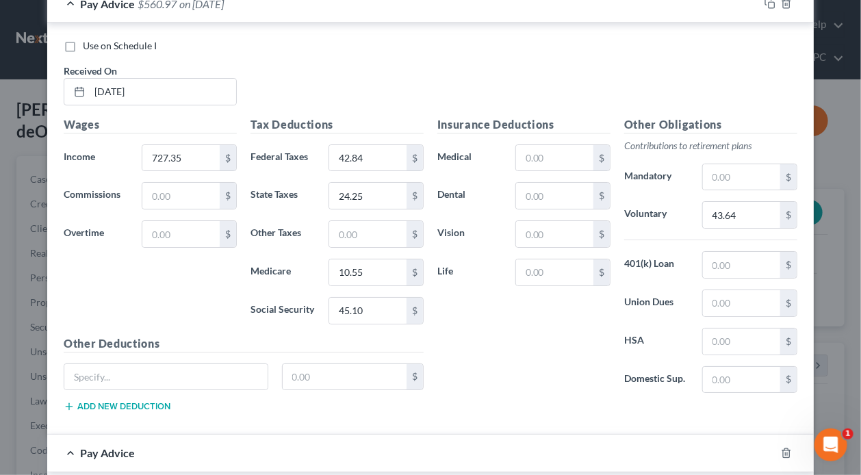
scroll to position [6665, 0]
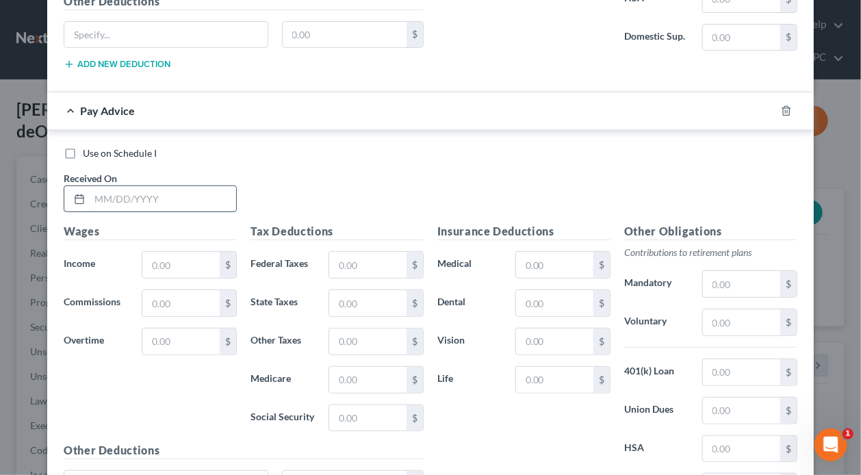
click at [203, 186] on input "text" at bounding box center [163, 199] width 147 height 26
click at [209, 252] on input "text" at bounding box center [180, 265] width 77 height 26
click at [753, 309] on input "text" at bounding box center [741, 322] width 77 height 26
click at [385, 252] on input "text" at bounding box center [367, 265] width 77 height 26
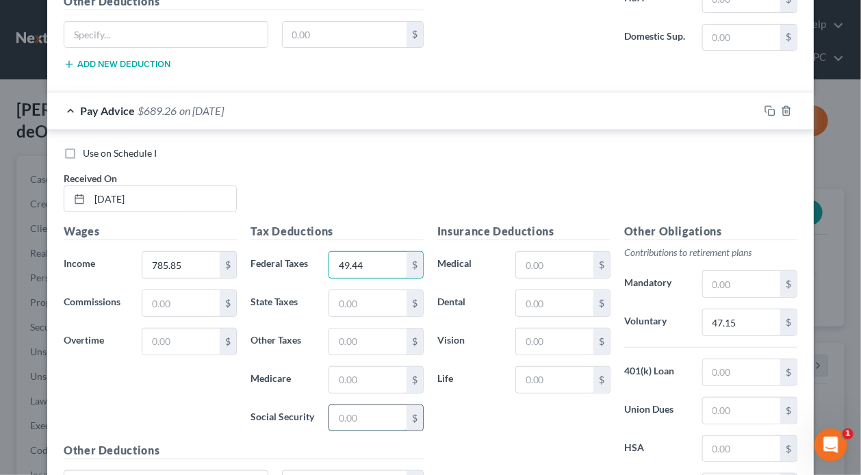
click at [347, 405] on input "text" at bounding box center [367, 418] width 77 height 26
click at [353, 367] on input "text" at bounding box center [367, 380] width 77 height 26
click at [356, 290] on input "text" at bounding box center [367, 303] width 77 height 26
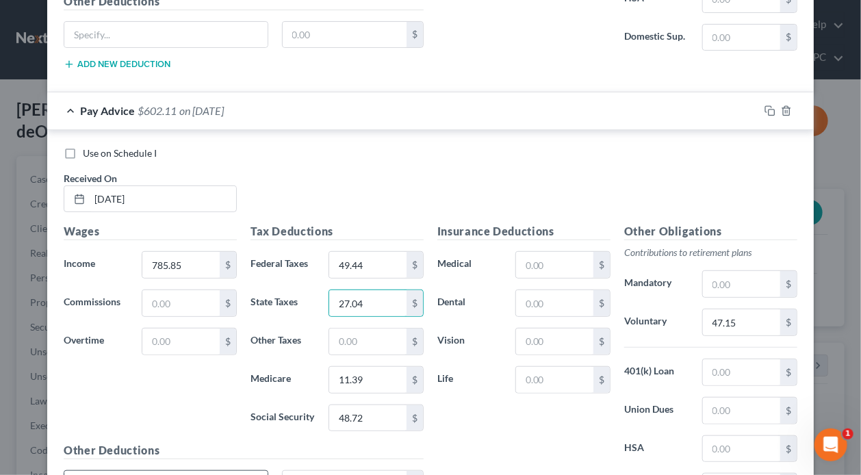
click at [186, 471] on input "text" at bounding box center [165, 484] width 203 height 26
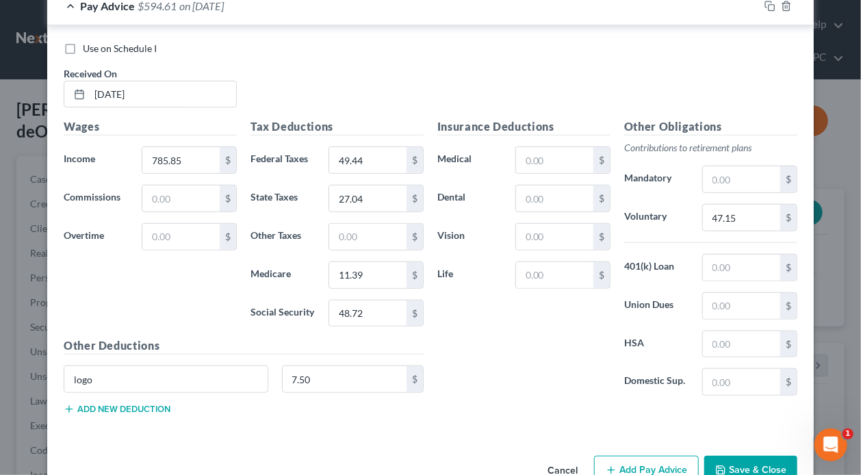
click at [597, 456] on button "Add Pay Advice" at bounding box center [646, 470] width 105 height 29
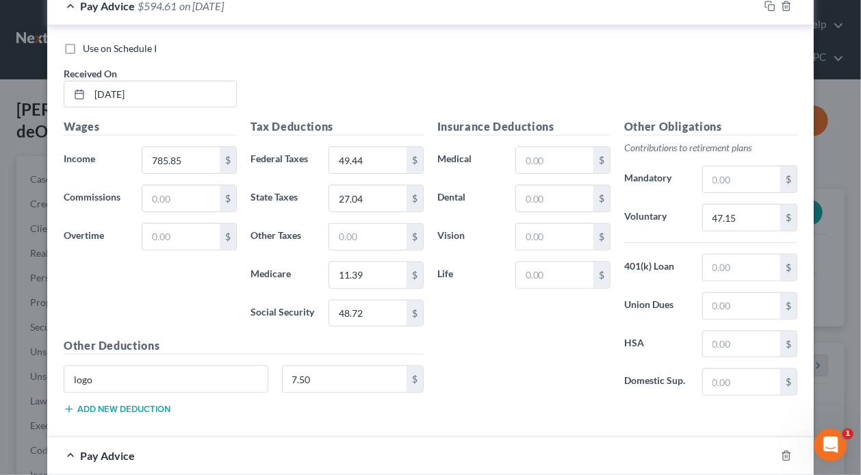
scroll to position [6907, 0]
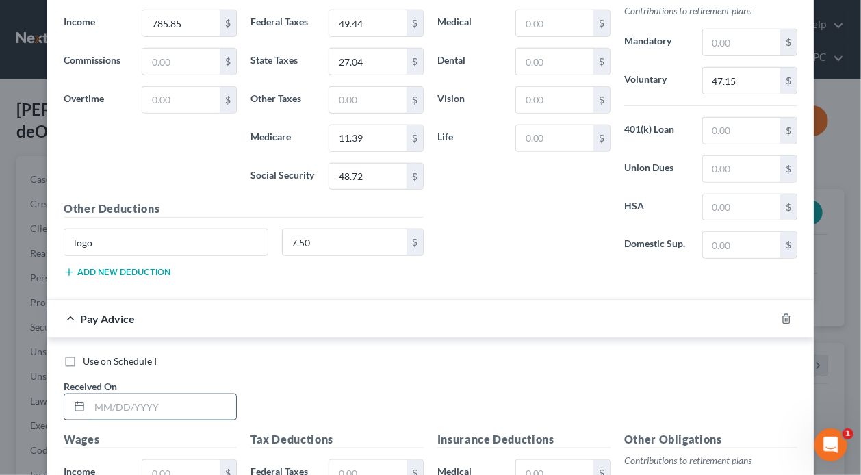
click at [173, 394] on input "text" at bounding box center [163, 407] width 147 height 26
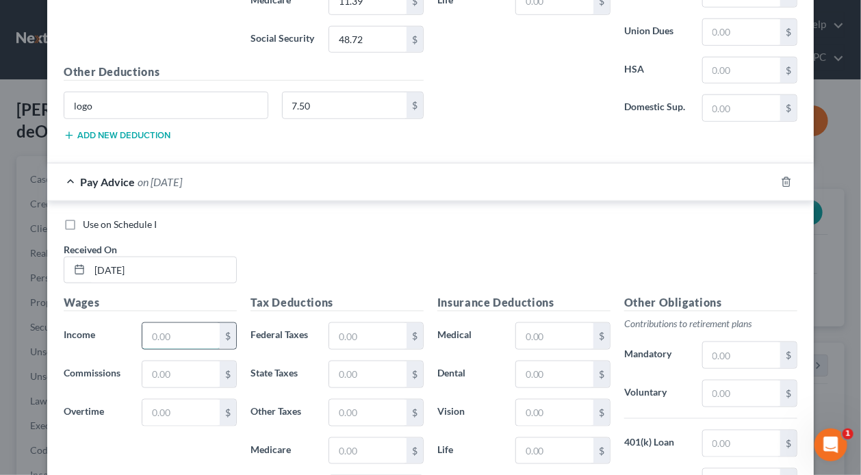
click at [186, 323] on input "text" at bounding box center [180, 336] width 77 height 26
click at [750, 381] on input "text" at bounding box center [741, 394] width 77 height 26
click at [370, 323] on input "text" at bounding box center [367, 336] width 77 height 26
click at [372, 438] on input "text" at bounding box center [367, 451] width 77 height 26
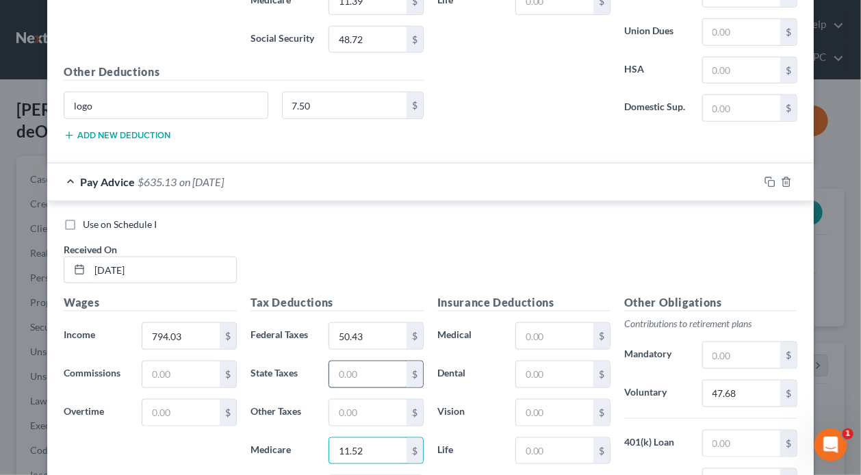
click at [359, 361] on input "text" at bounding box center [367, 374] width 77 height 26
click at [188, 323] on input "794.03" at bounding box center [180, 336] width 77 height 26
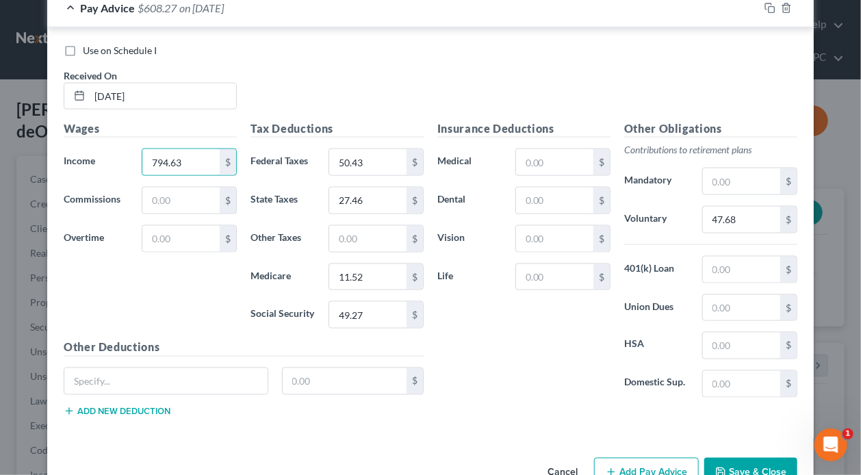
click at [633, 458] on button "Add Pay Advice" at bounding box center [646, 472] width 105 height 29
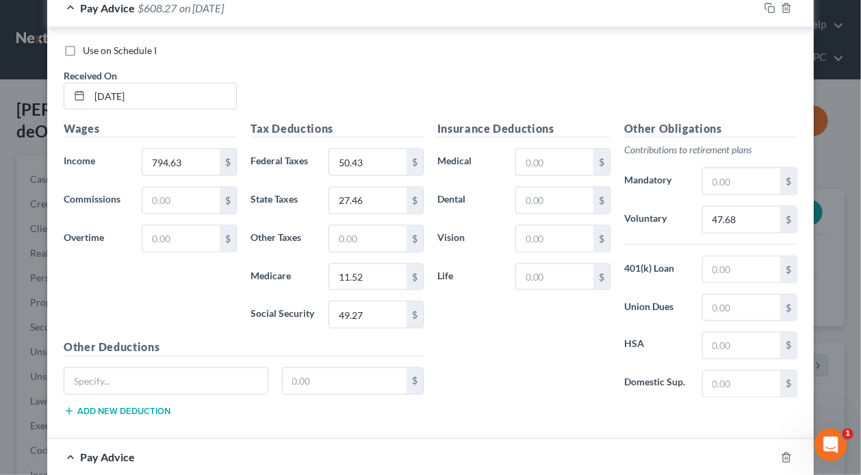
scroll to position [7423, 0]
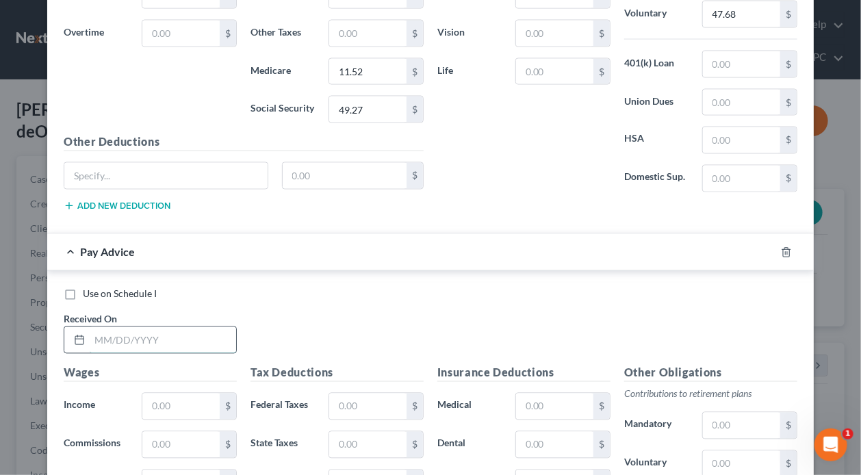
click at [158, 327] on input "text" at bounding box center [163, 340] width 147 height 26
click at [175, 394] on input "text" at bounding box center [180, 407] width 77 height 26
click at [742, 451] on input "text" at bounding box center [741, 464] width 77 height 26
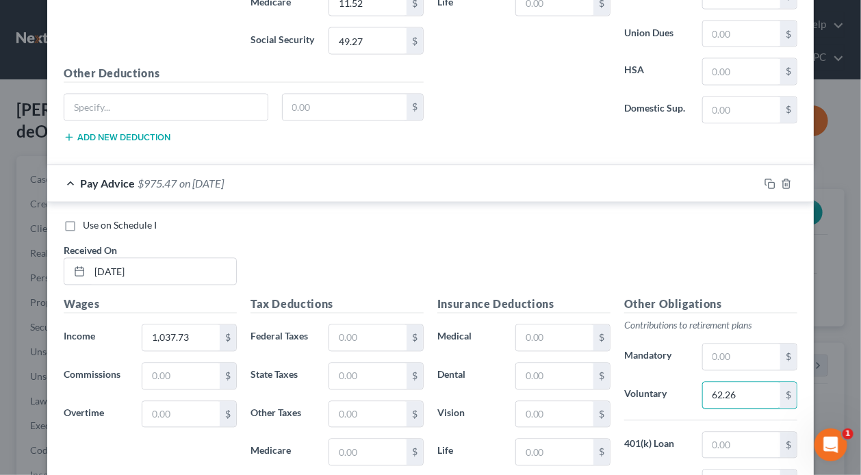
scroll to position [7560, 0]
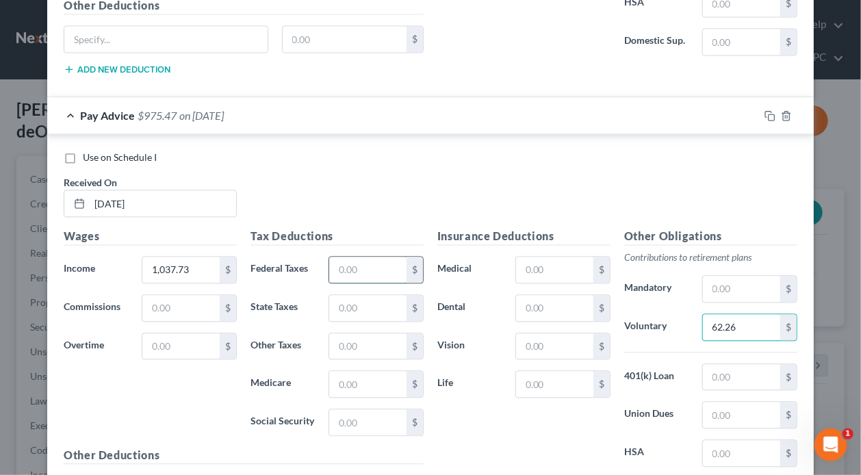
click at [356, 257] on input "text" at bounding box center [367, 270] width 77 height 26
click at [365, 409] on input "text" at bounding box center [367, 422] width 77 height 26
click at [372, 371] on input "text" at bounding box center [367, 384] width 77 height 26
click at [372, 295] on input "text" at bounding box center [367, 308] width 77 height 26
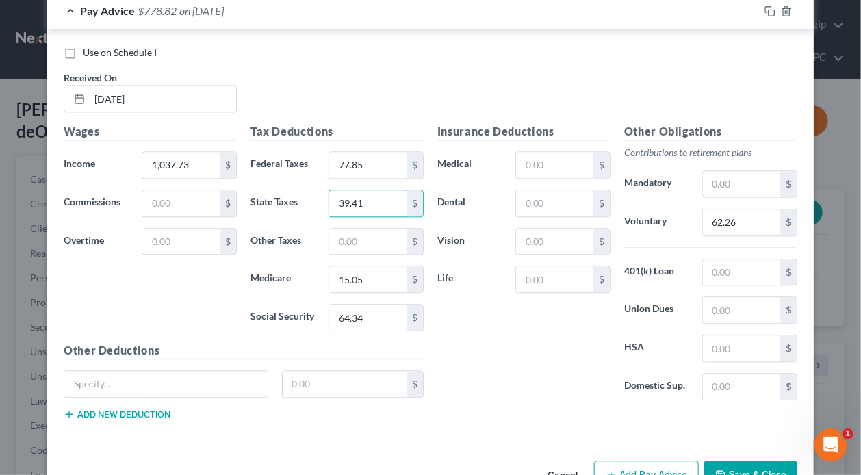
click at [670, 461] on button "Add Pay Advice" at bounding box center [646, 475] width 105 height 29
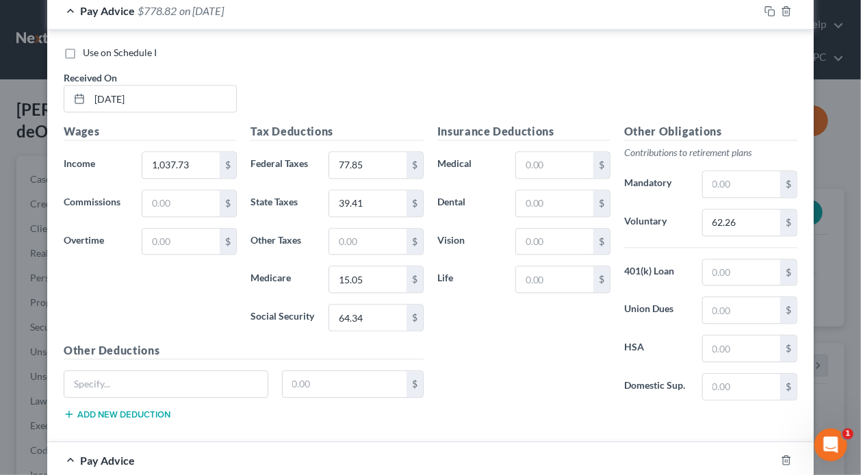
scroll to position [8007, 0]
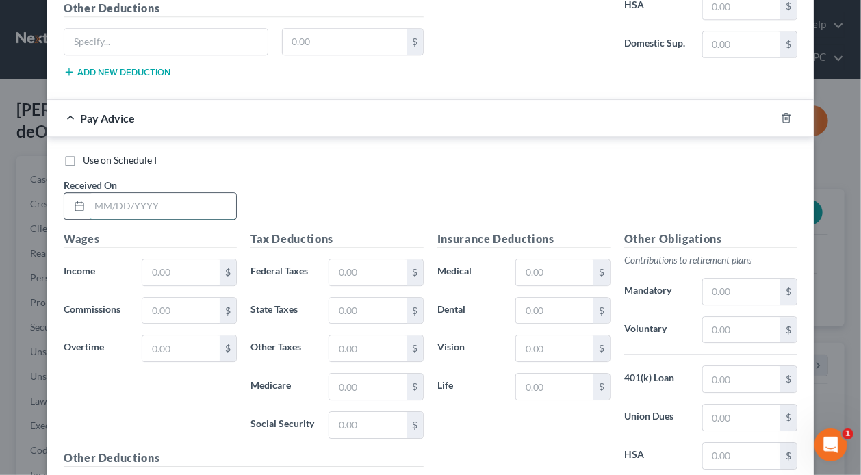
click at [187, 193] on input "text" at bounding box center [163, 206] width 147 height 26
click at [759, 317] on input "text" at bounding box center [741, 330] width 77 height 26
click at [368, 259] on input "text" at bounding box center [367, 272] width 77 height 26
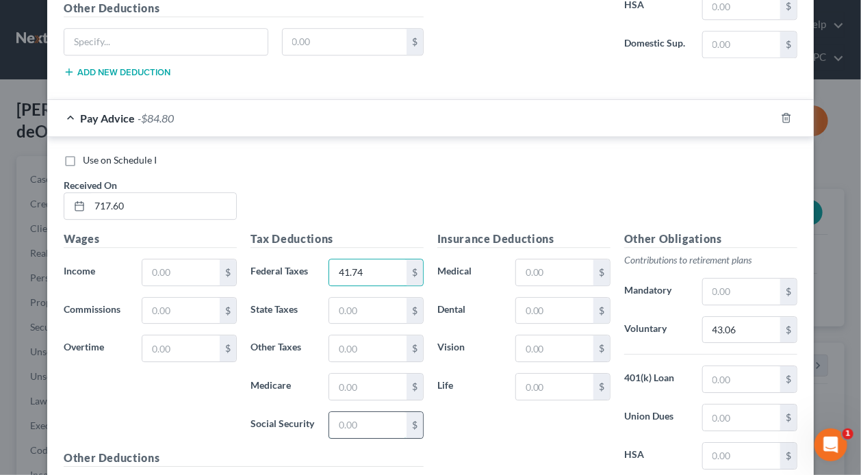
click at [364, 412] on input "text" at bounding box center [367, 425] width 77 height 26
click at [385, 374] on input "text" at bounding box center [367, 387] width 77 height 26
click at [374, 298] on input "text" at bounding box center [367, 311] width 77 height 26
click at [175, 259] on input "text" at bounding box center [180, 272] width 77 height 26
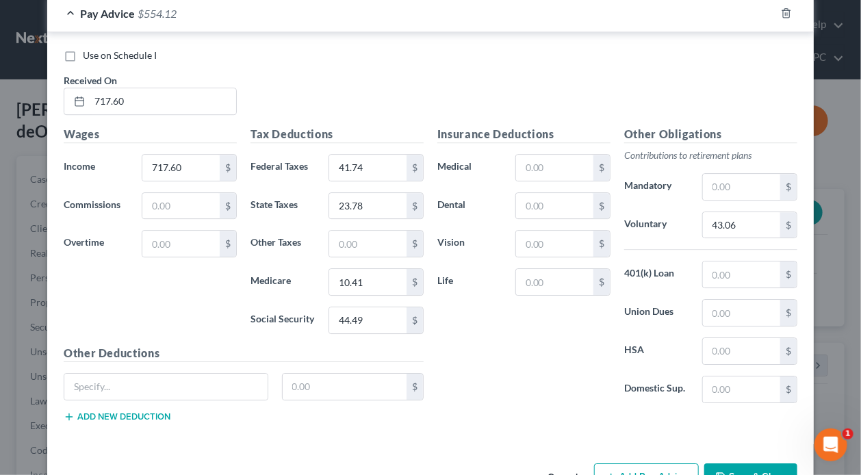
click at [613, 472] on icon "button" at bounding box center [611, 477] width 11 height 11
click at [137, 88] on input "717.60" at bounding box center [163, 101] width 147 height 26
click at [643, 463] on button "Add Pay Advice" at bounding box center [646, 477] width 105 height 29
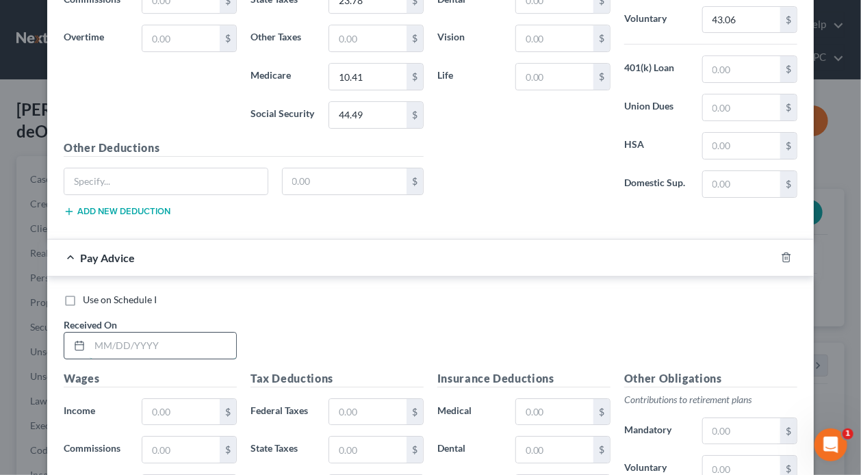
click at [160, 333] on input "text" at bounding box center [163, 346] width 147 height 26
click at [180, 399] on input "text" at bounding box center [180, 412] width 77 height 26
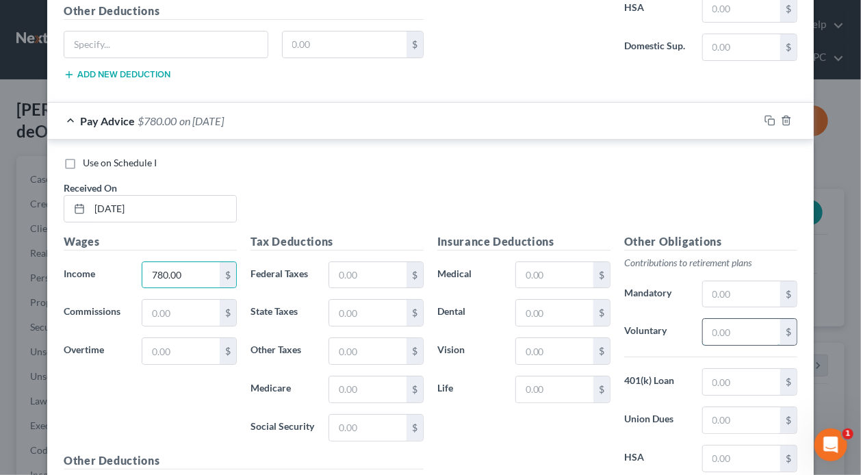
click at [747, 319] on input "text" at bounding box center [741, 332] width 77 height 26
click at [346, 262] on input "text" at bounding box center [367, 275] width 77 height 26
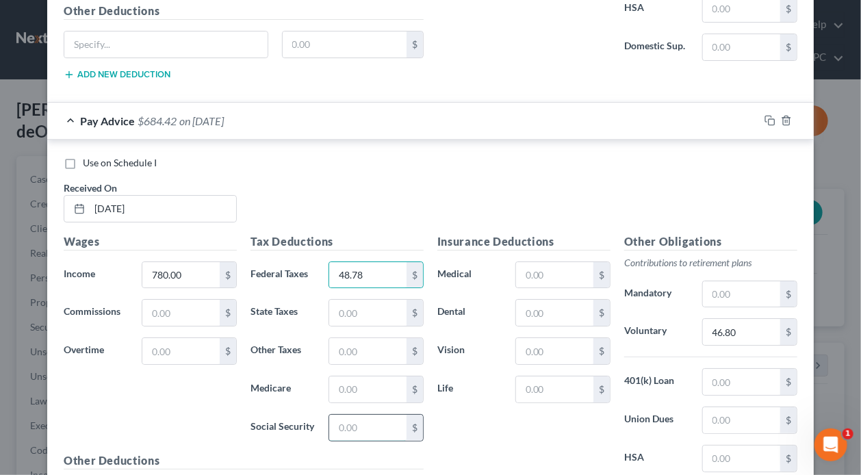
click at [355, 415] on input "text" at bounding box center [367, 428] width 77 height 26
click at [348, 377] on input "text" at bounding box center [367, 390] width 77 height 26
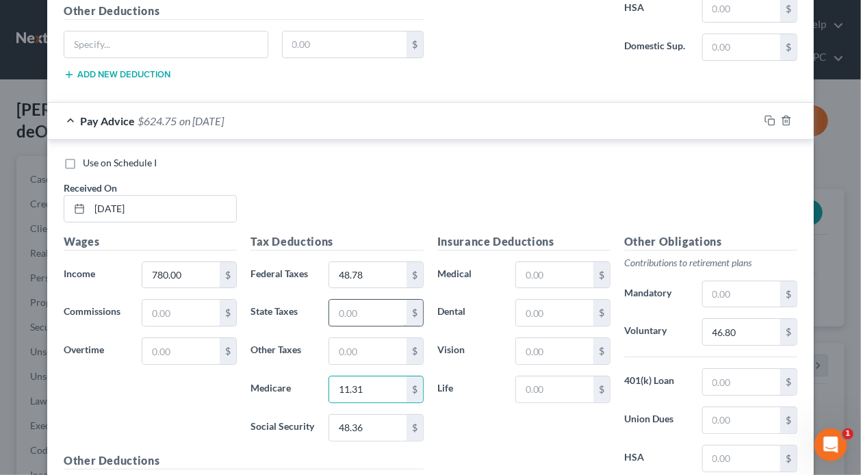
click at [355, 300] on input "text" at bounding box center [367, 313] width 77 height 26
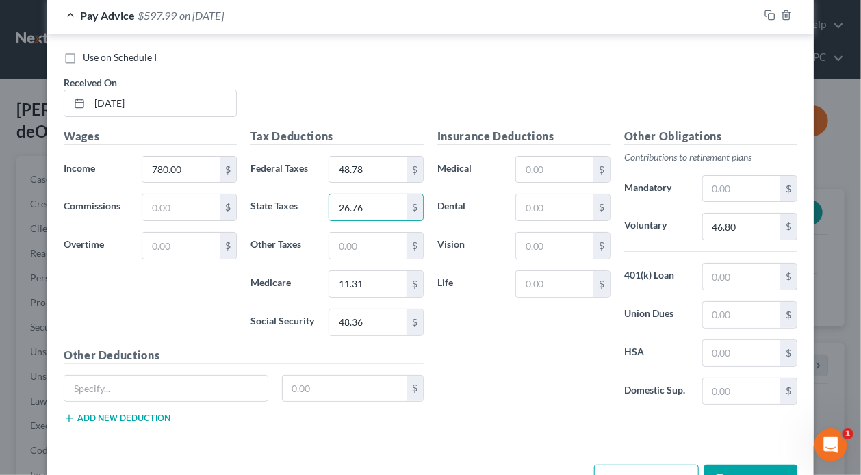
click at [626, 465] on button "Add Pay Advice" at bounding box center [646, 479] width 105 height 29
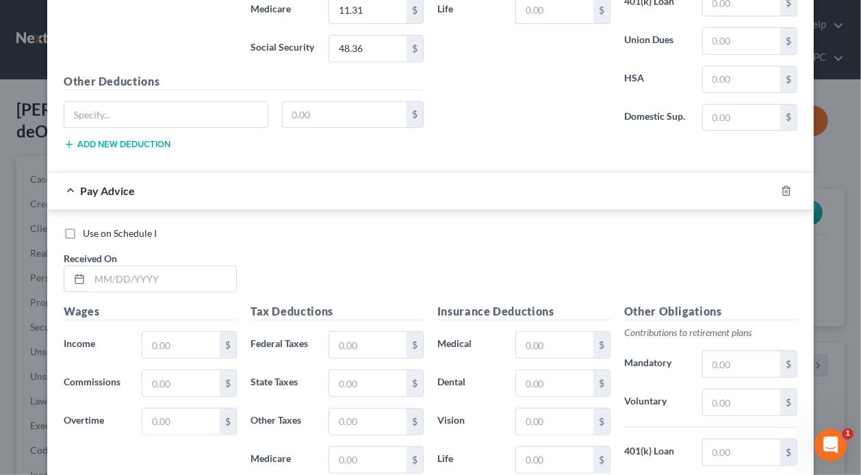
scroll to position [8902, 0]
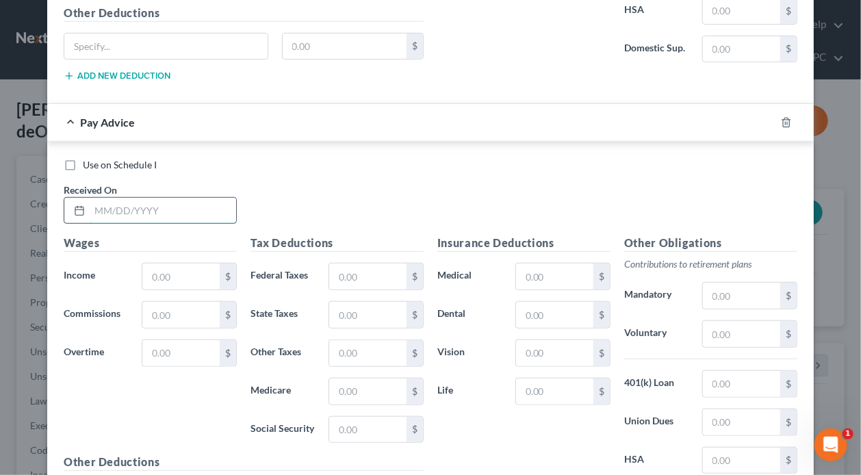
click at [173, 198] on input "text" at bounding box center [163, 211] width 147 height 26
click at [173, 264] on input "text" at bounding box center [180, 277] width 77 height 26
click at [737, 321] on input "text" at bounding box center [741, 334] width 77 height 26
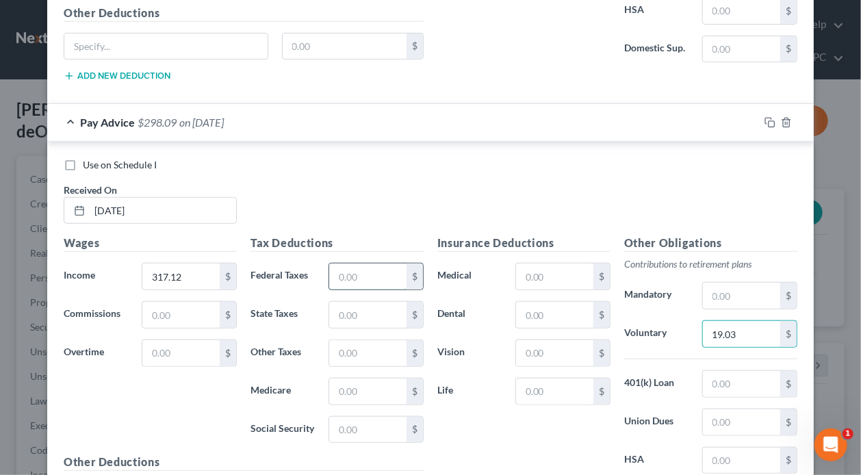
click at [377, 264] on input "text" at bounding box center [367, 277] width 77 height 26
click at [361, 417] on input "text" at bounding box center [367, 430] width 77 height 26
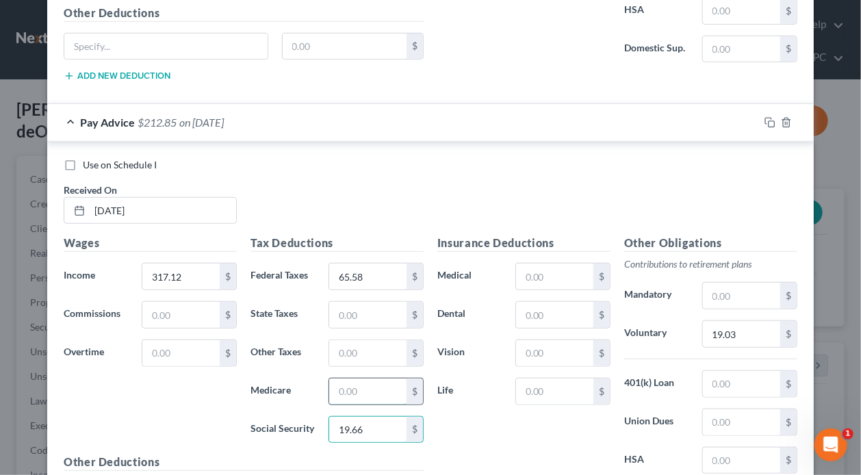
click at [371, 379] on input "text" at bounding box center [367, 392] width 77 height 26
click at [381, 302] on input "text" at bounding box center [367, 315] width 77 height 26
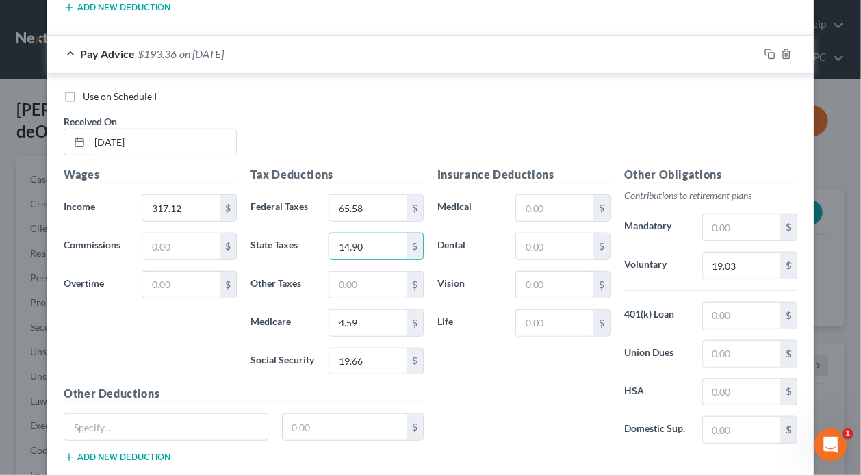
scroll to position [9007, 0]
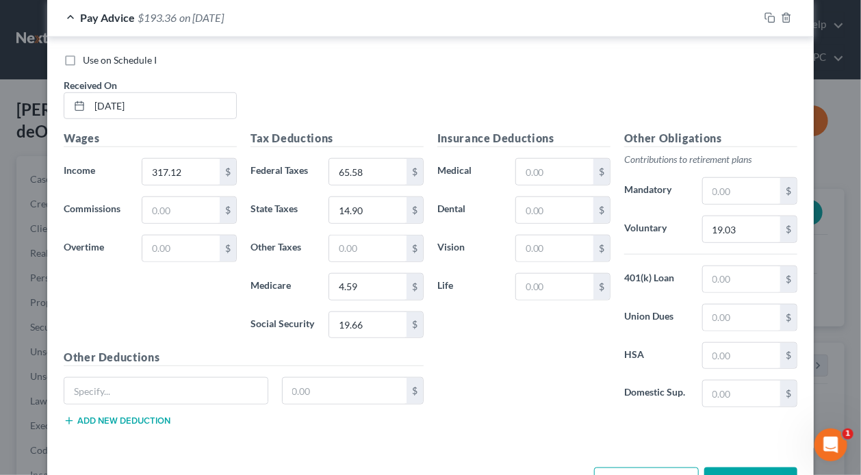
click at [648, 468] on button "Add Pay Advice" at bounding box center [646, 482] width 105 height 29
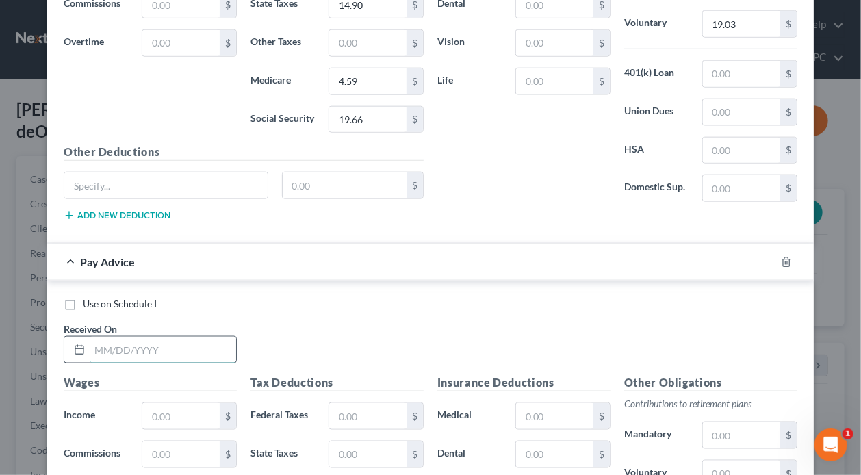
click at [162, 337] on input "text" at bounding box center [163, 350] width 147 height 26
click at [205, 403] on input "text" at bounding box center [180, 416] width 77 height 26
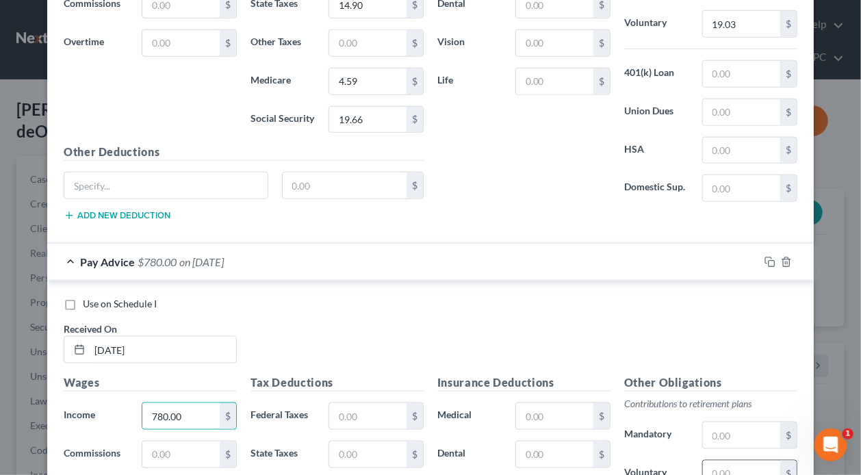
click at [764, 461] on input "text" at bounding box center [741, 474] width 77 height 26
click at [389, 403] on input "text" at bounding box center [367, 416] width 77 height 26
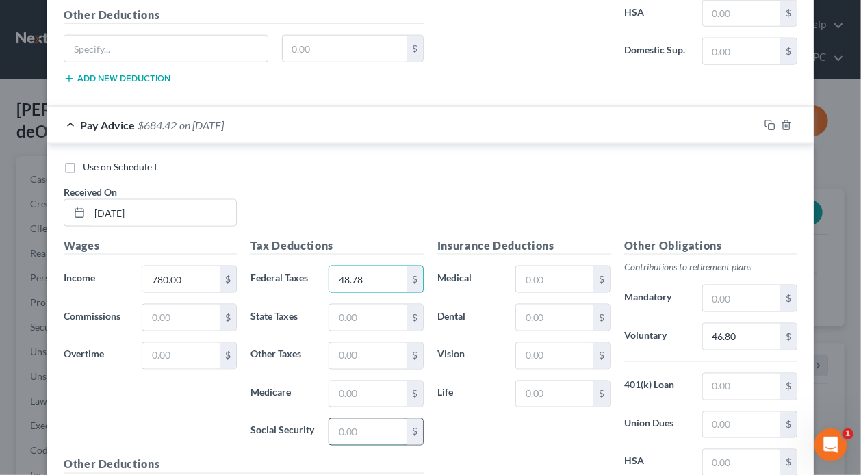
click at [382, 419] on input "text" at bounding box center [367, 432] width 77 height 26
click at [392, 381] on input "text" at bounding box center [367, 394] width 77 height 26
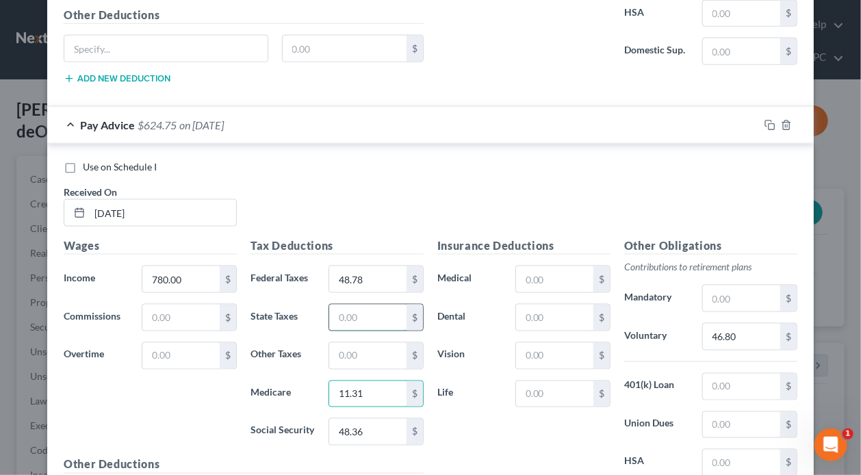
click at [389, 305] on input "text" at bounding box center [367, 318] width 77 height 26
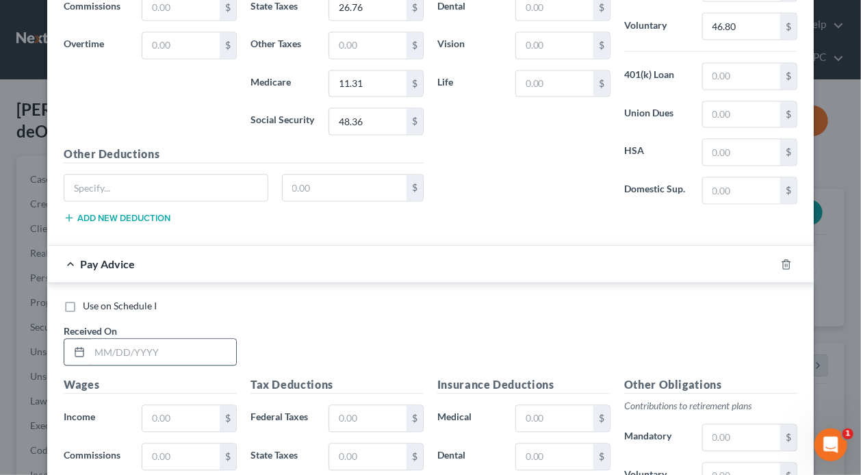
click at [170, 340] on input "text" at bounding box center [163, 353] width 147 height 26
click at [183, 406] on input "text" at bounding box center [180, 419] width 77 height 26
click at [742, 463] on input "text" at bounding box center [741, 476] width 77 height 26
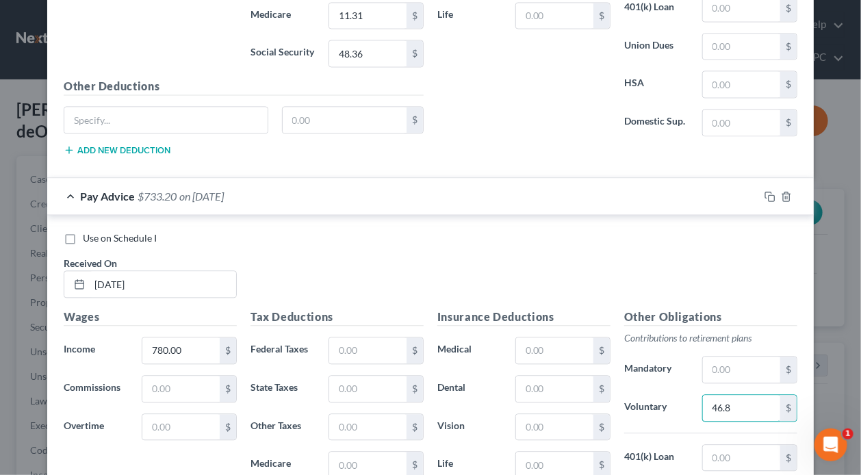
scroll to position [9901, 0]
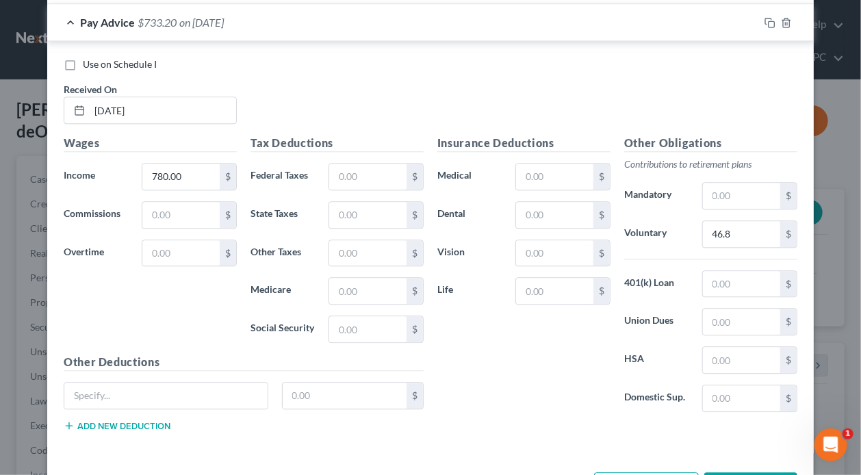
drag, startPoint x: 342, startPoint y: 174, endPoint x: 256, endPoint y: 417, distance: 257.9
drag, startPoint x: 256, startPoint y: 417, endPoint x: 374, endPoint y: 112, distance: 326.9
click at [374, 135] on div "Tax Deductions Federal Taxes $ State Taxes $ Other Taxes $ Medicare $ Social Se…" at bounding box center [337, 244] width 187 height 219
click at [372, 164] on input "text" at bounding box center [367, 177] width 77 height 26
click at [359, 316] on input "text" at bounding box center [367, 329] width 77 height 26
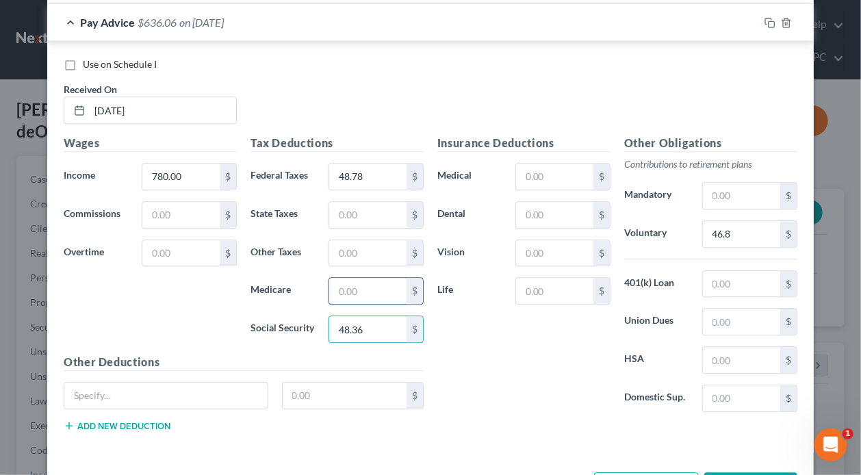
click at [375, 278] on input "text" at bounding box center [367, 291] width 77 height 26
click at [392, 202] on input "text" at bounding box center [367, 215] width 77 height 26
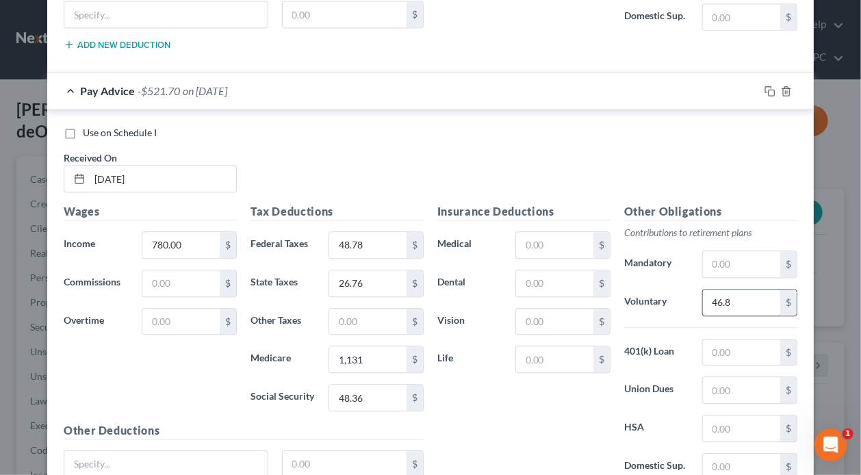
click at [744, 290] on input "46.8" at bounding box center [741, 303] width 77 height 26
click at [380, 346] on input "1,131" at bounding box center [367, 359] width 77 height 26
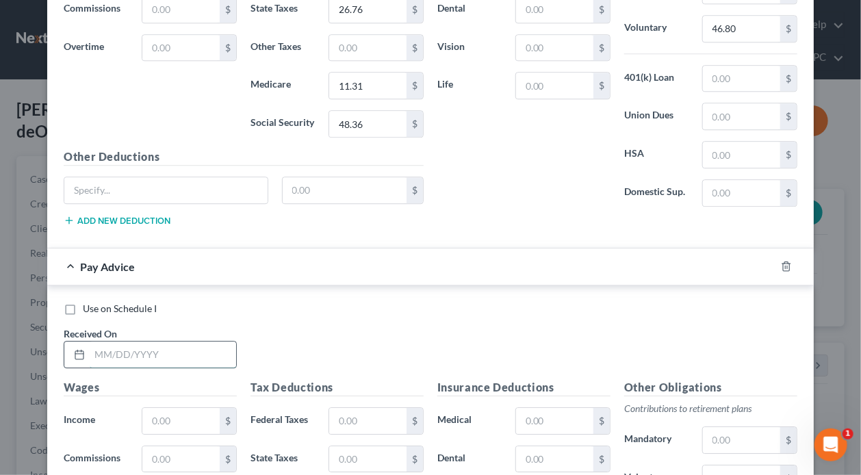
click at [166, 342] on input "text" at bounding box center [163, 355] width 147 height 26
click at [180, 408] on input "text" at bounding box center [180, 421] width 77 height 26
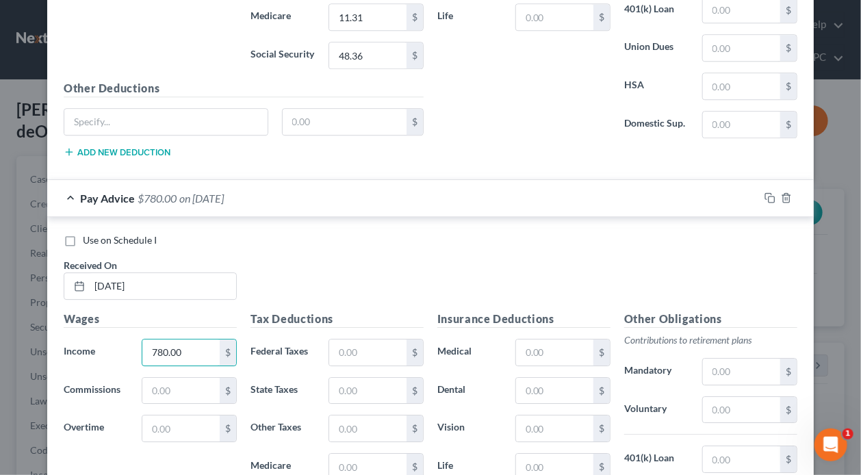
scroll to position [10244, 0]
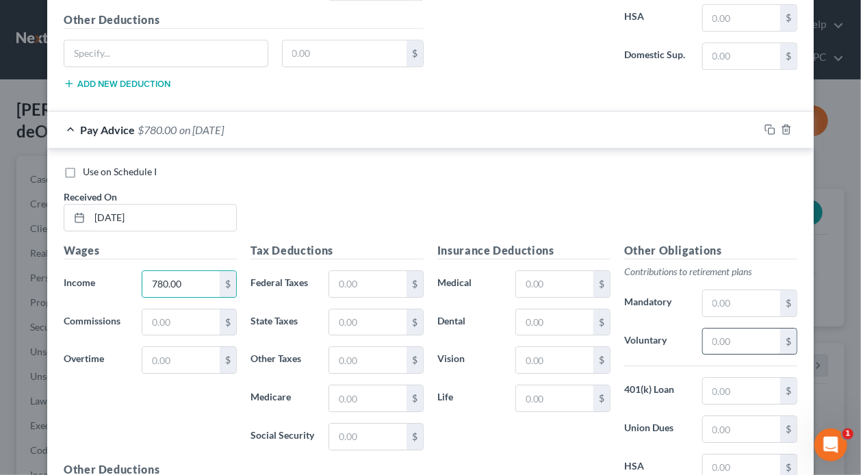
click at [744, 329] on input "text" at bounding box center [741, 342] width 77 height 26
click at [353, 271] on input "text" at bounding box center [367, 284] width 77 height 26
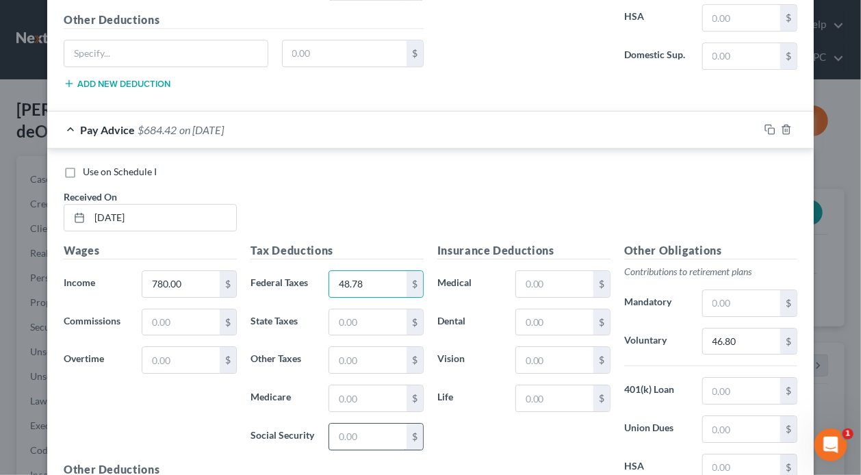
click at [363, 424] on input "text" at bounding box center [367, 437] width 77 height 26
click at [366, 385] on input "text" at bounding box center [367, 398] width 77 height 26
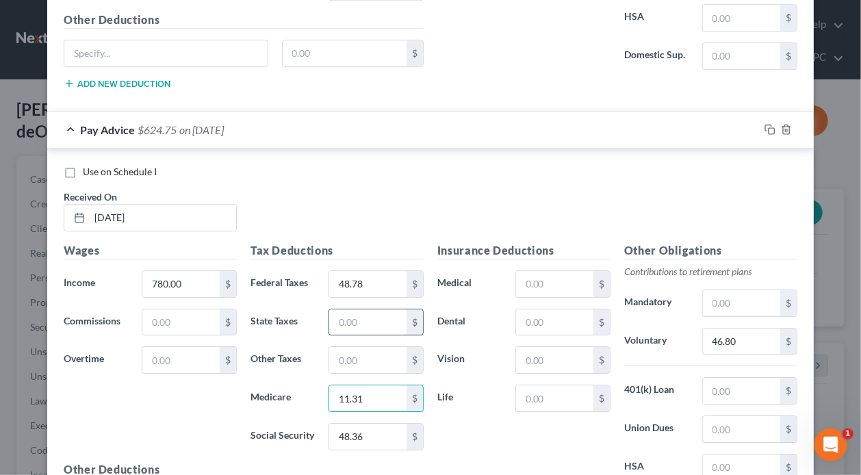
click at [381, 309] on input "text" at bounding box center [367, 322] width 77 height 26
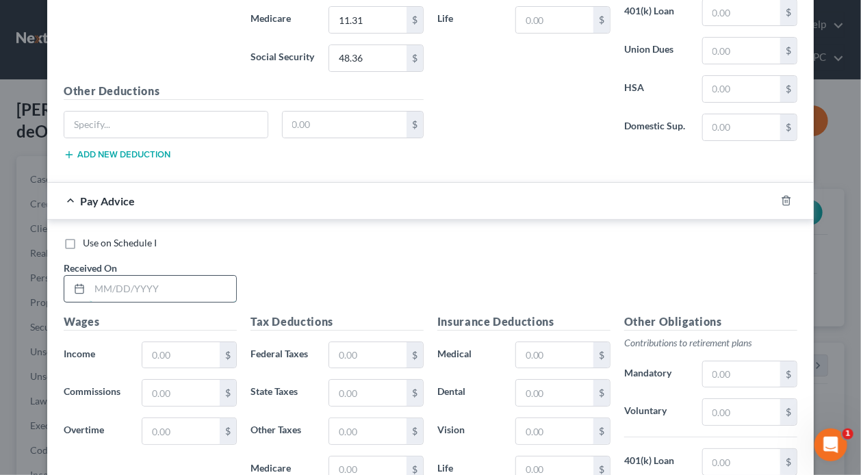
click at [181, 276] on input "text" at bounding box center [163, 289] width 147 height 26
click at [180, 342] on input "text" at bounding box center [180, 355] width 77 height 26
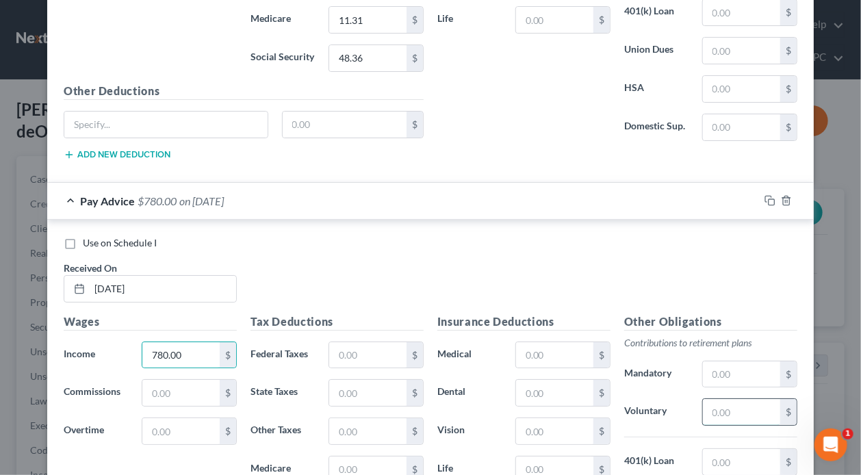
click at [741, 399] on input "text" at bounding box center [741, 412] width 77 height 26
click at [346, 342] on input "text" at bounding box center [367, 355] width 77 height 26
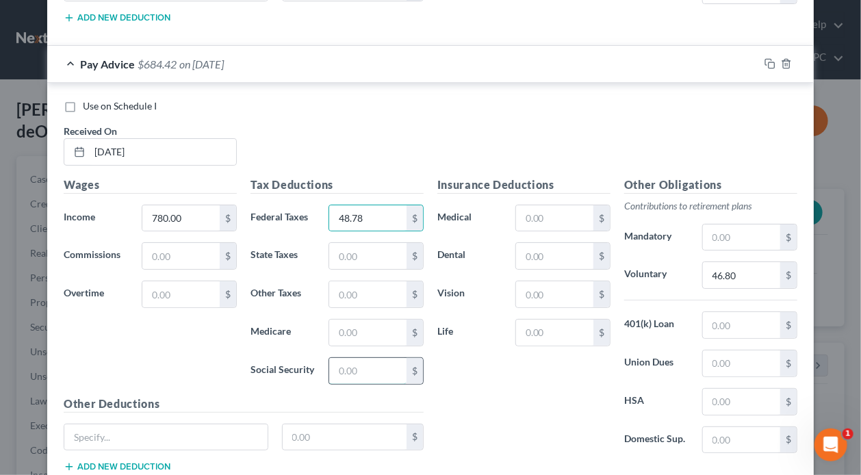
click at [380, 358] on input "text" at bounding box center [367, 371] width 77 height 26
click at [385, 320] on input "text" at bounding box center [367, 333] width 77 height 26
click at [378, 243] on input "text" at bounding box center [367, 256] width 77 height 26
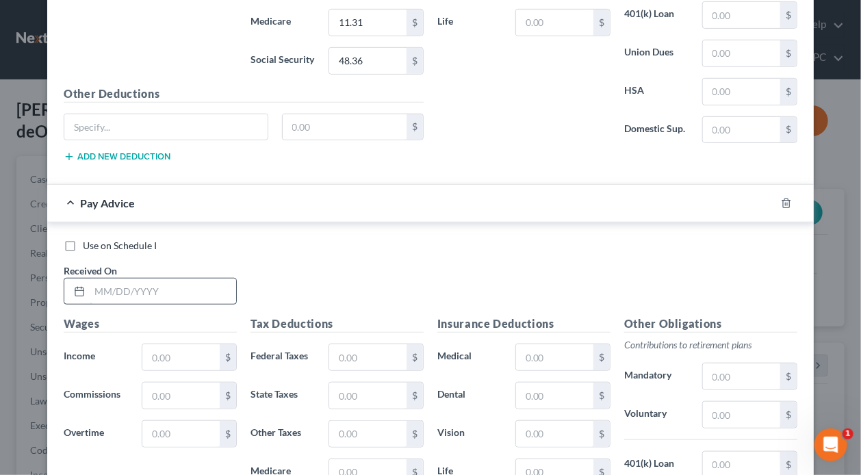
click at [164, 279] on input "text" at bounding box center [163, 292] width 147 height 26
click at [182, 344] on input "text" at bounding box center [180, 357] width 77 height 26
click at [748, 402] on input "text" at bounding box center [741, 415] width 77 height 26
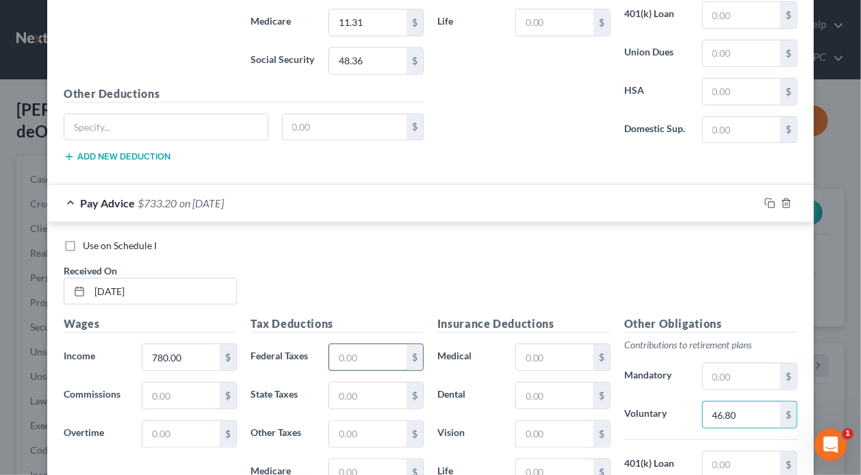
click at [368, 344] on input "text" at bounding box center [367, 357] width 77 height 26
click at [377, 459] on input "text" at bounding box center [367, 472] width 77 height 26
click at [381, 383] on input "text" at bounding box center [367, 396] width 77 height 26
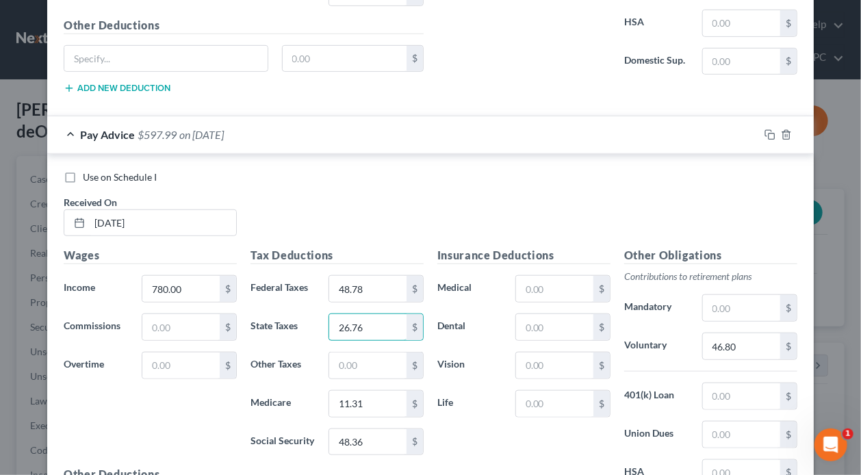
scroll to position [11243, 0]
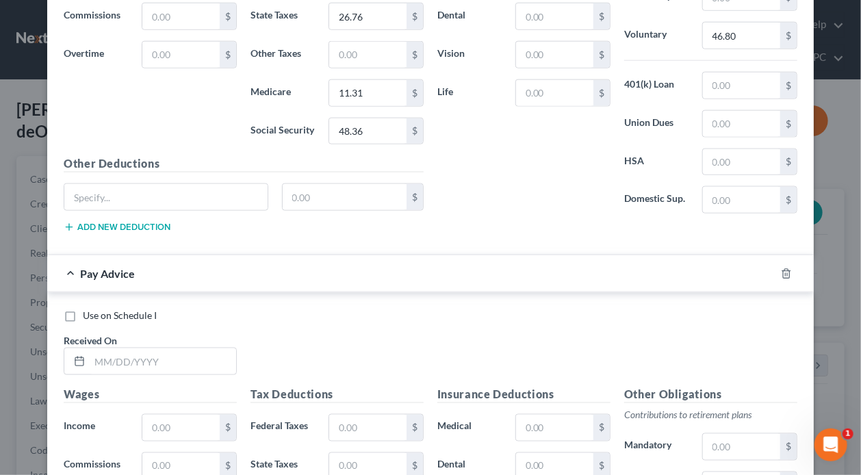
click at [83, 309] on label "Use on Schedule I" at bounding box center [120, 316] width 74 height 14
click at [88, 309] on input "Use on Schedule I" at bounding box center [92, 313] width 9 height 9
click at [160, 348] on input "text" at bounding box center [163, 361] width 147 height 26
click at [200, 415] on input "text" at bounding box center [180, 428] width 77 height 26
click at [386, 415] on input "text" at bounding box center [367, 428] width 77 height 26
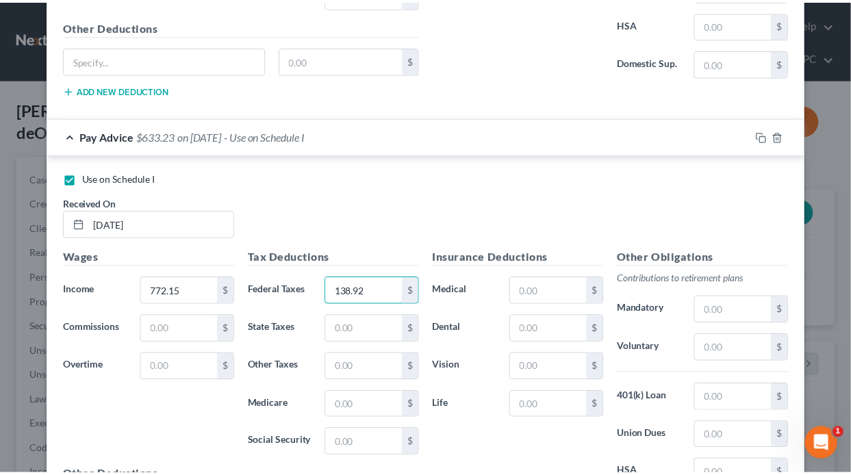
scroll to position [11690, 0]
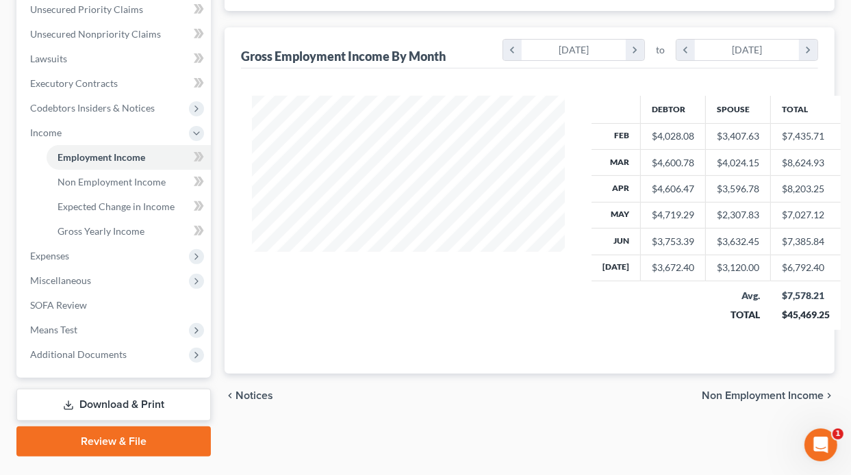
scroll to position [350, 0]
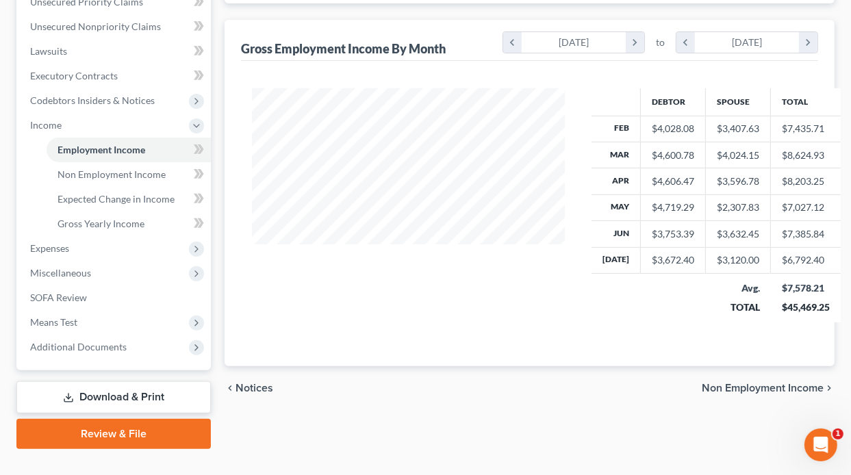
click at [729, 383] on span "Non Employment Income" at bounding box center [763, 388] width 122 height 11
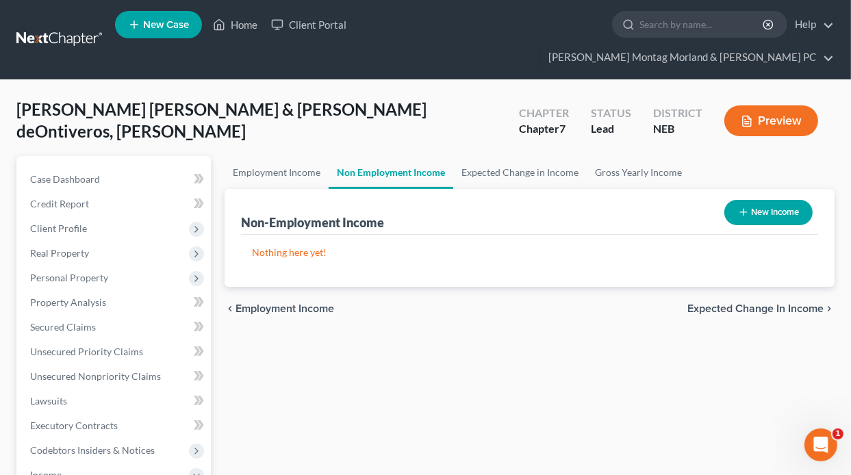
click at [715, 303] on span "Expected Change in Income" at bounding box center [755, 308] width 136 height 11
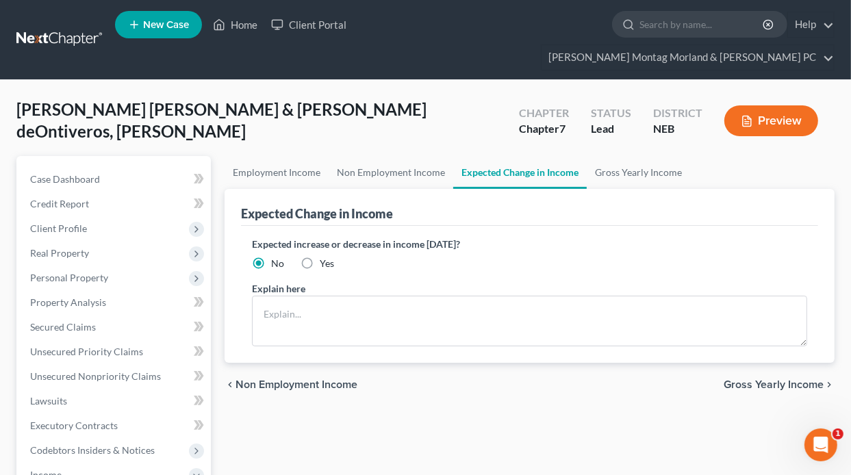
click at [767, 379] on span "Gross Yearly Income" at bounding box center [774, 384] width 100 height 11
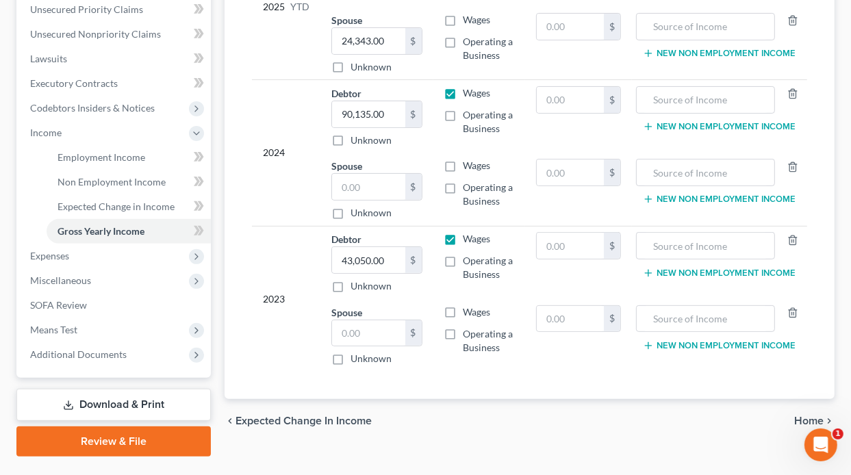
scroll to position [350, 0]
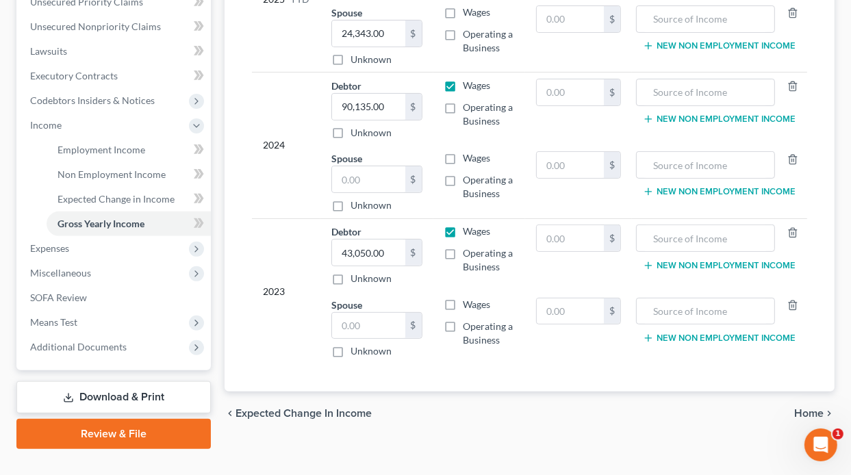
click at [817, 408] on span "Home" at bounding box center [808, 413] width 29 height 11
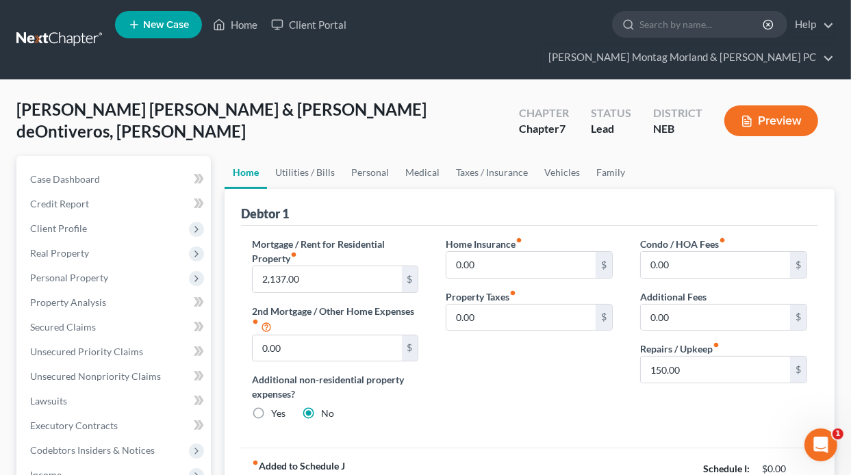
scroll to position [274, 0]
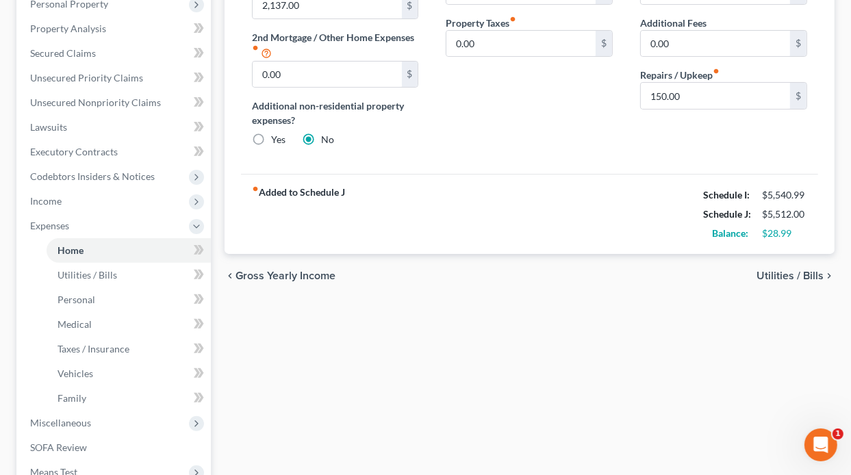
click at [788, 270] on span "Utilities / Bills" at bounding box center [789, 275] width 67 height 11
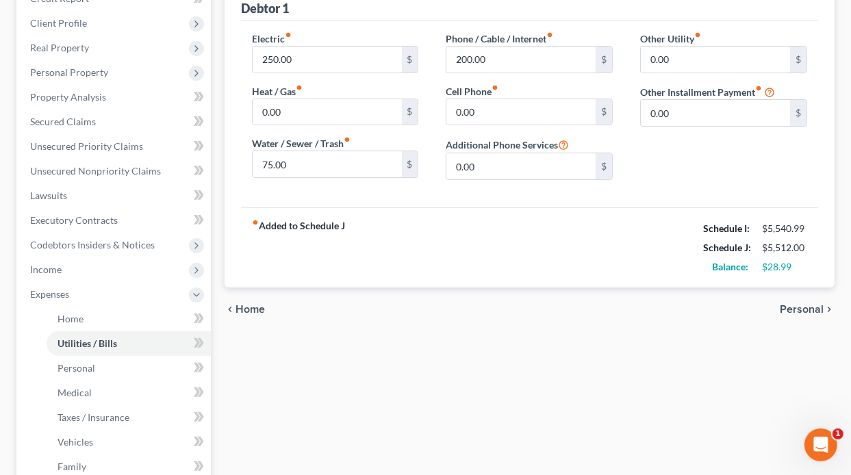
scroll to position [274, 0]
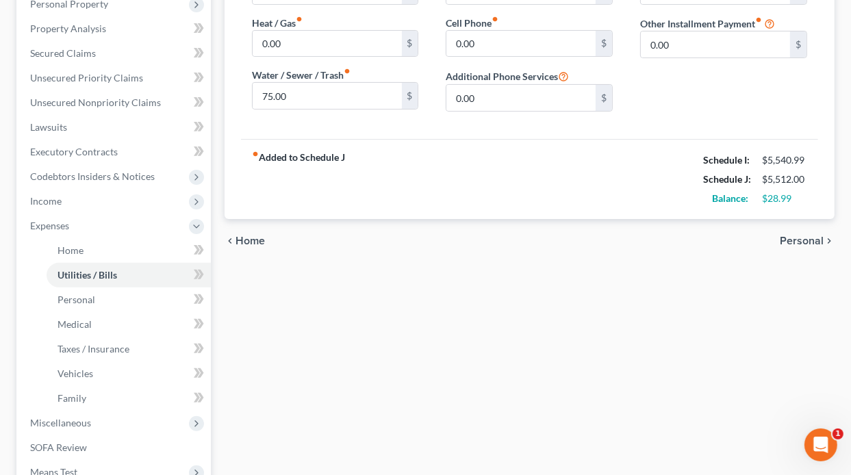
click at [811, 236] on span "Personal" at bounding box center [802, 241] width 44 height 11
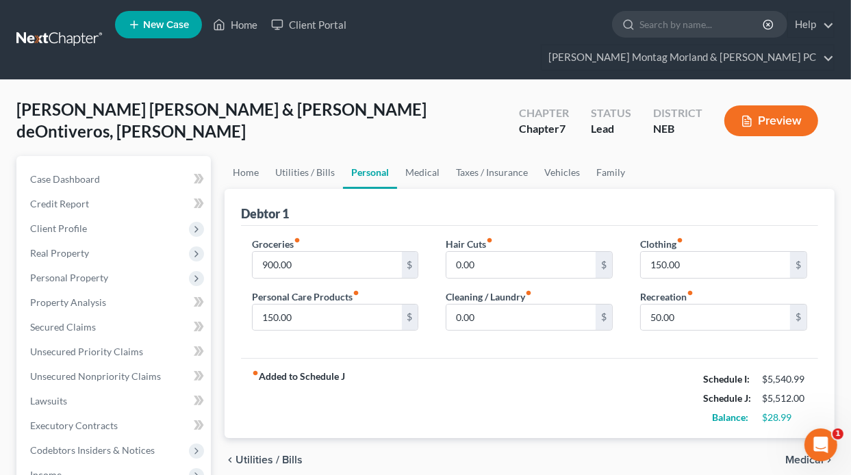
click at [790, 455] on span "Medical" at bounding box center [804, 460] width 38 height 11
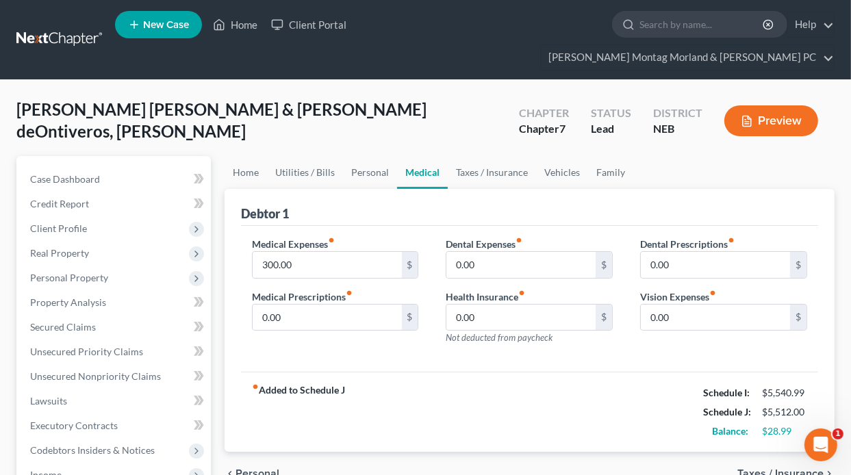
click at [786, 468] on span "Taxes / Insurance" at bounding box center [780, 473] width 86 height 11
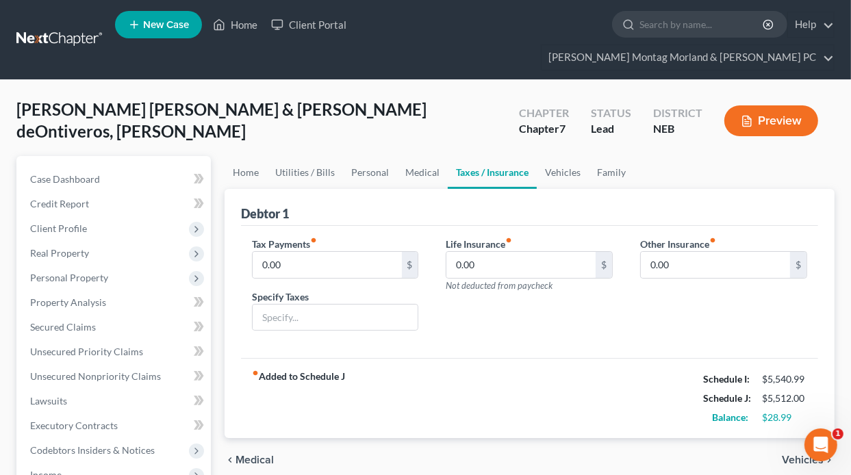
click at [796, 455] on span "Vehicles" at bounding box center [803, 460] width 42 height 11
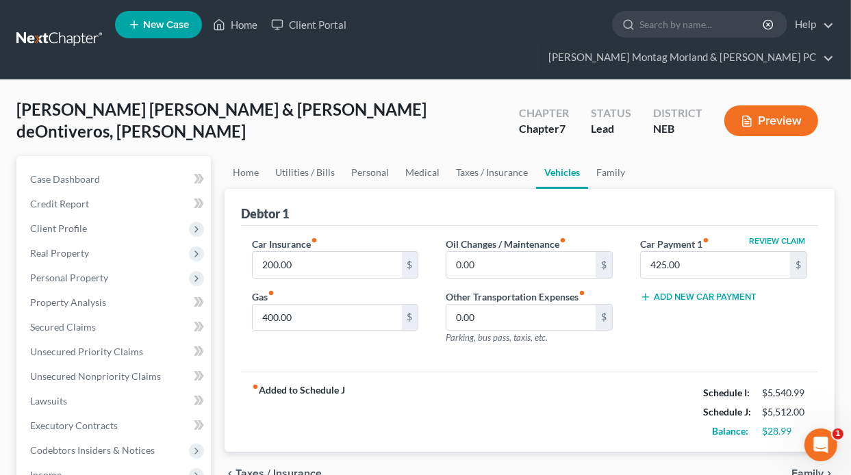
click at [793, 468] on span "Family" at bounding box center [807, 473] width 32 height 11
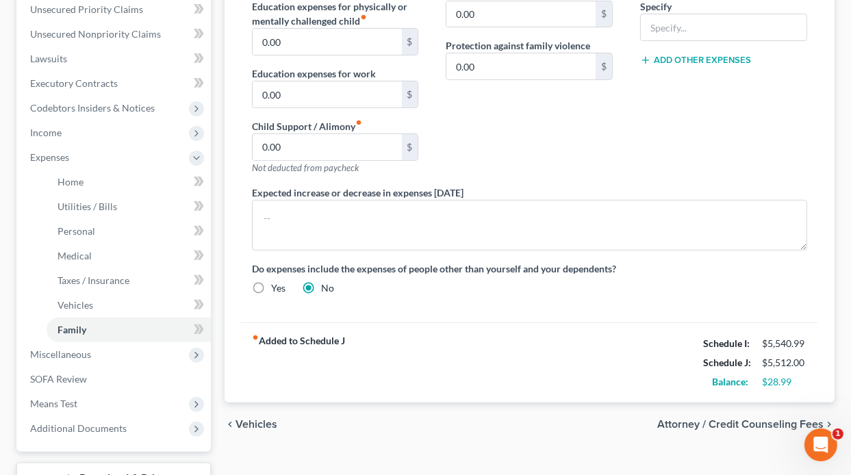
scroll to position [411, 0]
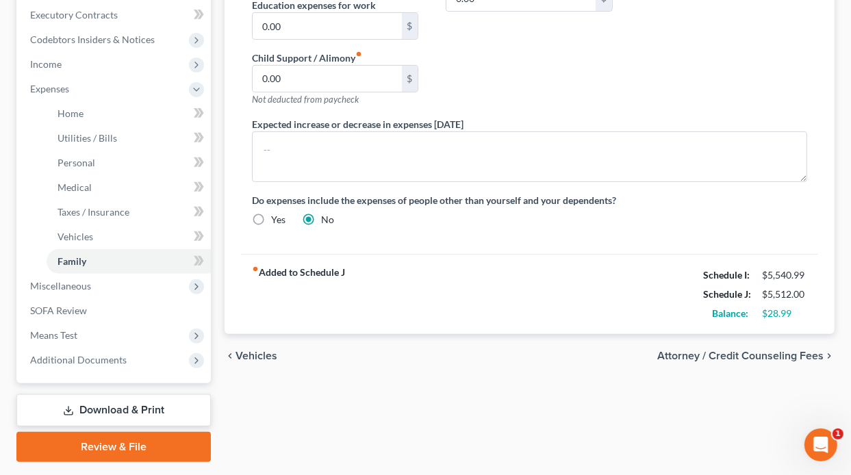
click at [776, 351] on span "Attorney / Credit Counseling Fees" at bounding box center [740, 356] width 166 height 11
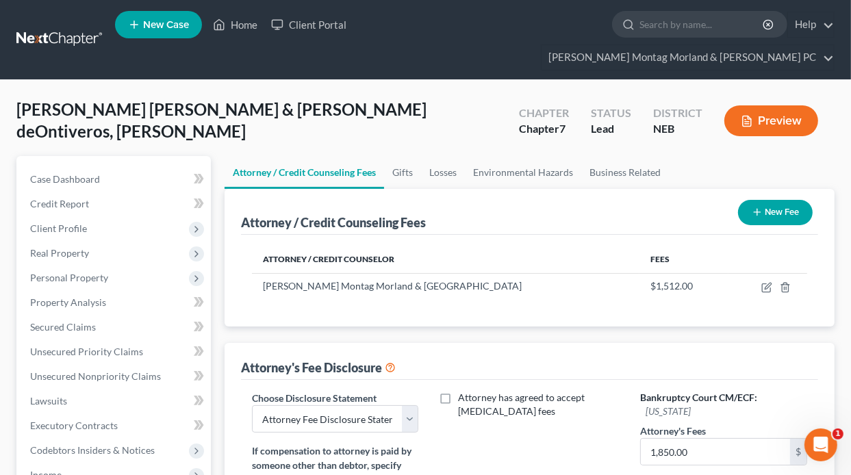
click at [775, 343] on div "Attorney's Fee Disclosure" at bounding box center [529, 361] width 577 height 37
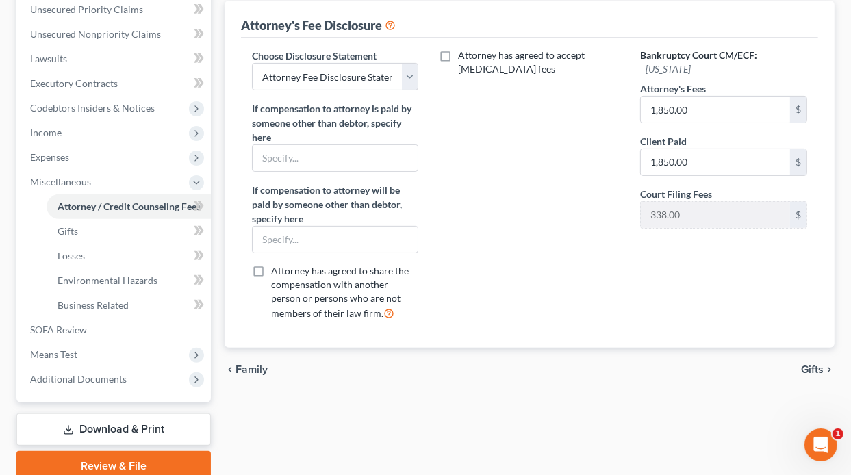
scroll to position [374, 0]
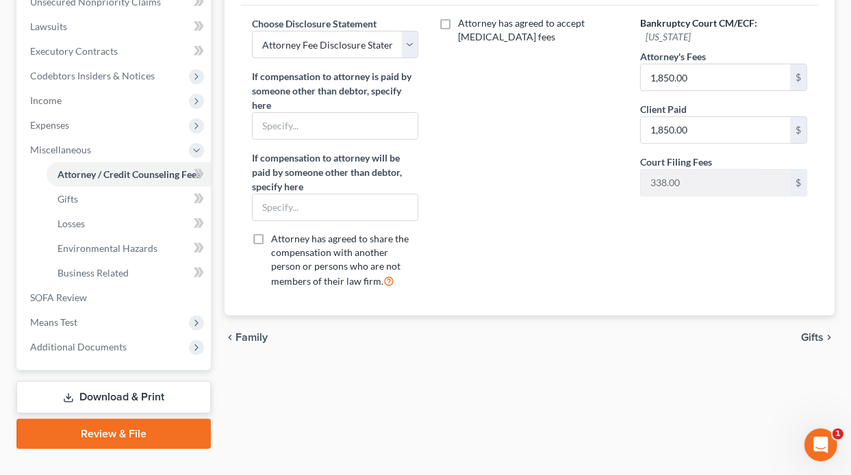
click at [811, 332] on span "Gifts" at bounding box center [812, 337] width 23 height 11
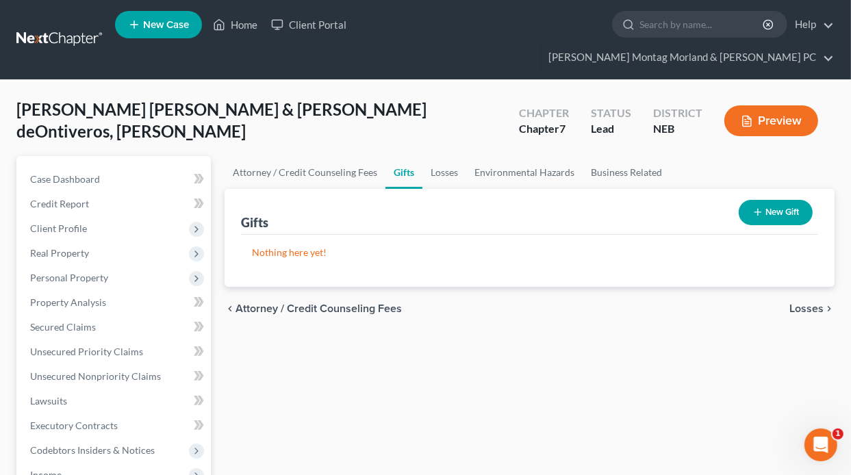
click at [817, 303] on span "Losses" at bounding box center [806, 308] width 34 height 11
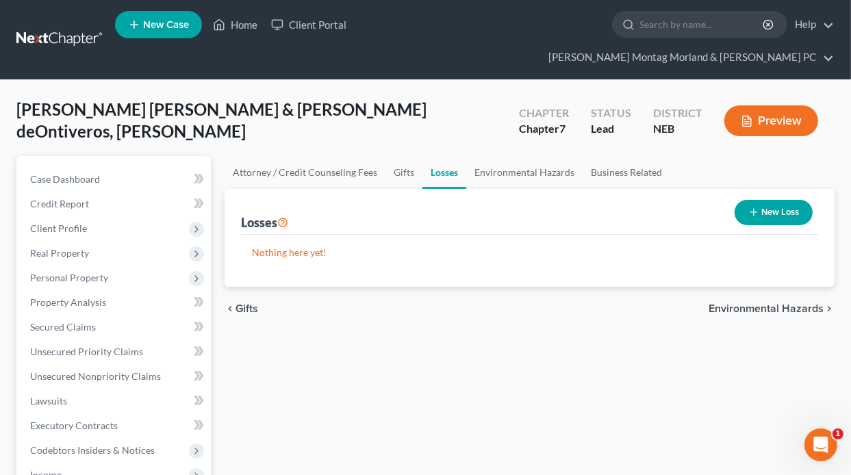
click at [801, 303] on span "Environmental Hazards" at bounding box center [766, 308] width 115 height 11
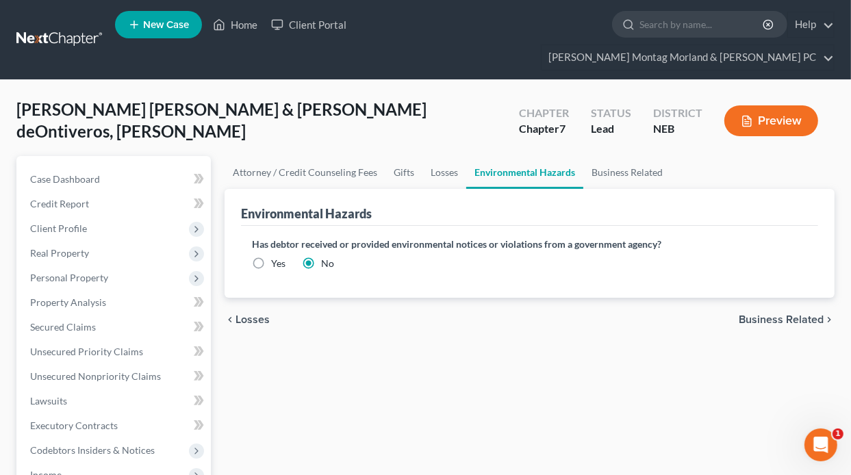
click at [785, 314] on span "Business Related" at bounding box center [781, 319] width 85 height 11
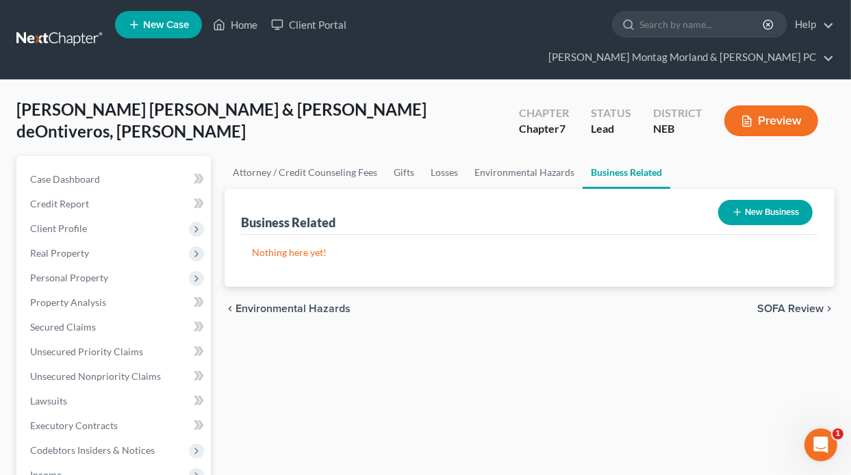
click at [782, 303] on span "SOFA Review" at bounding box center [790, 308] width 66 height 11
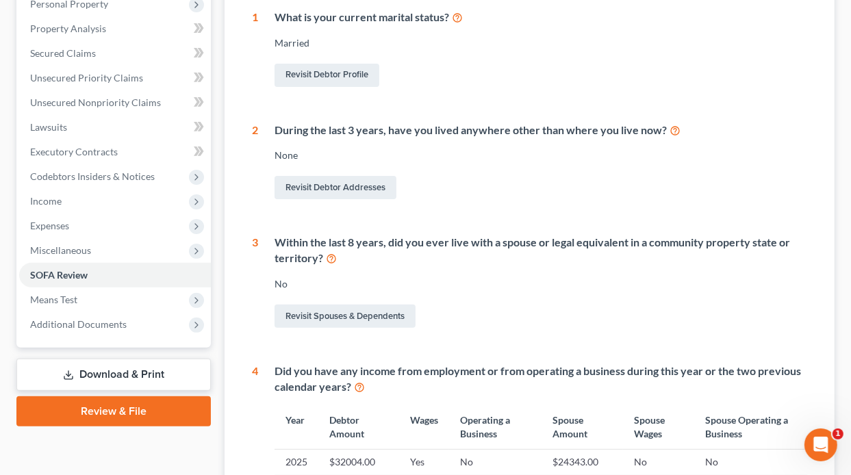
scroll to position [598, 0]
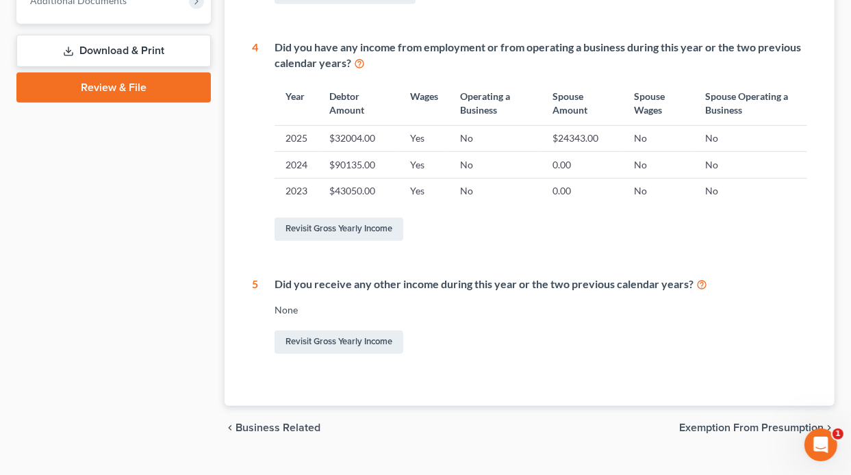
click at [754, 422] on span "Exemption from Presumption" at bounding box center [751, 427] width 144 height 11
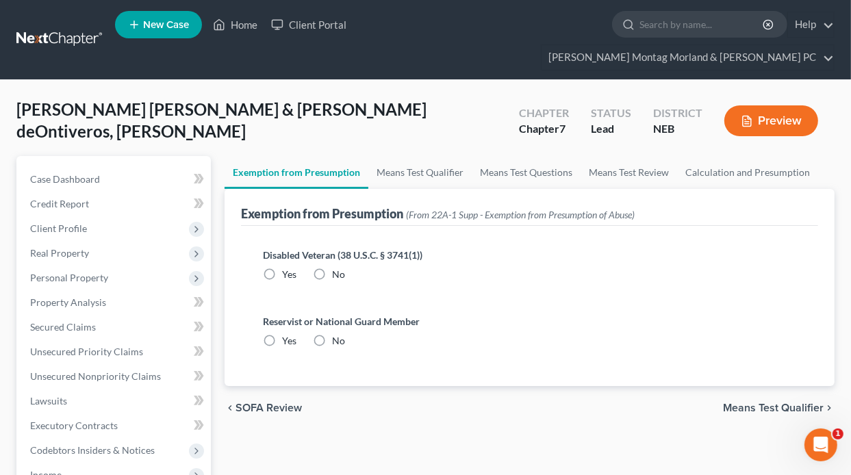
drag, startPoint x: 318, startPoint y: 249, endPoint x: 317, endPoint y: 281, distance: 32.9
click at [332, 268] on label "No" at bounding box center [338, 275] width 13 height 14
drag, startPoint x: 317, startPoint y: 281, endPoint x: 318, endPoint y: 316, distance: 34.9
click at [332, 334] on label "No" at bounding box center [338, 341] width 13 height 14
click at [338, 334] on input "No" at bounding box center [342, 338] width 9 height 9
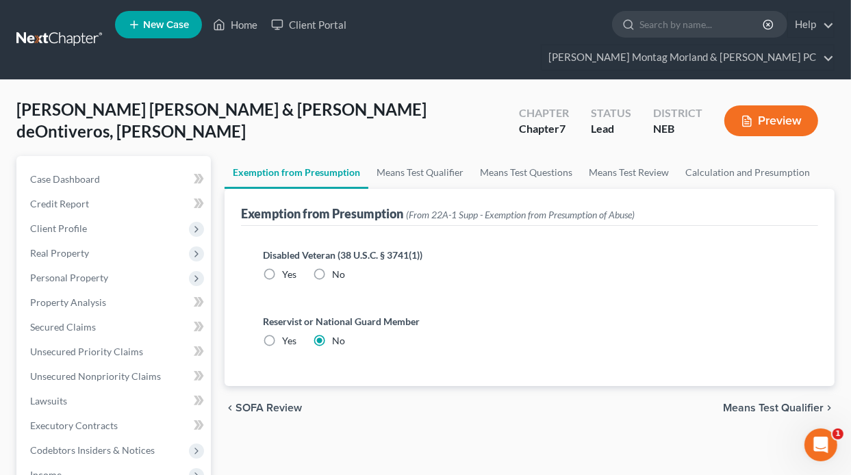
click at [755, 403] on span "Means Test Qualifier" at bounding box center [773, 408] width 101 height 11
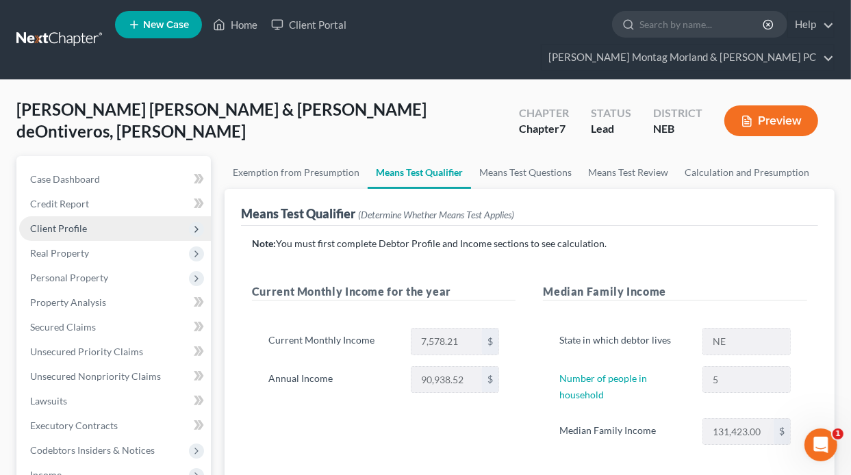
click at [68, 222] on span "Client Profile" at bounding box center [58, 228] width 57 height 12
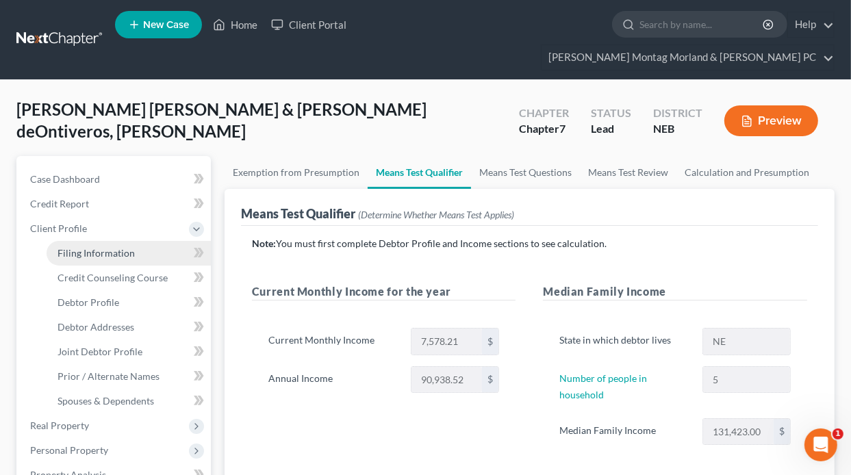
click at [101, 247] on span "Filing Information" at bounding box center [96, 253] width 77 height 12
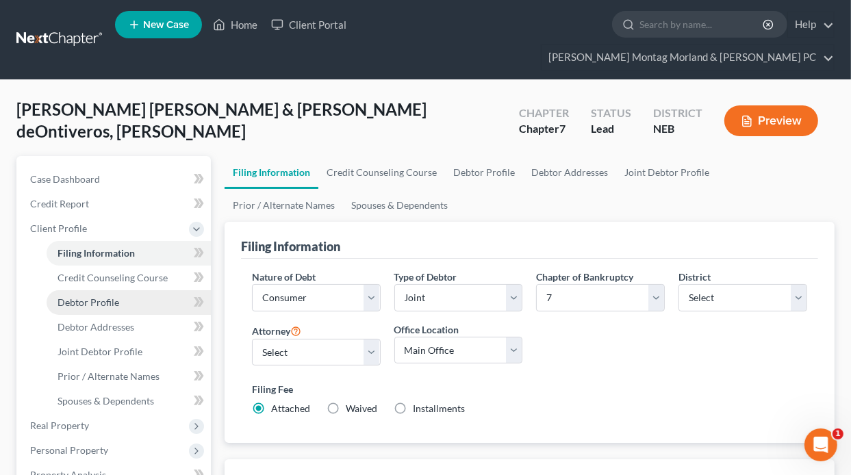
click at [85, 296] on span "Debtor Profile" at bounding box center [89, 302] width 62 height 12
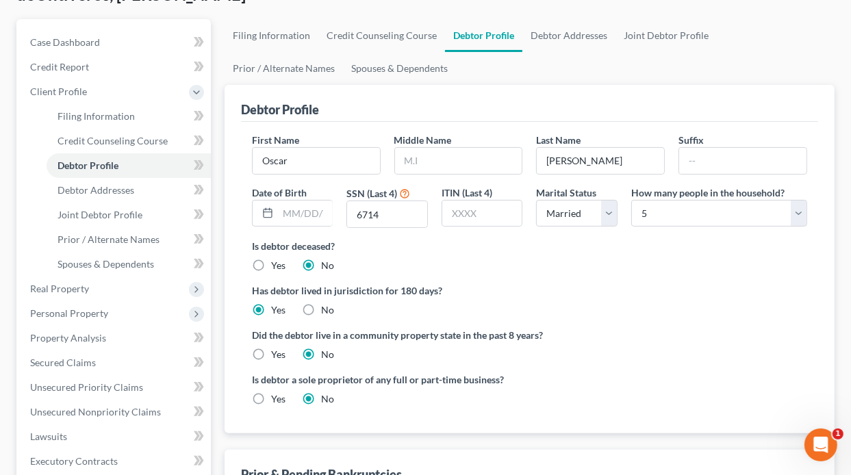
scroll to position [274, 0]
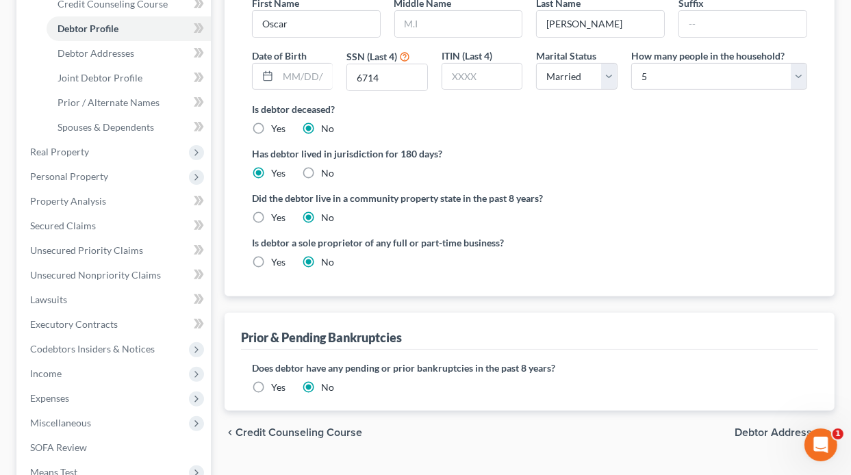
click at [760, 427] on span "Debtor Addresses" at bounding box center [779, 432] width 89 height 11
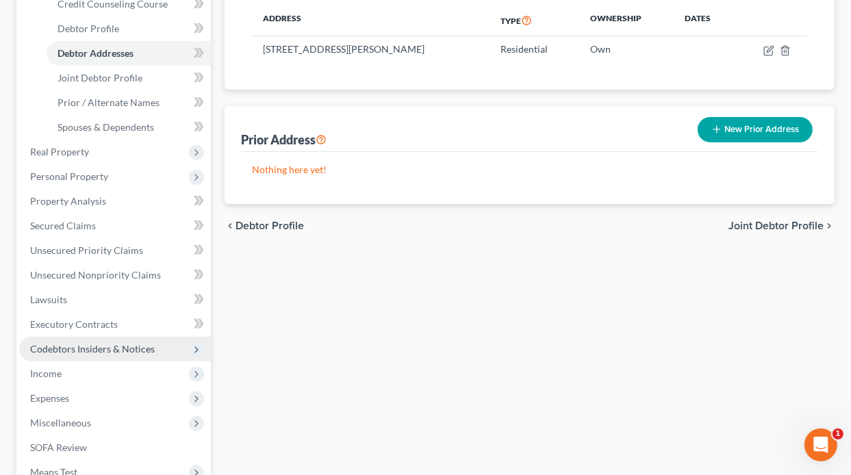
scroll to position [411, 0]
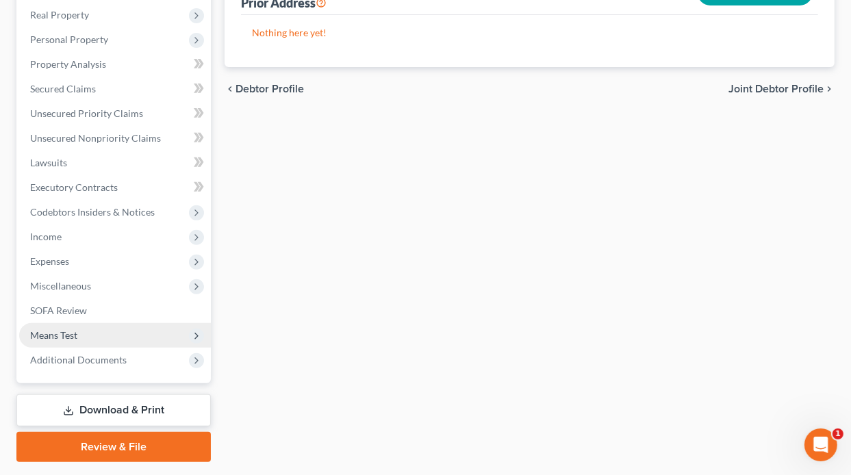
click at [51, 329] on span "Means Test" at bounding box center [53, 335] width 47 height 12
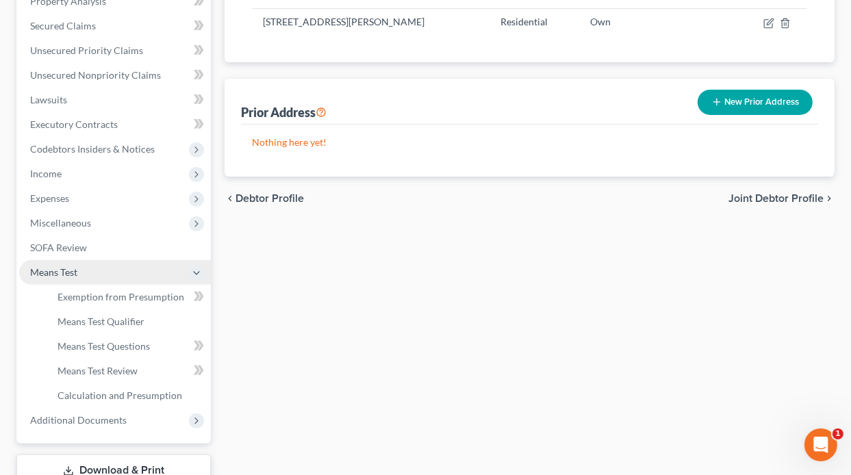
scroll to position [238, 0]
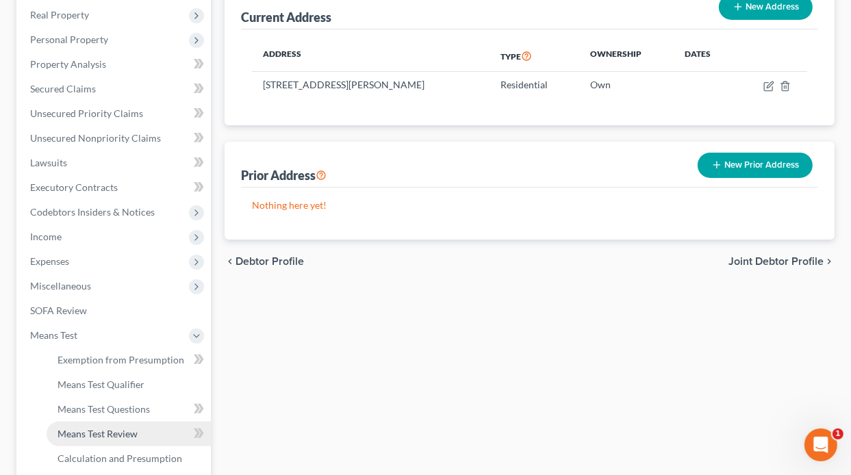
click at [78, 428] on span "Means Test Review" at bounding box center [98, 434] width 80 height 12
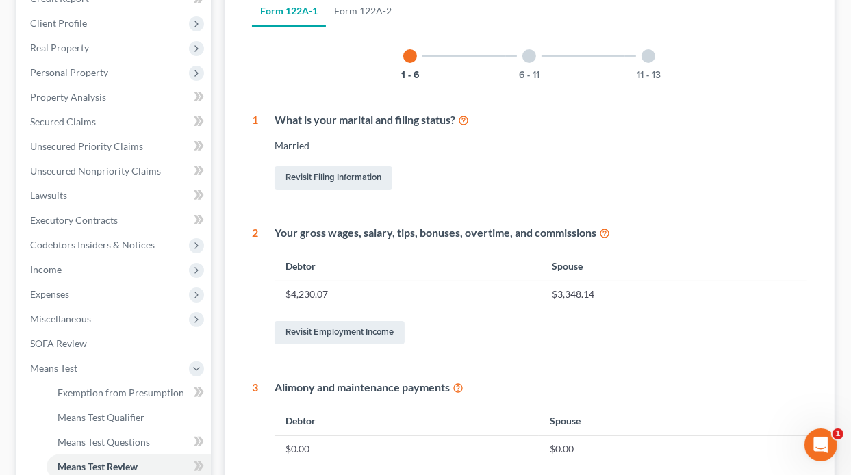
scroll to position [274, 0]
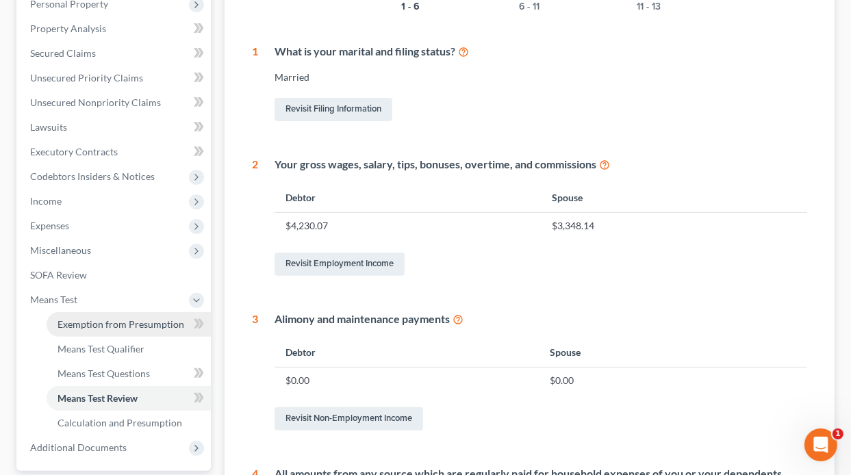
click at [110, 318] on span "Exemption from Presumption" at bounding box center [121, 324] width 127 height 12
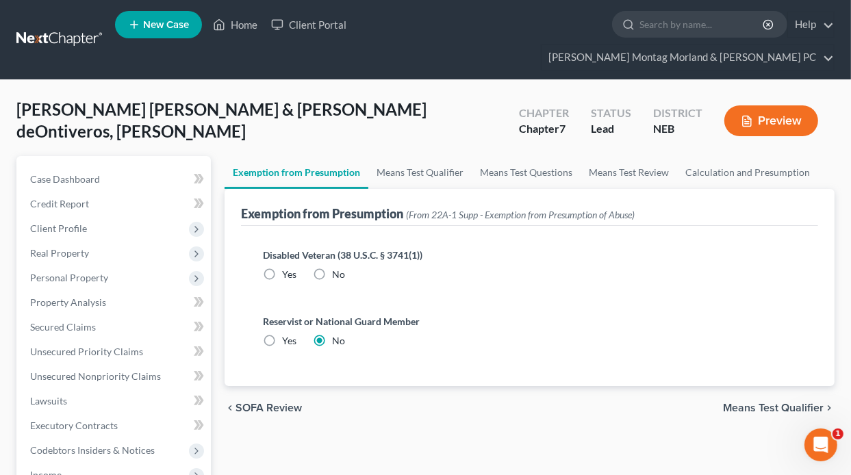
click at [332, 268] on label "No" at bounding box center [338, 275] width 13 height 14
click at [338, 268] on input "No" at bounding box center [342, 272] width 9 height 9
click at [756, 403] on span "Means Test Qualifier" at bounding box center [773, 408] width 101 height 11
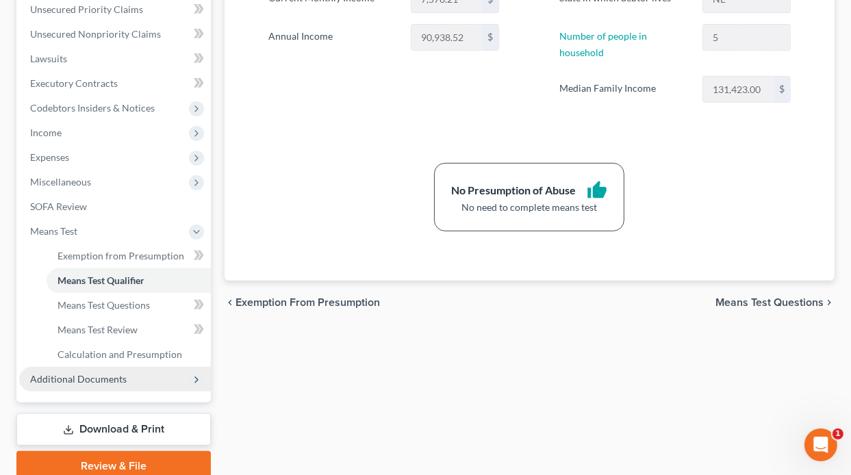
scroll to position [374, 0]
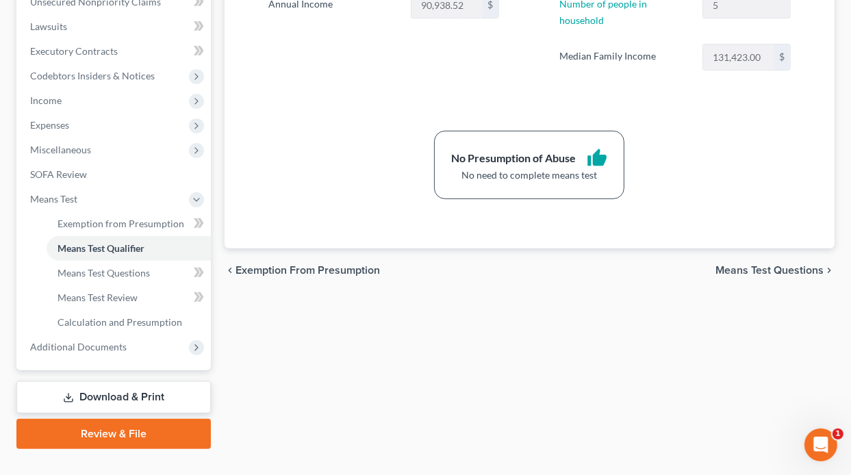
click at [80, 381] on link "Download & Print" at bounding box center [113, 397] width 194 height 32
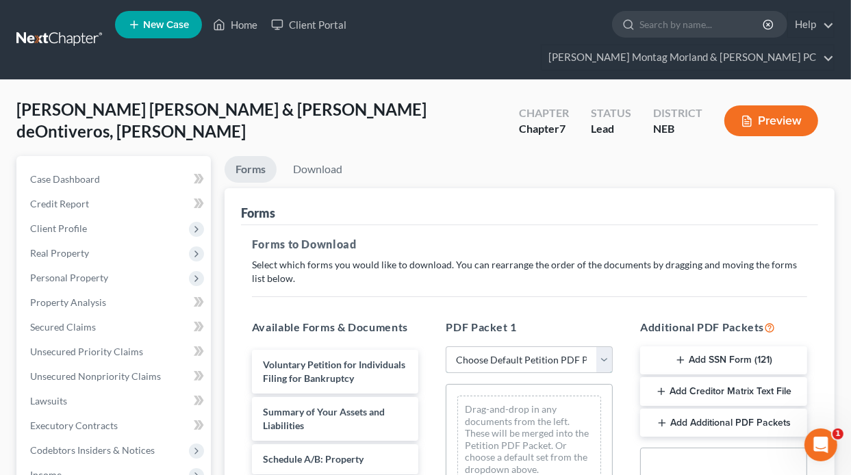
drag, startPoint x: 537, startPoint y: 332, endPoint x: 539, endPoint y: 343, distance: 11.0
click at [537, 346] on select "Choose Default Petition PDF Packet Complete Bankruptcy Petition (all forms and …" at bounding box center [529, 359] width 167 height 27
click at [446, 346] on select "Choose Default Petition PDF Packet Complete Bankruptcy Petition (all forms and …" at bounding box center [529, 359] width 167 height 27
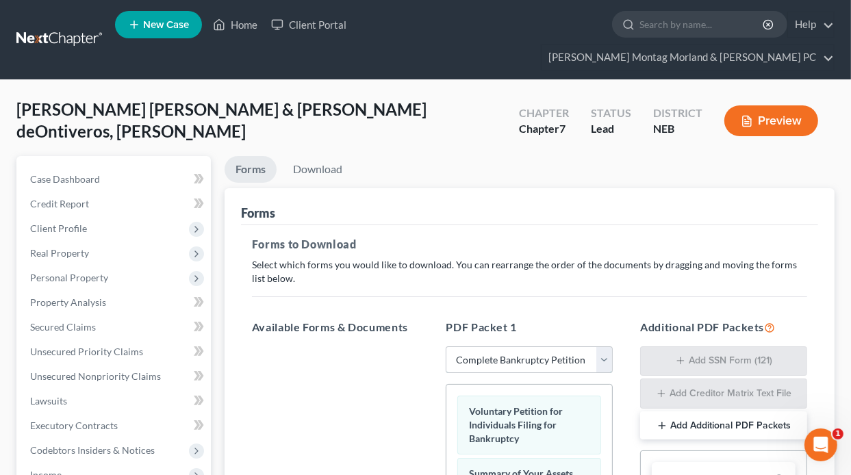
scroll to position [205, 0]
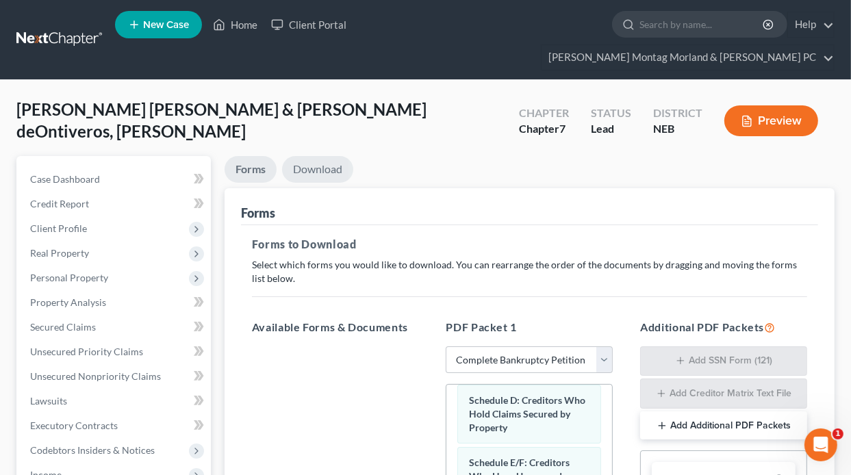
click at [318, 156] on link "Download" at bounding box center [317, 169] width 71 height 27
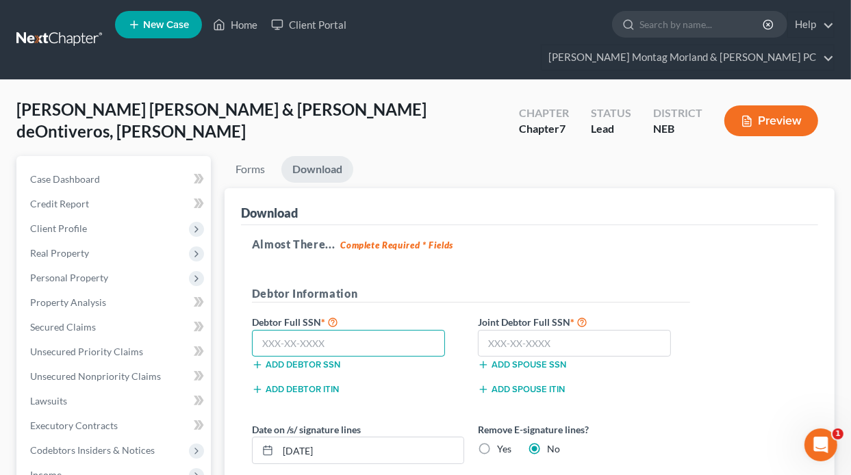
click at [359, 330] on input "text" at bounding box center [349, 343] width 194 height 27
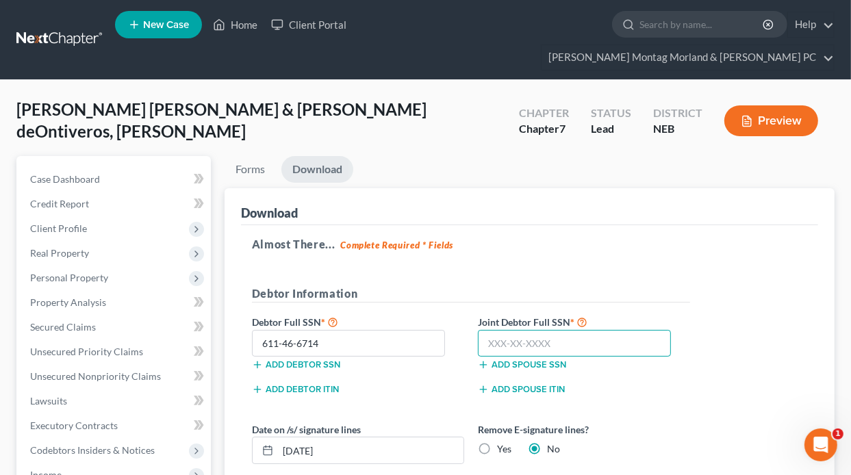
click at [548, 330] on input "text" at bounding box center [575, 343] width 194 height 27
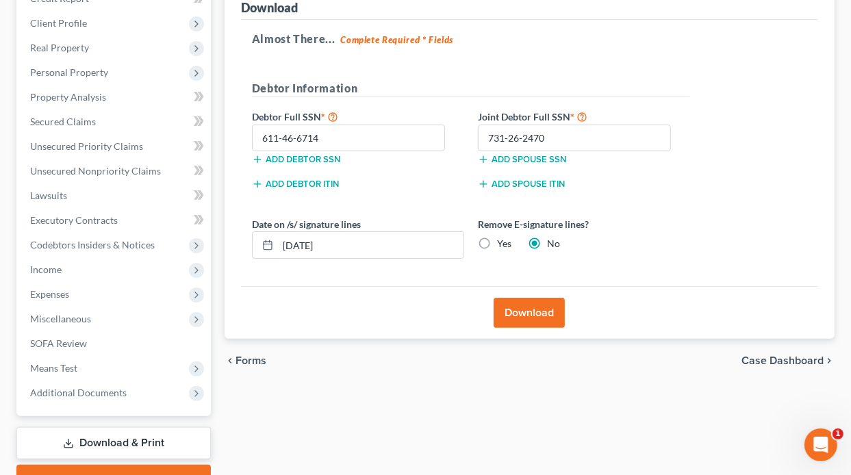
drag, startPoint x: 483, startPoint y: 218, endPoint x: 493, endPoint y: 261, distance: 43.5
click at [497, 237] on label "Yes" at bounding box center [504, 244] width 14 height 14
drag, startPoint x: 309, startPoint y: 221, endPoint x: 279, endPoint y: 231, distance: 31.8
click at [279, 232] on input "[DATE]" at bounding box center [371, 245] width 186 height 26
click at [497, 237] on label "Yes" at bounding box center [504, 244] width 14 height 14
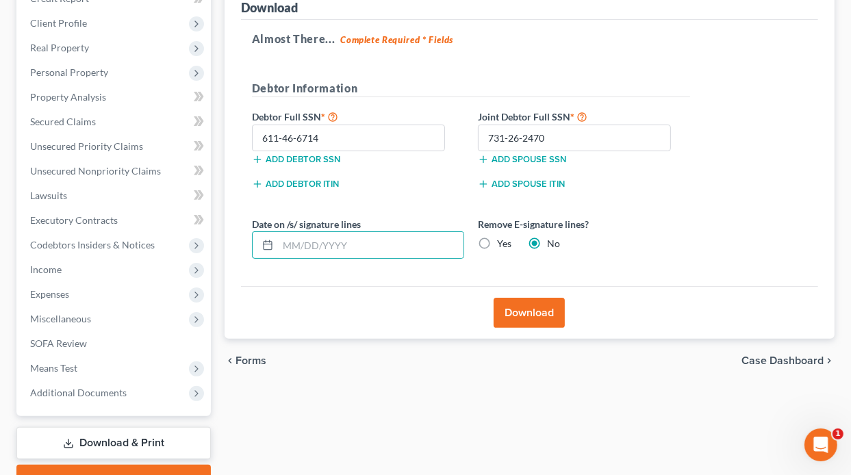
click at [502, 237] on input "Yes" at bounding box center [506, 241] width 9 height 9
click at [525, 298] on button "Download" at bounding box center [529, 313] width 71 height 30
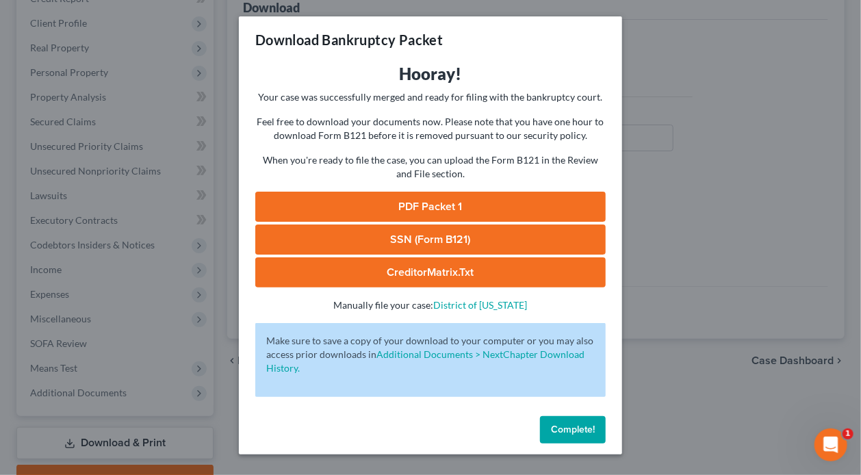
click at [353, 213] on link "PDF Packet 1" at bounding box center [430, 207] width 351 height 30
click at [368, 244] on link "SSN (Form B121)" at bounding box center [430, 240] width 351 height 30
